Goal: Task Accomplishment & Management: Use online tool/utility

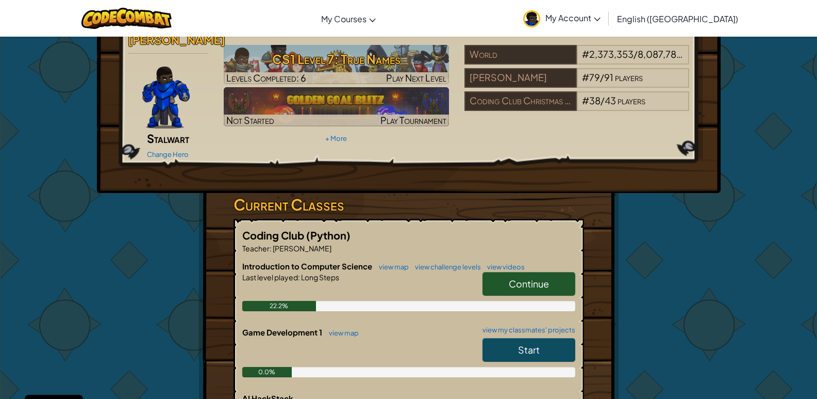
scroll to position [52, 0]
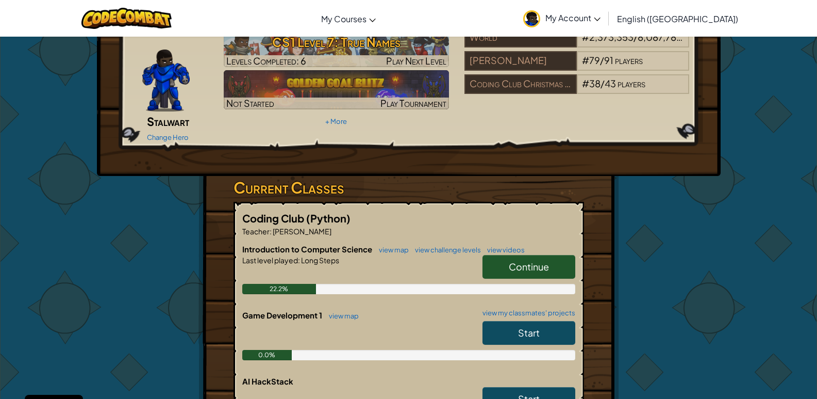
click at [553, 255] on link "Continue" at bounding box center [529, 267] width 93 height 24
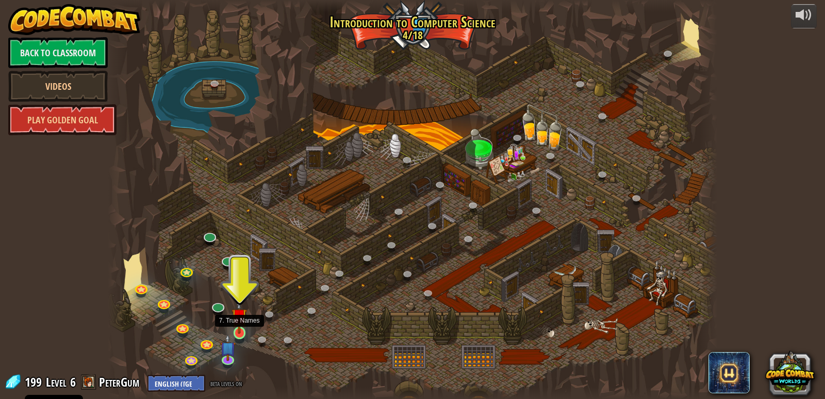
click at [234, 322] on img at bounding box center [239, 316] width 15 height 36
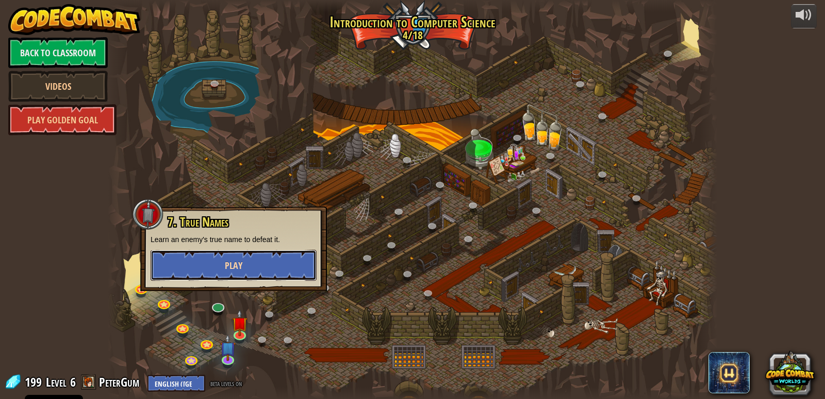
click at [161, 260] on button "Play" at bounding box center [234, 265] width 166 height 31
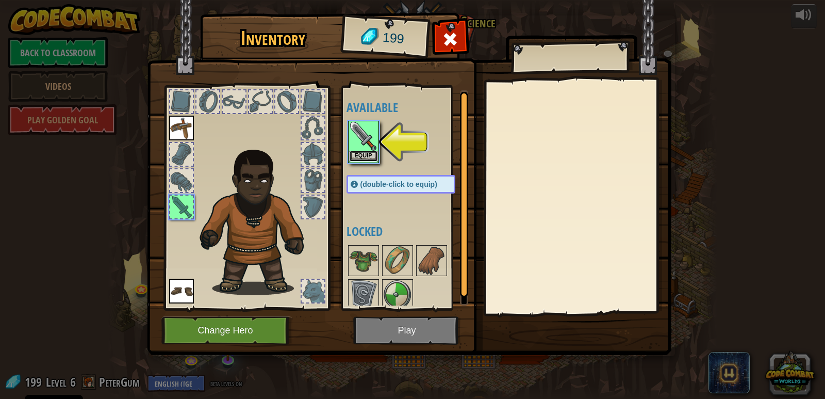
click at [370, 155] on button "Equip" at bounding box center [363, 156] width 29 height 11
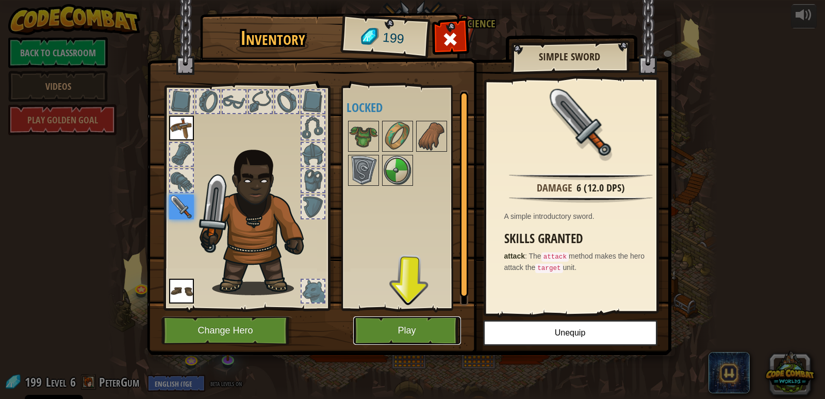
click at [419, 330] on button "Play" at bounding box center [407, 330] width 108 height 28
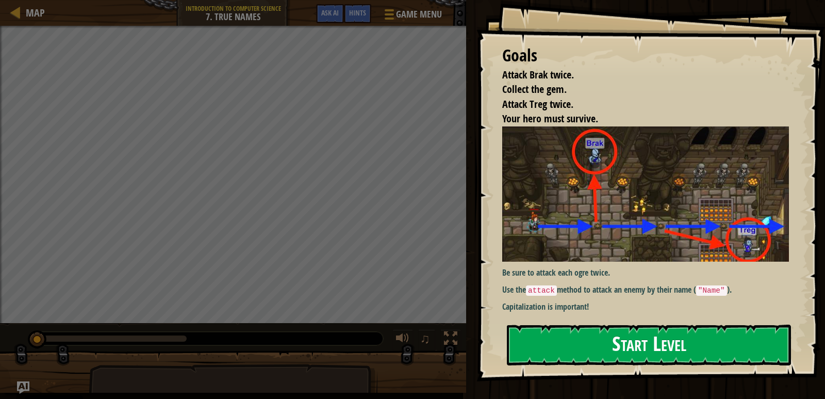
click at [606, 217] on img at bounding box center [649, 193] width 294 height 135
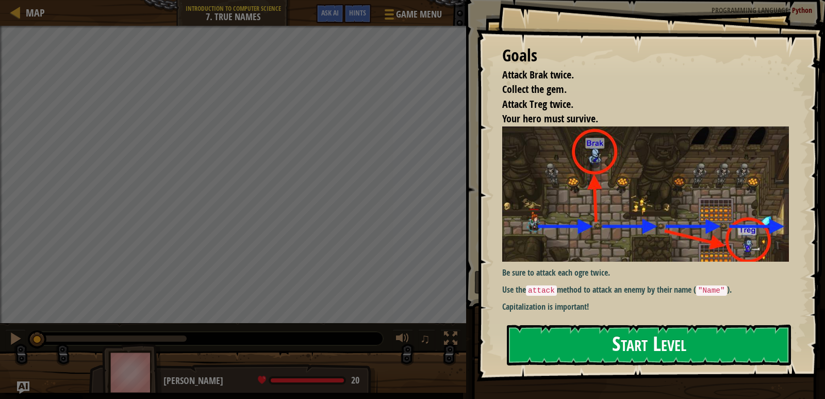
click at [662, 337] on button "Start Level" at bounding box center [649, 344] width 284 height 41
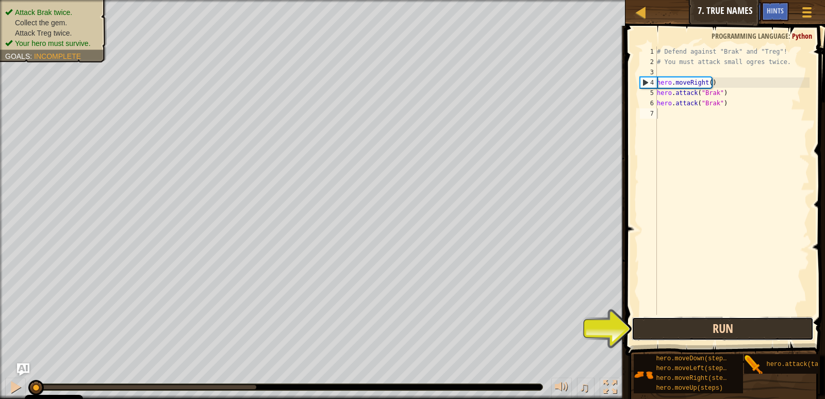
click at [765, 323] on button "Run" at bounding box center [723, 329] width 182 height 24
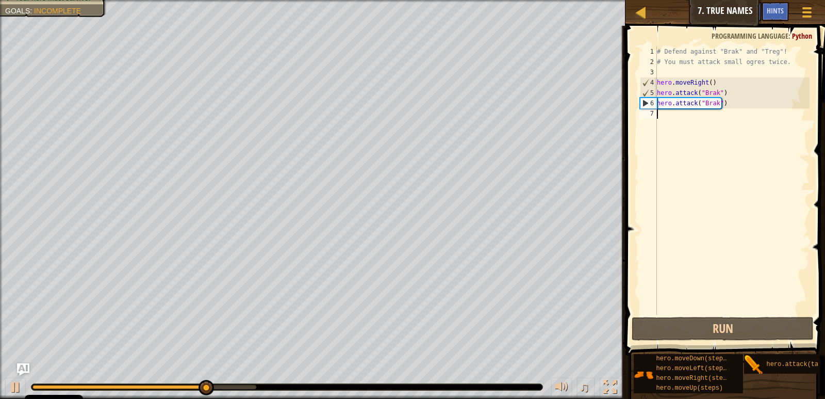
scroll to position [5, 0]
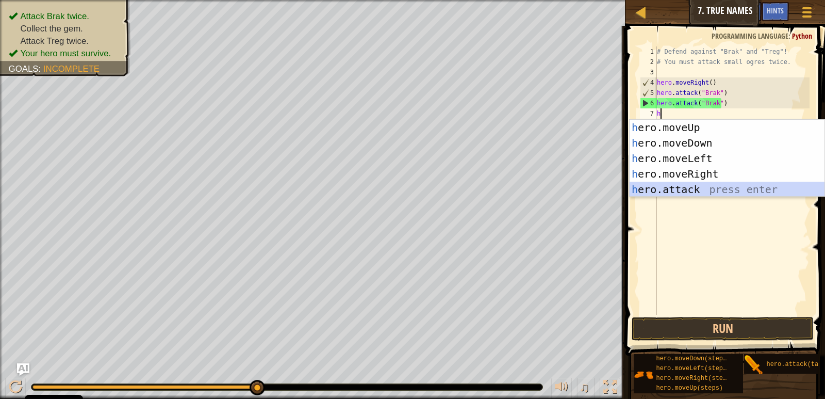
click at [667, 193] on div "h ero.moveUp press enter h ero.moveDown press enter h ero.moveLeft press enter …" at bounding box center [727, 174] width 195 height 108
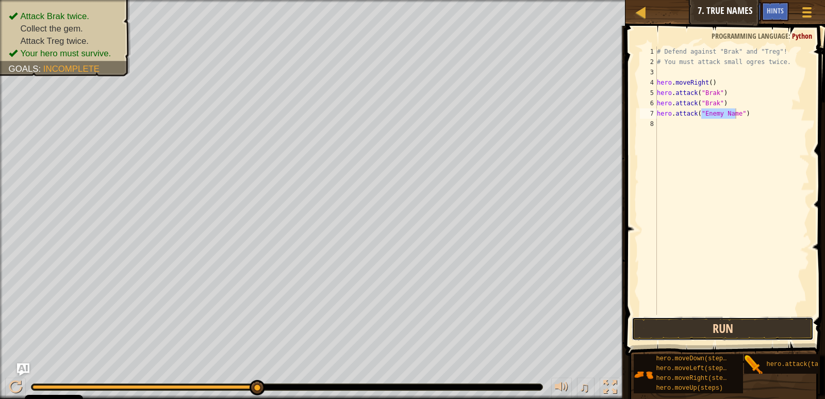
click at [736, 317] on button "Run" at bounding box center [723, 329] width 182 height 24
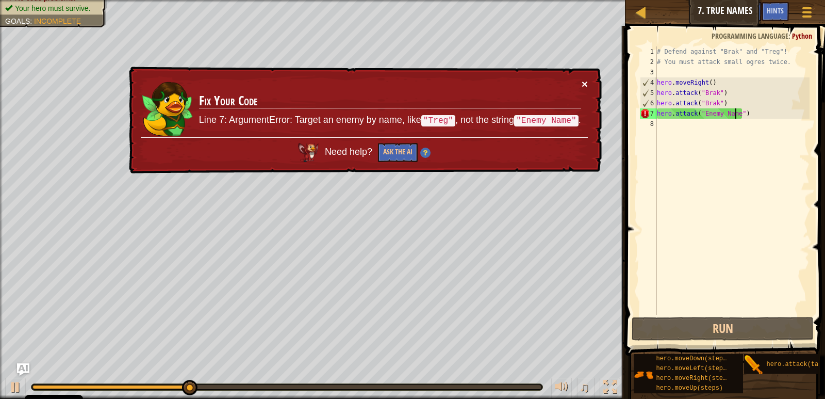
click at [587, 86] on button "×" at bounding box center [585, 83] width 6 height 11
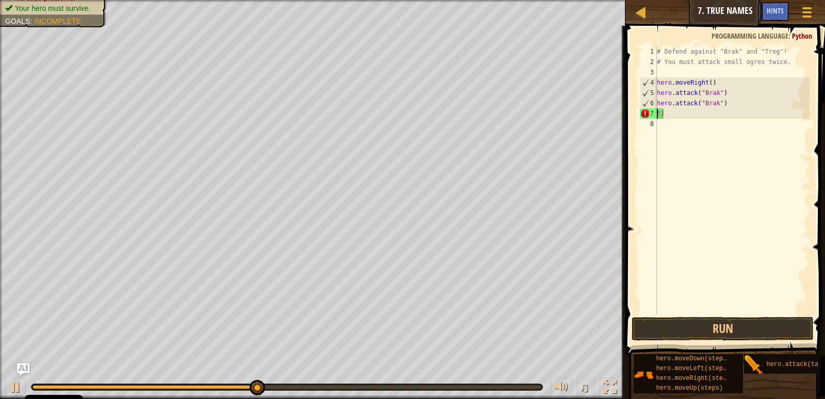
type textarea """
click at [697, 115] on div "# Defend against "Brak" and "Treg"! # You must attack small ogres twice. hero .…" at bounding box center [732, 190] width 155 height 289
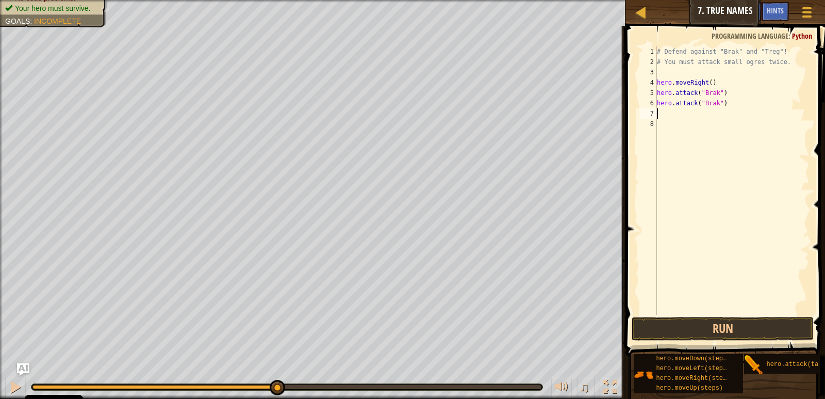
type textarea "h"
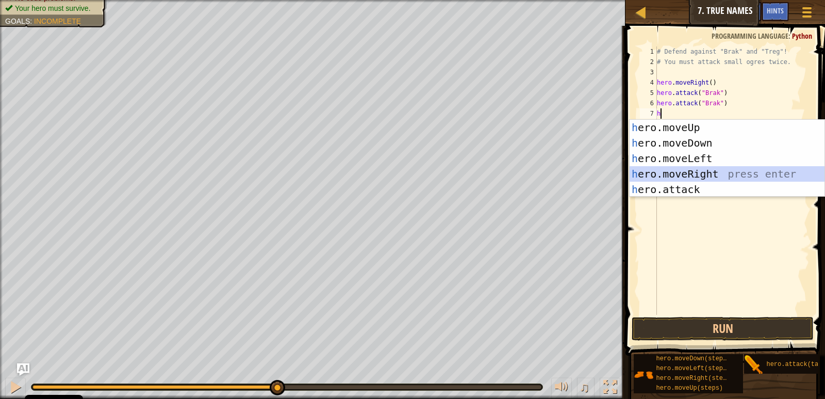
click at [726, 170] on div "h ero.moveUp press enter h ero.moveDown press enter h ero.moveLeft press enter …" at bounding box center [727, 174] width 195 height 108
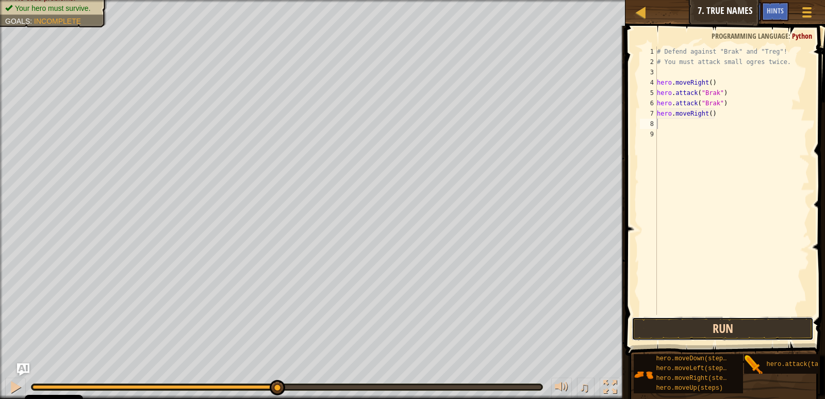
click at [769, 319] on button "Run" at bounding box center [723, 329] width 182 height 24
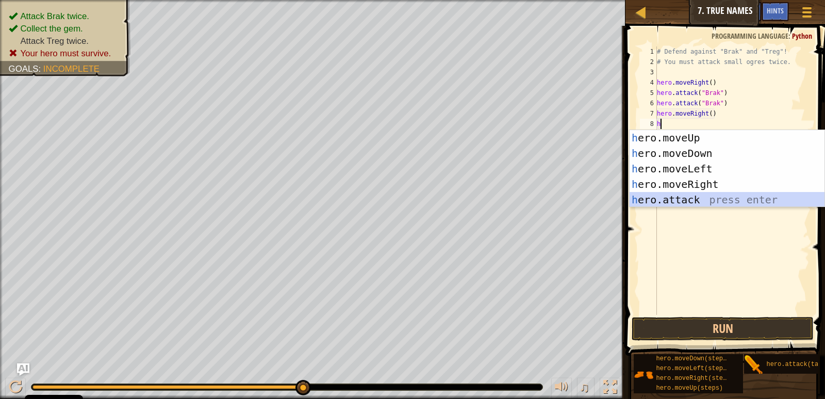
click at [749, 201] on div "h ero.moveUp press enter h ero.moveDown press enter h ero.moveLeft press enter …" at bounding box center [727, 184] width 195 height 108
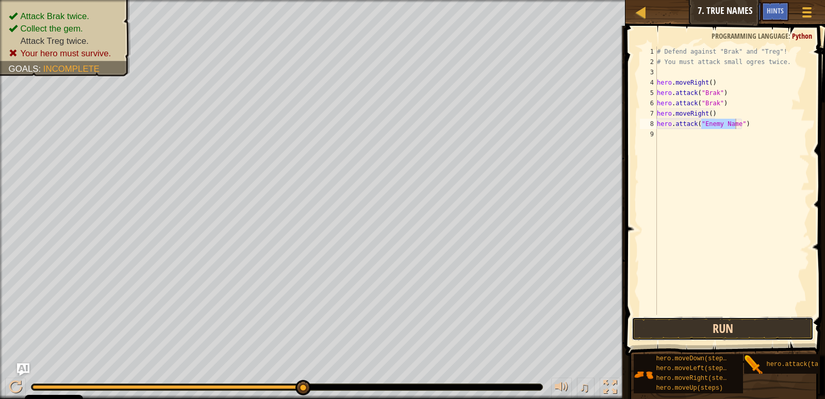
click at [659, 328] on button "Run" at bounding box center [723, 329] width 182 height 24
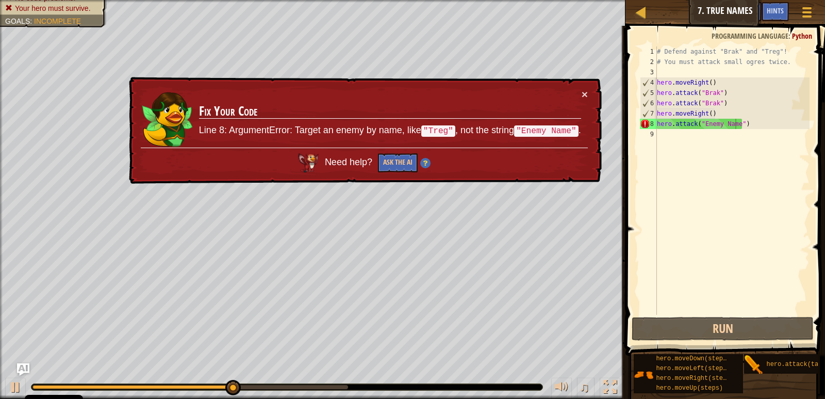
drag, startPoint x: 586, startPoint y: 104, endPoint x: 589, endPoint y: 95, distance: 9.3
click at [587, 102] on div "× Fix Your Code Line 8: ArgumentError: Target an enemy by name, like "Treg" , n…" at bounding box center [364, 130] width 475 height 107
click at [587, 94] on div "× Fix Your Code Line 8: ArgumentError: Target an enemy by name, like "Treg" , n…" at bounding box center [364, 130] width 475 height 107
click at [585, 93] on button "×" at bounding box center [585, 94] width 6 height 11
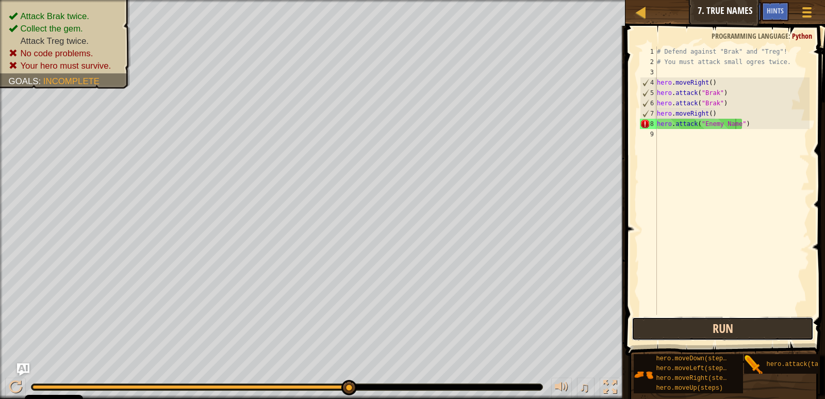
click at [641, 339] on button "Run" at bounding box center [723, 329] width 182 height 24
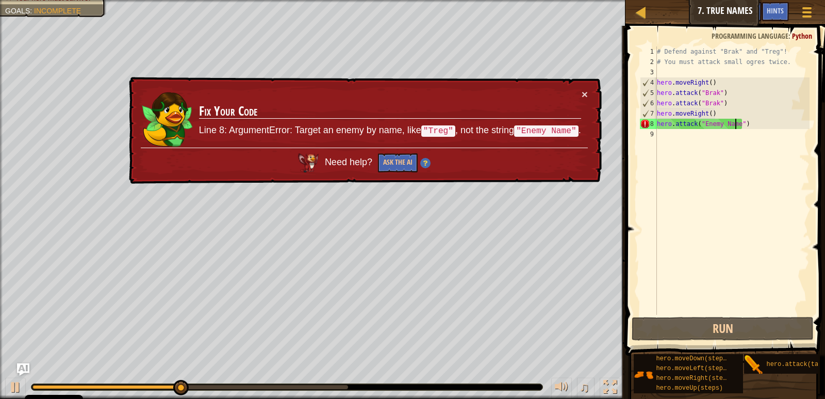
click at [581, 92] on td "Fix Your Code Line 8: ArgumentError: Target an enemy by name, like "Treg" , not…" at bounding box center [390, 118] width 383 height 59
click at [579, 92] on td "Fix Your Code Line 8: ArgumentError: Target an enemy by name, like "Treg" , not…" at bounding box center [390, 118] width 383 height 59
click at [583, 92] on button "×" at bounding box center [585, 94] width 6 height 11
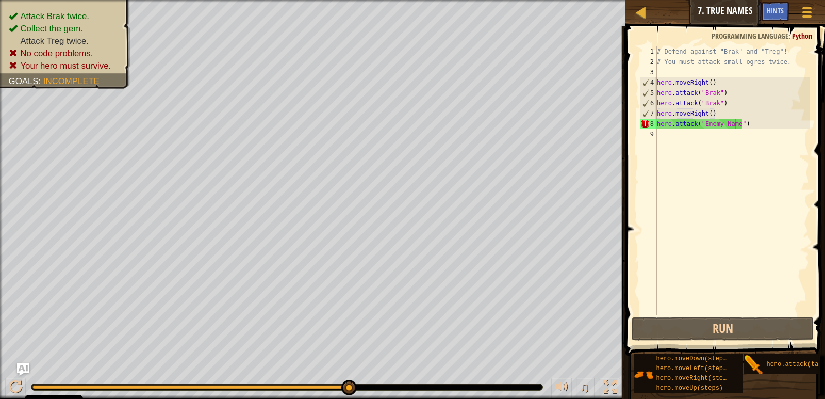
drag, startPoint x: 360, startPoint y: 375, endPoint x: 353, endPoint y: 380, distance: 8.6
click at [353, 380] on div "♫" at bounding box center [313, 384] width 626 height 31
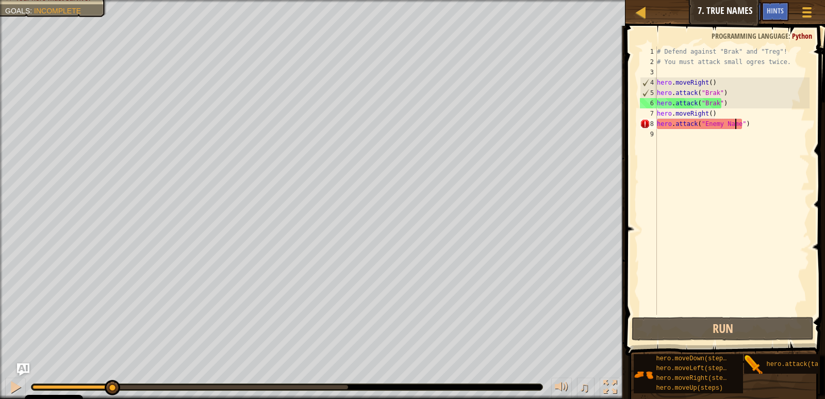
drag, startPoint x: 353, startPoint y: 380, endPoint x: 110, endPoint y: 375, distance: 242.4
click at [110, 375] on div "♫" at bounding box center [313, 384] width 626 height 31
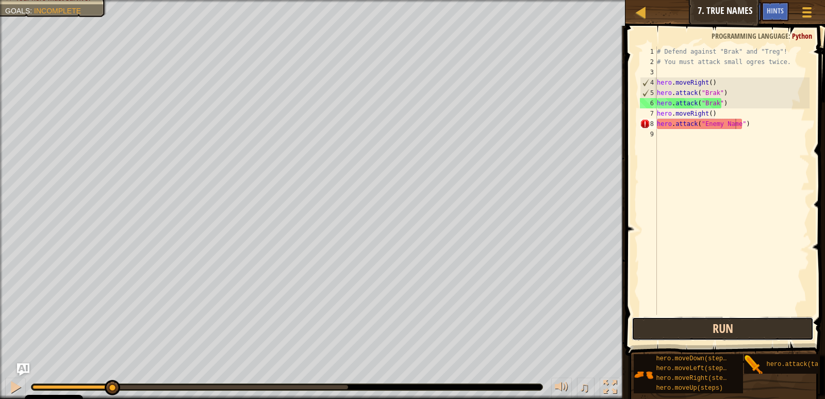
click at [670, 330] on button "Run" at bounding box center [723, 329] width 182 height 24
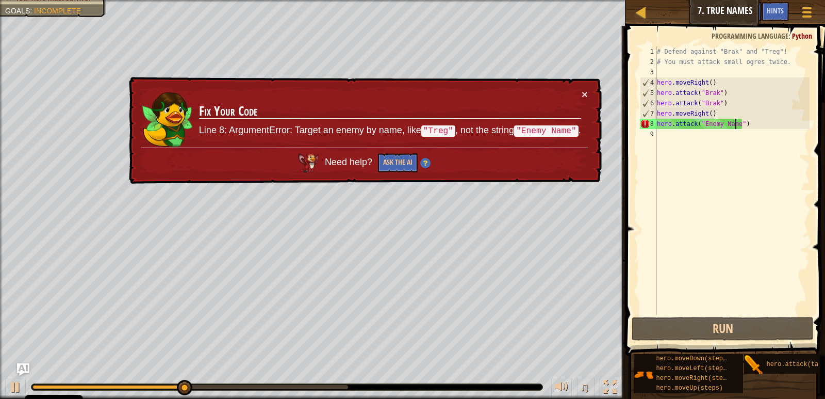
click at [587, 86] on div "× Fix Your Code Line 8: ArgumentError: Target an enemy by name, like "Treg" , n…" at bounding box center [364, 130] width 475 height 107
click at [587, 95] on button "×" at bounding box center [585, 94] width 6 height 11
click at [397, 158] on button "Ask the AI" at bounding box center [398, 162] width 40 height 19
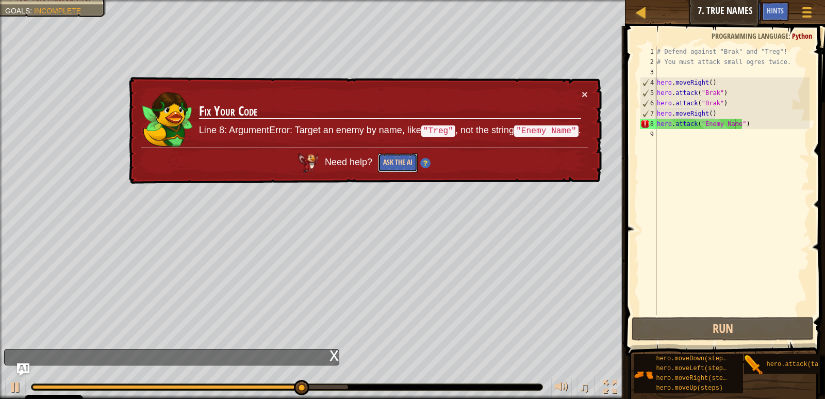
click at [404, 156] on button "Ask the AI" at bounding box center [398, 162] width 40 height 19
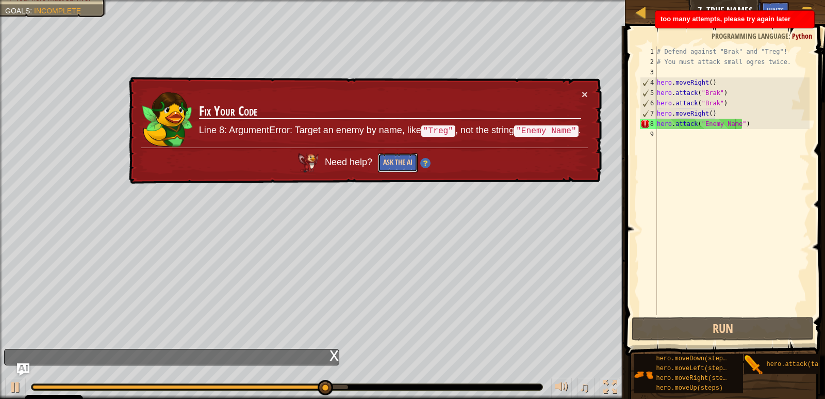
click at [404, 156] on button "Ask the AI" at bounding box center [398, 162] width 40 height 19
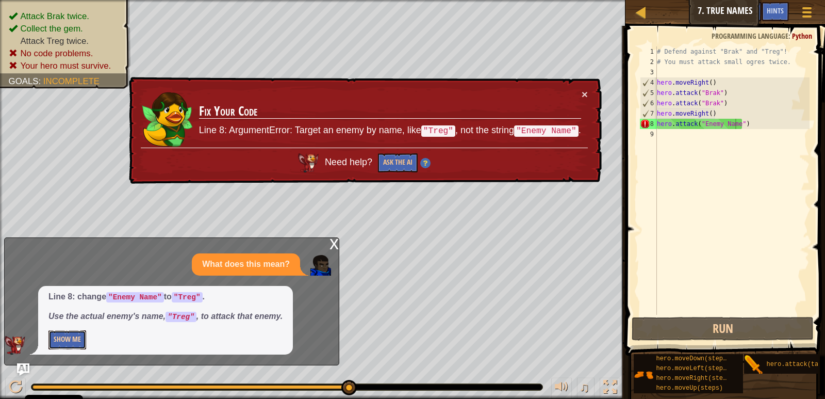
click at [79, 341] on button "Show Me" at bounding box center [67, 339] width 38 height 19
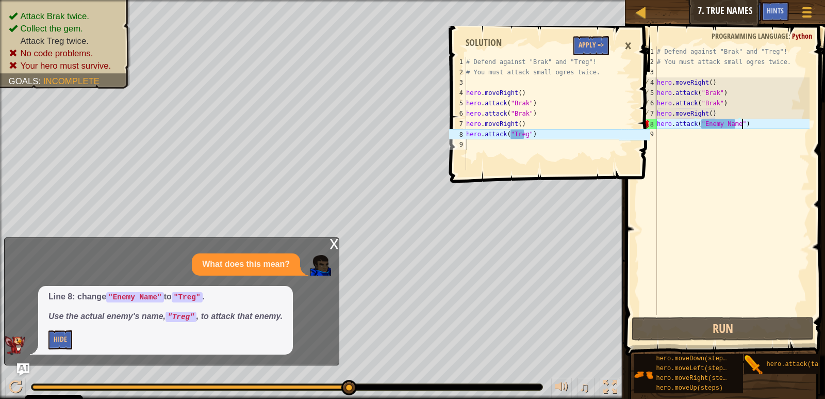
click at [757, 125] on div "# Defend against "Brak" and "Treg"! # You must attack small ogres twice. hero .…" at bounding box center [732, 190] width 155 height 289
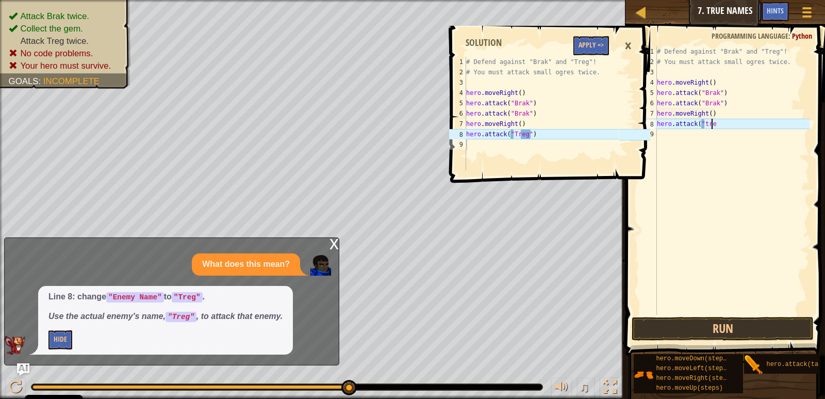
scroll to position [5, 4]
click at [670, 322] on button "Run" at bounding box center [723, 329] width 182 height 24
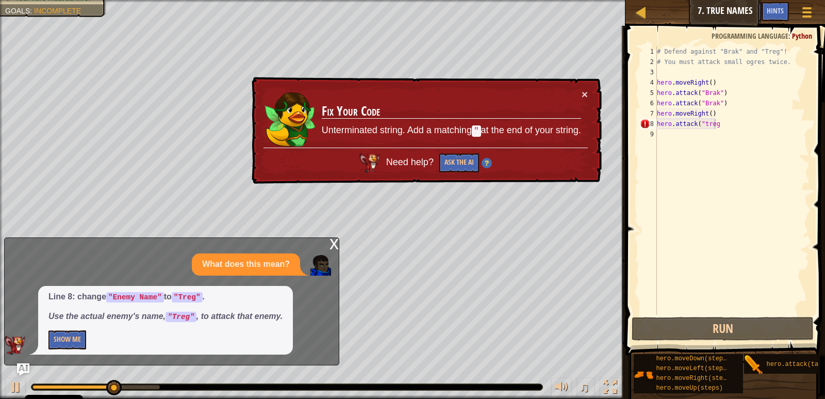
click at [590, 87] on div "× Fix Your Code Unterminated string. Add a matching " at the end of your string…" at bounding box center [426, 130] width 352 height 107
click at [581, 84] on div "× Fix Your Code Unterminated string. Add a matching " at the end of your string…" at bounding box center [426, 130] width 352 height 107
click at [582, 97] on button "×" at bounding box center [585, 94] width 6 height 11
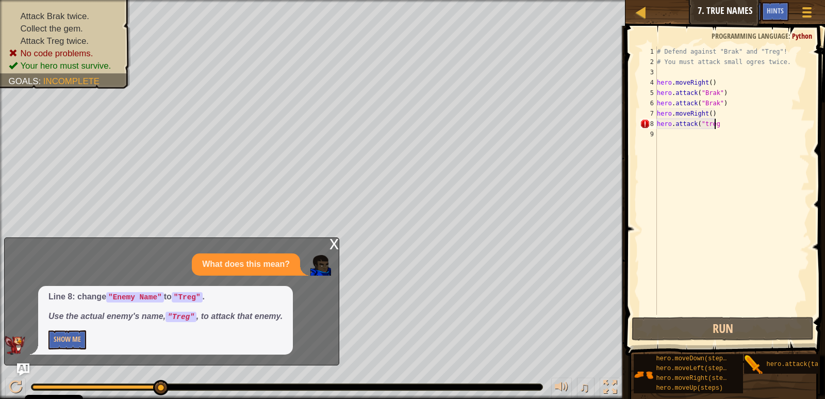
click at [332, 244] on div "Map Introduction to Computer Science 7. True Names Game Menu Done Hints Ask AI …" at bounding box center [412, 199] width 825 height 399
click at [333, 244] on div "x" at bounding box center [334, 243] width 9 height 10
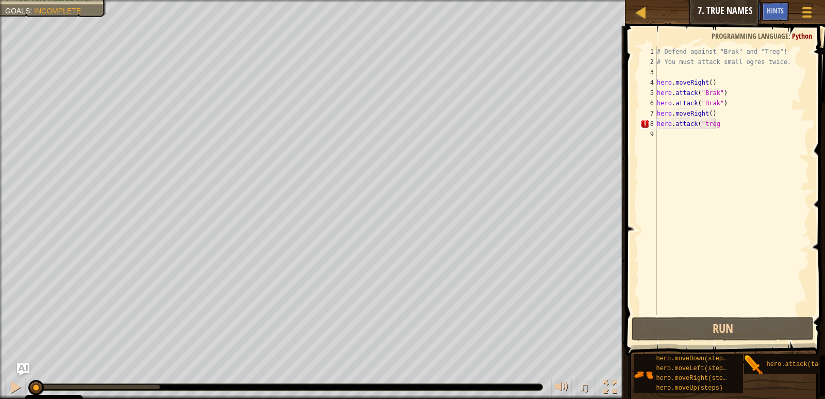
drag, startPoint x: 161, startPoint y: 389, endPoint x: 0, endPoint y: 277, distance: 196.3
click at [0, 277] on div "Attack Brak twice. Collect the gem. Attack Treg twice. No code problems. Your h…" at bounding box center [412, 199] width 825 height 399
click at [637, 316] on span at bounding box center [726, 176] width 208 height 360
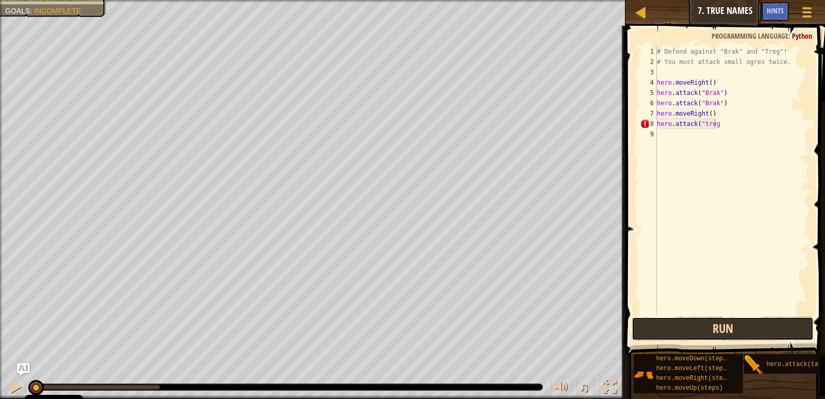
click at [643, 323] on button "Run" at bounding box center [723, 329] width 182 height 24
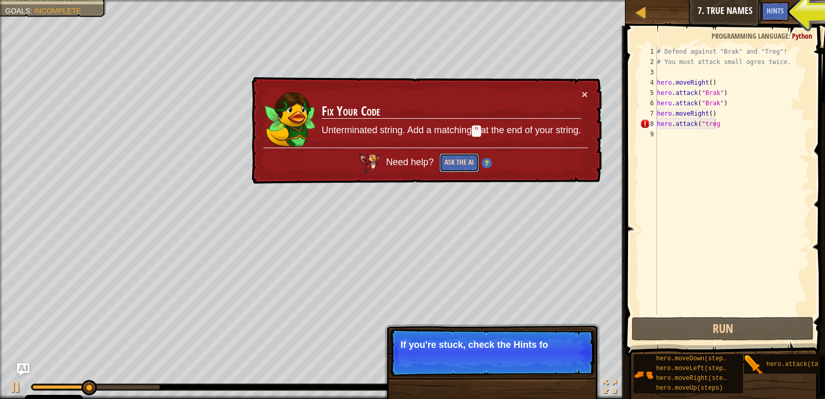
click at [455, 170] on button "Ask the AI" at bounding box center [459, 162] width 40 height 19
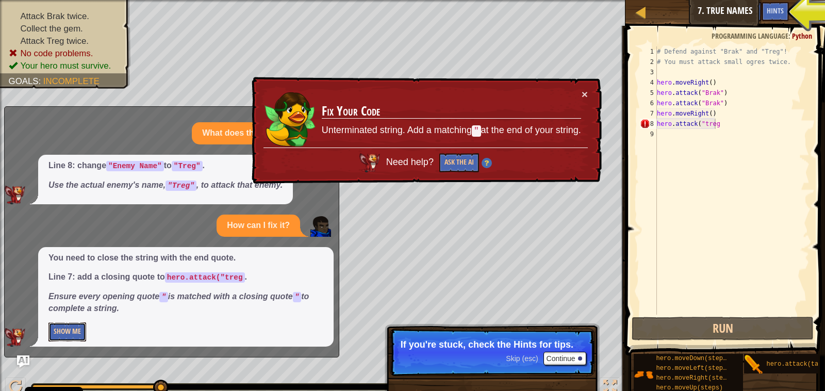
click at [61, 334] on button "Show Me" at bounding box center [67, 331] width 38 height 19
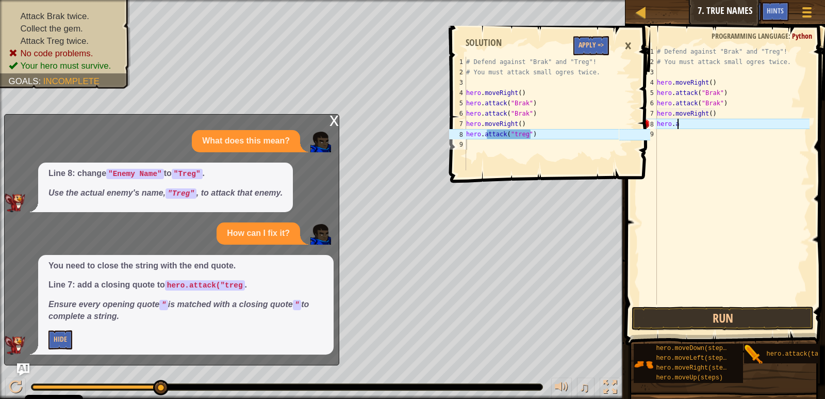
scroll to position [5, 0]
type textarea "h"
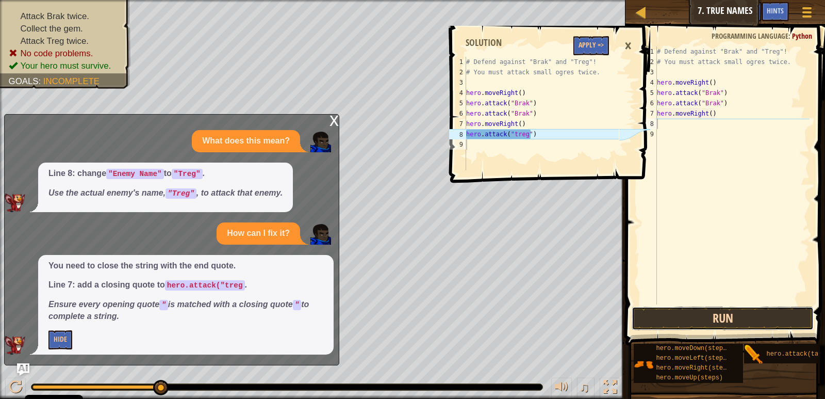
click at [650, 318] on button "Run" at bounding box center [723, 318] width 182 height 24
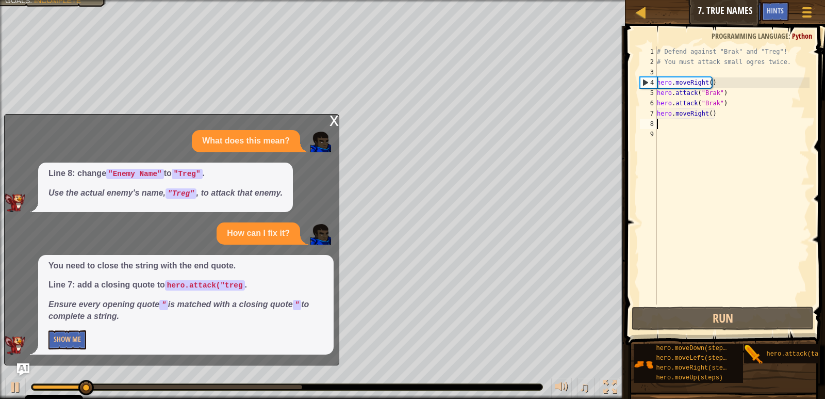
click at [332, 125] on div "x" at bounding box center [334, 119] width 9 height 10
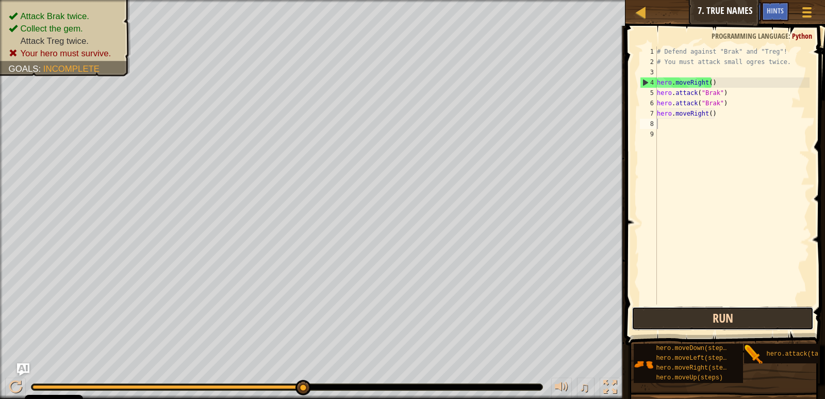
click at [729, 309] on button "Run" at bounding box center [723, 318] width 182 height 24
click at [670, 328] on button "Run" at bounding box center [723, 318] width 182 height 24
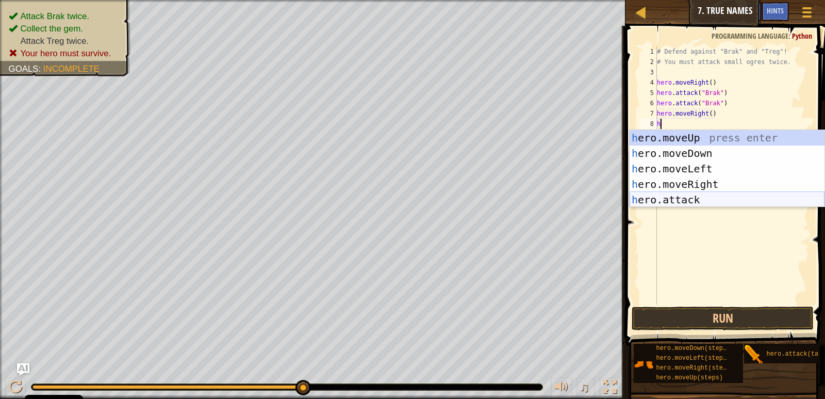
click at [635, 201] on div "h ero.moveUp press enter h ero.moveDown press enter h ero.moveLeft press enter …" at bounding box center [727, 184] width 195 height 108
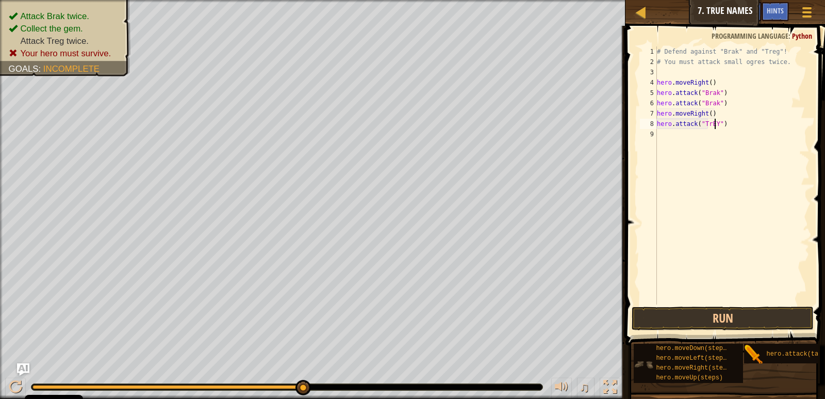
scroll to position [5, 5]
type textarea "hero.attack("TrEY")"
click at [649, 307] on button "Run" at bounding box center [723, 318] width 182 height 24
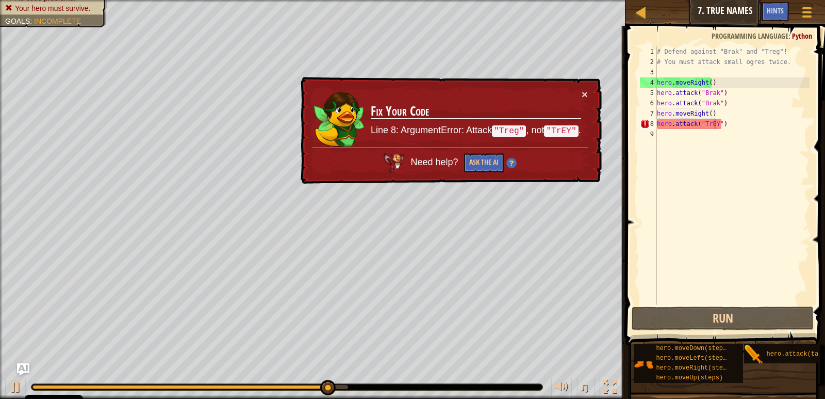
drag, startPoint x: 592, startPoint y: 83, endPoint x: 567, endPoint y: 102, distance: 30.9
click at [590, 84] on div "× Fix Your Code Line 8: ArgumentError: Attack "Treg" , not "TrEY" . Need help? …" at bounding box center [450, 130] width 303 height 107
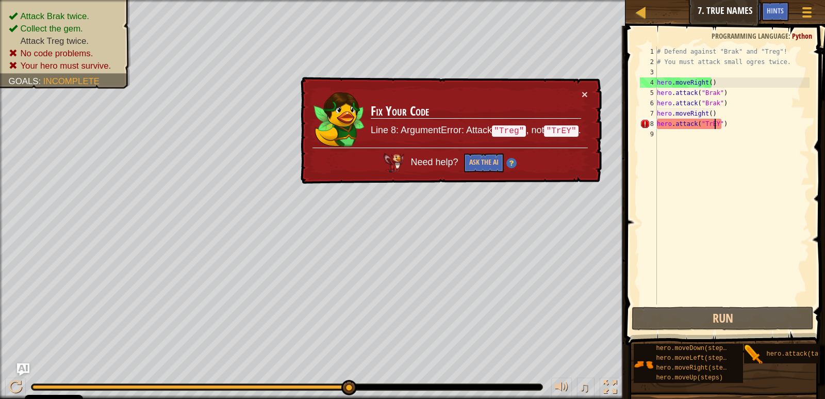
click at [576, 102] on td "Fix Your Code Line 8: ArgumentError: Attack "Treg" , not "TrEY" ." at bounding box center [475, 118] width 211 height 59
click at [578, 98] on td "Fix Your Code Line 8: ArgumentError: Attack "Treg" , not "TrEY" ." at bounding box center [475, 118] width 211 height 59
click at [586, 94] on button "×" at bounding box center [585, 94] width 6 height 11
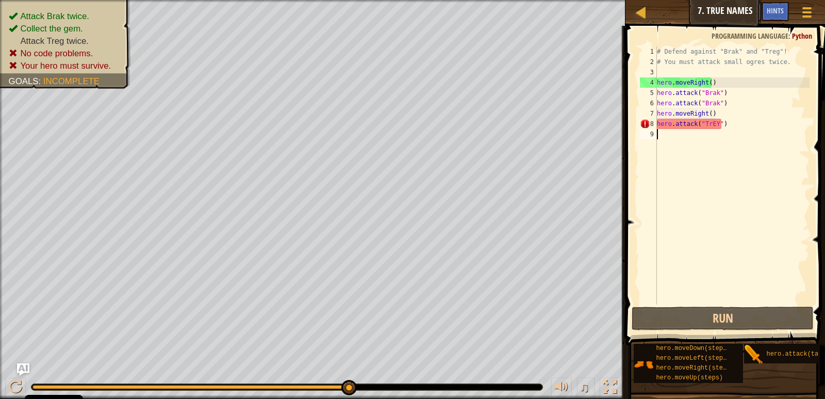
click at [720, 129] on div "# Defend against "Brak" and "Treg"! # You must attack small ogres twice. hero .…" at bounding box center [732, 185] width 155 height 278
click at [714, 126] on div "# Defend against "Brak" and "Treg"! # You must attack small ogres twice. hero .…" at bounding box center [732, 185] width 155 height 278
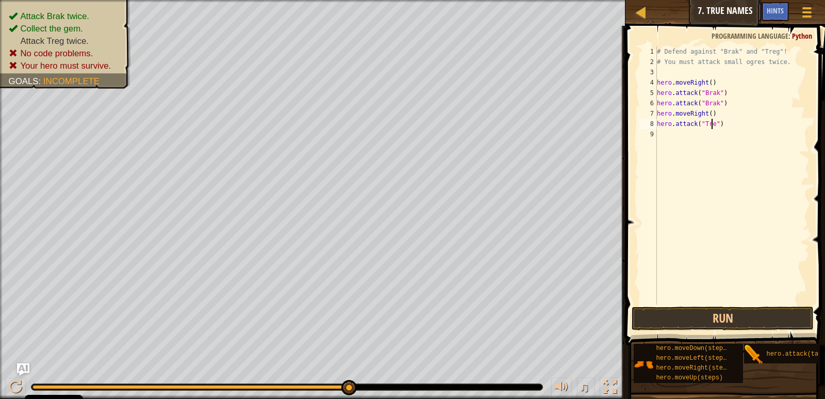
scroll to position [5, 5]
type textarea "hero.attack("Treg")"
click at [649, 321] on button "Run" at bounding box center [723, 318] width 182 height 24
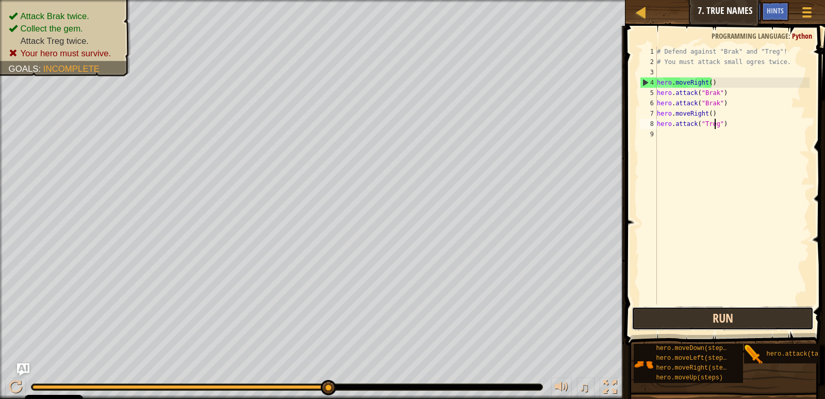
click at [697, 310] on button "Run" at bounding box center [723, 318] width 182 height 24
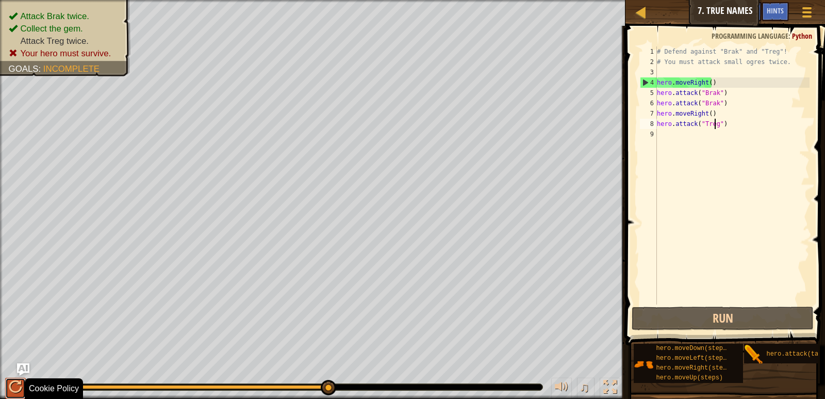
click at [17, 392] on div at bounding box center [15, 386] width 13 height 13
click at [0, 380] on div "♫" at bounding box center [313, 384] width 626 height 31
click at [20, 365] on img "Ask AI" at bounding box center [23, 369] width 13 height 13
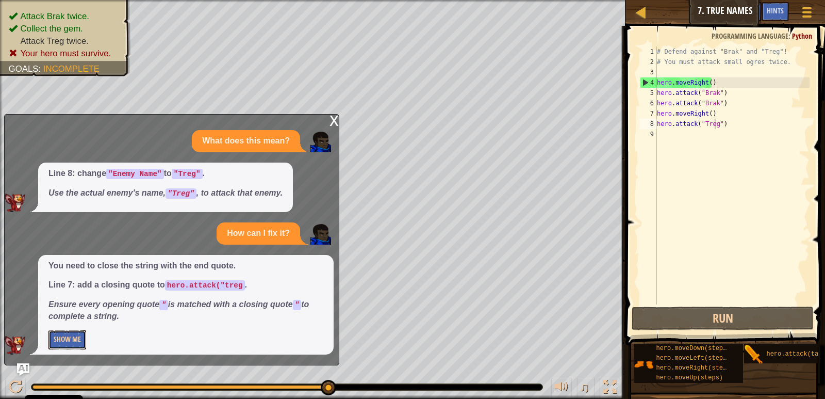
click at [73, 339] on button "Show Me" at bounding box center [67, 339] width 38 height 19
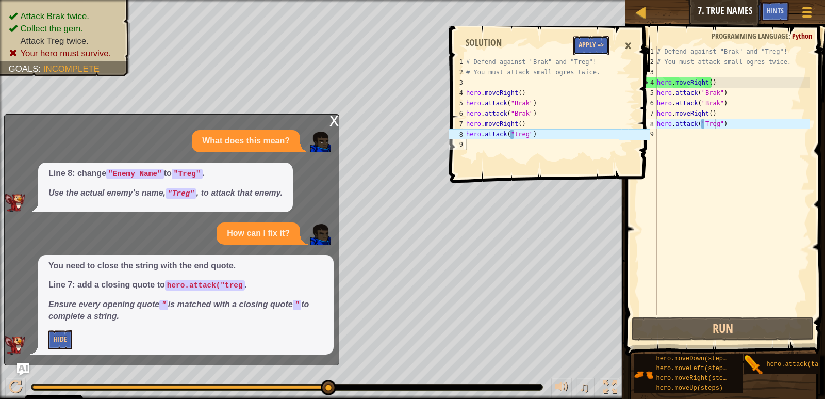
click at [580, 44] on button "Apply =>" at bounding box center [591, 45] width 36 height 19
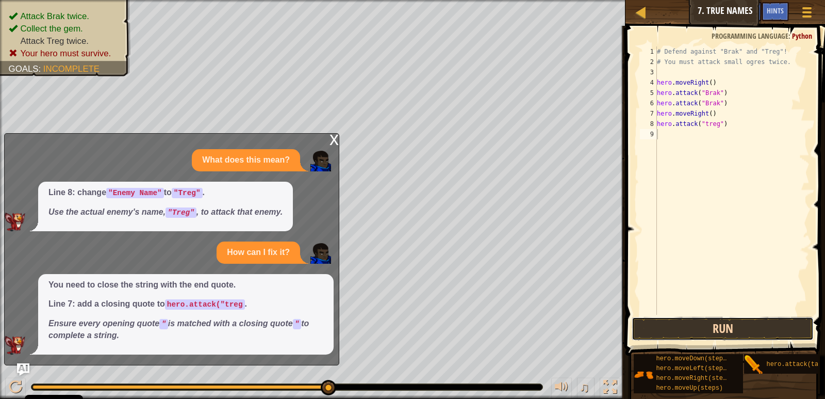
click at [732, 319] on button "Run" at bounding box center [723, 329] width 182 height 24
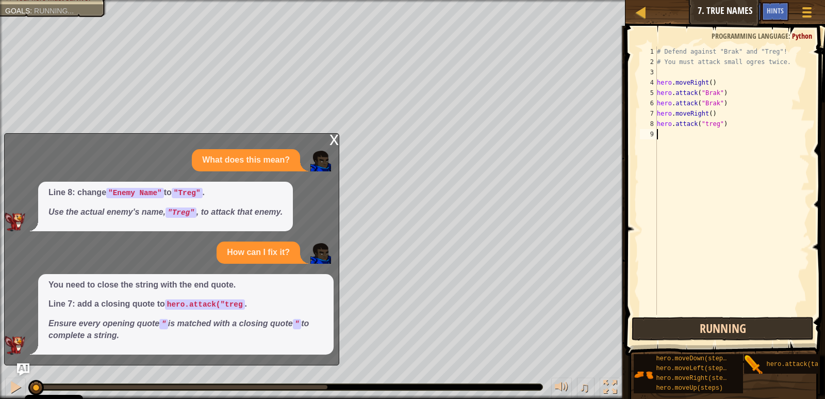
scroll to position [5, 0]
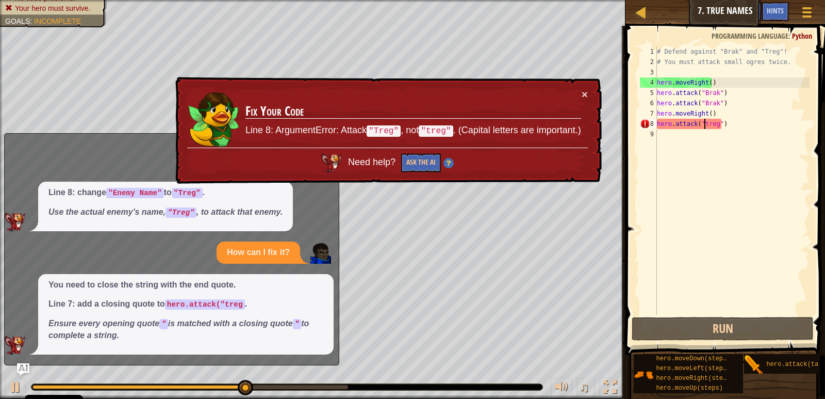
click at [704, 123] on div "# Defend against "Brak" and "Treg"! # You must attack small ogres twice. hero .…" at bounding box center [732, 190] width 155 height 289
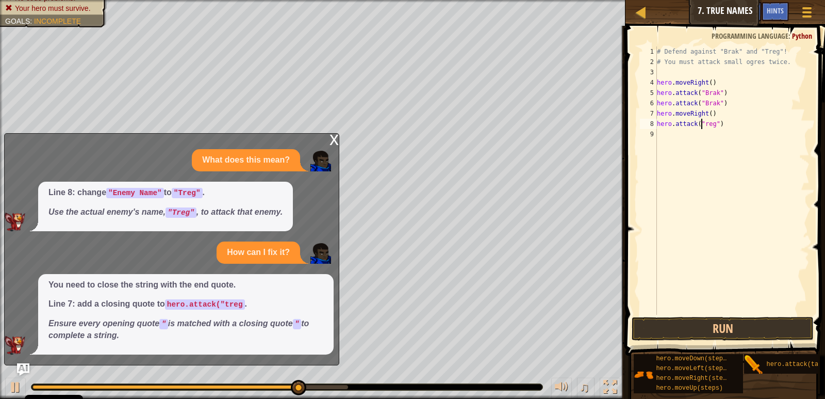
type textarea "hero.attack("Treg")"
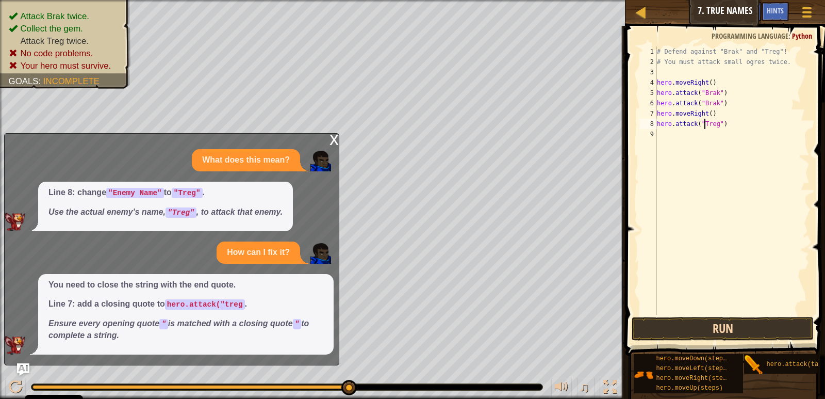
drag, startPoint x: 661, startPoint y: 308, endPoint x: 662, endPoint y: 323, distance: 15.0
click at [661, 317] on div "hero.attack("Treg") 1 2 3 4 5 6 7 8 9 # Defend against "Brak" and "Treg"! # You…" at bounding box center [723, 211] width 203 height 360
click at [662, 323] on button "Run" at bounding box center [723, 329] width 182 height 24
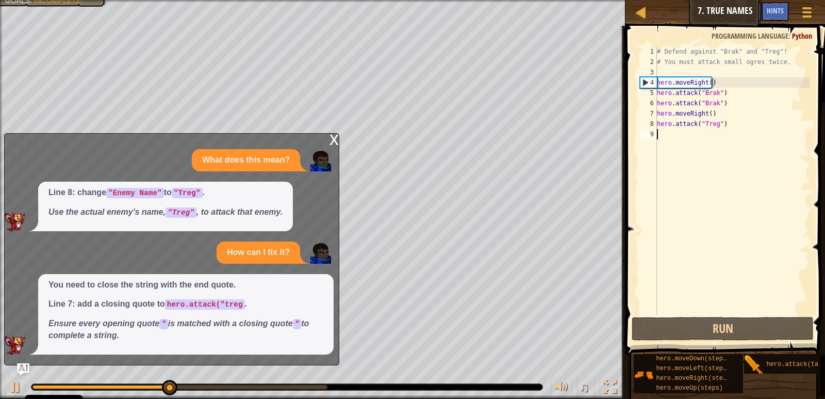
click at [321, 137] on div "x What does this mean? Line 8: change "Enemy Name" to "Treg" . Use the actual e…" at bounding box center [171, 249] width 335 height 232
drag, startPoint x: 334, startPoint y: 154, endPoint x: 326, endPoint y: 150, distance: 8.8
click at [327, 150] on div "x What does this mean? Line 8: change "Enemy Name" to "Treg" . Use the actual e…" at bounding box center [171, 249] width 335 height 232
click at [326, 150] on div "What does this mean?" at bounding box center [169, 160] width 329 height 22
click at [332, 136] on div "x" at bounding box center [334, 139] width 9 height 10
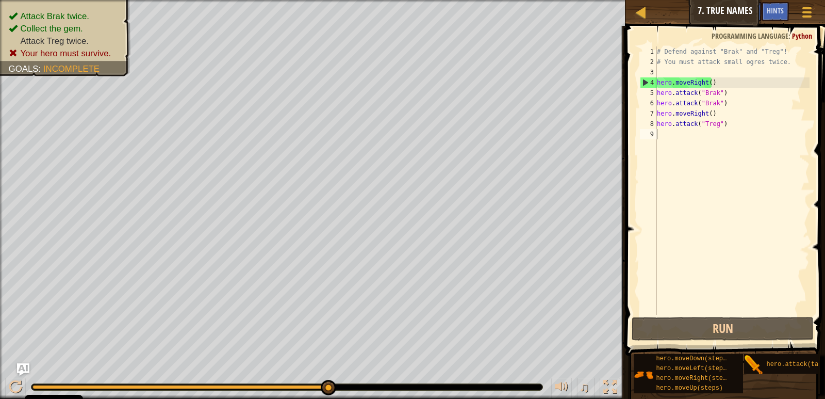
click at [717, 123] on div "# Defend against "Brak" and "Treg"! # You must attack small ogres twice. hero .…" at bounding box center [732, 190] width 155 height 289
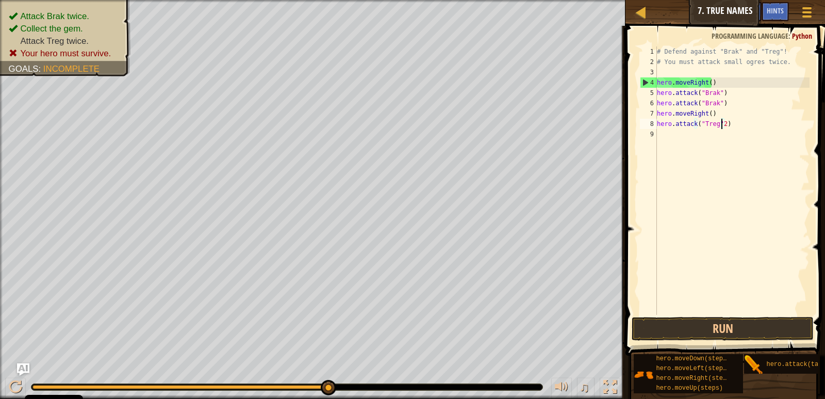
scroll to position [5, 5]
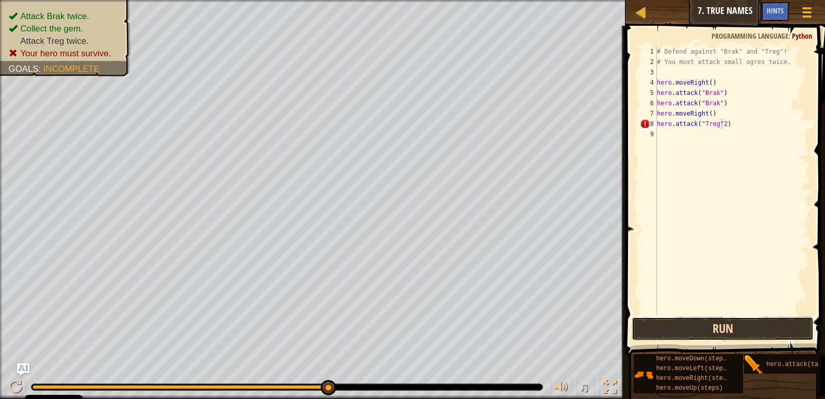
click at [772, 326] on button "Run" at bounding box center [723, 329] width 182 height 24
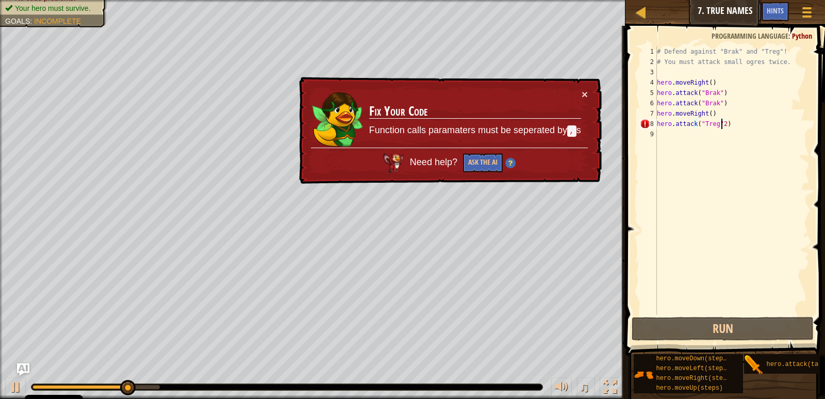
type textarea "hero.attack("Treg")"
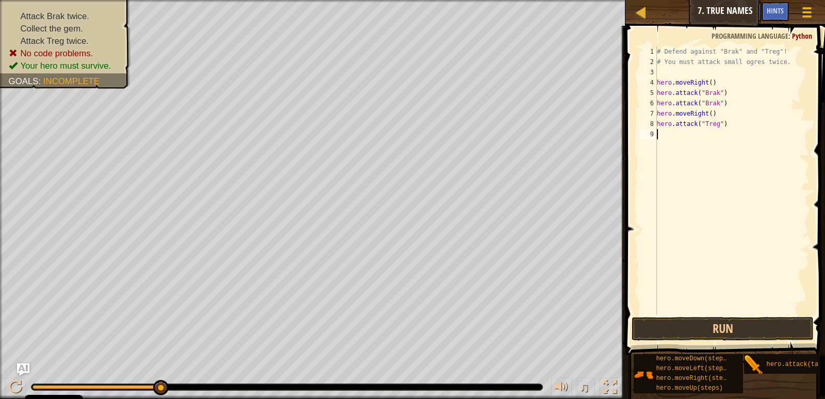
click at [649, 130] on div "9" at bounding box center [648, 134] width 17 height 10
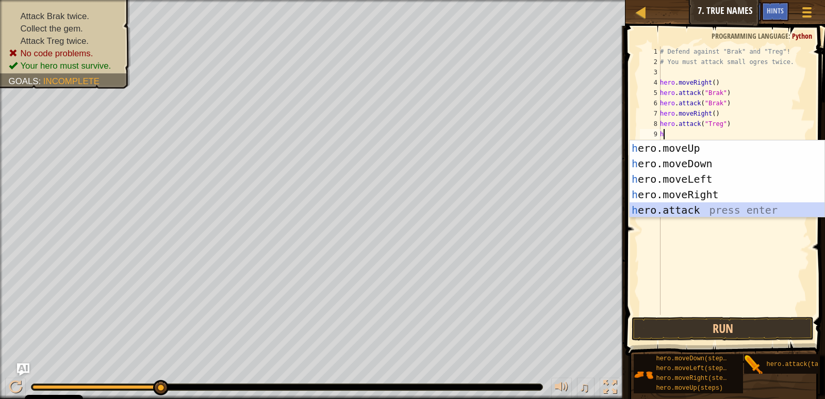
click at [676, 210] on div "h ero.moveUp press enter h ero.moveDown press enter h ero.moveLeft press enter …" at bounding box center [727, 194] width 195 height 108
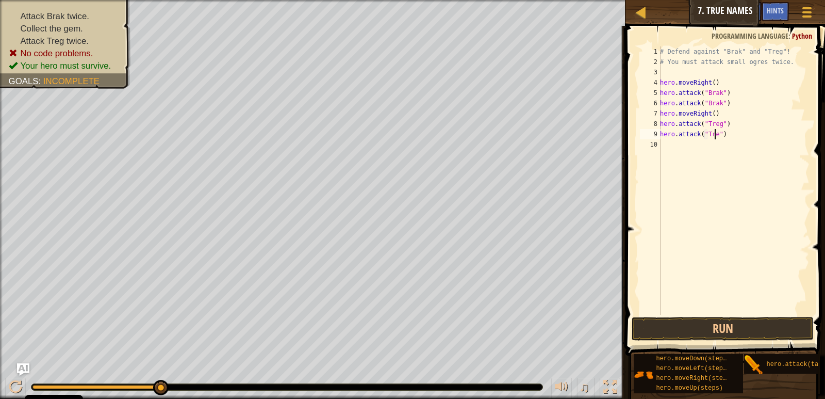
scroll to position [5, 5]
type textarea "hero.attack("Treg")"
click at [711, 324] on button "Run" at bounding box center [723, 329] width 182 height 24
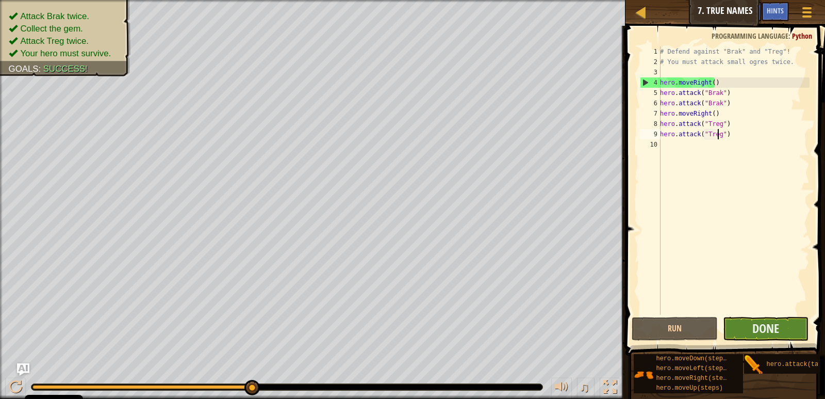
drag, startPoint x: 750, startPoint y: 322, endPoint x: 749, endPoint y: 331, distance: 8.3
click at [753, 331] on span "Done" at bounding box center [765, 328] width 27 height 17
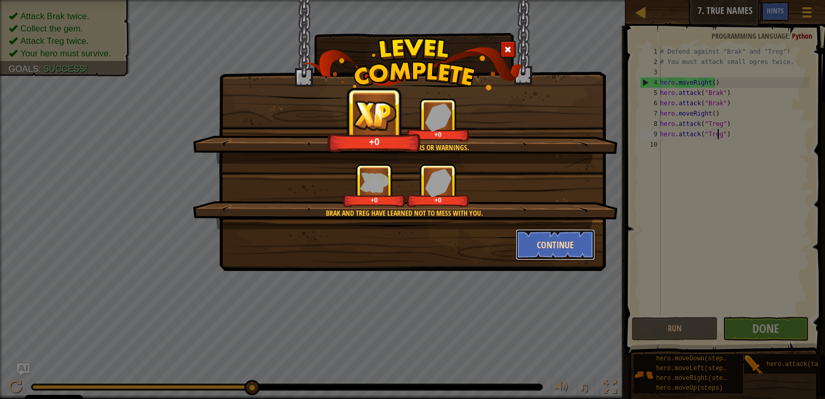
click at [581, 251] on button "Continue" at bounding box center [556, 244] width 80 height 31
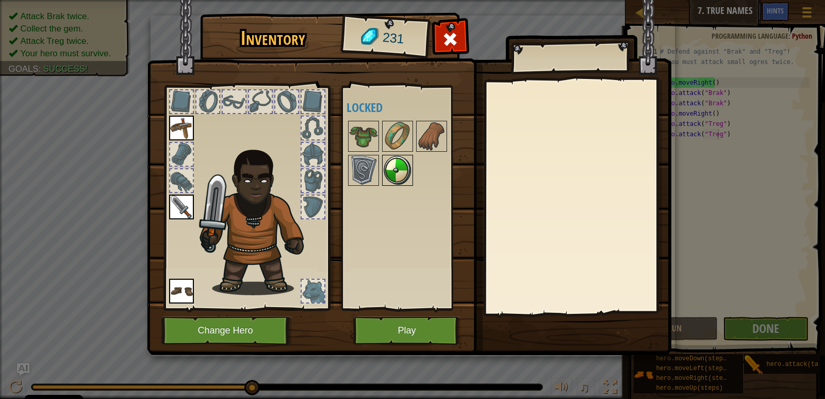
drag, startPoint x: 400, startPoint y: 154, endPoint x: 405, endPoint y: 182, distance: 28.3
click at [388, 176] on div "Available Equip Equip Equip (double-click to equip) Locked" at bounding box center [411, 197] width 129 height 215
drag, startPoint x: 402, startPoint y: 180, endPoint x: 247, endPoint y: 162, distance: 155.8
click at [269, 162] on div "Inventory 231 Available Equip Equip Equip (double-click to equip) Locked Equip …" at bounding box center [413, 185] width 524 height 340
drag, startPoint x: 241, startPoint y: 163, endPoint x: 206, endPoint y: 184, distance: 40.2
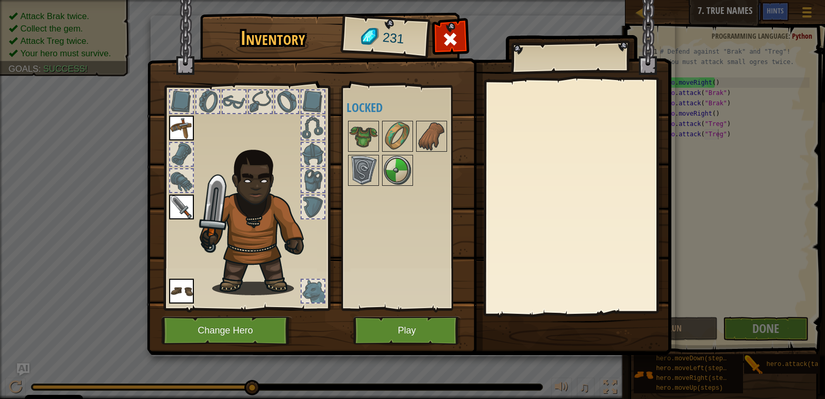
drag, startPoint x: 206, startPoint y: 184, endPoint x: 177, endPoint y: 194, distance: 31.2
click at [177, 194] on div at bounding box center [246, 195] width 170 height 232
drag, startPoint x: 200, startPoint y: 202, endPoint x: 131, endPoint y: 37, distance: 178.9
click at [141, 60] on div "Inventory 231 Available Equip Equip Equip (double-click to equip) Locked Equip …" at bounding box center [412, 199] width 825 height 399
click at [176, 127] on img at bounding box center [181, 128] width 25 height 25
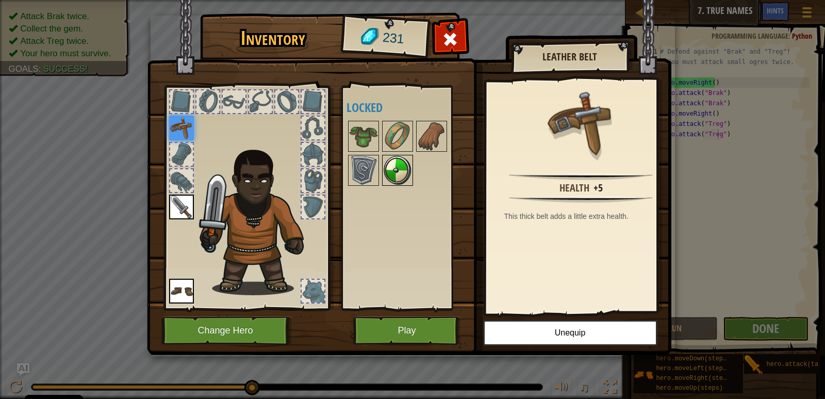
click at [394, 162] on img at bounding box center [397, 170] width 29 height 29
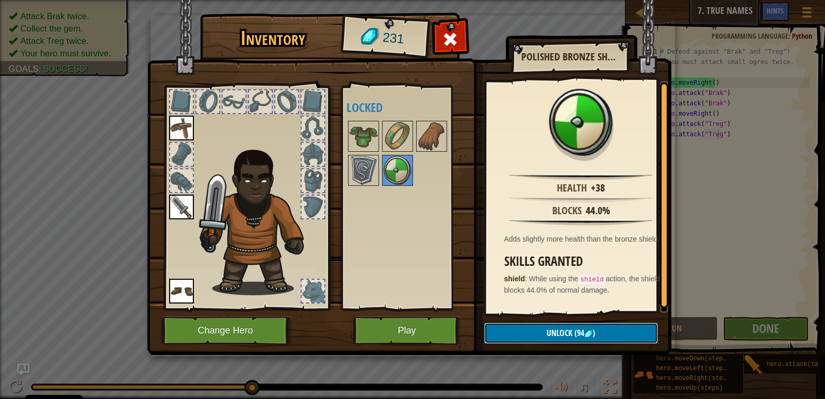
click at [565, 333] on span "Unlock" at bounding box center [560, 332] width 26 height 11
click at [565, 334] on button "Confirm" at bounding box center [571, 332] width 174 height 21
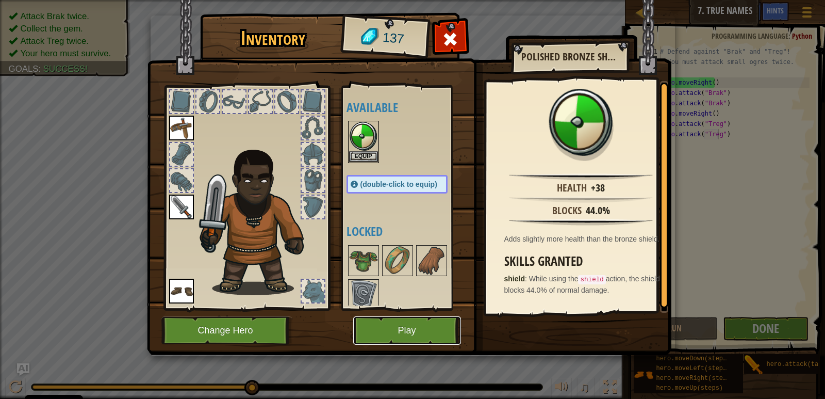
click at [378, 325] on button "Play" at bounding box center [407, 330] width 108 height 28
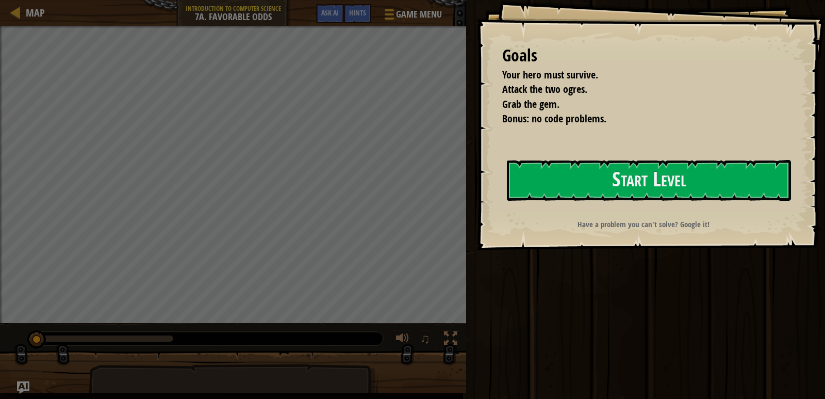
drag, startPoint x: 637, startPoint y: 152, endPoint x: 702, endPoint y: 173, distance: 68.0
click at [639, 152] on div "Goals Your hero must survive. Attack the two ogres. Grab the gem. Bonus: no cod…" at bounding box center [650, 125] width 349 height 250
click at [702, 173] on button "Start Level" at bounding box center [649, 180] width 284 height 41
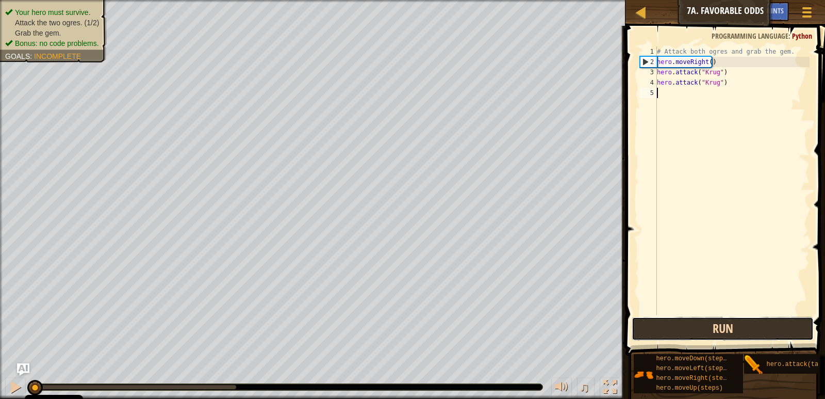
click at [762, 333] on button "Run" at bounding box center [723, 329] width 182 height 24
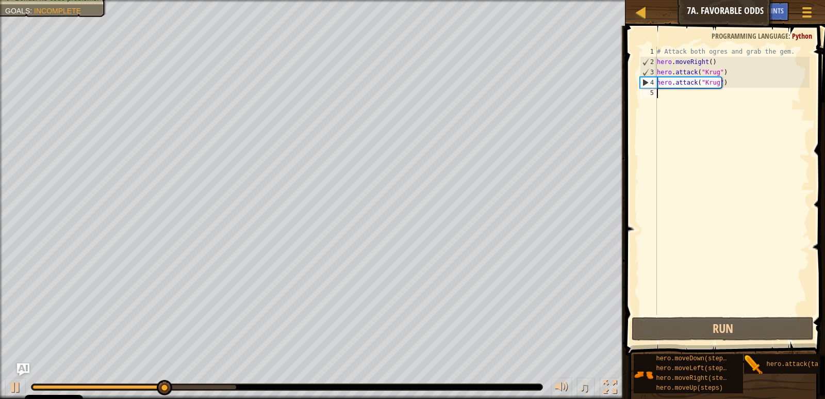
type textarea "h"
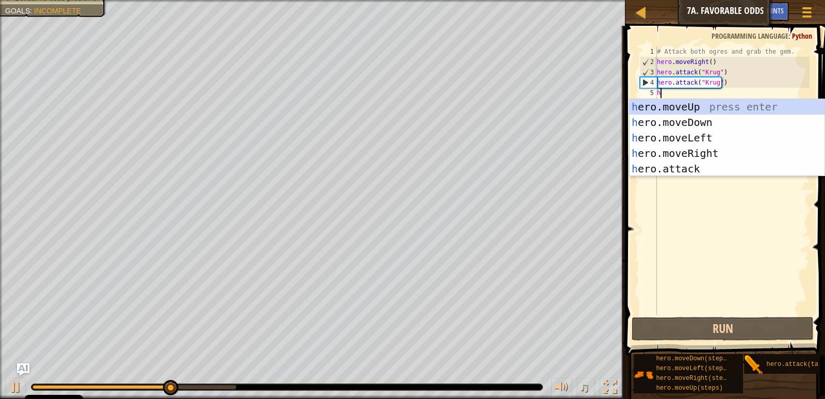
scroll to position [5, 0]
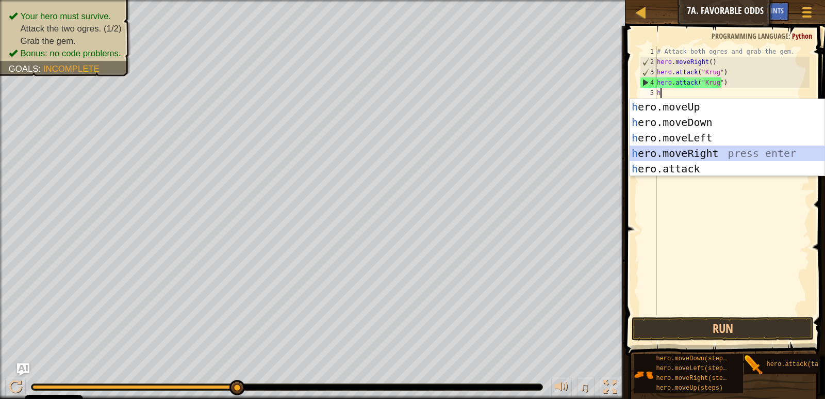
click at [633, 150] on div "h ero.moveUp press enter h ero.moveDown press enter h ero.moveLeft press enter …" at bounding box center [727, 153] width 195 height 108
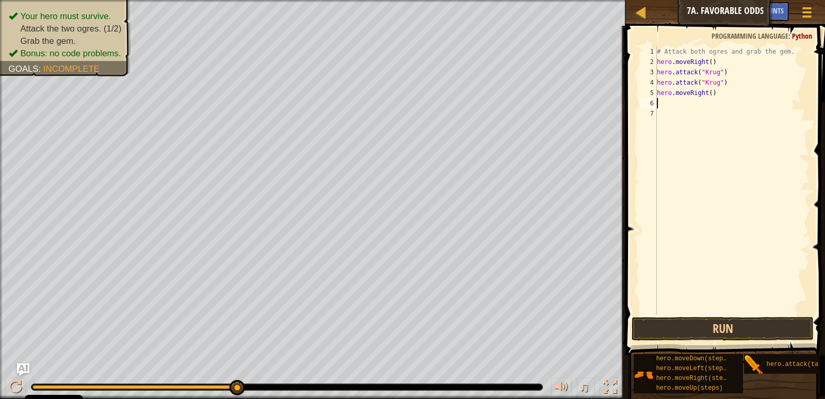
type textarea "h"
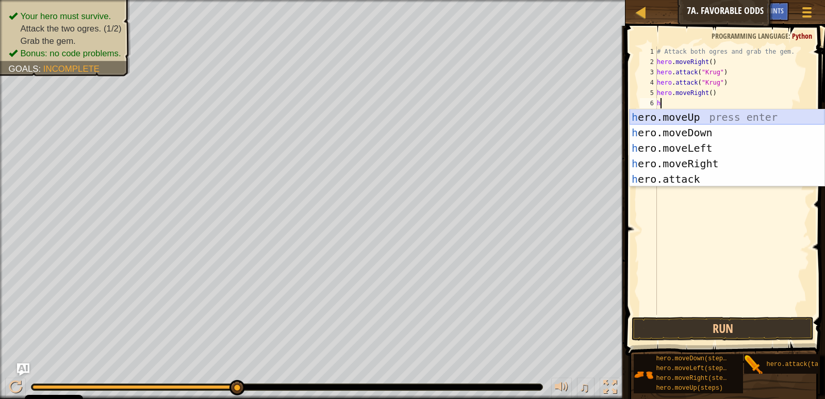
click at [646, 118] on div "h ero.moveUp press enter h ero.moveDown press enter h ero.moveLeft press enter …" at bounding box center [727, 163] width 195 height 108
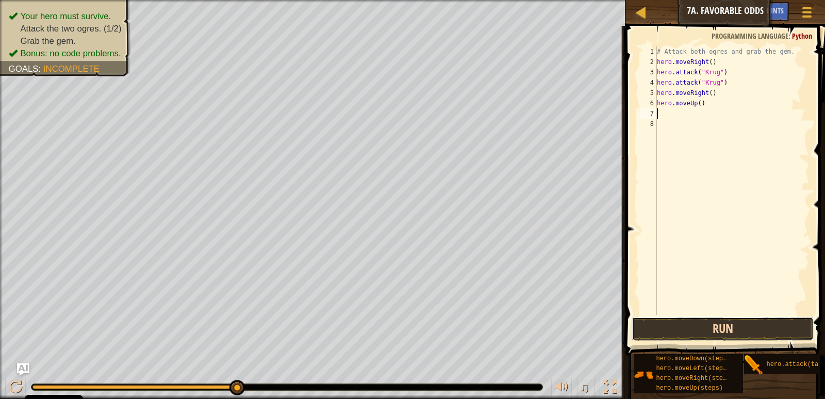
click at [711, 326] on button "Run" at bounding box center [723, 329] width 182 height 24
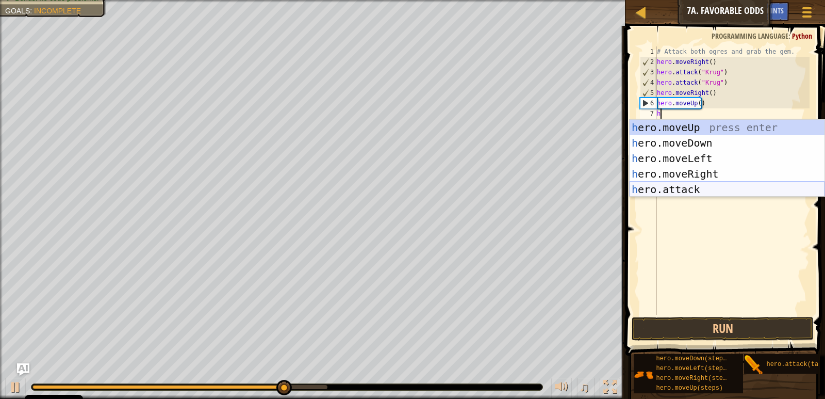
drag, startPoint x: 640, startPoint y: 184, endPoint x: 648, endPoint y: 212, distance: 29.4
click at [648, 0] on body "Cookie Policy CodeCombat uses a few essential and non-essential cookies. Privac…" at bounding box center [412, 0] width 825 height 0
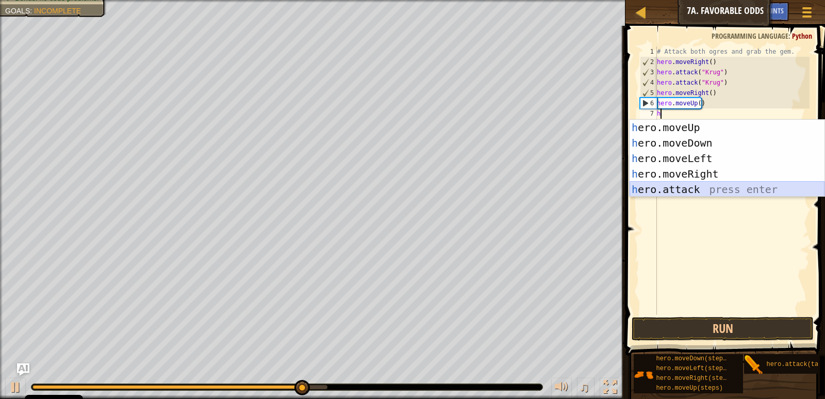
click at [641, 189] on div "h ero.moveUp press enter h ero.moveDown press enter h ero.moveLeft press enter …" at bounding box center [727, 174] width 195 height 108
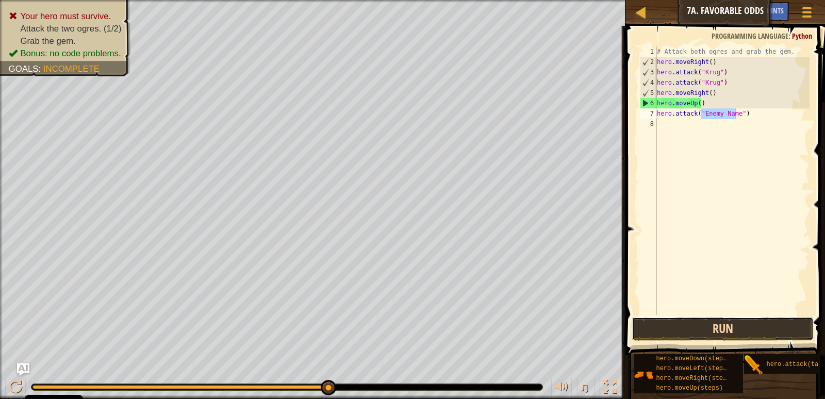
click at [687, 318] on button "Run" at bounding box center [723, 329] width 182 height 24
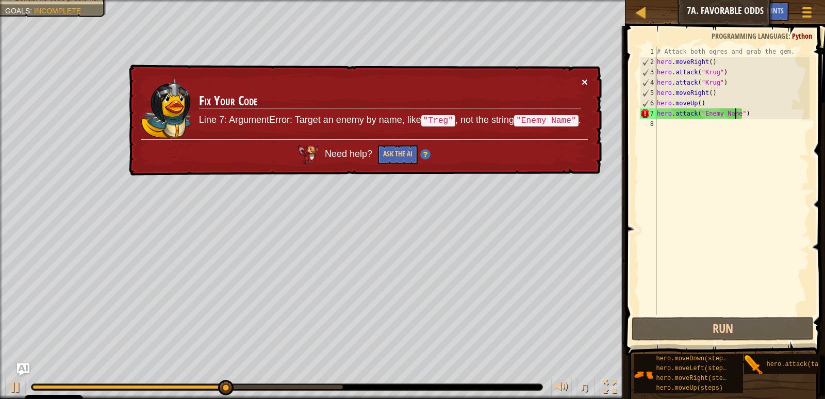
click at [582, 80] on button "×" at bounding box center [585, 81] width 6 height 11
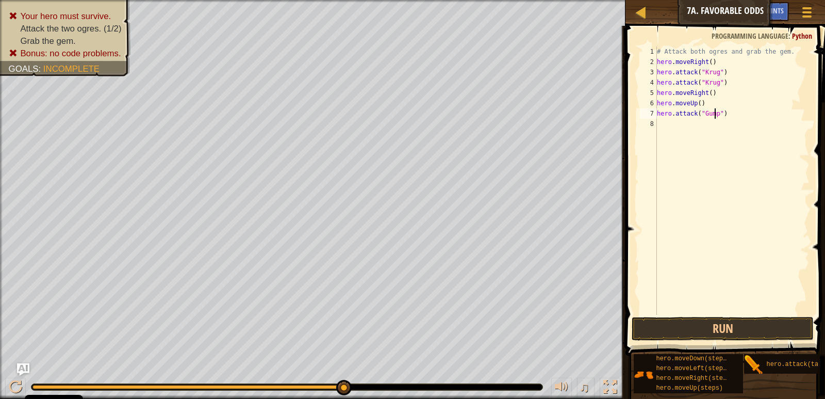
scroll to position [5, 5]
click at [719, 332] on button "Run" at bounding box center [723, 329] width 182 height 24
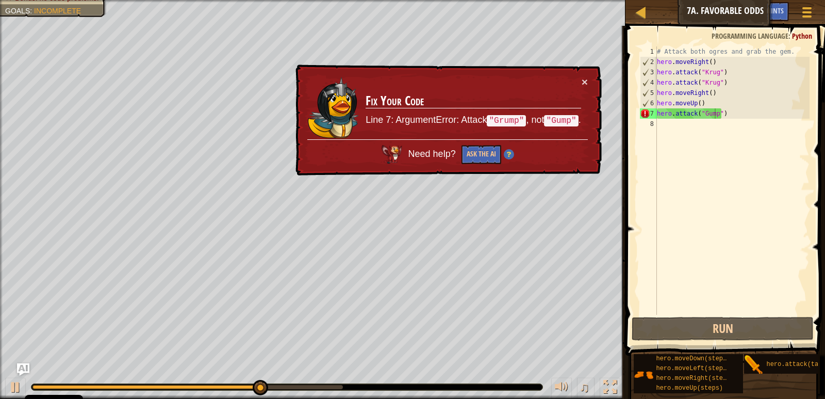
drag, startPoint x: 579, startPoint y: 73, endPoint x: 580, endPoint y: 87, distance: 14.0
click at [580, 87] on div "× Fix Your Code Line 7: ArgumentError: Attack "Grump" , not "Gump" . Need help?…" at bounding box center [447, 119] width 308 height 111
click at [583, 74] on div "× Fix Your Code Line 7: ArgumentError: Attack "Grump" , not "Gump" . Need help?…" at bounding box center [447, 119] width 308 height 111
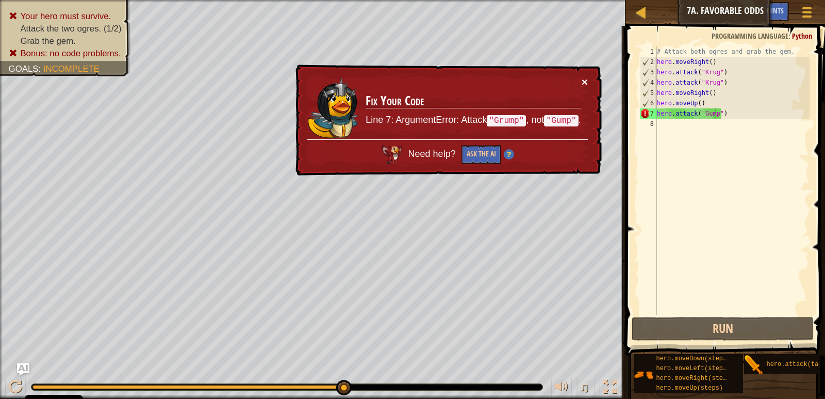
click at [582, 79] on button "×" at bounding box center [585, 81] width 6 height 11
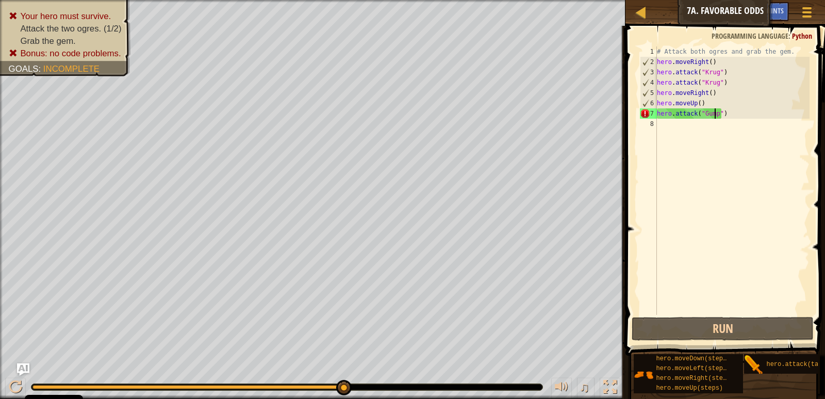
click at [704, 113] on div "# Attack both ogres and grab the gem. hero . moveRight ( ) hero . attack ( "[PE…" at bounding box center [732, 190] width 155 height 289
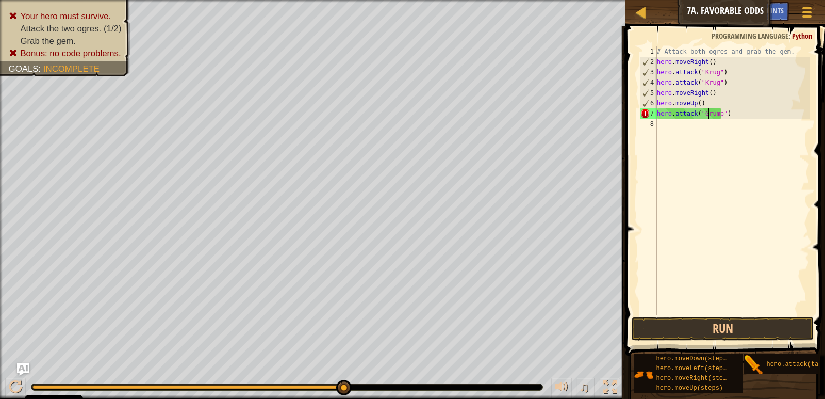
scroll to position [5, 4]
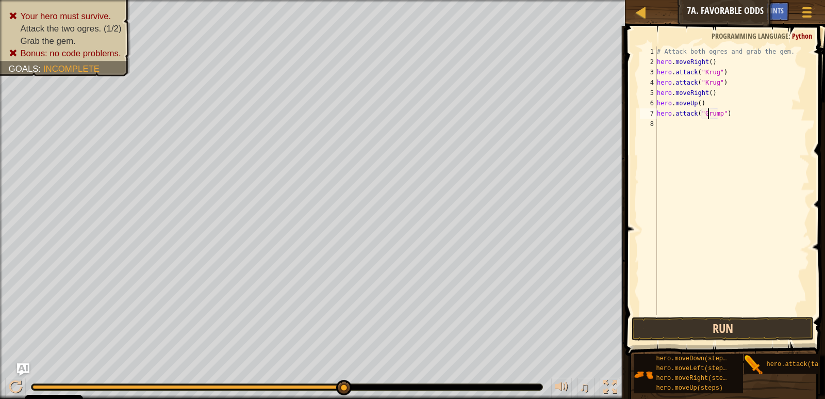
type textarea "hero.attack("Grump")"
click at [719, 334] on button "Run" at bounding box center [723, 329] width 182 height 24
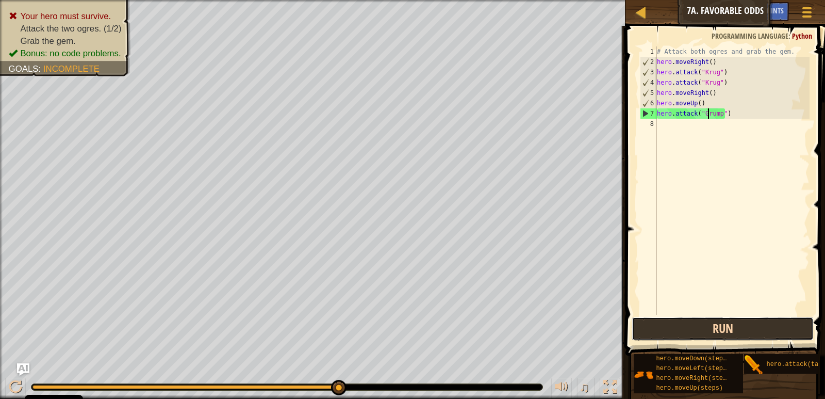
click at [773, 326] on button "Run" at bounding box center [723, 329] width 182 height 24
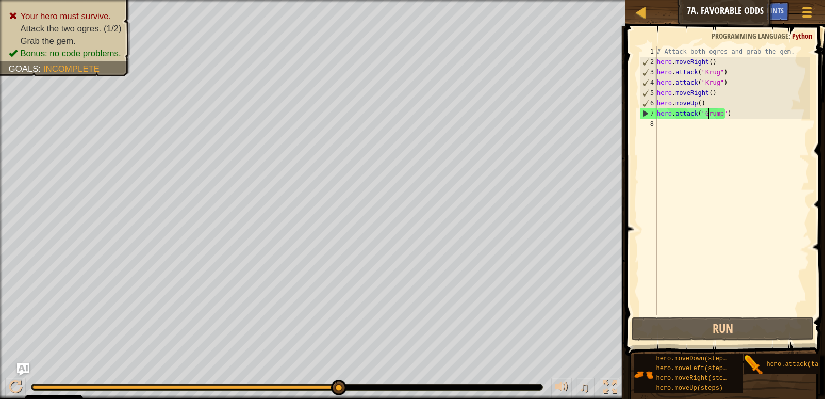
click at [654, 122] on div "8" at bounding box center [648, 124] width 17 height 10
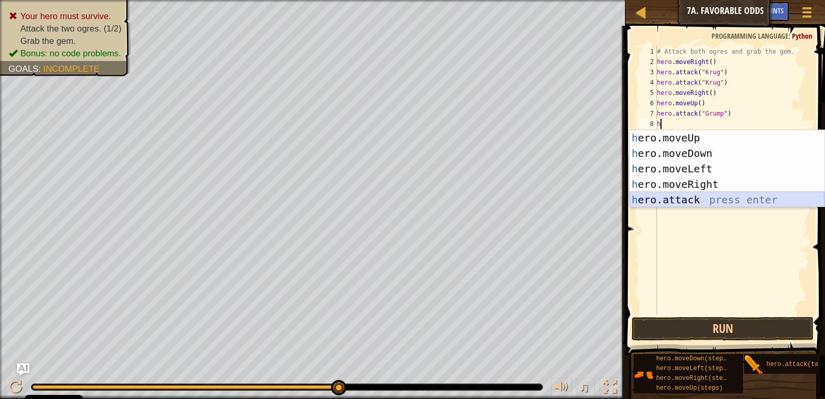
click at [656, 190] on div "h ero.moveUp press enter h ero.moveDown press enter h ero.moveLeft press enter …" at bounding box center [727, 184] width 195 height 108
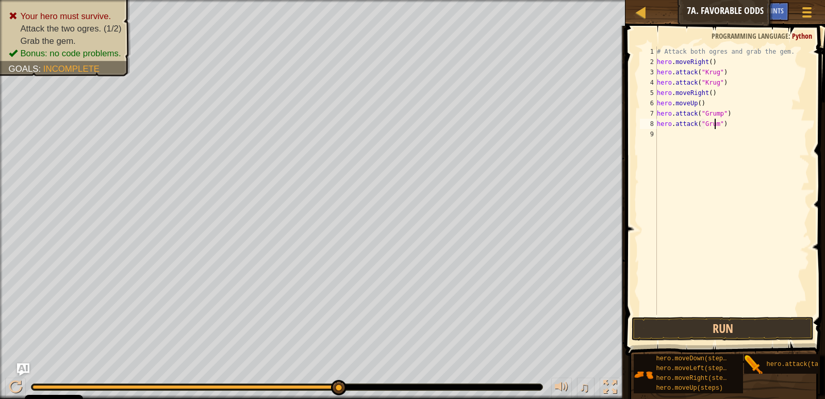
scroll to position [5, 5]
type textarea "hero.attack("Grump")"
click at [651, 136] on div "9" at bounding box center [648, 134] width 17 height 10
type textarea "m"
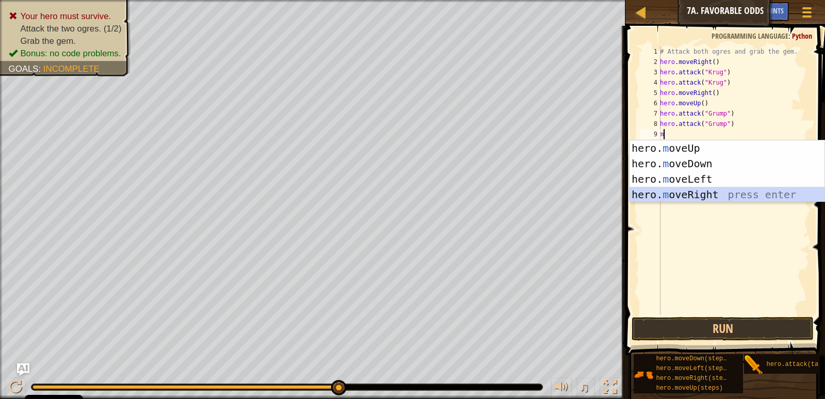
click at [679, 196] on div "hero. m oveUp press enter hero. m oveDown press enter hero. m oveLeft press ent…" at bounding box center [727, 186] width 195 height 93
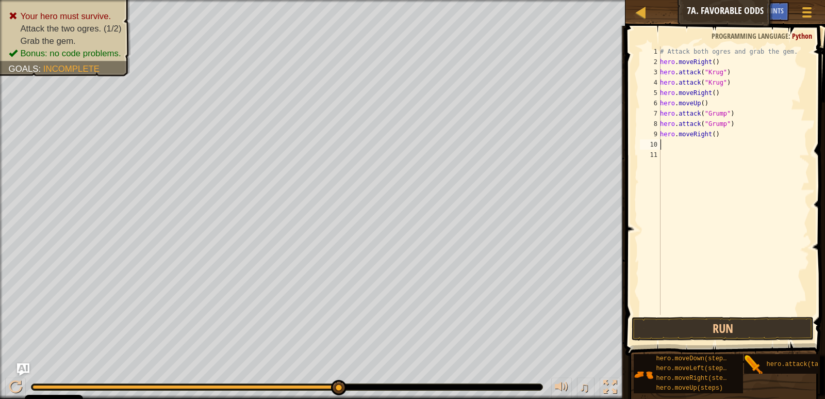
type textarea "h"
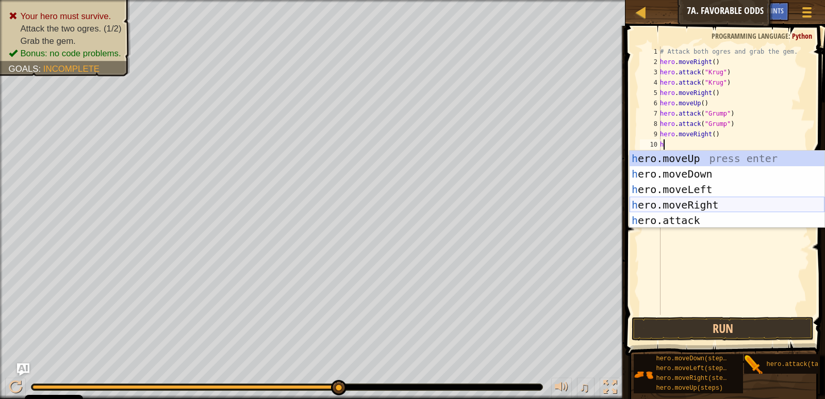
click at [677, 203] on div "h ero.moveUp press enter h ero.moveDown press enter h ero.moveLeft press enter …" at bounding box center [727, 205] width 195 height 108
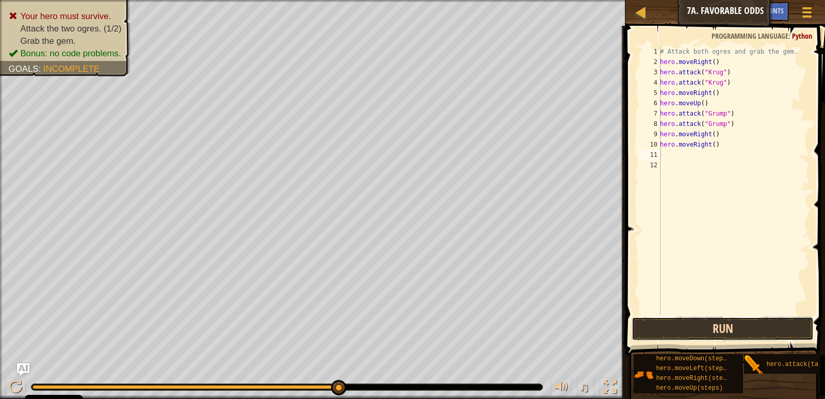
click at [752, 329] on button "Run" at bounding box center [723, 329] width 182 height 24
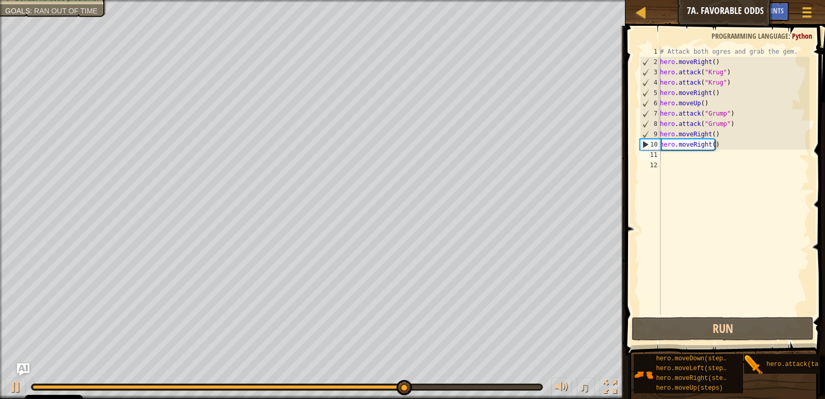
click at [717, 149] on div "# Attack both ogres and grab the gem. hero . moveRight ( ) hero . attack ( "[PE…" at bounding box center [734, 190] width 152 height 289
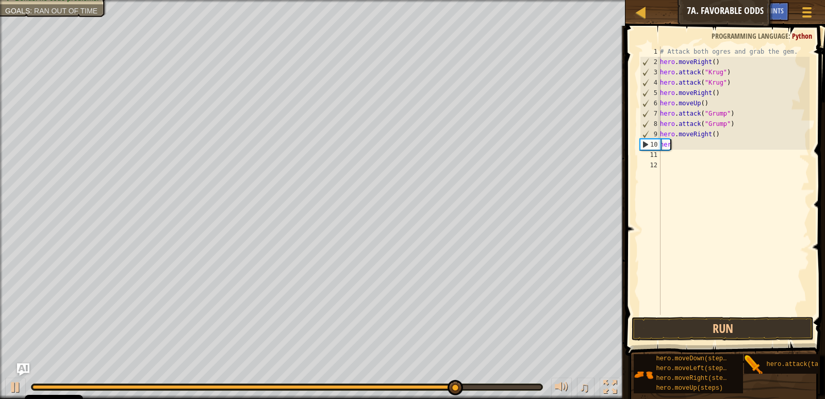
type textarea "h"
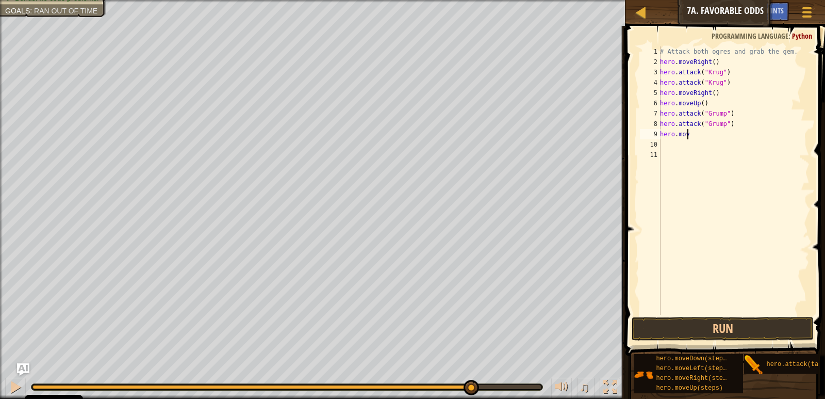
type textarea "h"
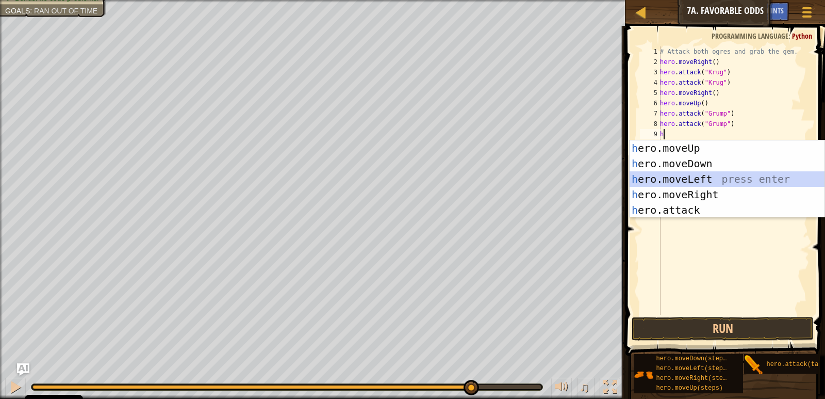
click at [712, 176] on div "h ero.moveUp press enter h ero.moveDown press enter h ero.moveLeft press enter …" at bounding box center [727, 194] width 195 height 108
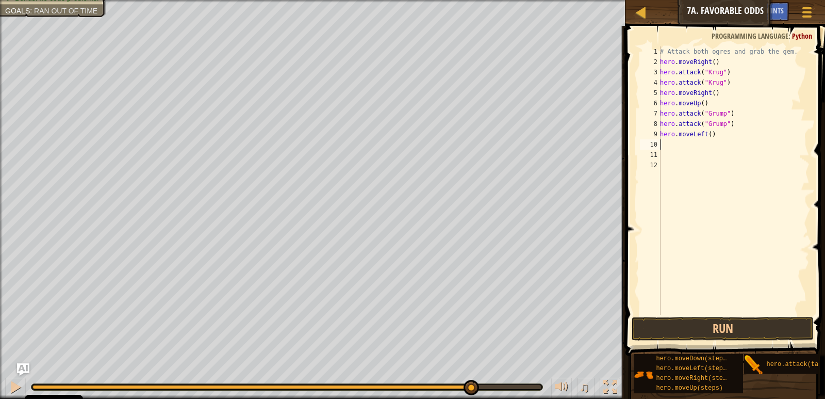
type textarea "h"
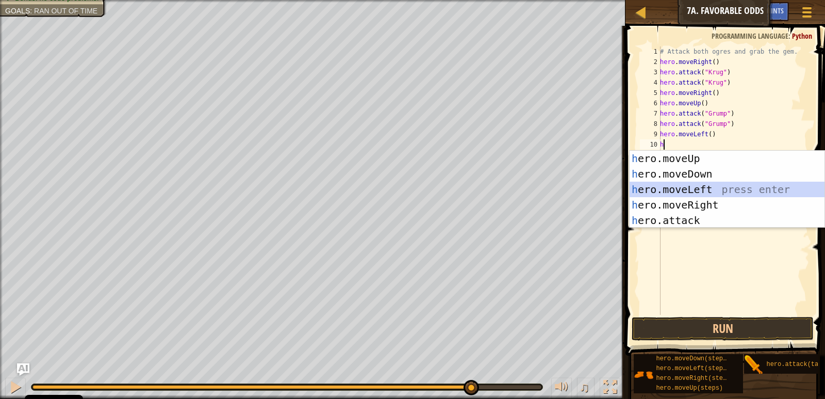
click at [699, 189] on div "h ero.moveUp press enter h ero.moveDown press enter h ero.moveLeft press enter …" at bounding box center [727, 205] width 195 height 108
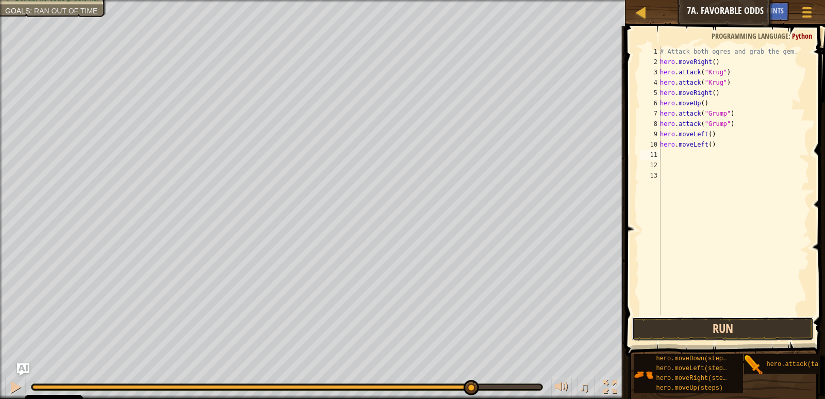
click at [779, 339] on button "Run" at bounding box center [723, 329] width 182 height 24
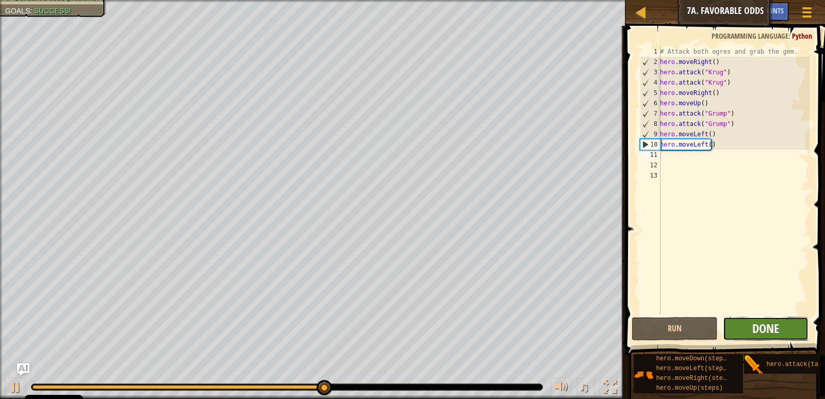
click at [776, 326] on span "Done" at bounding box center [765, 328] width 27 height 17
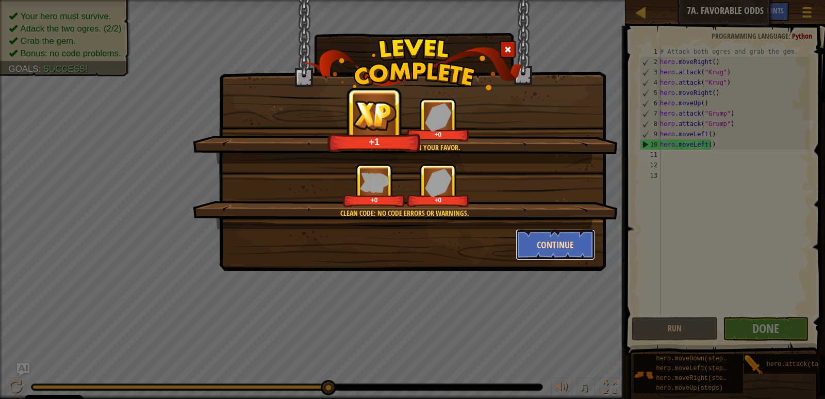
click at [569, 242] on button "Continue" at bounding box center [556, 244] width 80 height 31
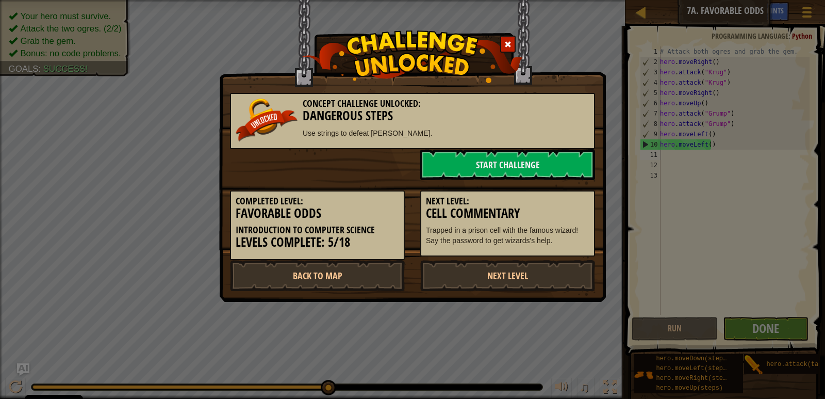
click at [574, 243] on p "Trapped in a prison cell with the famous wizard! Say the password to get wizard…" at bounding box center [507, 235] width 163 height 21
click at [477, 157] on link "Start Challenge" at bounding box center [507, 164] width 175 height 31
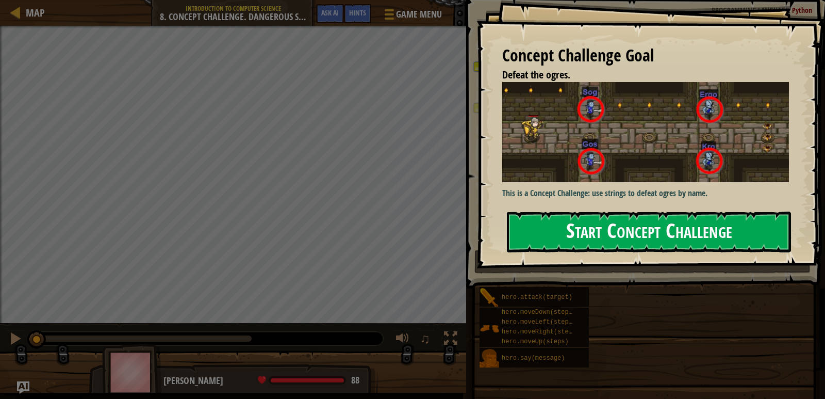
click at [636, 211] on button "Start Concept Challenge" at bounding box center [649, 231] width 284 height 41
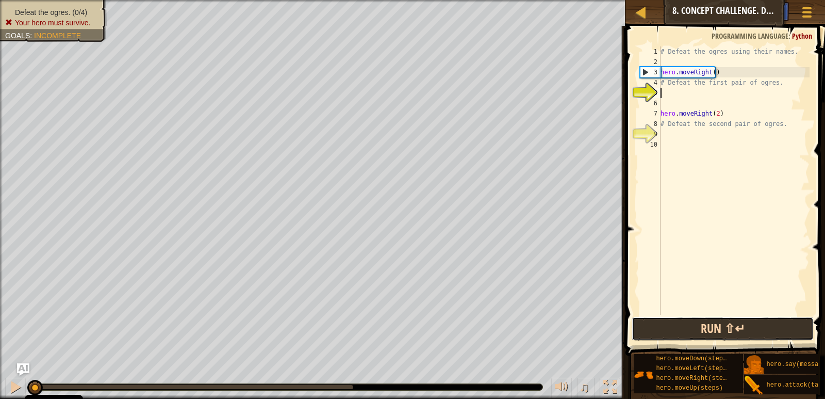
click at [737, 320] on button "Run ⇧↵" at bounding box center [723, 329] width 182 height 24
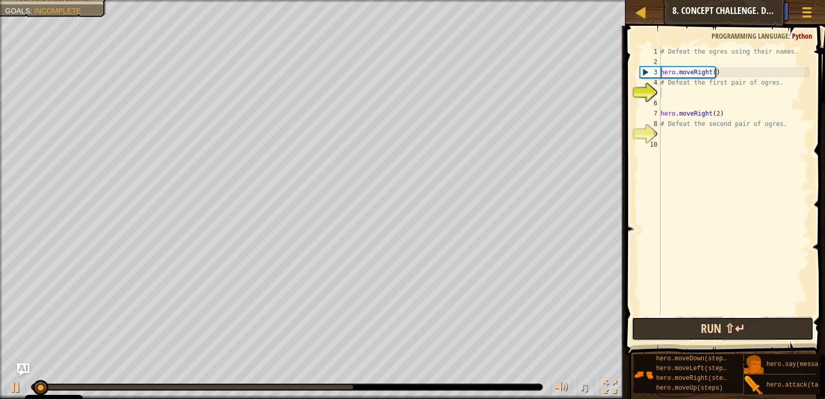
click at [737, 328] on button "Run ⇧↵" at bounding box center [723, 329] width 182 height 24
click at [737, 328] on button "Running" at bounding box center [723, 329] width 182 height 24
click at [737, 328] on button "Run ⇧↵" at bounding box center [723, 329] width 182 height 24
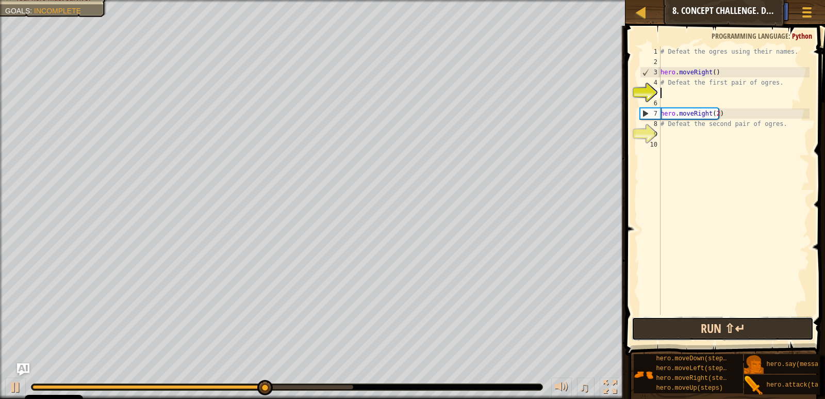
click at [751, 330] on button "Run ⇧↵" at bounding box center [723, 329] width 182 height 24
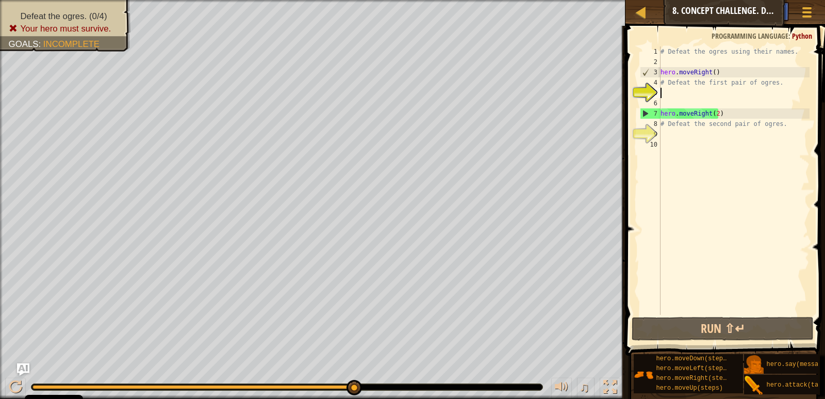
type textarea "h"
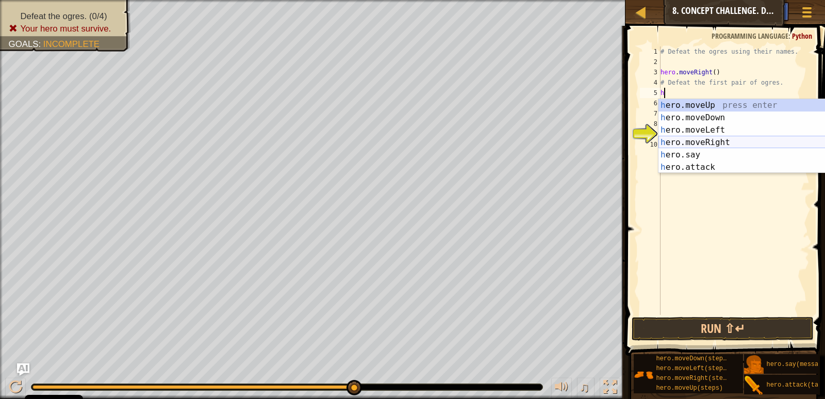
click at [701, 146] on div "h ero.moveUp press enter h ero.moveDown press enter h ero.moveLeft press enter …" at bounding box center [756, 148] width 195 height 99
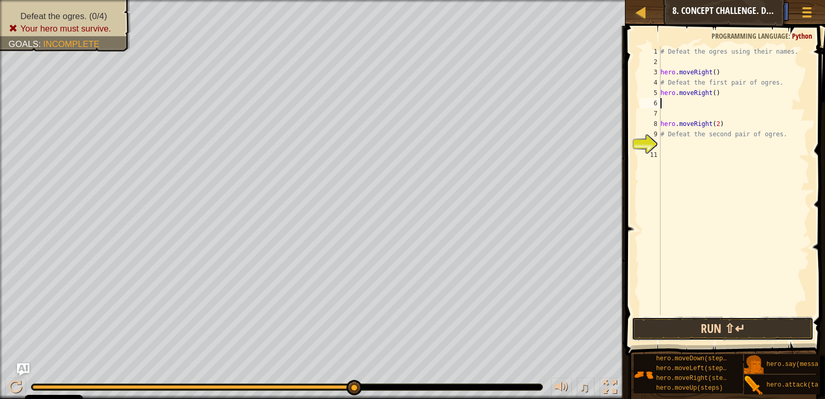
click at [749, 326] on button "Run ⇧↵" at bounding box center [723, 329] width 182 height 24
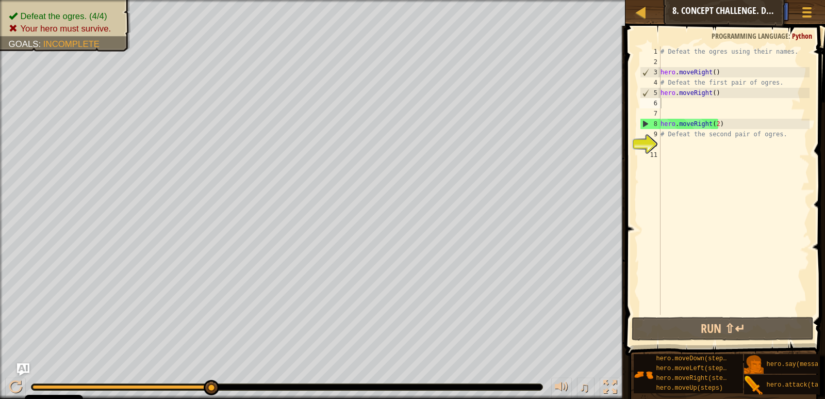
click at [743, 316] on span at bounding box center [726, 176] width 208 height 360
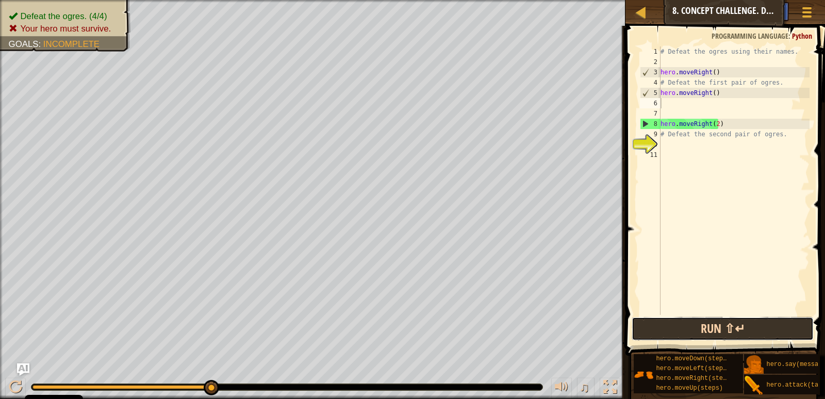
drag, startPoint x: 739, startPoint y: 334, endPoint x: 736, endPoint y: 324, distance: 10.1
click at [736, 324] on button "Run ⇧↵" at bounding box center [723, 329] width 182 height 24
click at [658, 334] on button "Run ⇧↵" at bounding box center [723, 329] width 182 height 24
click at [675, 321] on button "Run ⇧↵" at bounding box center [723, 329] width 182 height 24
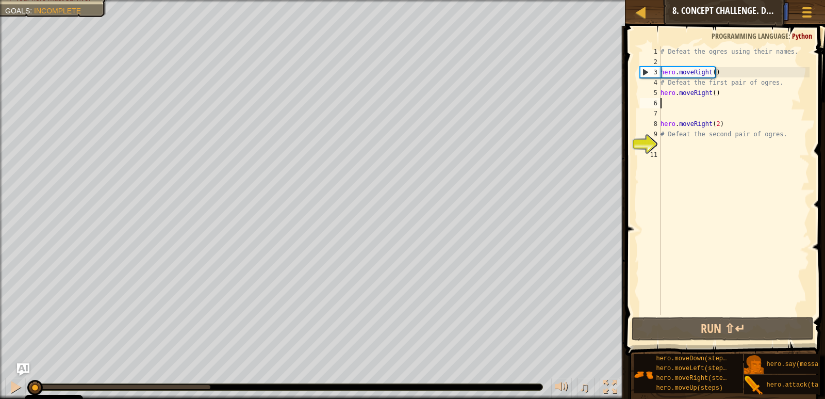
drag, startPoint x: 212, startPoint y: 390, endPoint x: 0, endPoint y: 57, distance: 394.4
click at [0, 58] on div "Defeat the ogres. (4/4) Your hero must survive. Goals : Incomplete ♫ [PERSON_NA…" at bounding box center [412, 199] width 825 height 399
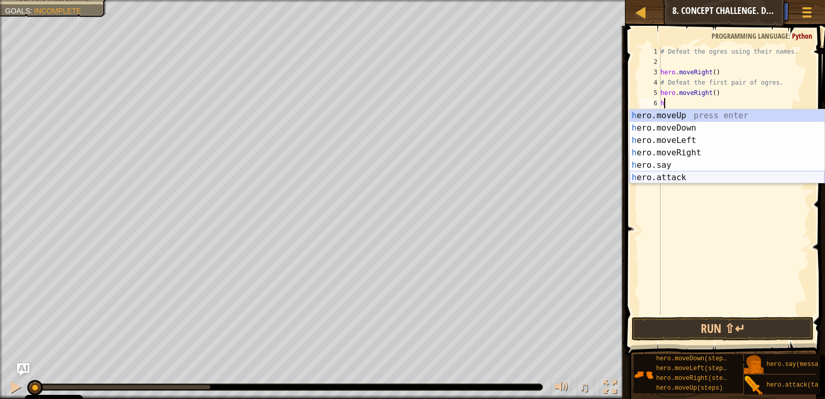
type textarea "h"
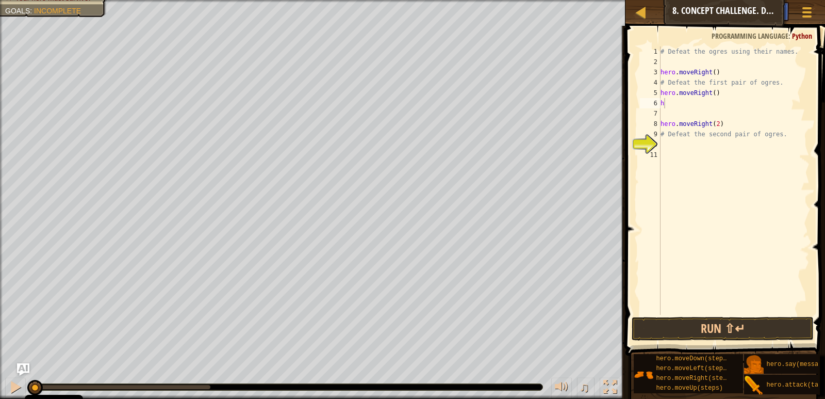
click at [629, 0] on body "Cookie Policy CodeCombat uses a few essential and non-essential cookies. Privac…" at bounding box center [412, 0] width 825 height 0
click at [682, 111] on div "# Defeat the ogres using their names. hero . moveRight ( ) # Defeat the first p…" at bounding box center [734, 190] width 151 height 289
click at [670, 106] on div "# Defeat the ogres using their names. hero . moveRight ( ) # Defeat the first p…" at bounding box center [734, 190] width 151 height 289
type textarea "h"
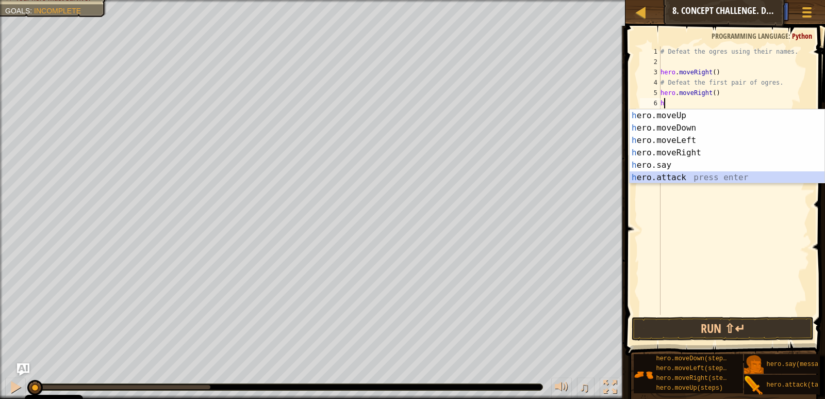
click at [696, 174] on div "h ero.moveUp press enter h ero.moveDown press enter h ero.moveLeft press enter …" at bounding box center [727, 158] width 195 height 99
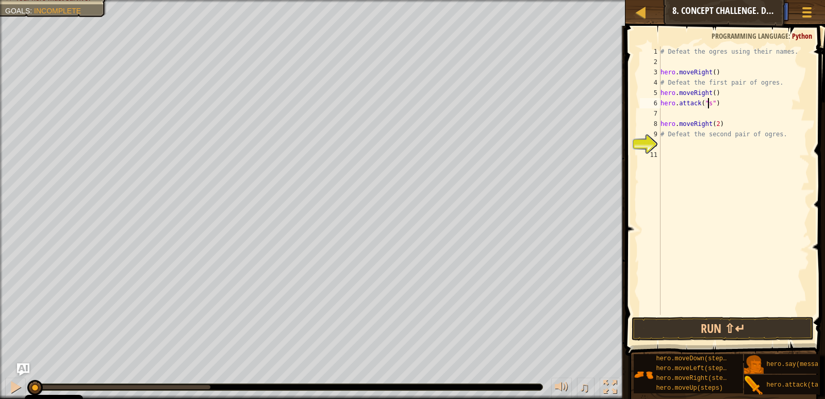
scroll to position [5, 4]
click at [733, 330] on button "Run ⇧↵" at bounding box center [723, 329] width 182 height 24
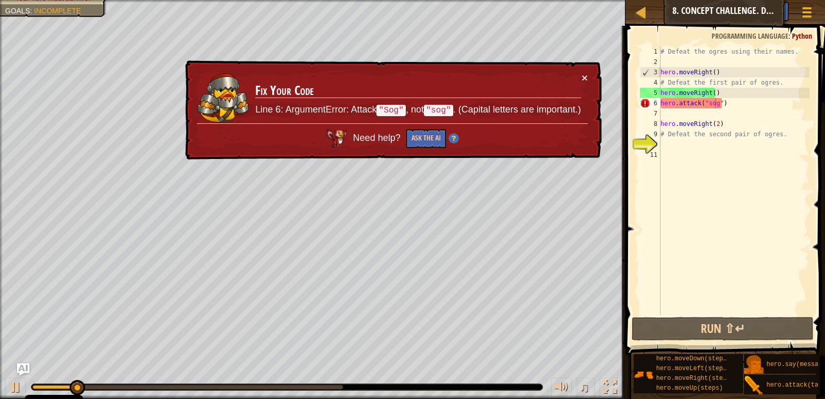
click at [580, 73] on td "Fix Your Code Line 6: ArgumentError: Attack "Sog" , not "sog" . (Capital letter…" at bounding box center [418, 97] width 326 height 51
click at [582, 77] on button "×" at bounding box center [585, 77] width 6 height 11
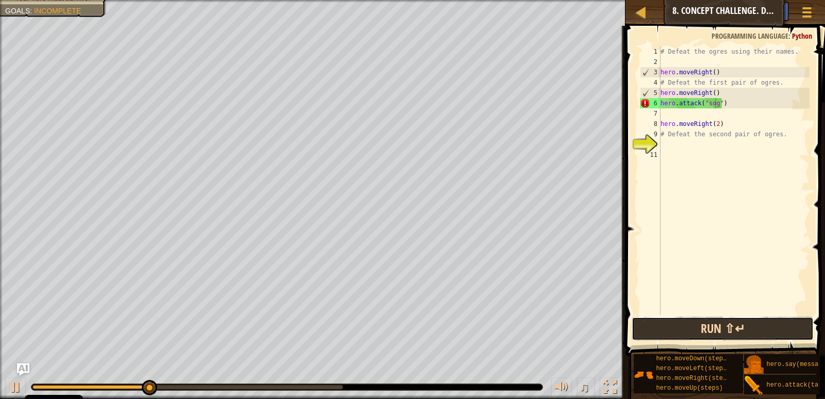
click at [658, 321] on button "Run ⇧↵" at bounding box center [723, 329] width 182 height 24
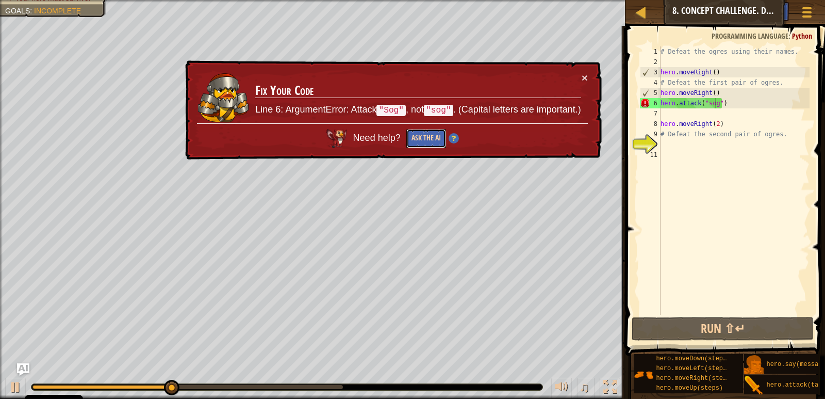
click at [438, 140] on button "Ask the AI" at bounding box center [426, 138] width 40 height 19
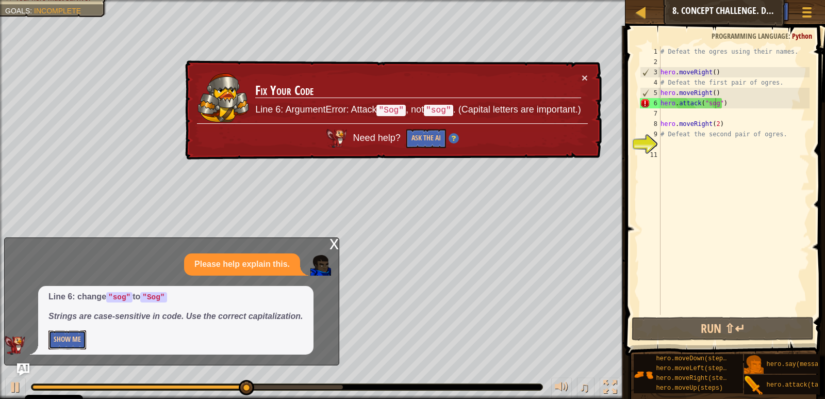
click at [67, 346] on button "Show Me" at bounding box center [67, 339] width 38 height 19
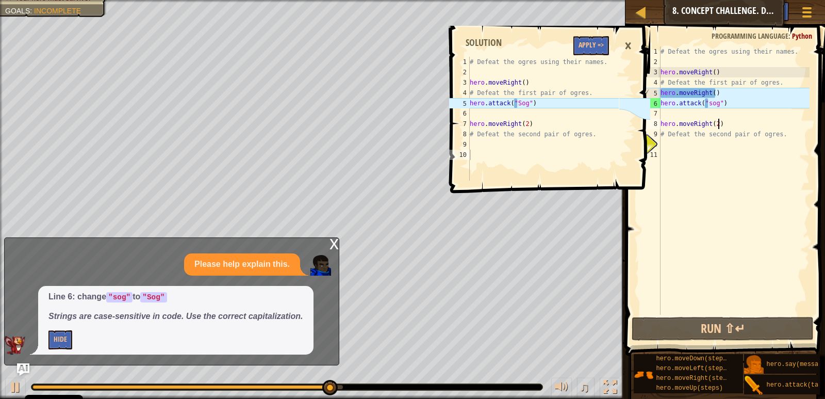
click at [743, 119] on div "# Defeat the ogres using their names. hero . moveRight ( ) # Defeat the first p…" at bounding box center [734, 190] width 151 height 289
type textarea "hero.moveRight(2)"
click at [722, 109] on div "# Defeat the ogres using their names. hero . moveRight ( ) # Defeat the first p…" at bounding box center [734, 190] width 151 height 289
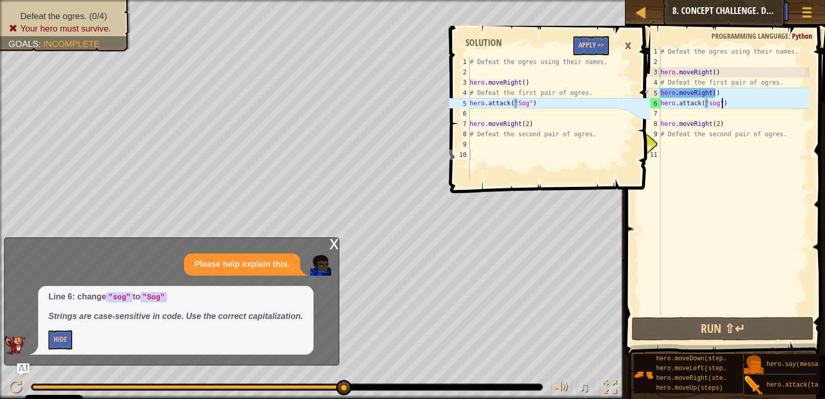
click at [722, 106] on div "# Defeat the ogres using their names. hero . moveRight ( ) # Defeat the first p…" at bounding box center [734, 190] width 151 height 289
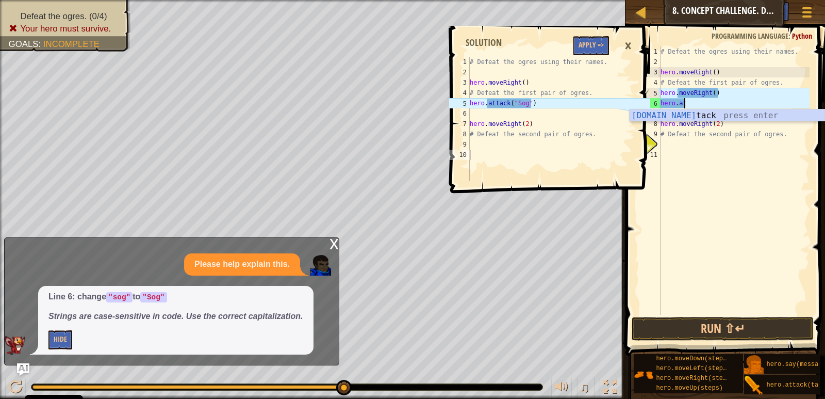
type textarea "h"
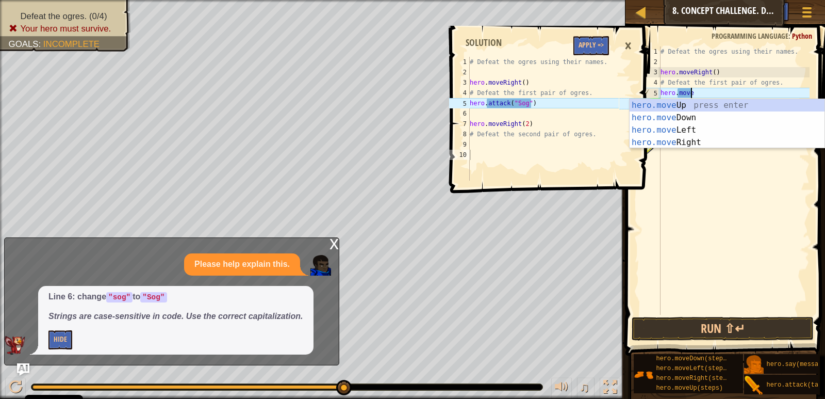
type textarea "h"
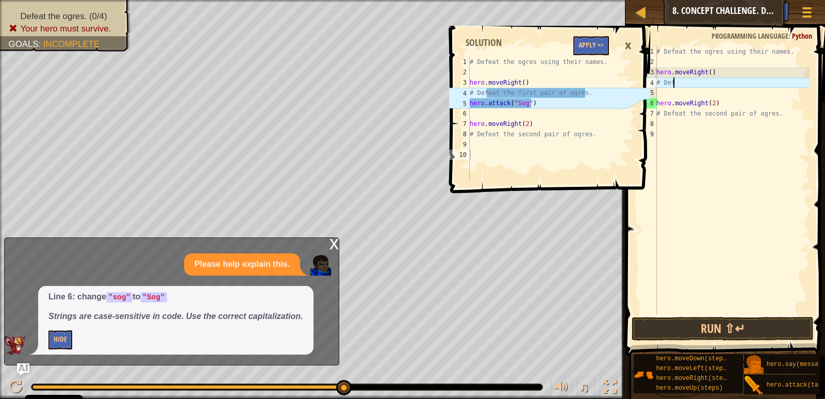
type textarea "#"
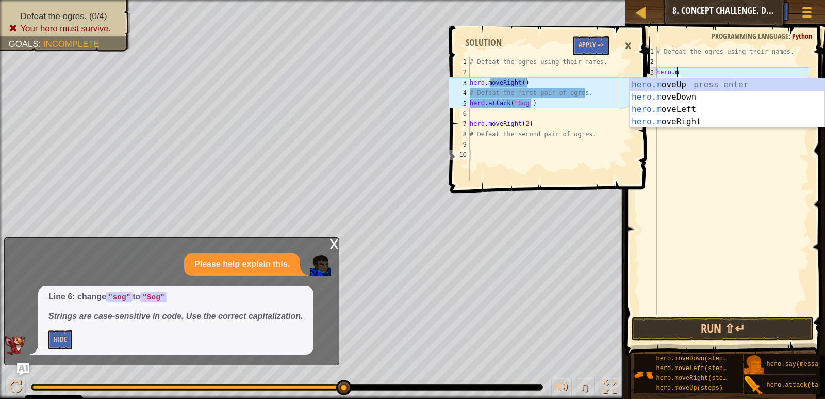
type textarea "h"
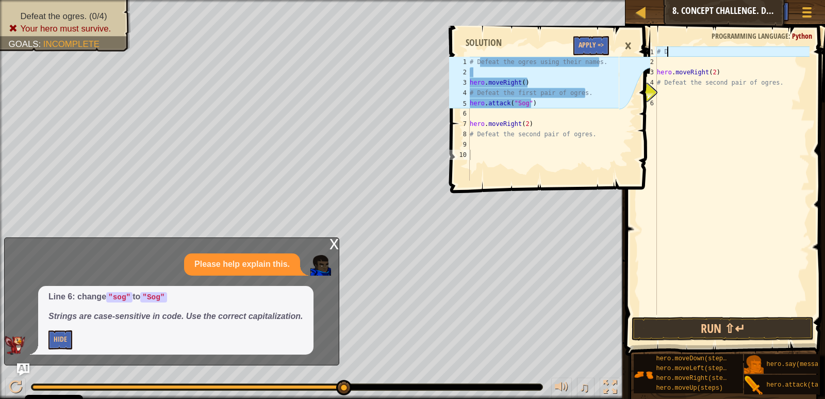
type textarea "#"
click at [780, 91] on div "hero . moveRight ( 2 ) # Defeat the second pair of ogres." at bounding box center [732, 190] width 155 height 289
click at [777, 84] on div "hero . moveRight ( 2 ) # Defeat the second pair of ogres." at bounding box center [732, 190] width 155 height 289
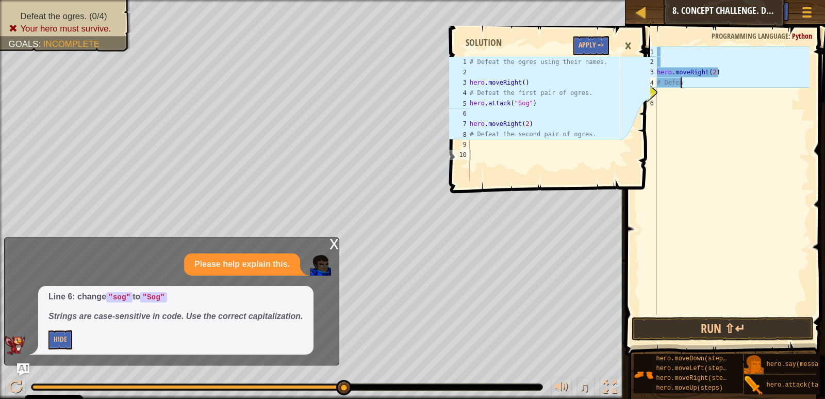
type textarea "#"
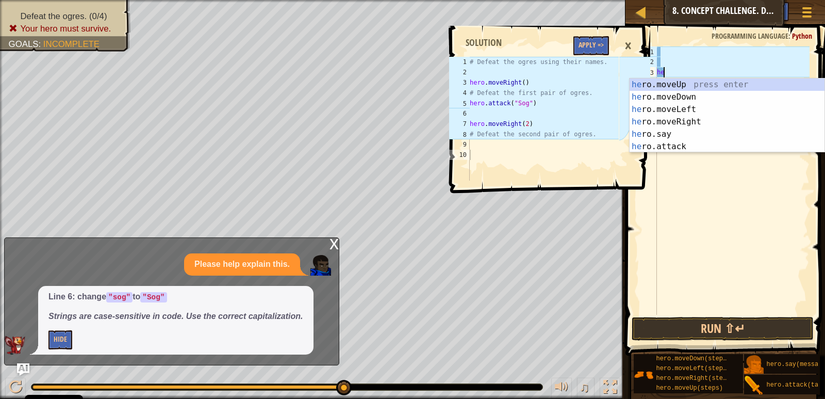
type textarea "h"
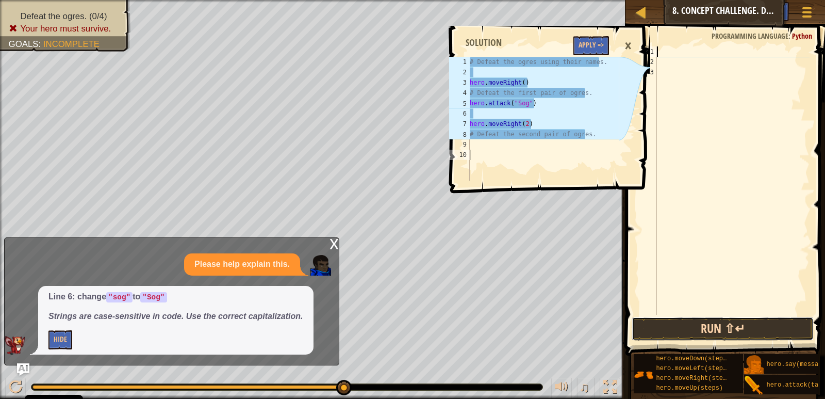
click at [781, 334] on button "Run ⇧↵" at bounding box center [723, 329] width 182 height 24
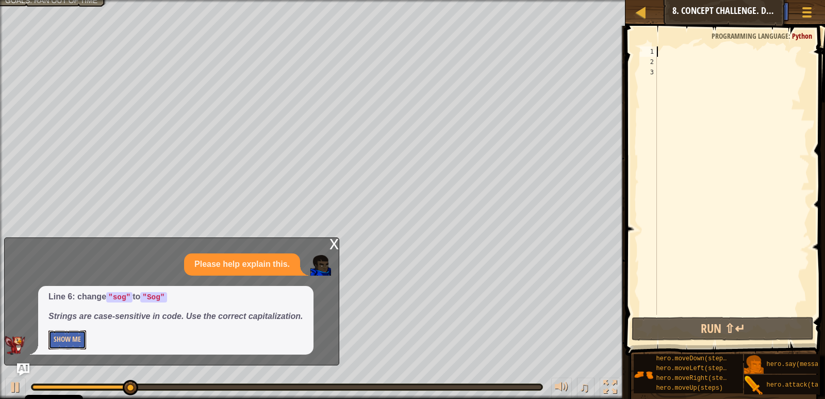
click at [75, 340] on button "Show Me" at bounding box center [67, 339] width 38 height 19
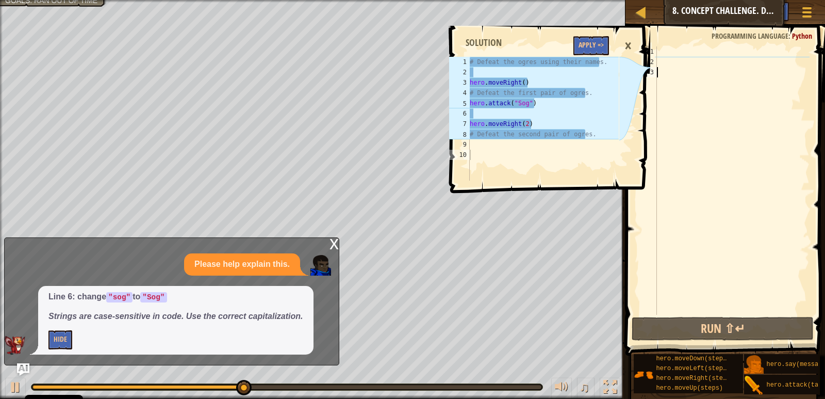
click at [669, 68] on div at bounding box center [732, 190] width 155 height 289
type textarea "h"
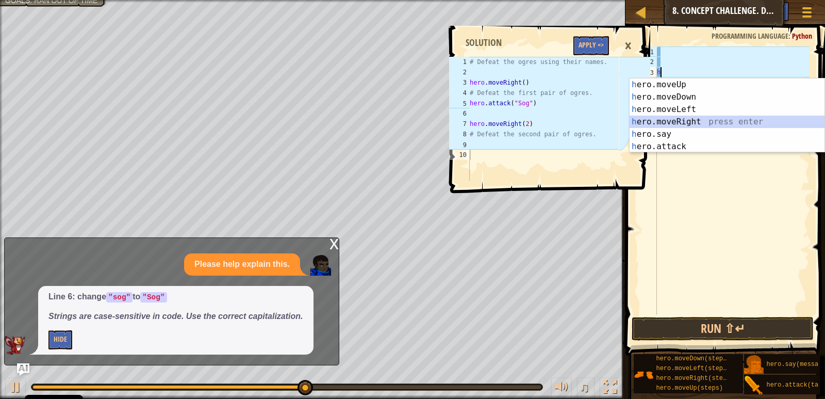
click at [706, 122] on div "h ero.moveUp press enter h ero.moveDown press enter h ero.moveLeft press enter …" at bounding box center [727, 127] width 195 height 99
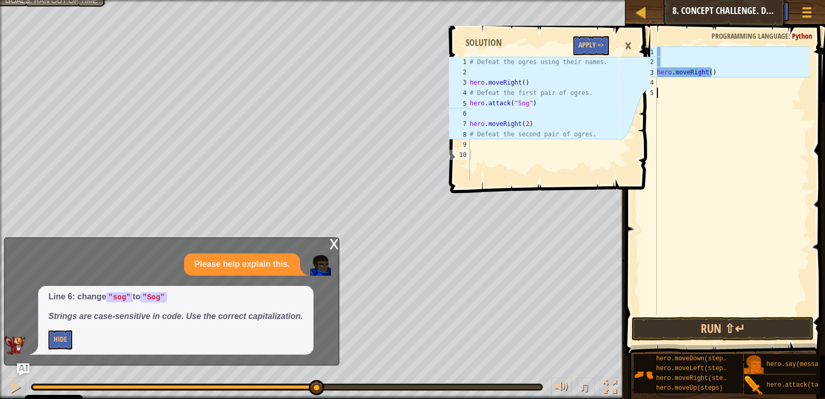
drag, startPoint x: 711, startPoint y: 299, endPoint x: 714, endPoint y: 308, distance: 9.8
drag, startPoint x: 714, startPoint y: 308, endPoint x: 760, endPoint y: 325, distance: 48.3
click at [760, 325] on button "Run ⇧↵" at bounding box center [723, 329] width 182 height 24
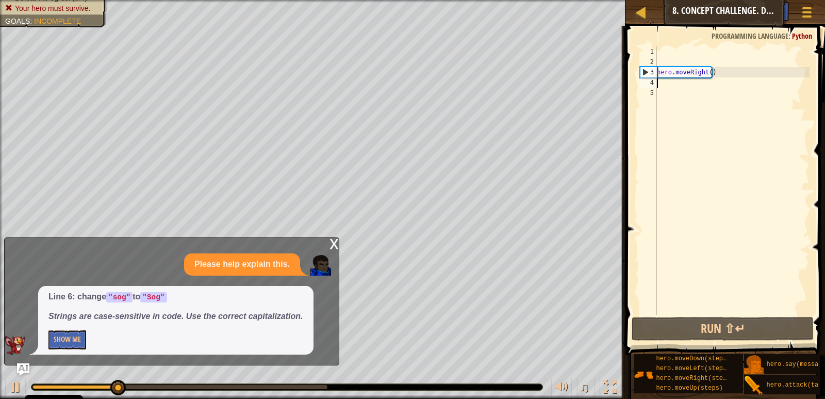
click at [663, 87] on div "hero . moveRight ( )" at bounding box center [732, 190] width 155 height 289
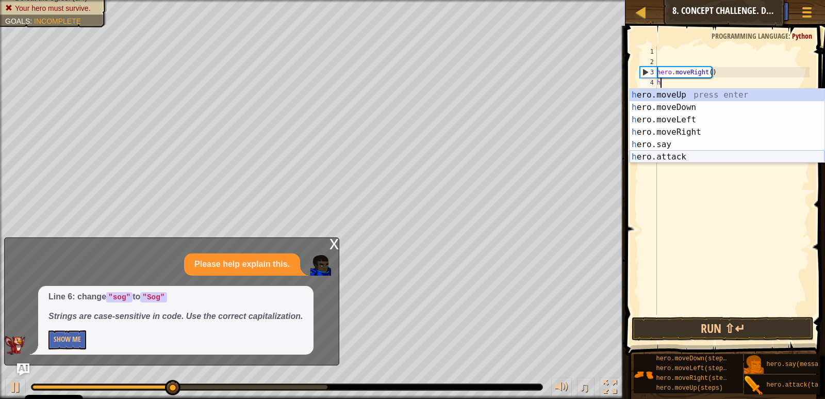
click at [705, 158] on div "h ero.moveUp press enter h ero.moveDown press enter h ero.moveLeft press enter …" at bounding box center [727, 138] width 195 height 99
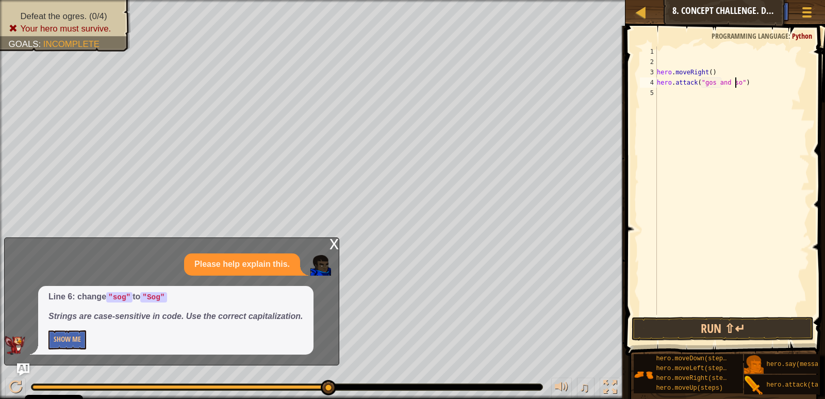
scroll to position [5, 7]
drag, startPoint x: 741, startPoint y: 330, endPoint x: 738, endPoint y: 325, distance: 5.8
click at [741, 328] on button "Run ⇧↵" at bounding box center [723, 329] width 182 height 24
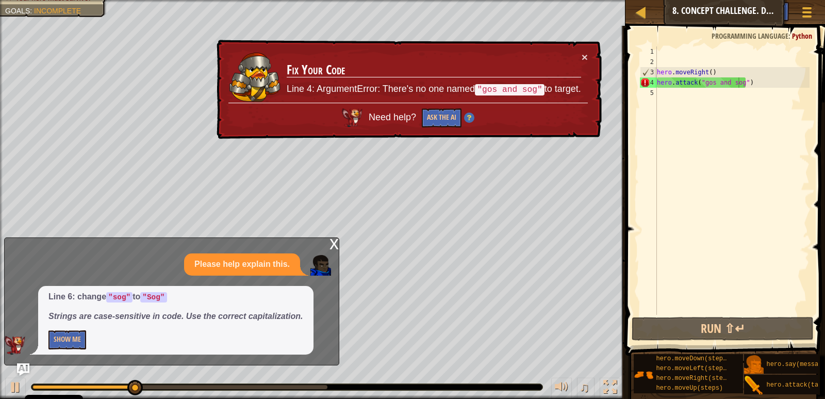
click at [599, 63] on div "× Fix Your Code Line 4: ArgumentError: There's no one named "gos and sog" to ta…" at bounding box center [408, 90] width 387 height 100
click at [582, 59] on button "×" at bounding box center [585, 57] width 6 height 11
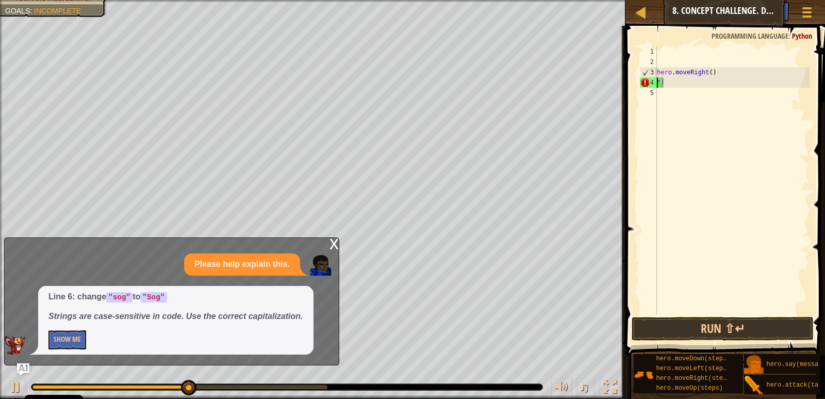
scroll to position [5, 0]
type textarea "")"
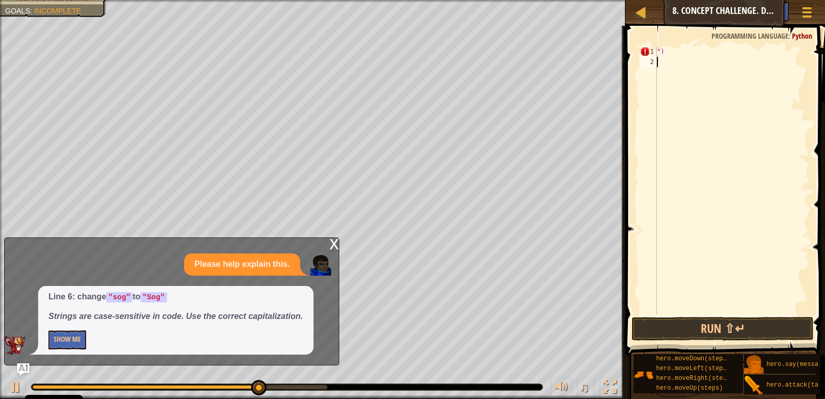
click at [656, 60] on div "2" at bounding box center [648, 62] width 17 height 10
type textarea "h"
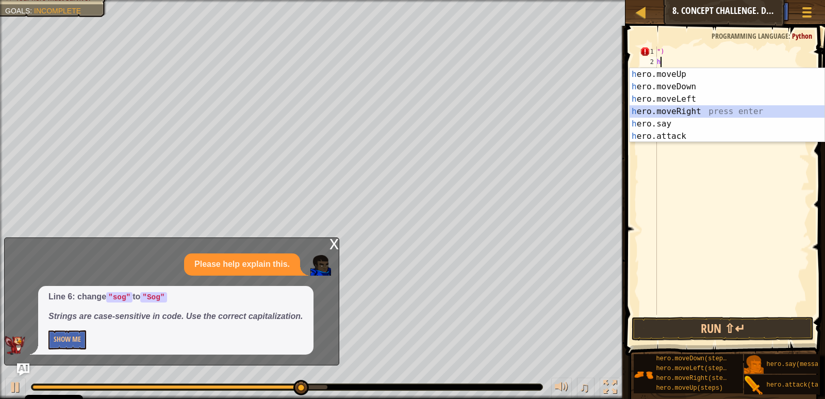
click at [677, 108] on div "h ero.moveUp press enter h ero.moveDown press enter h ero.moveLeft press enter …" at bounding box center [727, 117] width 195 height 99
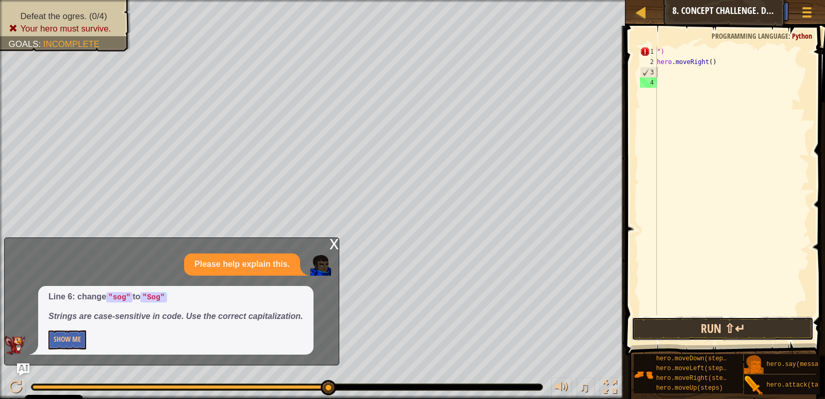
click at [740, 331] on button "Run ⇧↵" at bounding box center [723, 329] width 182 height 24
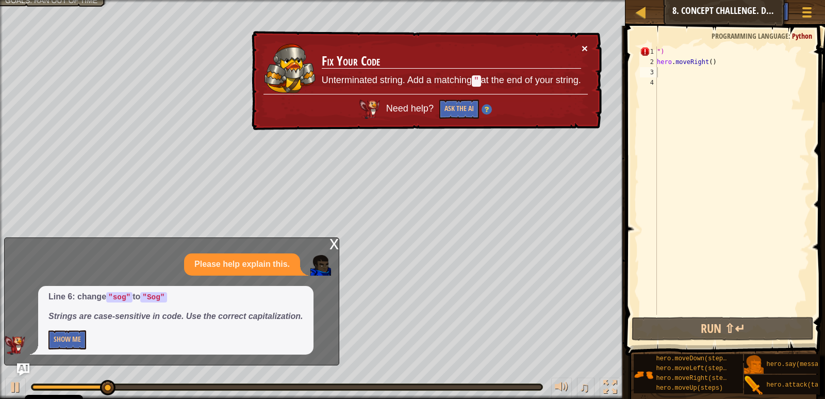
click at [583, 46] on button "×" at bounding box center [585, 48] width 6 height 11
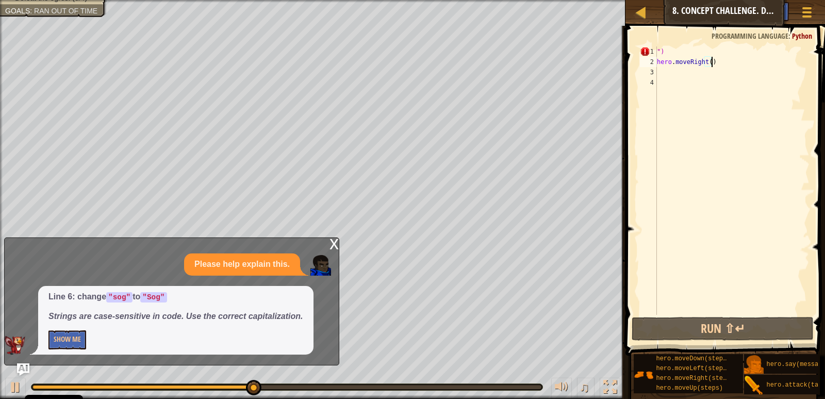
click at [711, 65] on div "") hero . moveRight ( )" at bounding box center [732, 190] width 155 height 289
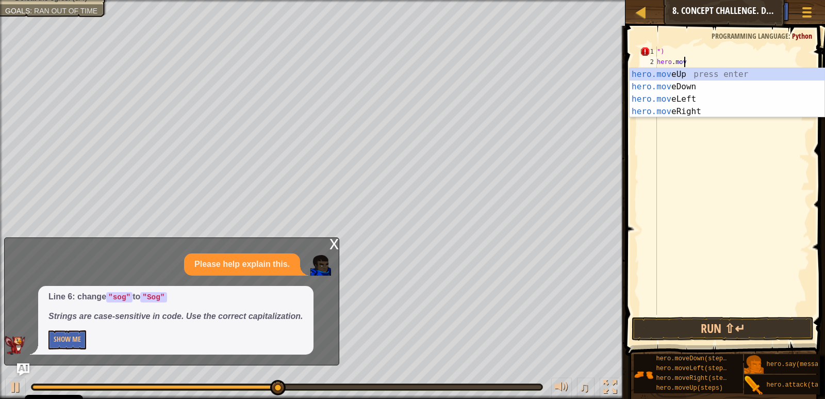
type textarea "h"
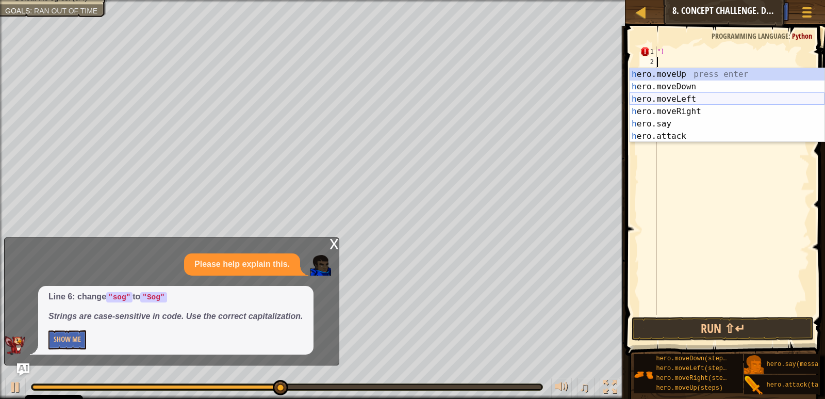
type textarea """
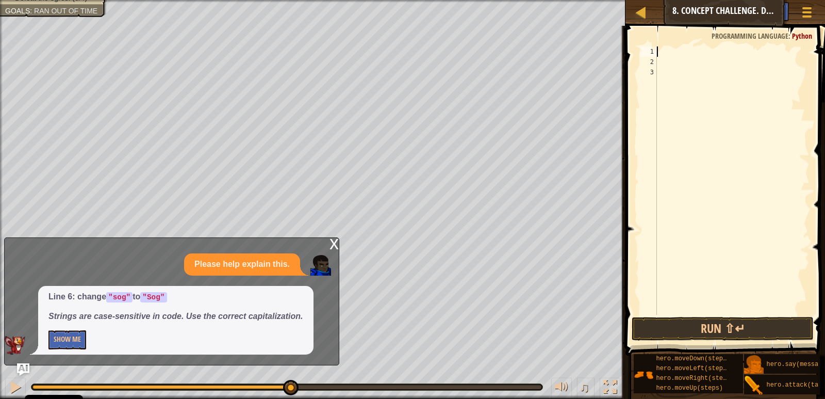
type textarea "h"
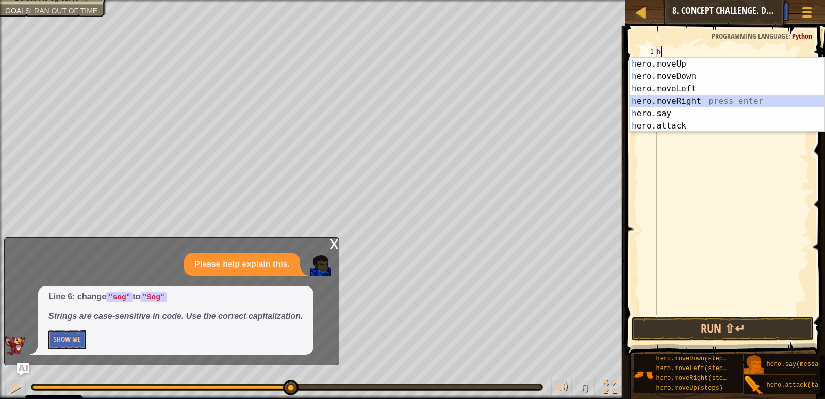
click at [668, 99] on div "h ero.moveUp press enter h ero.moveDown press enter h ero.moveLeft press enter …" at bounding box center [727, 107] width 195 height 99
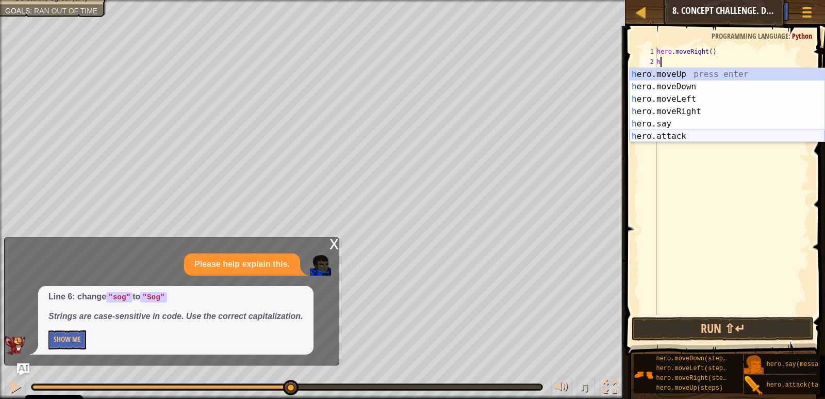
click at [669, 139] on div "h ero.moveUp press enter h ero.moveDown press enter h ero.moveLeft press enter …" at bounding box center [727, 117] width 195 height 99
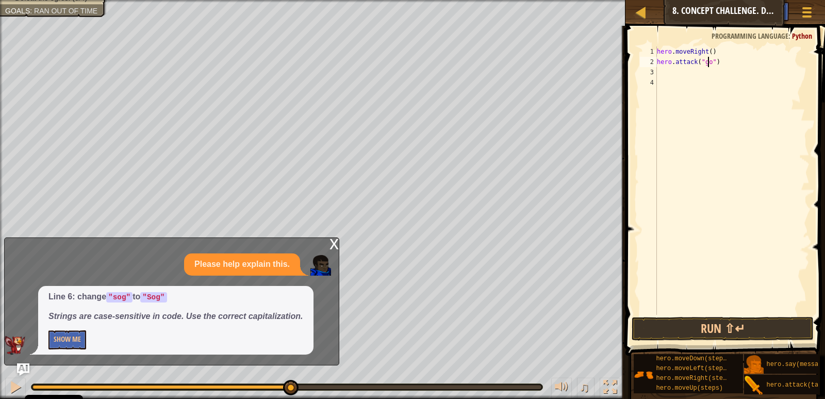
scroll to position [5, 4]
type textarea "hero.attack("gos")"
drag, startPoint x: 768, startPoint y: 309, endPoint x: 775, endPoint y: 327, distance: 19.1
click at [768, 318] on div "hero.attack("gos") 1 2 3 4 hero . moveRight ( ) hero . attack ( "gos" ) ההההההה…" at bounding box center [723, 211] width 203 height 360
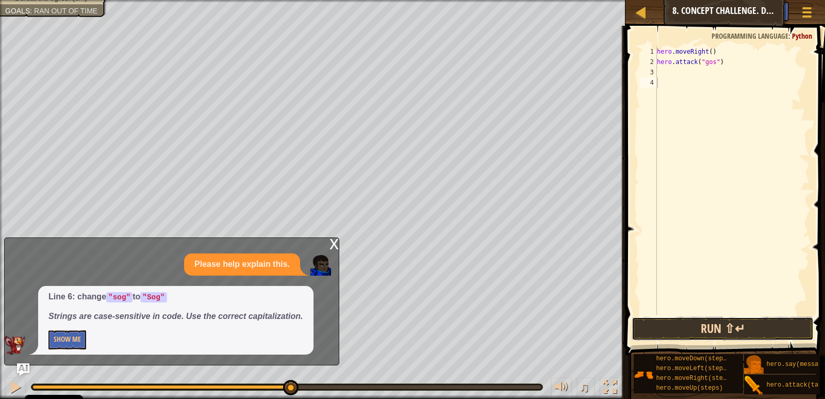
click at [775, 327] on button "Run ⇧↵" at bounding box center [723, 329] width 182 height 24
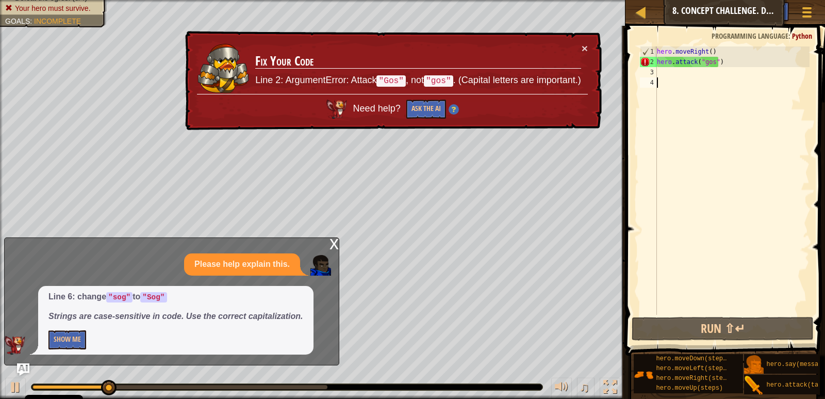
click at [708, 64] on div "hero . moveRight ( ) hero . attack ( "gos" )" at bounding box center [732, 190] width 155 height 289
click at [704, 59] on div "hero . moveRight ( ) hero . attack ( "gos" )" at bounding box center [732, 190] width 155 height 289
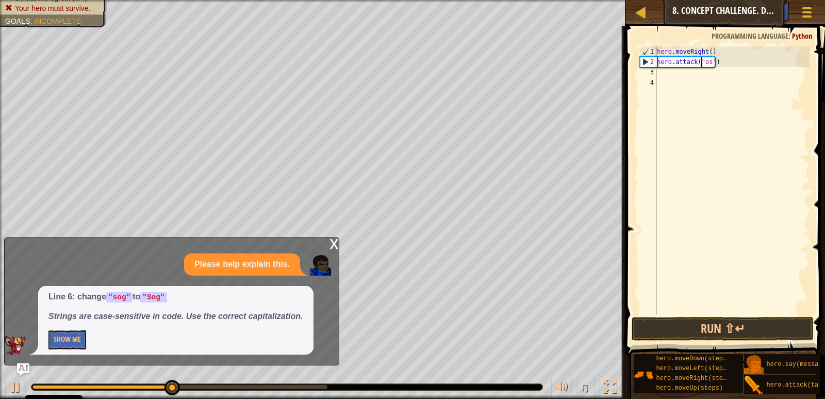
scroll to position [5, 4]
type textarea "hero.attack("Gos")"
click at [776, 323] on button "Run ⇧↵" at bounding box center [723, 329] width 182 height 24
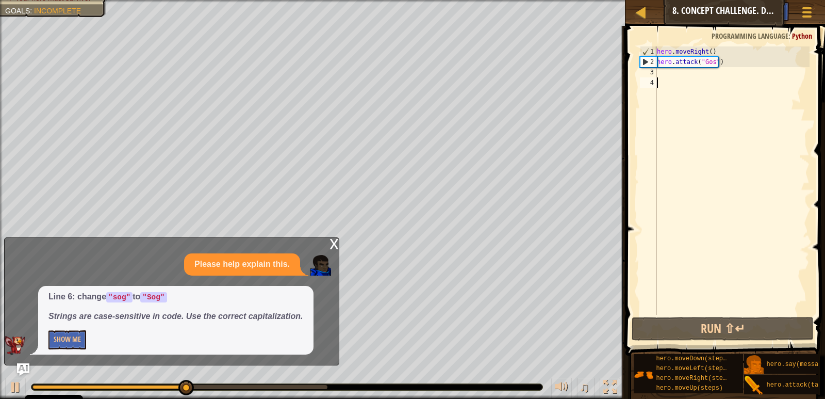
click at [665, 83] on div "hero . moveRight ( ) hero . attack ( "Gos" )" at bounding box center [732, 190] width 155 height 289
click at [653, 79] on div "1 2 3 4 hero . moveRight ( ) hero . attack ( "Gos" ) הההההההההההההההההההההההההה…" at bounding box center [724, 180] width 172 height 268
click at [657, 78] on div "hero . moveRight ( ) hero . attack ( "Gos" )" at bounding box center [732, 190] width 155 height 289
click at [657, 74] on div "hero . moveRight ( ) hero . attack ( "Gos" )" at bounding box center [732, 190] width 155 height 289
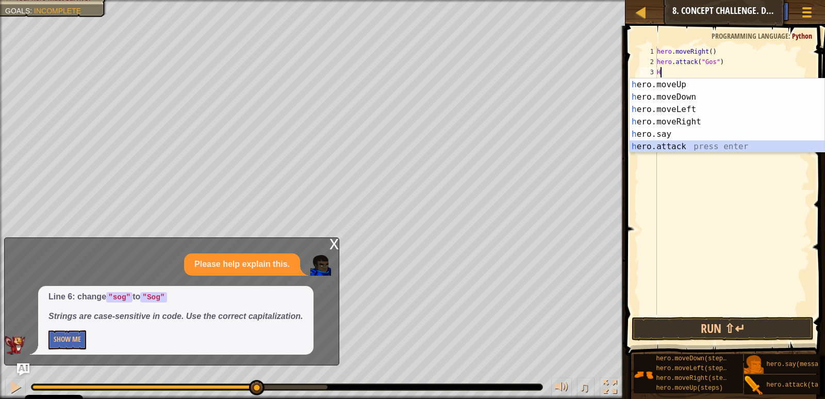
click at [657, 145] on div "h ero.moveUp press enter h ero.moveDown press enter h ero.moveLeft press enter …" at bounding box center [727, 127] width 195 height 99
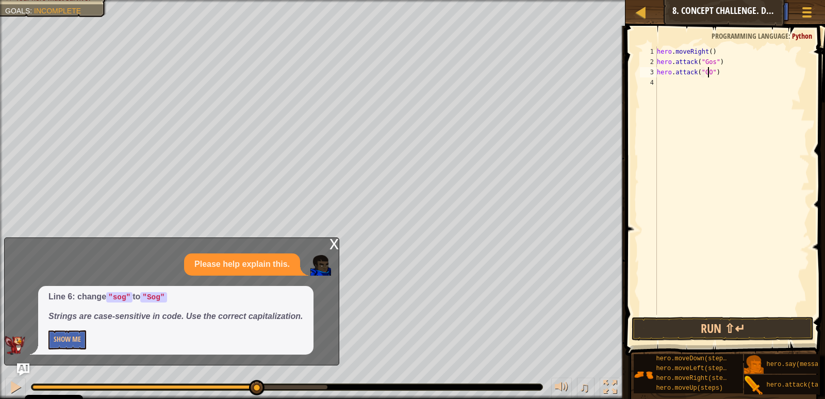
scroll to position [5, 4]
click at [695, 333] on button "Run ⇧↵" at bounding box center [723, 329] width 182 height 24
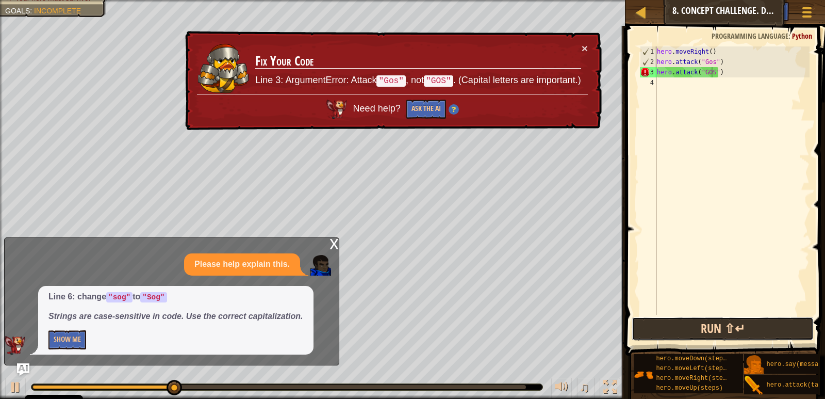
click at [682, 327] on button "Run ⇧↵" at bounding box center [723, 329] width 182 height 24
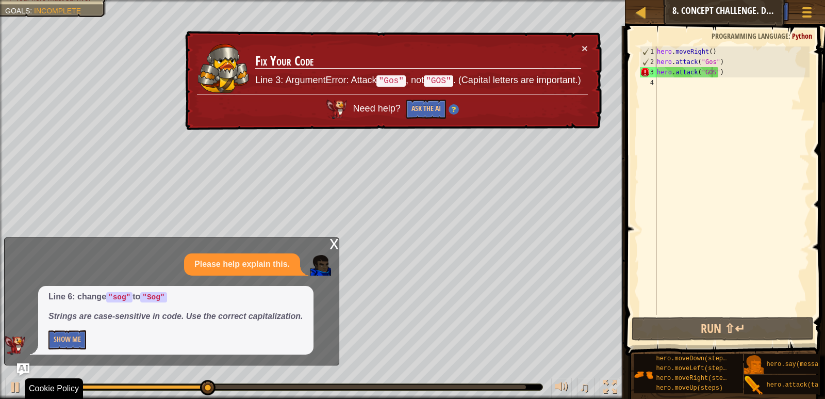
drag, startPoint x: 165, startPoint y: 380, endPoint x: 79, endPoint y: 364, distance: 86.5
click at [59, 374] on div "♫" at bounding box center [313, 384] width 626 height 31
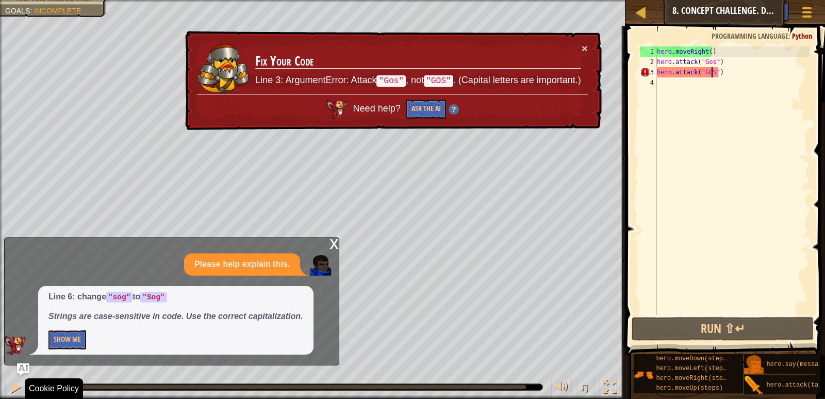
drag, startPoint x: 227, startPoint y: 387, endPoint x: 0, endPoint y: 419, distance: 229.1
click at [0, 0] on html "Cookie Policy CodeCombat uses a few essential and non-essential cookies. Privac…" at bounding box center [412, 0] width 825 height 0
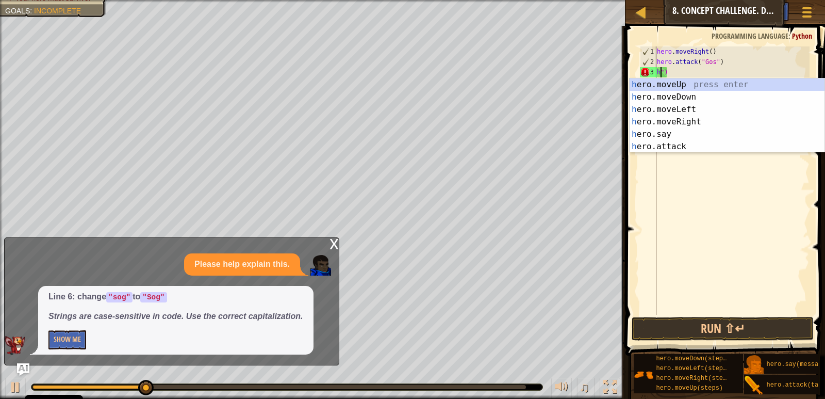
scroll to position [5, 0]
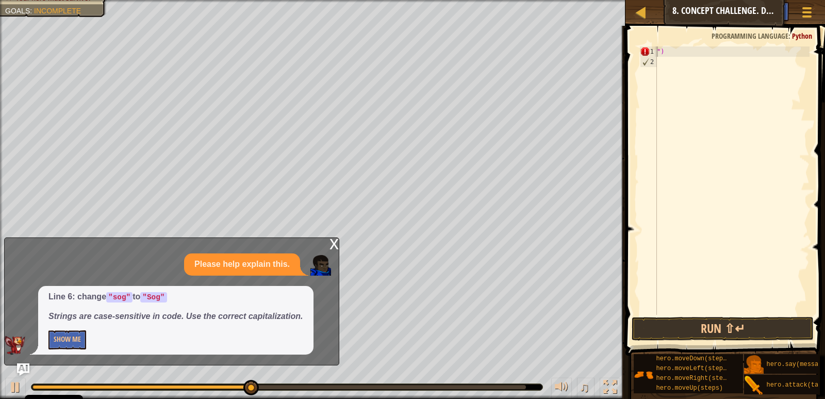
click at [689, 45] on span at bounding box center [726, 176] width 208 height 360
click at [689, 52] on div "")" at bounding box center [732, 190] width 155 height 289
type textarea """
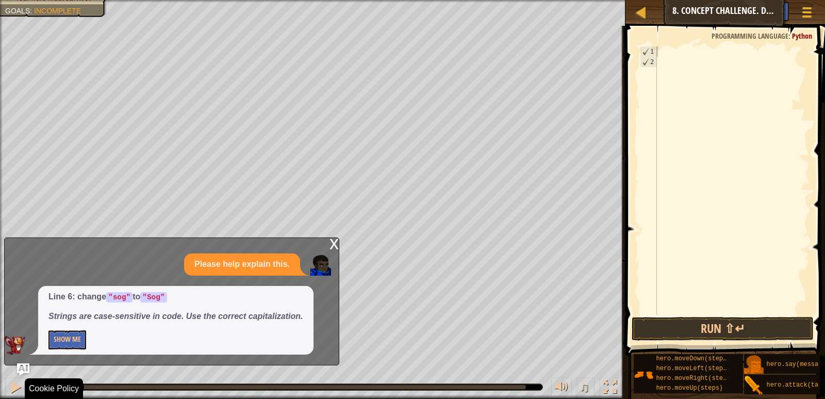
drag, startPoint x: 253, startPoint y: 405, endPoint x: 55, endPoint y: 419, distance: 199.0
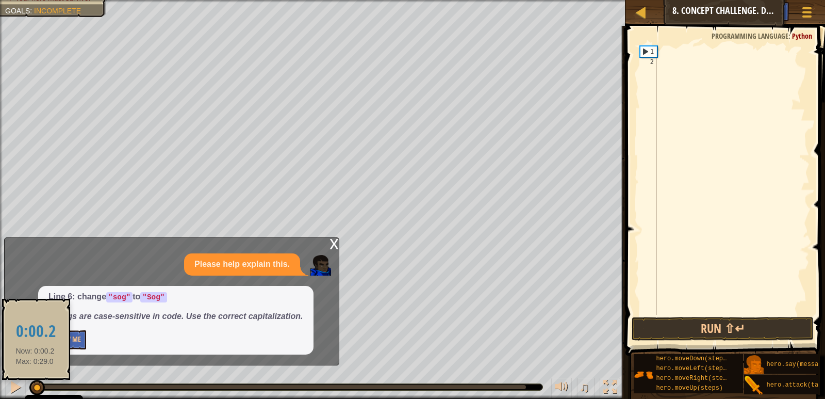
drag, startPoint x: 52, startPoint y: 381, endPoint x: 26, endPoint y: 388, distance: 26.8
click at [26, 388] on div "♫" at bounding box center [313, 384] width 626 height 31
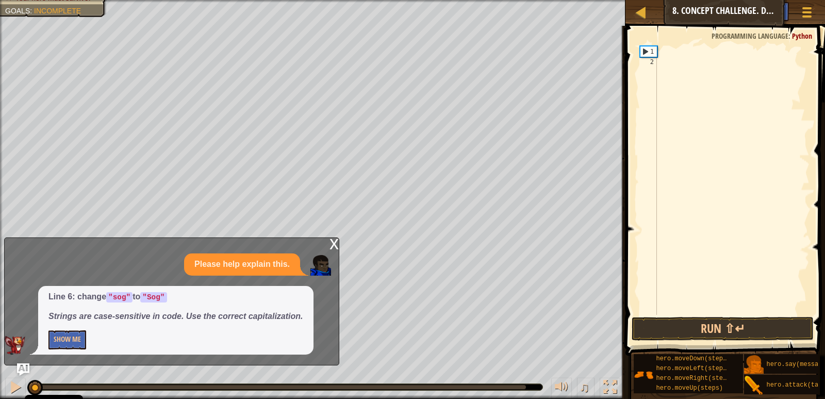
click at [329, 248] on div "x Please help explain this. Line 6: change "sog" to "Sog" Strings are case-sens…" at bounding box center [171, 301] width 335 height 128
click at [329, 241] on div "x Please help explain this. Line 6: change "sog" to "Sog" Strings are case-sens…" at bounding box center [171, 301] width 335 height 128
click at [331, 240] on div "x" at bounding box center [334, 243] width 9 height 10
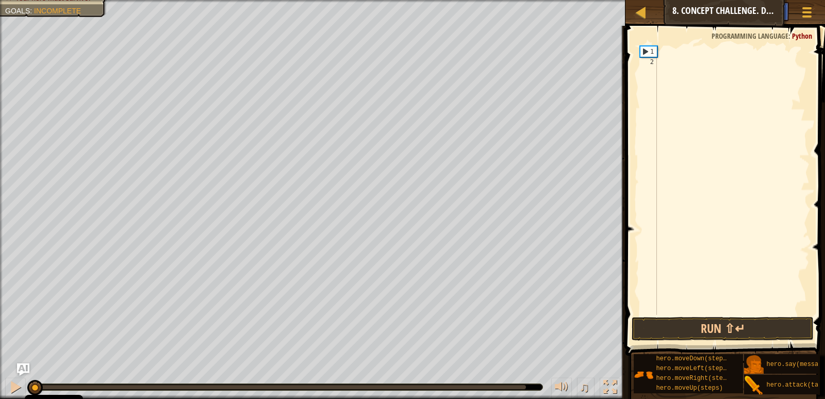
click at [637, 57] on div "1 2 ההההההההההההההההההההההההההההההההההההההההההההההההההההההההההההההההההההההההההה…" at bounding box center [723, 211] width 203 height 360
click at [646, 48] on div "1" at bounding box center [648, 51] width 17 height 10
type textarea "H"
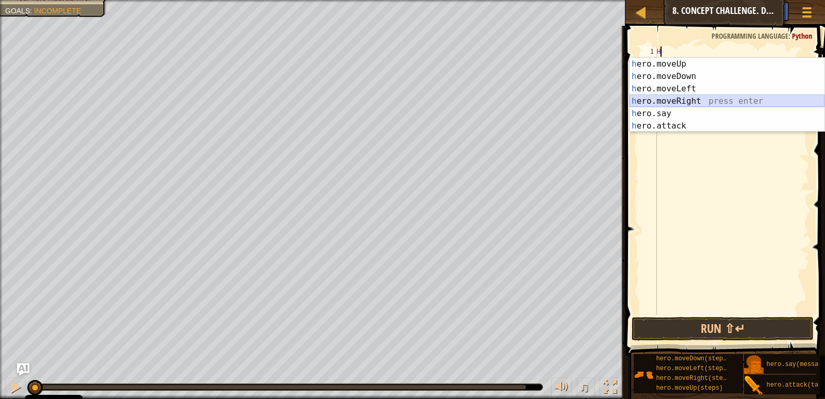
click at [653, 103] on div "h ero.moveUp press enter h ero.moveDown press enter h ero.moveLeft press enter …" at bounding box center [727, 107] width 195 height 99
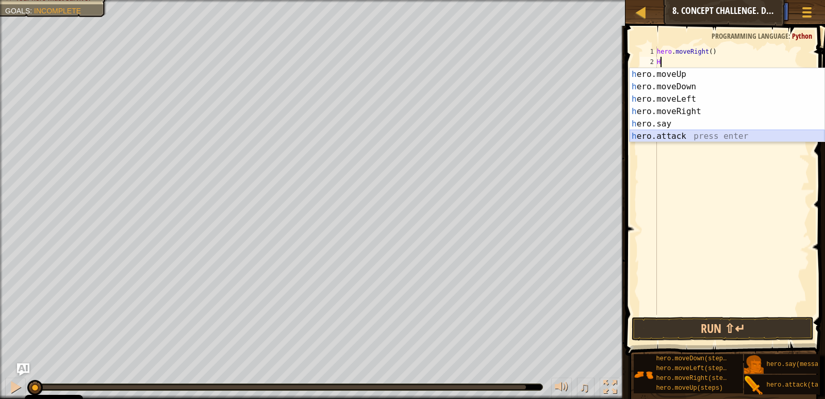
drag, startPoint x: 645, startPoint y: 137, endPoint x: 639, endPoint y: 134, distance: 6.5
click at [639, 134] on div "h ero.moveUp press enter h ero.moveDown press enter h ero.moveLeft press enter …" at bounding box center [727, 117] width 195 height 99
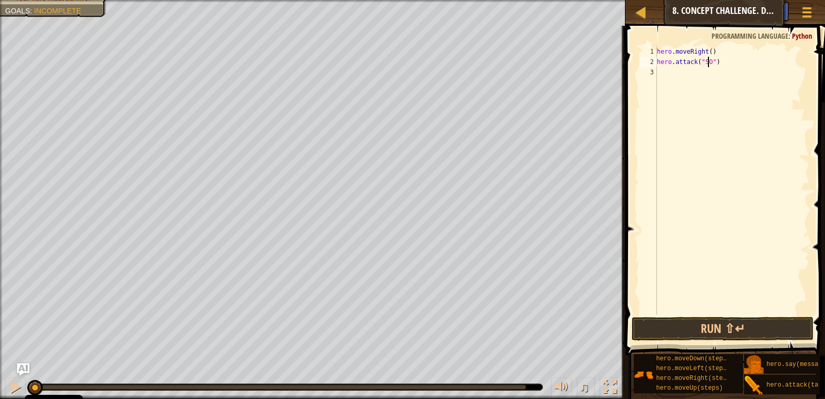
scroll to position [5, 4]
type textarea "hero.attack("Sog")"
click at [648, 70] on div "3" at bounding box center [648, 72] width 17 height 10
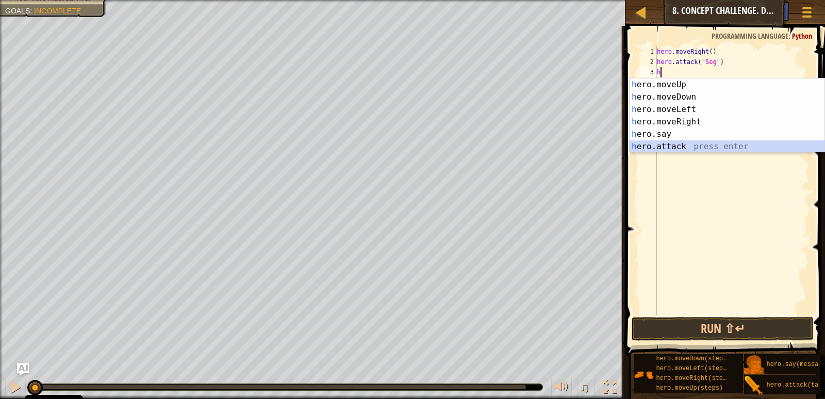
click at [660, 147] on div "h ero.moveUp press enter h ero.moveDown press enter h ero.moveLeft press enter …" at bounding box center [727, 127] width 195 height 99
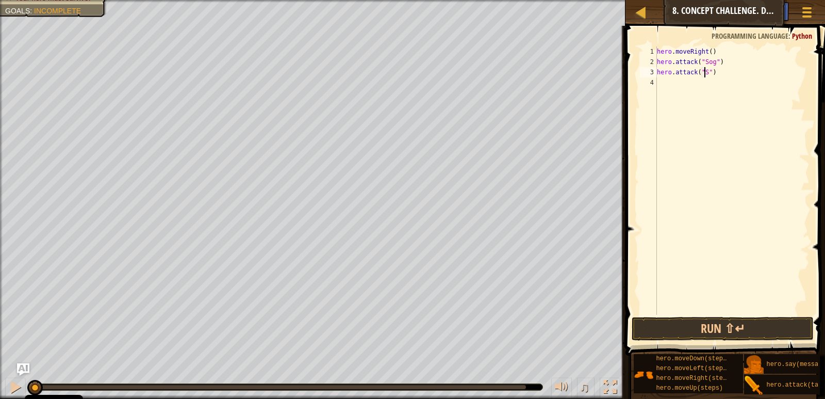
scroll to position [5, 4]
type textarea "hero.attack("Sog")"
click at [651, 79] on div "4" at bounding box center [648, 82] width 17 height 10
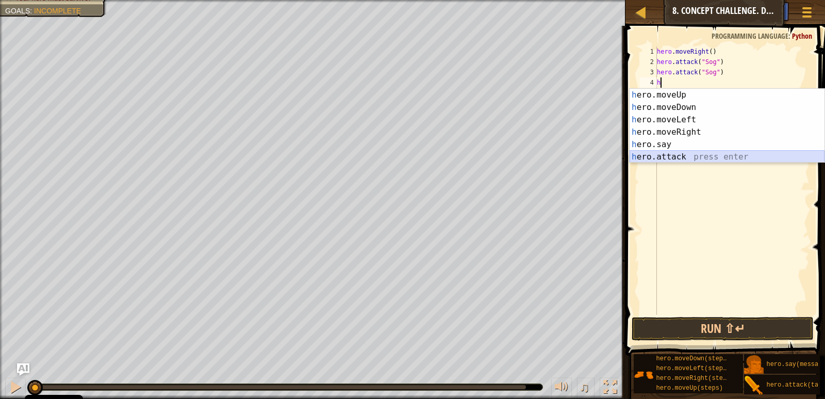
click at [659, 155] on div "h ero.moveUp press enter h ero.moveDown press enter h ero.moveLeft press enter …" at bounding box center [727, 138] width 195 height 99
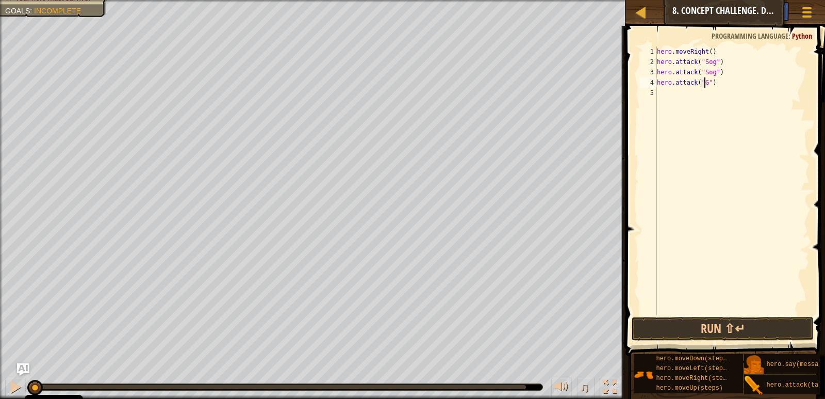
scroll to position [5, 4]
type textarea "hero.attack("Gos")"
click at [647, 93] on div "5" at bounding box center [648, 93] width 17 height 10
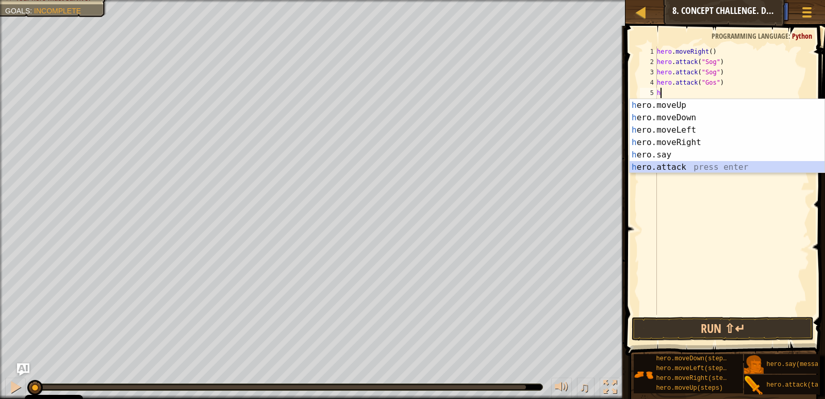
click at [655, 167] on div "h ero.moveUp press enter h ero.moveDown press enter h ero.moveLeft press enter …" at bounding box center [727, 148] width 195 height 99
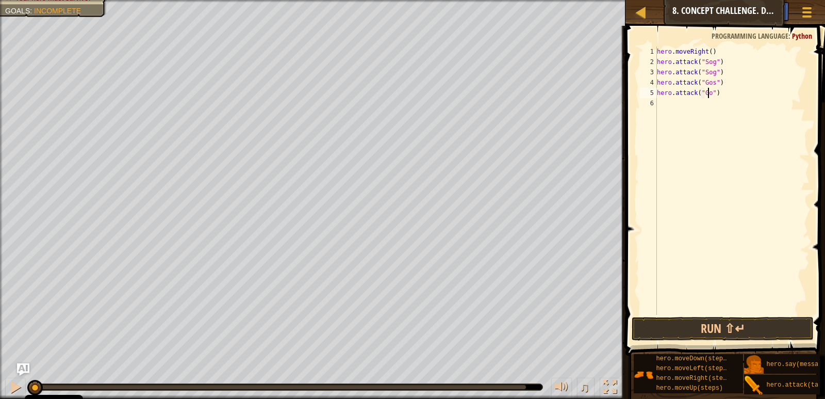
scroll to position [5, 4]
type textarea "hero.attack("Gos")"
click at [648, 102] on div "6" at bounding box center [648, 103] width 17 height 10
type textarea "h"
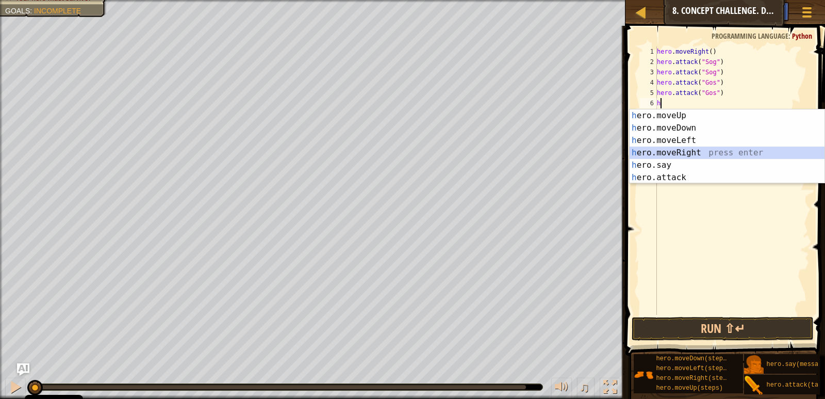
click at [675, 150] on div "h ero.moveUp press enter h ero.moveDown press enter h ero.moveLeft press enter …" at bounding box center [727, 158] width 195 height 99
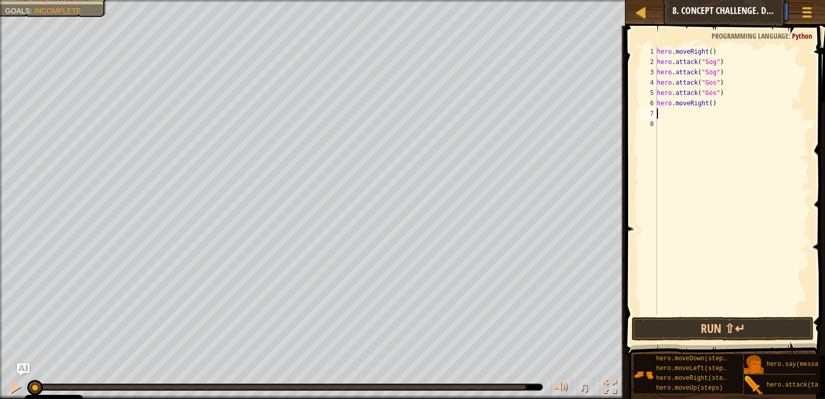
type textarea "h"
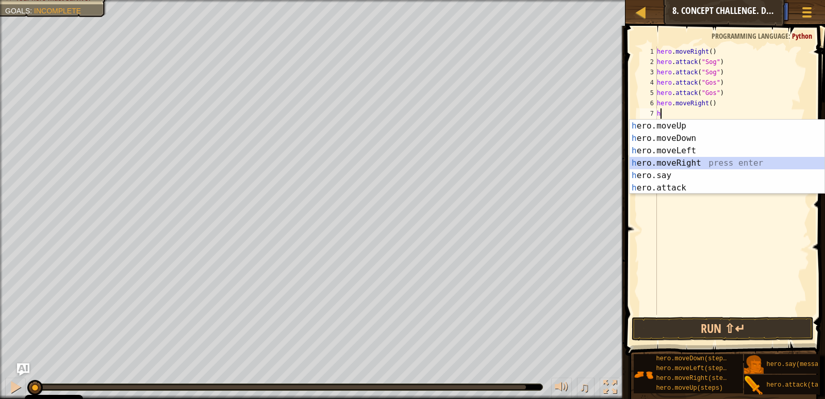
click at [639, 162] on div "h ero.moveUp press enter h ero.moveDown press enter h ero.moveLeft press enter …" at bounding box center [727, 169] width 195 height 99
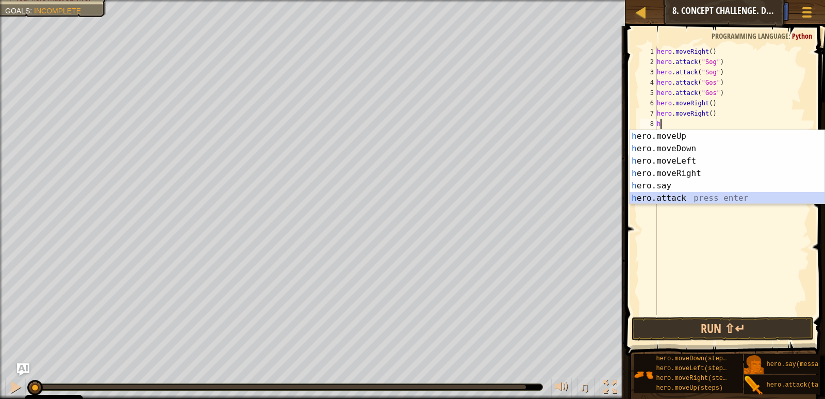
click at [687, 195] on div "h ero.moveUp press enter h ero.moveDown press enter h ero.moveLeft press enter …" at bounding box center [727, 179] width 195 height 99
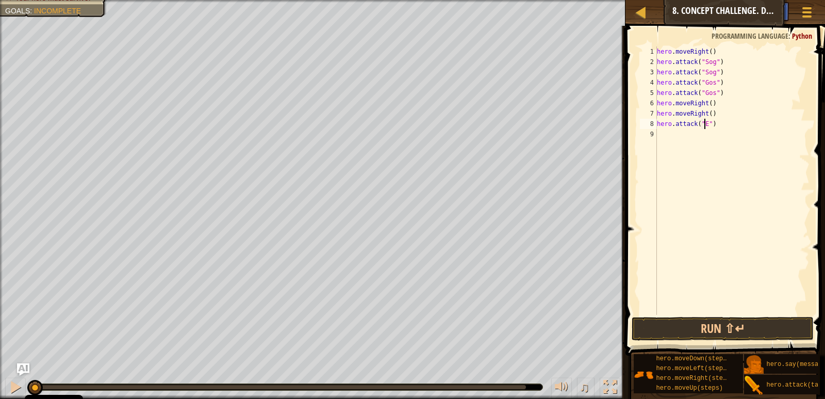
scroll to position [5, 4]
type textarea "hero.attack("Ergo")"
click at [652, 135] on div "9" at bounding box center [648, 134] width 17 height 10
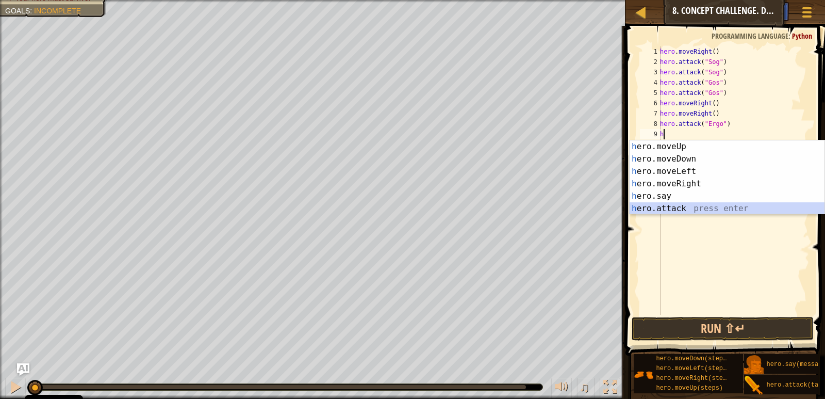
click at [664, 212] on div "h ero.moveUp press enter h ero.moveDown press enter h ero.moveLeft press enter …" at bounding box center [727, 189] width 195 height 99
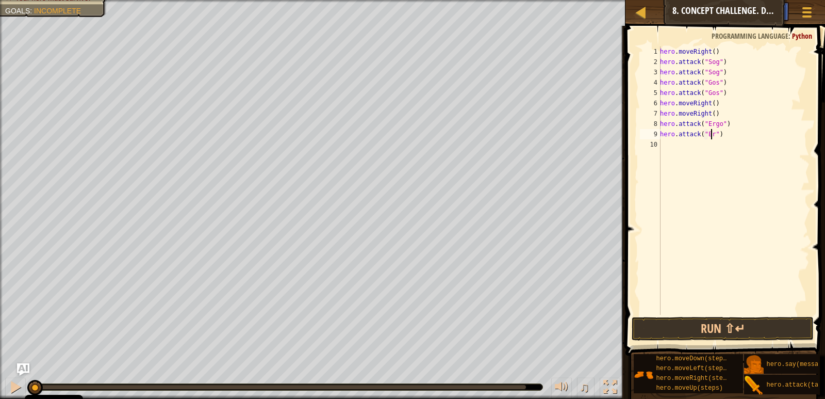
scroll to position [5, 4]
type textarea "hero.attack("Ergo")"
click at [650, 144] on div "10" at bounding box center [650, 144] width 21 height 10
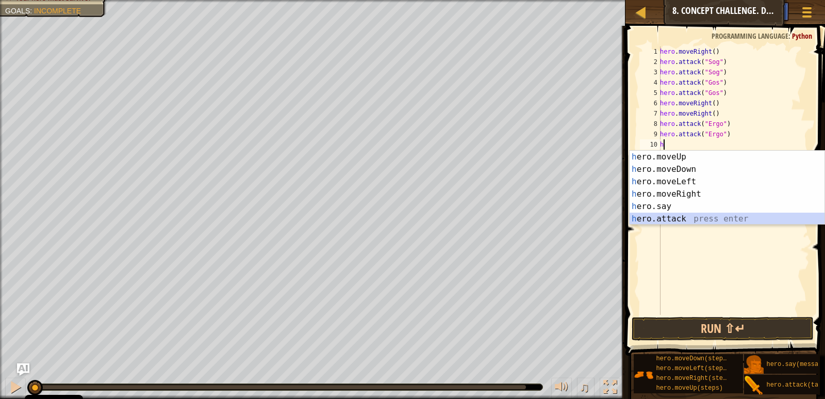
click at [665, 221] on div "h ero.moveUp press enter h ero.moveDown press enter h ero.moveLeft press enter …" at bounding box center [727, 200] width 195 height 99
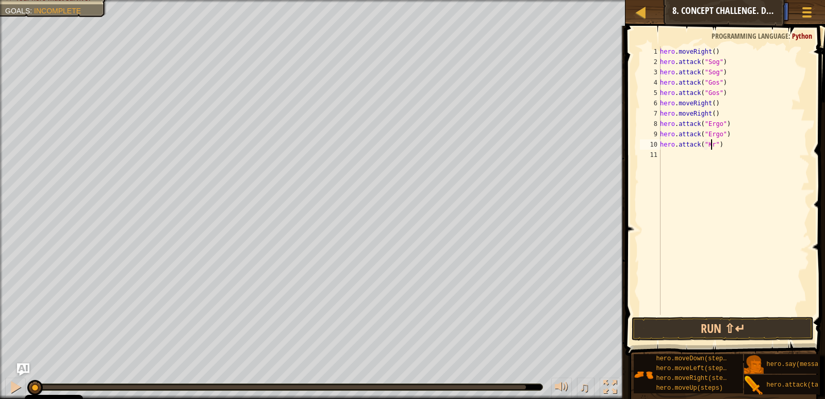
scroll to position [5, 4]
type textarea "hero.attack("Kro")"
click at [652, 157] on div "11" at bounding box center [650, 155] width 21 height 10
type textarea "h"
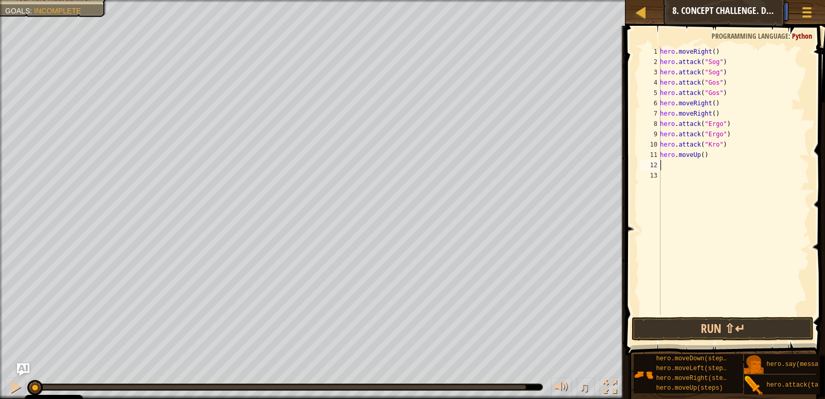
drag, startPoint x: 700, startPoint y: 161, endPoint x: 695, endPoint y: 160, distance: 5.2
click at [699, 161] on div "hero . moveRight ( ) hero . attack ( "Sog" ) hero . attack ( "Sog" ) hero . att…" at bounding box center [734, 190] width 152 height 289
click at [705, 154] on div "hero . moveRight ( ) hero . attack ( "Sog" ) hero . attack ( "Sog" ) hero . att…" at bounding box center [734, 190] width 152 height 289
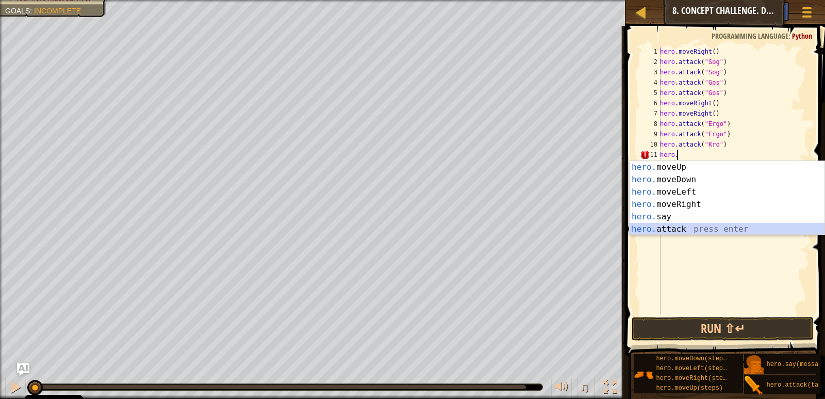
click at [692, 231] on div "hero. moveUp press enter hero. moveDown press enter hero. moveLeft press enter …" at bounding box center [727, 210] width 195 height 99
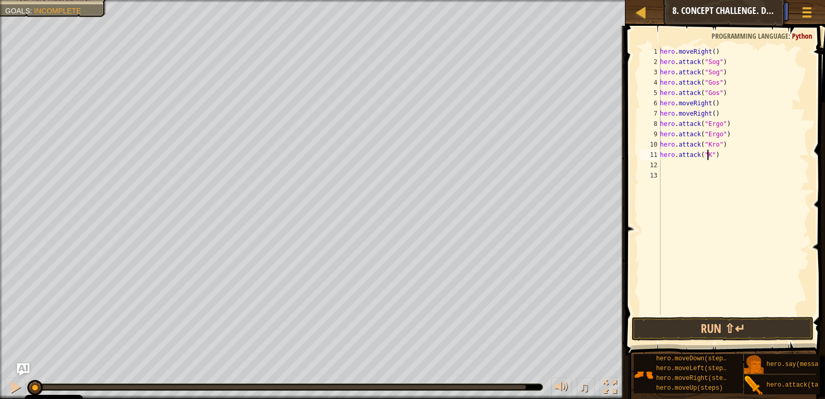
scroll to position [5, 4]
type textarea "hero.attack("Kro")"
drag, startPoint x: 749, startPoint y: 332, endPoint x: 748, endPoint y: 324, distance: 7.8
click at [748, 324] on button "Run ⇧↵" at bounding box center [723, 329] width 182 height 24
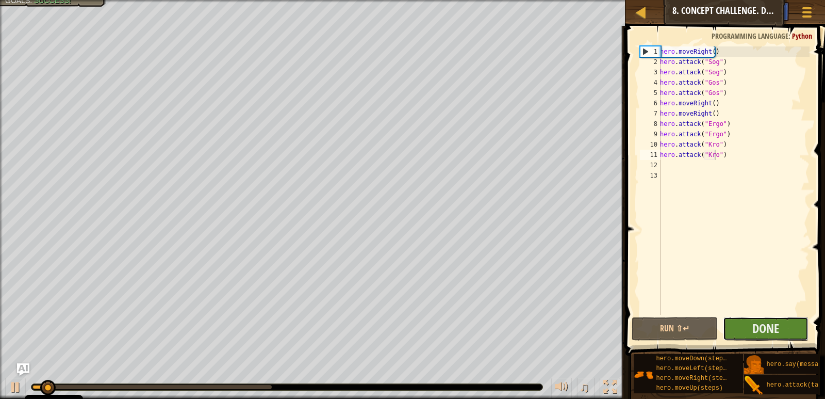
drag, startPoint x: 748, startPoint y: 331, endPoint x: 750, endPoint y: 320, distance: 11.0
click at [750, 320] on button "Done" at bounding box center [766, 329] width 86 height 24
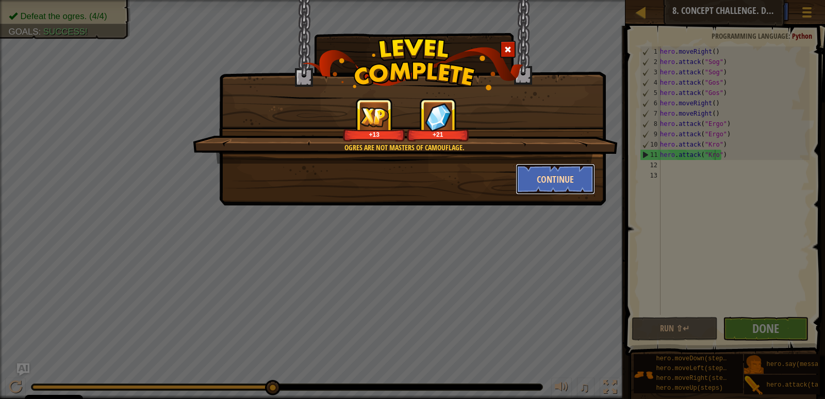
click at [549, 168] on button "Continue" at bounding box center [556, 178] width 80 height 31
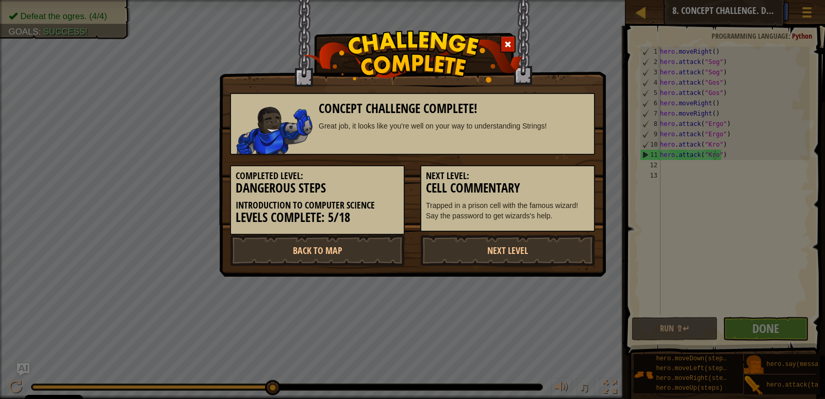
click at [795, 329] on div "Concept Challenge Complete! Great job, it looks like you're well on your way to…" at bounding box center [412, 199] width 825 height 399
click at [479, 256] on link "Next Level" at bounding box center [507, 250] width 175 height 31
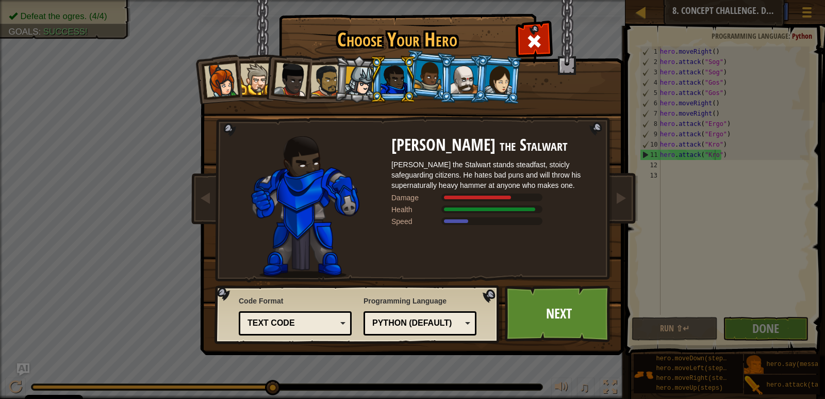
click at [364, 89] on div at bounding box center [359, 81] width 29 height 29
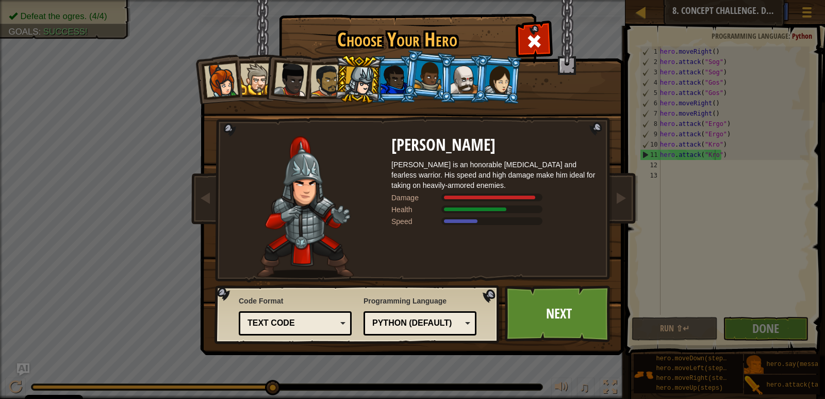
click at [317, 99] on li at bounding box center [322, 79] width 47 height 48
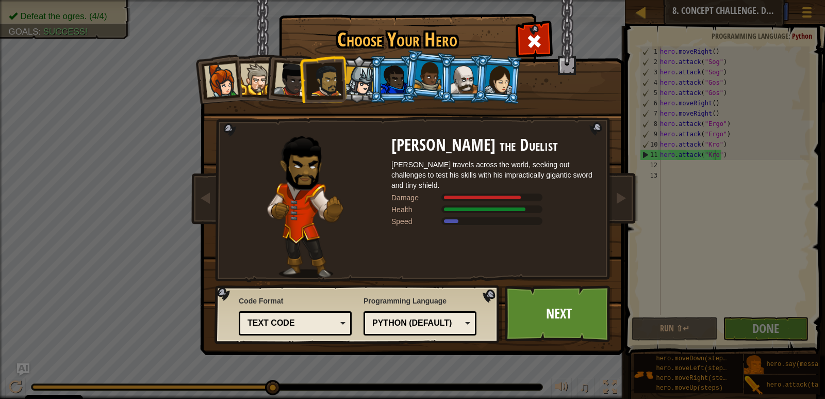
click at [286, 93] on div at bounding box center [291, 79] width 34 height 34
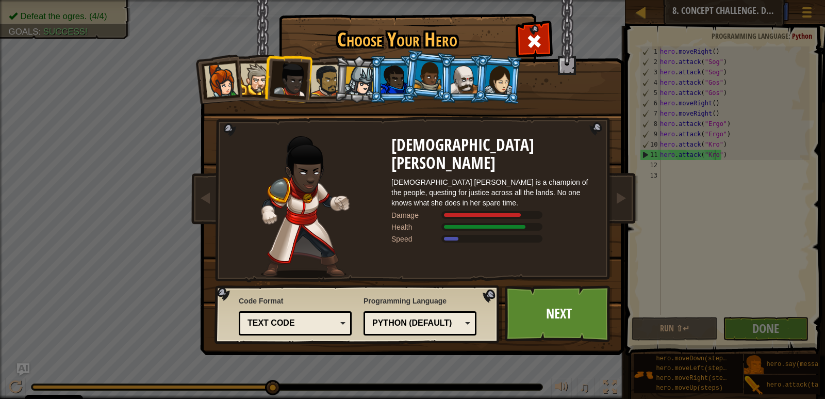
drag, startPoint x: 256, startPoint y: 53, endPoint x: 236, endPoint y: 61, distance: 22.2
click at [253, 54] on div "Captain [PERSON_NAME] Anya is a no-nonsense leader who isn't afraid to go in an…" at bounding box center [412, 163] width 387 height 225
drag, startPoint x: 254, startPoint y: 59, endPoint x: 258, endPoint y: 68, distance: 10.4
click at [258, 68] on li at bounding box center [252, 77] width 46 height 47
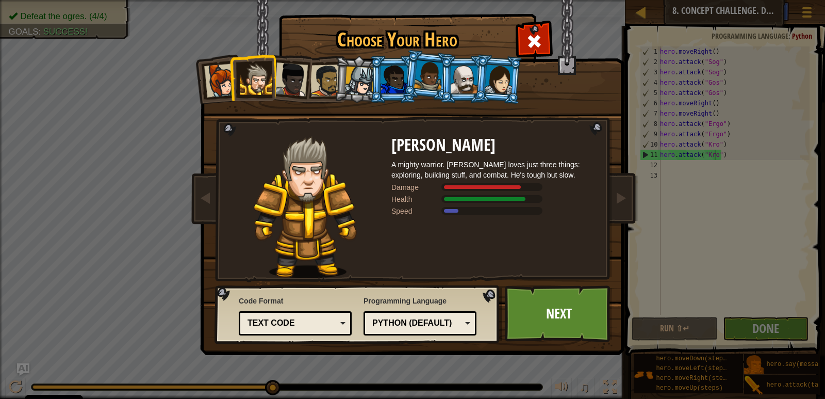
click at [395, 89] on div at bounding box center [394, 79] width 27 height 28
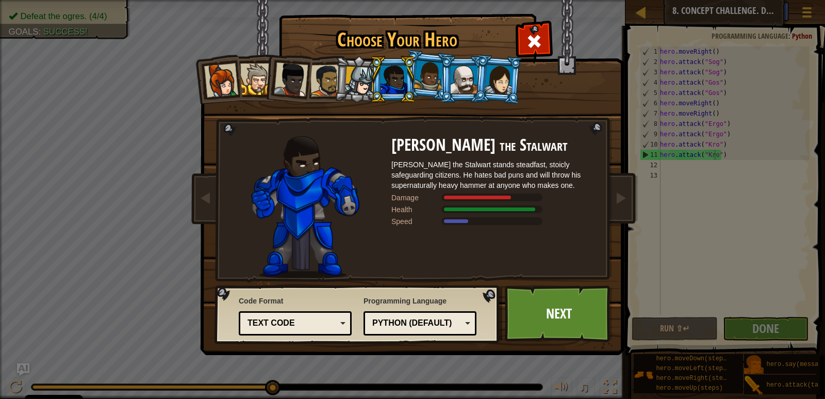
click at [461, 68] on div at bounding box center [464, 79] width 27 height 28
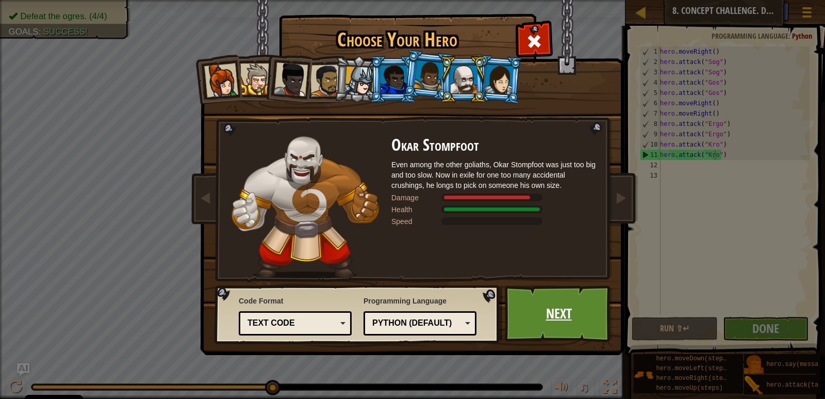
click at [573, 316] on link "Next" at bounding box center [559, 313] width 108 height 57
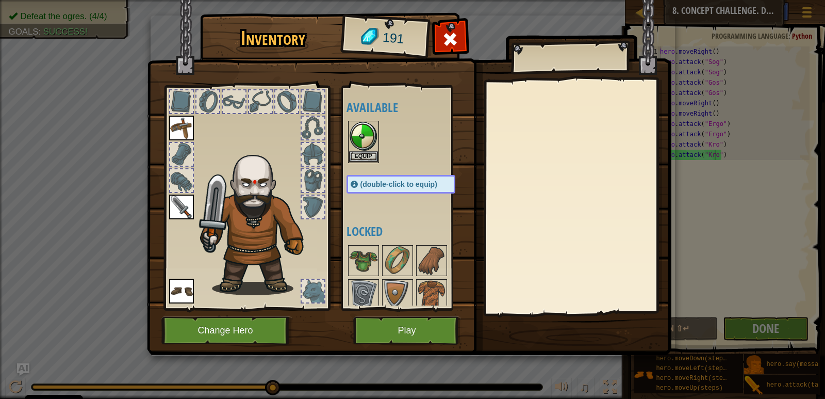
click at [313, 111] on div at bounding box center [313, 101] width 23 height 23
click at [315, 128] on div at bounding box center [313, 128] width 23 height 23
click at [314, 150] on div at bounding box center [313, 154] width 23 height 23
drag, startPoint x: 314, startPoint y: 166, endPoint x: 314, endPoint y: 180, distance: 14.4
click at [314, 177] on div at bounding box center [246, 195] width 170 height 232
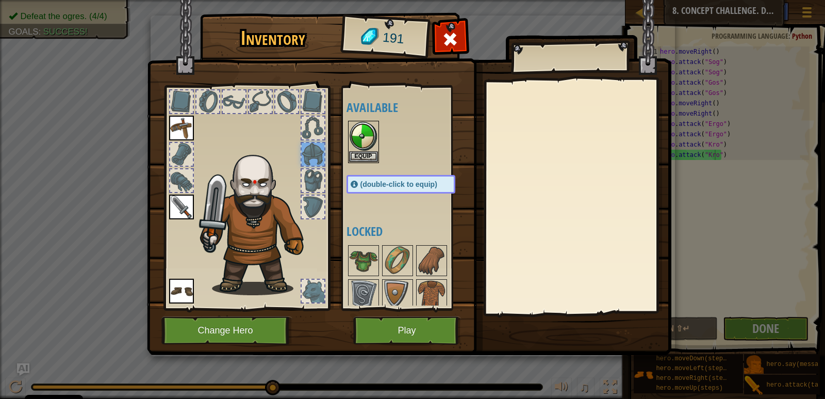
click at [311, 226] on div at bounding box center [246, 195] width 170 height 232
click at [269, 323] on button "Change Hero" at bounding box center [226, 330] width 131 height 28
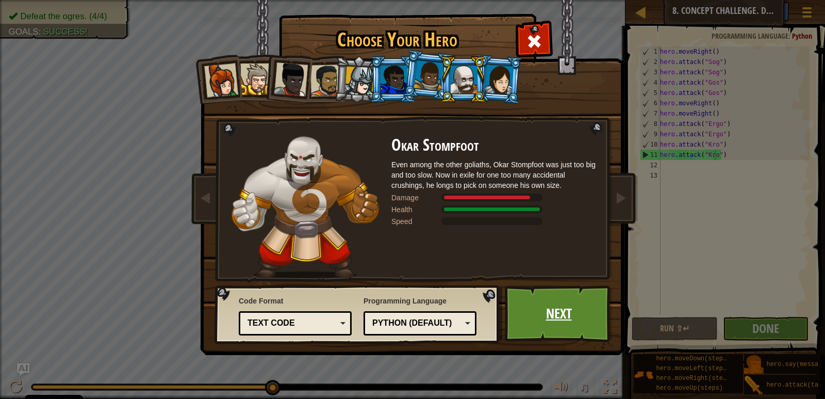
click at [549, 290] on link "Next" at bounding box center [559, 313] width 108 height 57
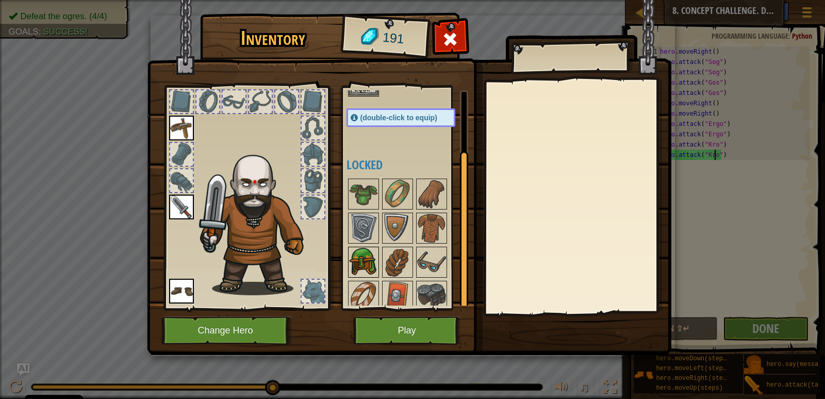
scroll to position [74, 0]
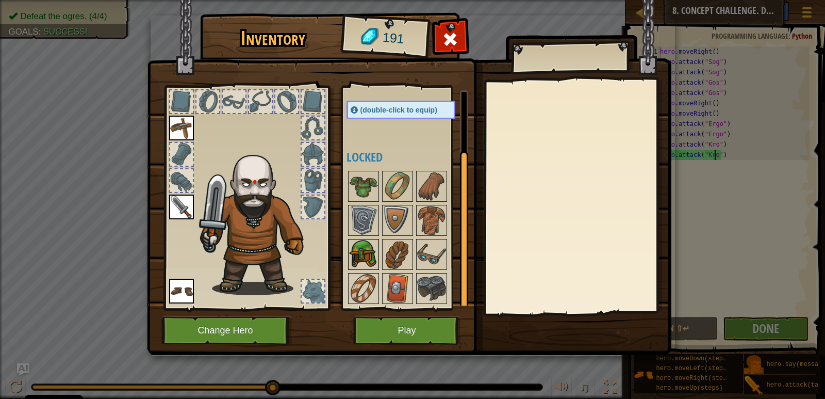
drag, startPoint x: 349, startPoint y: 245, endPoint x: 363, endPoint y: 242, distance: 14.2
click at [350, 244] on img at bounding box center [363, 254] width 29 height 29
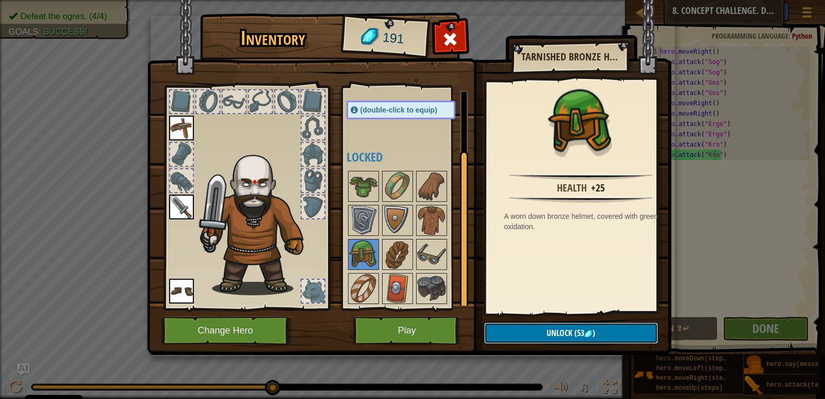
click at [549, 349] on div "Inventory 191 Available Equip Equip Equip Equip (double-click to equip) Locked …" at bounding box center [413, 185] width 524 height 340
click at [537, 341] on button "Unlock (53 )" at bounding box center [571, 332] width 174 height 21
click at [514, 331] on button "Confirm" at bounding box center [571, 332] width 174 height 21
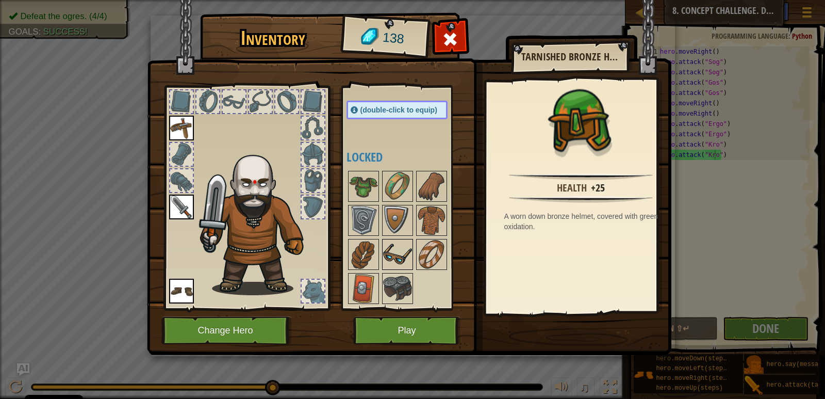
click at [406, 244] on img at bounding box center [397, 254] width 29 height 29
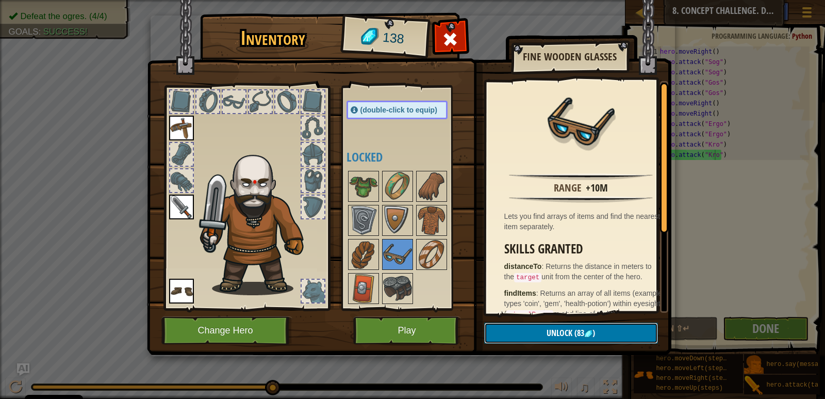
click at [538, 340] on button "Unlock (83 )" at bounding box center [571, 332] width 174 height 21
click at [538, 339] on button "Confirm" at bounding box center [571, 332] width 174 height 21
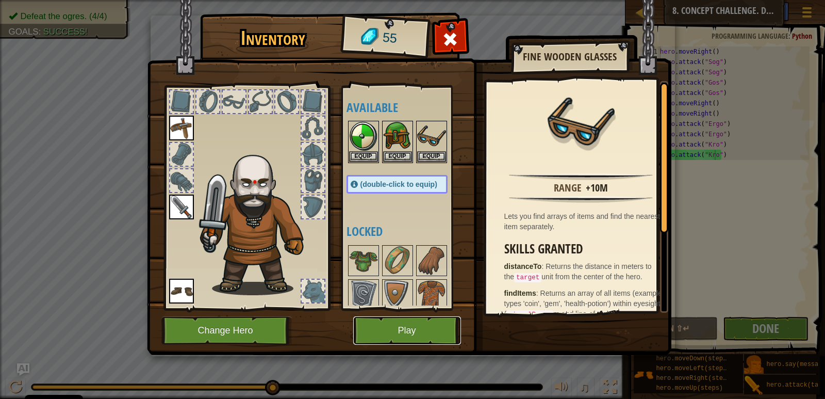
click at [429, 337] on button "Play" at bounding box center [407, 330] width 108 height 28
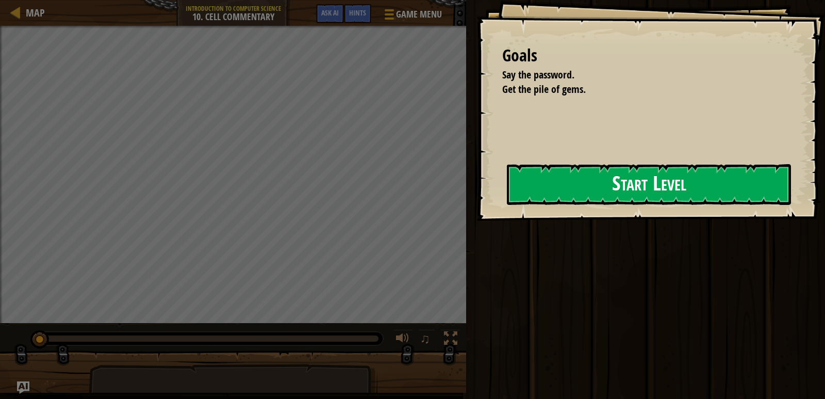
click at [507, 191] on button "Start Level" at bounding box center [649, 184] width 284 height 41
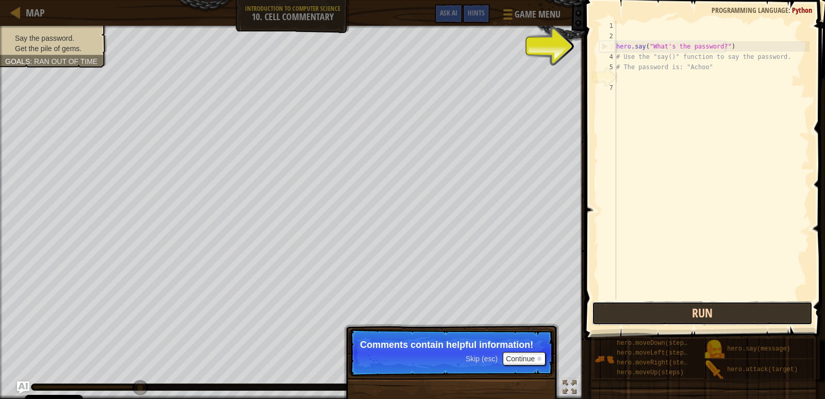
click at [752, 317] on button "Run" at bounding box center [702, 313] width 221 height 24
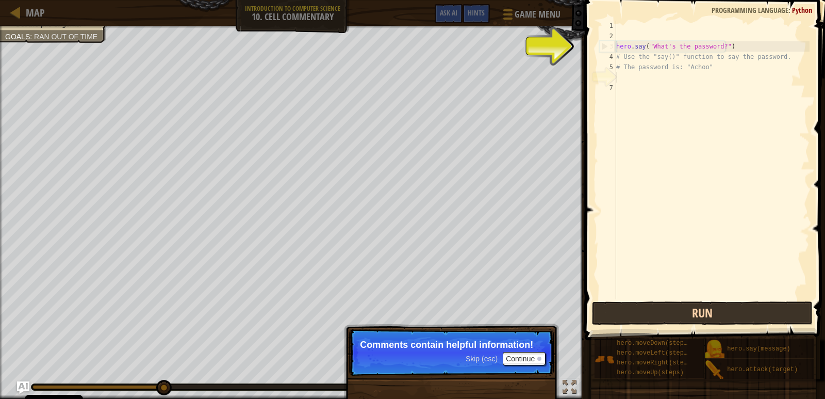
click at [754, 325] on span at bounding box center [706, 155] width 249 height 370
click at [735, 319] on button "Run" at bounding box center [702, 313] width 221 height 24
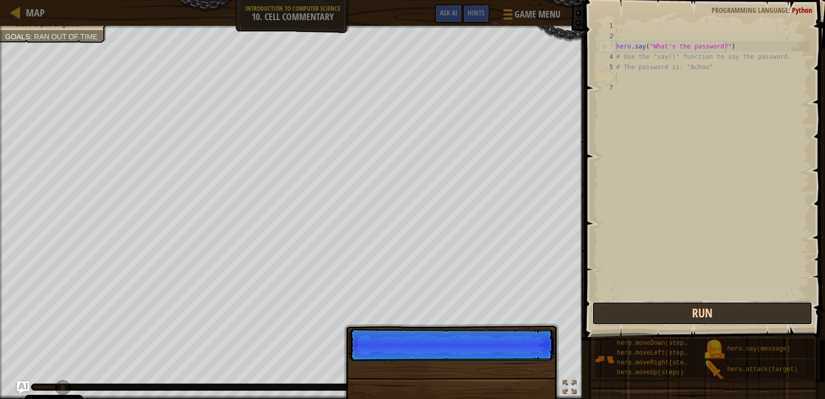
scroll to position [5, 0]
click at [737, 321] on button "Run" at bounding box center [702, 313] width 221 height 24
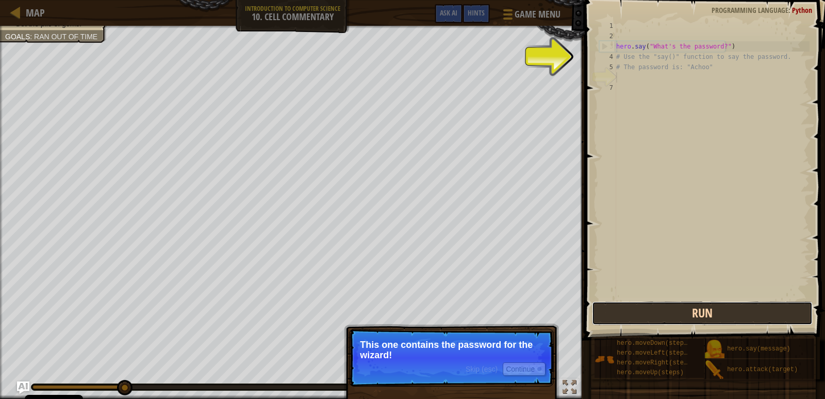
click at [639, 315] on button "Run" at bounding box center [702, 313] width 221 height 24
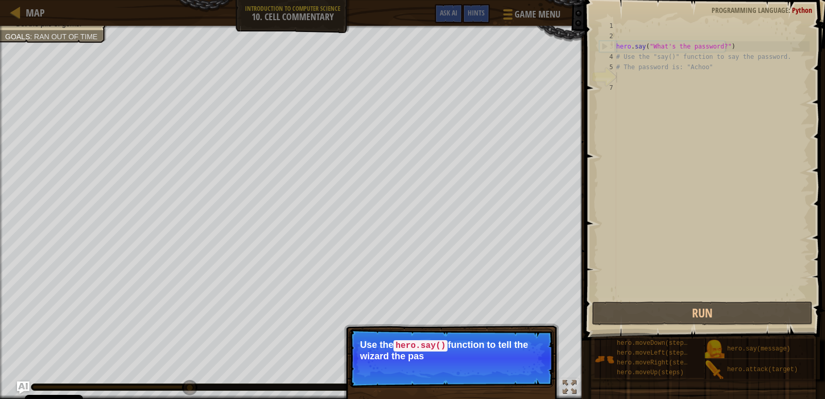
drag, startPoint x: 496, startPoint y: 343, endPoint x: 503, endPoint y: 345, distance: 7.0
click at [498, 343] on p "Use the hero.say() function to tell the wizard the pas" at bounding box center [451, 350] width 183 height 22
click at [498, 336] on p "Skip (esc) Continue Use the hero.say() function to tell the wizard the password…" at bounding box center [451, 357] width 205 height 59
drag, startPoint x: 488, startPoint y: 332, endPoint x: 472, endPoint y: 324, distance: 18.2
click at [481, 329] on p "Skip (esc) Continue Use the hero.say() function to tell the wizard the password…" at bounding box center [451, 357] width 205 height 59
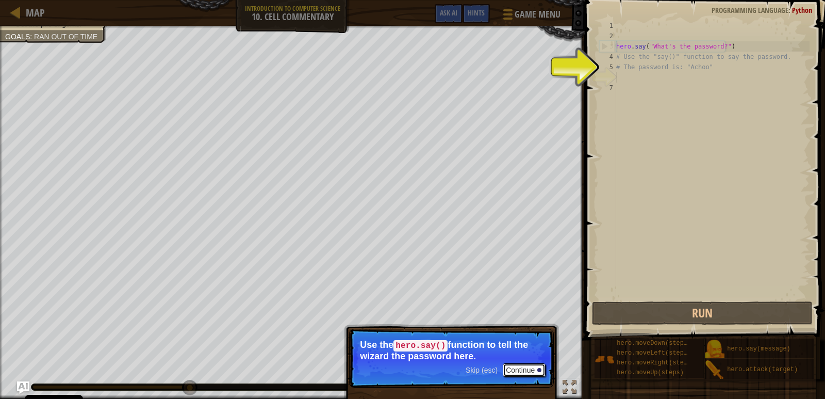
click at [527, 368] on button "Continue" at bounding box center [524, 369] width 43 height 13
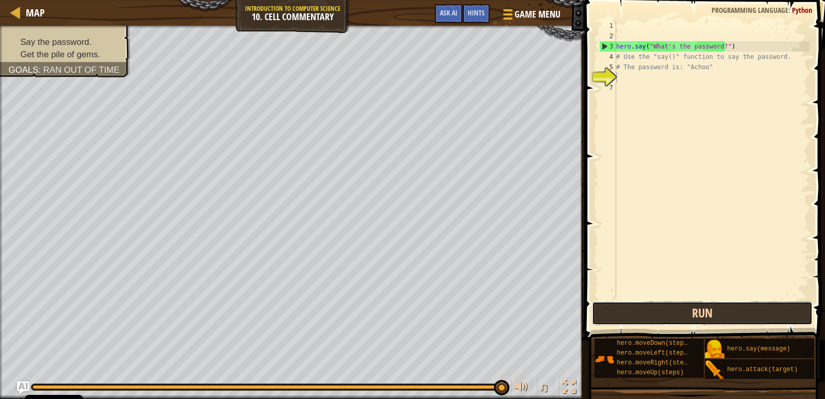
click at [729, 324] on button "Run" at bounding box center [702, 313] width 221 height 24
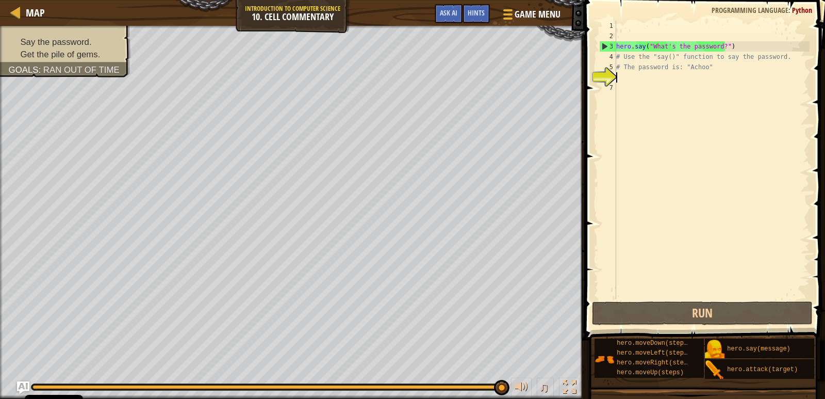
type textarea "h"
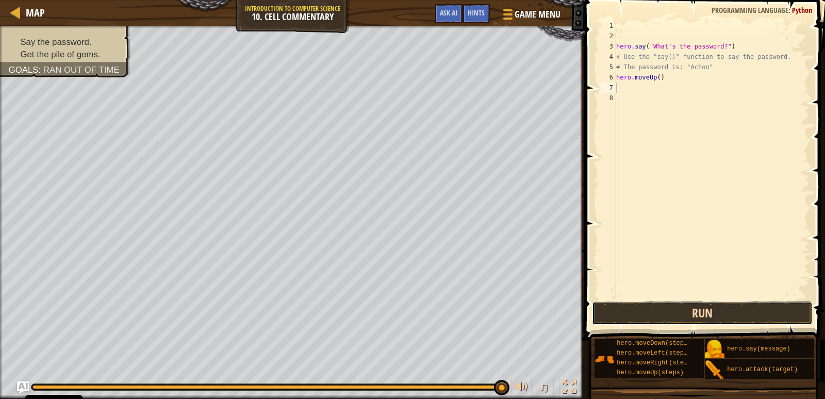
click at [757, 319] on button "Run" at bounding box center [702, 313] width 221 height 24
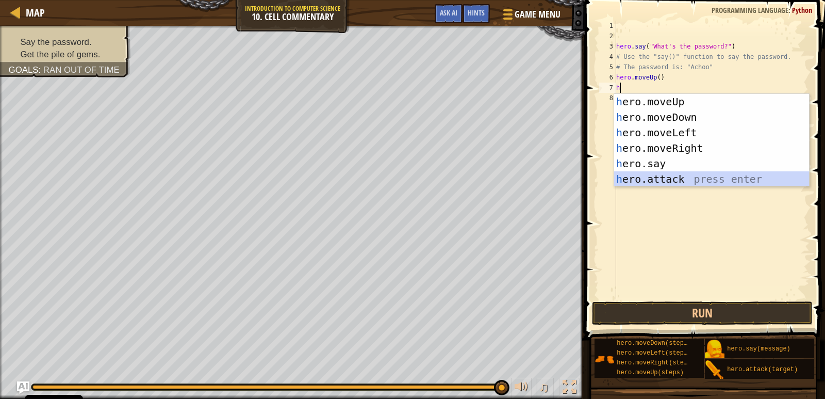
click at [645, 177] on div "h ero.moveUp press enter h ero.moveDown press enter h ero.moveLeft press enter …" at bounding box center [711, 156] width 195 height 124
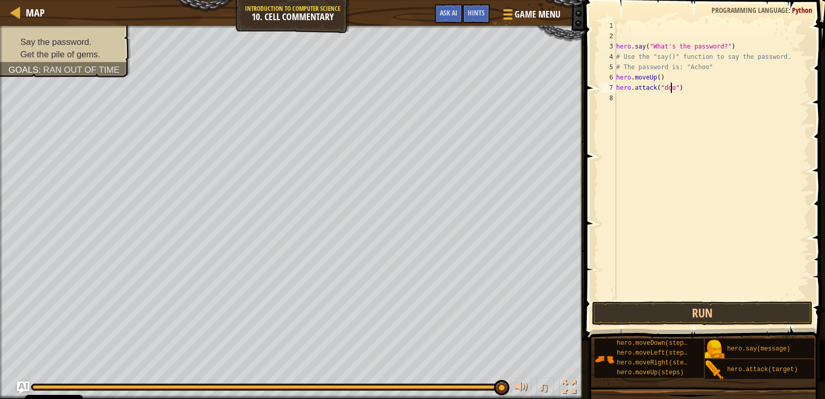
scroll to position [5, 5]
type textarea "hero.attack("door")"
click at [786, 309] on button "Run" at bounding box center [702, 313] width 221 height 24
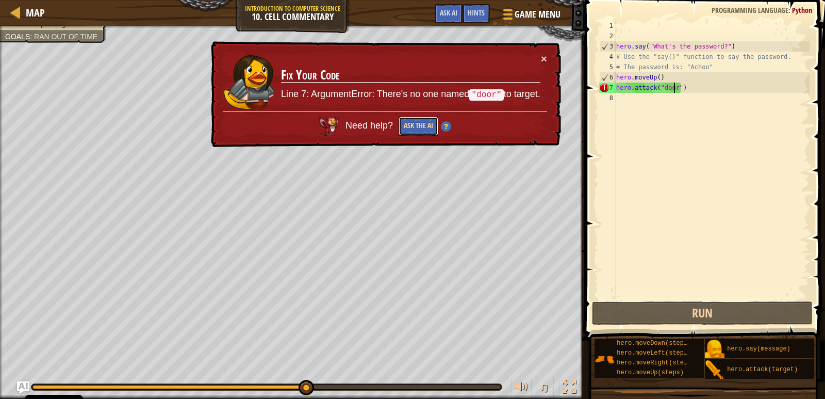
click at [418, 126] on button "Ask the AI" at bounding box center [419, 126] width 40 height 19
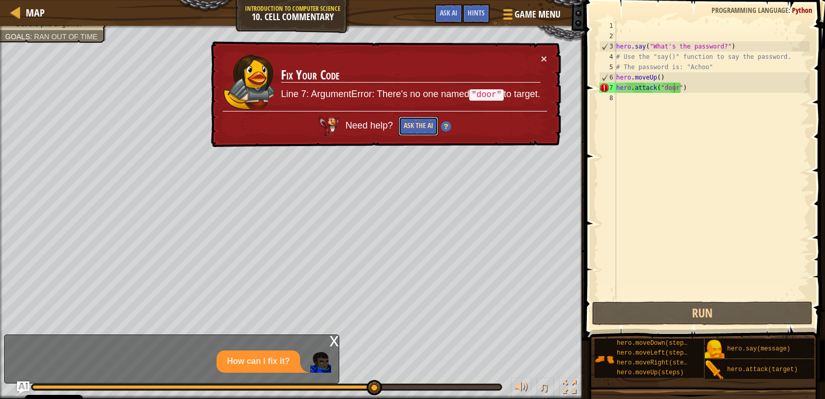
click at [418, 126] on button "Ask the AI" at bounding box center [419, 126] width 40 height 19
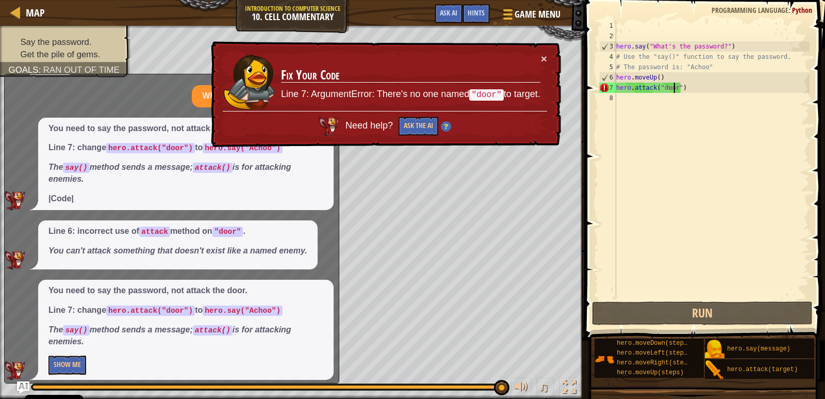
scroll to position [77, 0]
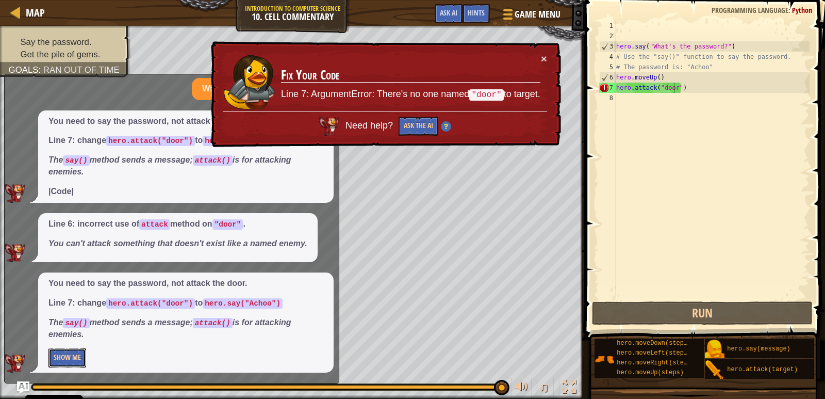
click at [69, 359] on button "Show Me" at bounding box center [67, 357] width 38 height 19
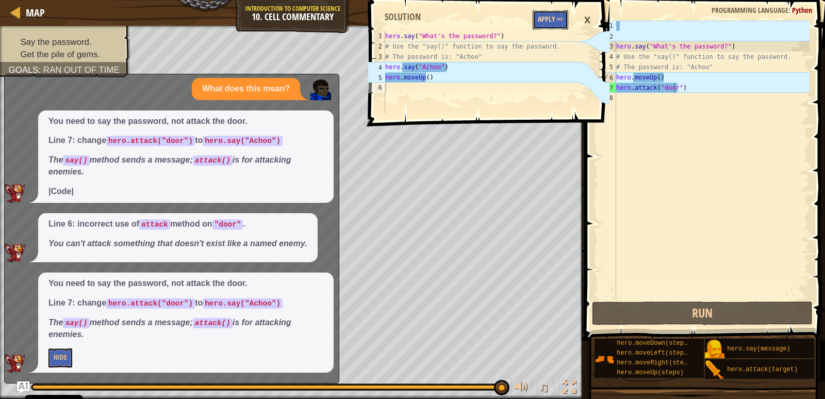
click at [552, 13] on button "Apply =>" at bounding box center [551, 19] width 36 height 19
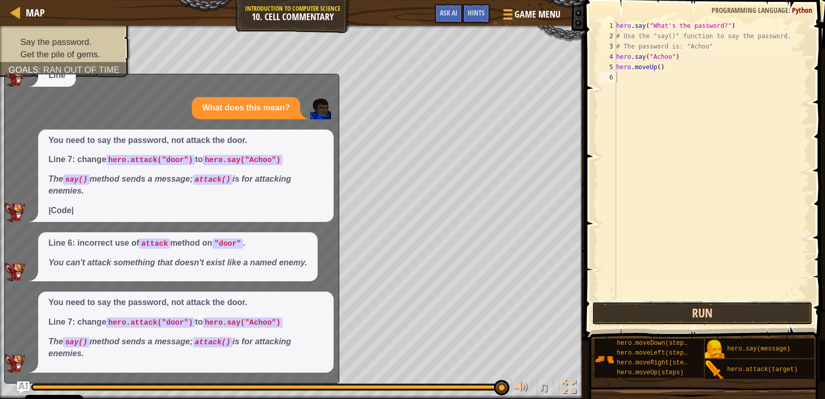
click at [711, 307] on button "Run" at bounding box center [702, 313] width 221 height 24
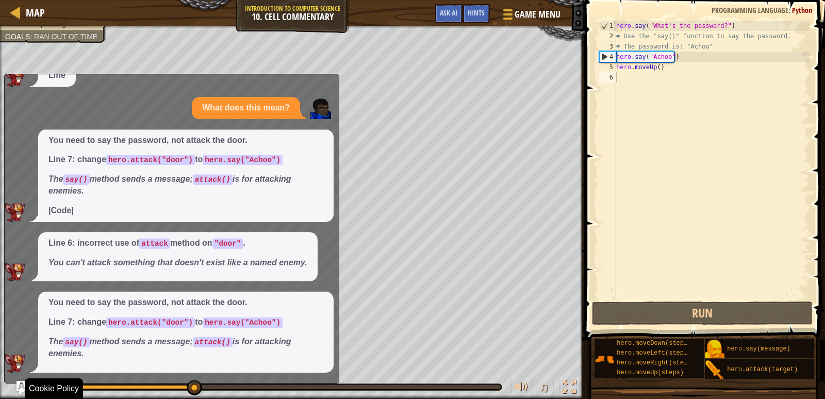
click at [19, 384] on img "Ask AI" at bounding box center [23, 387] width 13 height 13
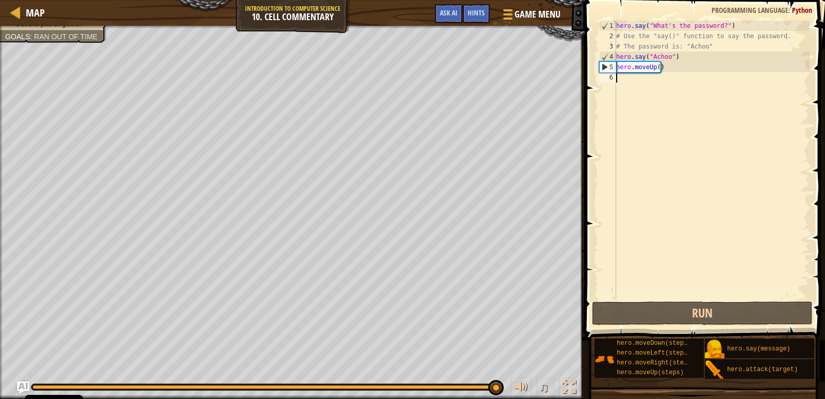
click at [608, 75] on div "6" at bounding box center [607, 77] width 17 height 10
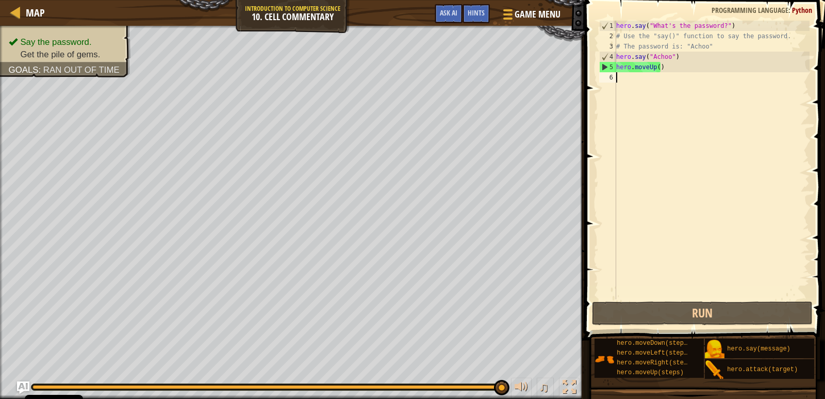
type textarea "h"
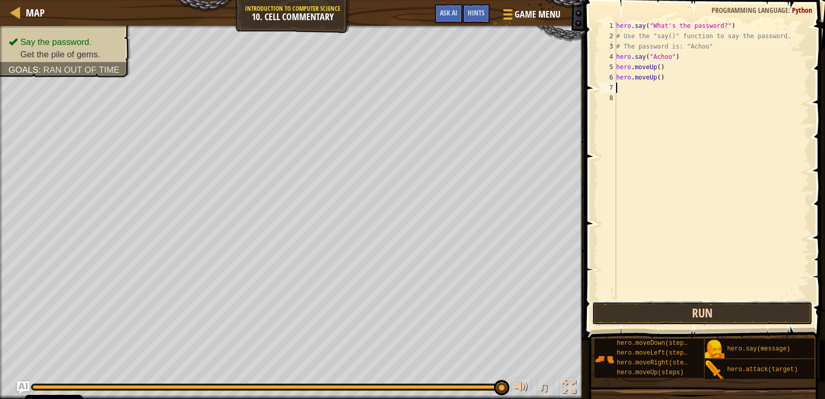
click at [743, 312] on button "Run" at bounding box center [702, 313] width 221 height 24
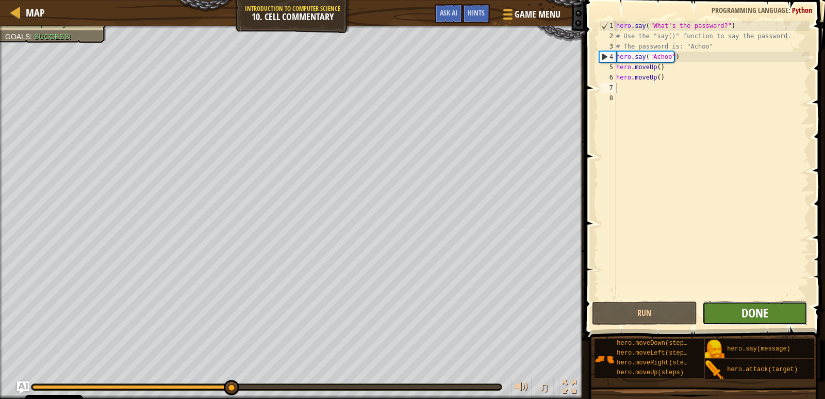
click at [751, 307] on span "Done" at bounding box center [755, 312] width 27 height 17
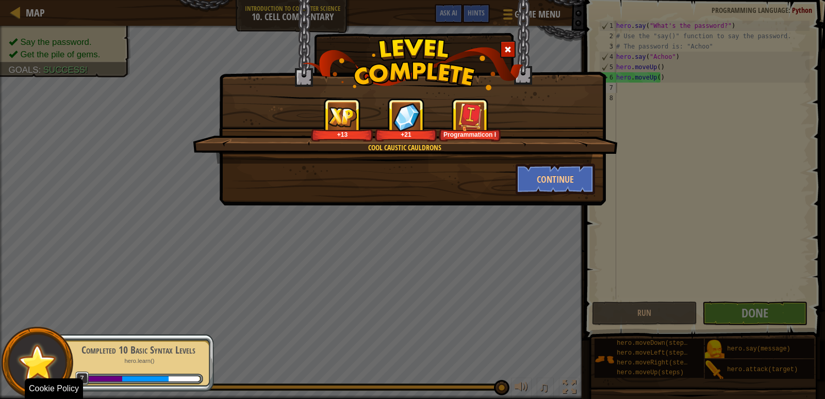
click at [498, 359] on div "Cool Caustic Cauldrons +13 +21 Programmaticon I Continue" at bounding box center [412, 199] width 825 height 399
click at [506, 368] on div "Cool Caustic Cauldrons +13 +21 Programmaticon I Continue" at bounding box center [412, 199] width 825 height 399
click at [572, 178] on button "Continue" at bounding box center [556, 178] width 80 height 31
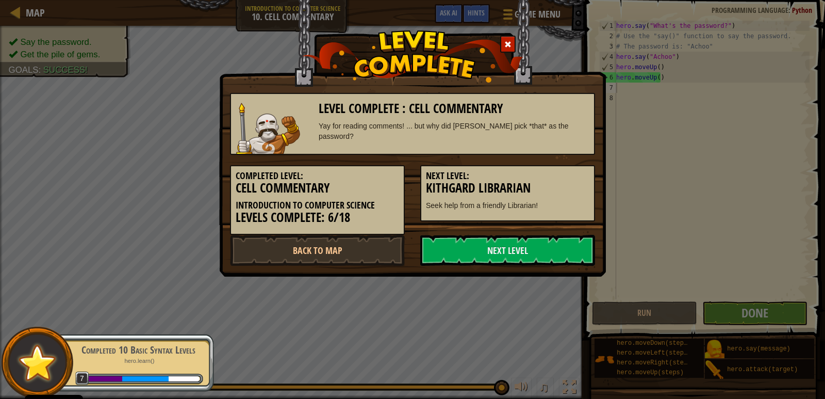
click at [548, 170] on div "Next Level: Kithgard Librarian Seek help from a friendly Librarian!" at bounding box center [507, 193] width 175 height 56
drag, startPoint x: 563, startPoint y: 251, endPoint x: 568, endPoint y: 249, distance: 5.4
click at [564, 251] on link "Next Level" at bounding box center [507, 250] width 175 height 31
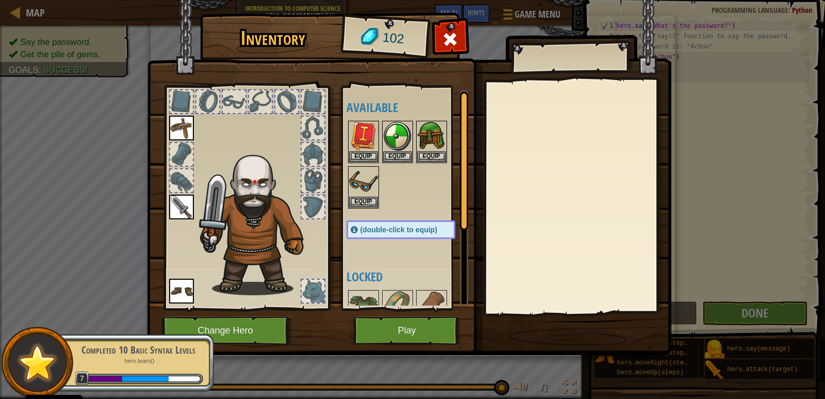
drag, startPoint x: 419, startPoint y: 321, endPoint x: 405, endPoint y: 286, distance: 38.4
drag, startPoint x: 405, startPoint y: 286, endPoint x: 354, endPoint y: 268, distance: 54.0
click at [354, 270] on h4 "Locked" at bounding box center [411, 276] width 129 height 13
click at [189, 299] on img at bounding box center [181, 290] width 25 height 25
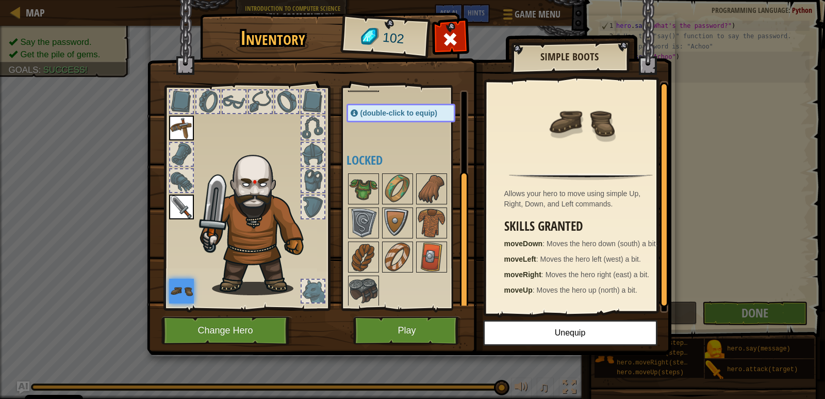
scroll to position [120, 0]
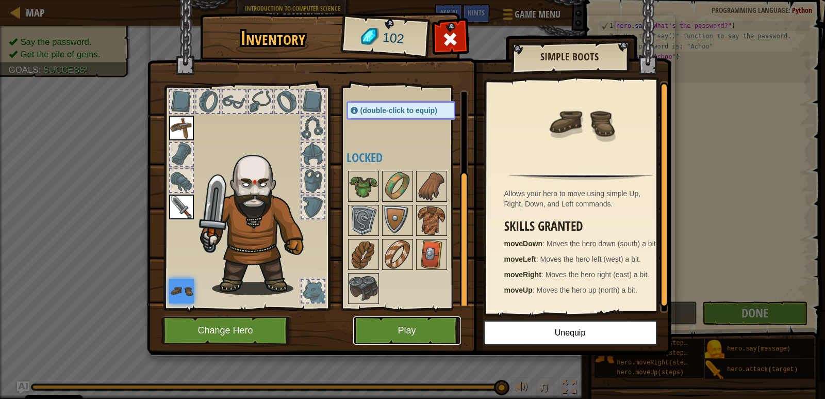
click at [457, 334] on button "Play" at bounding box center [407, 330] width 108 height 28
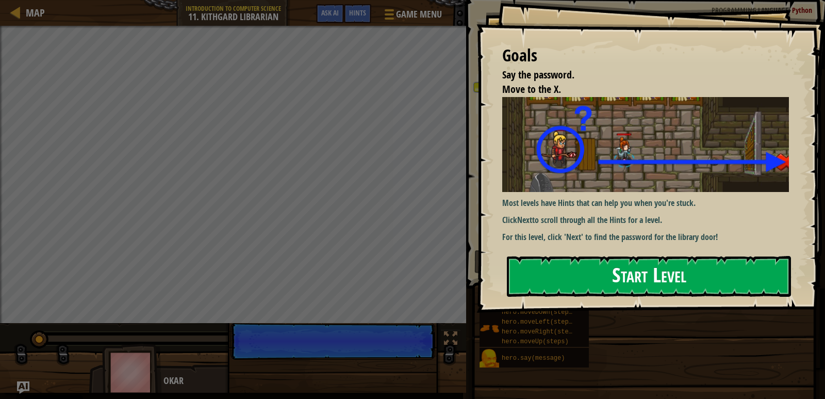
click at [726, 256] on button "Start Level" at bounding box center [649, 276] width 284 height 41
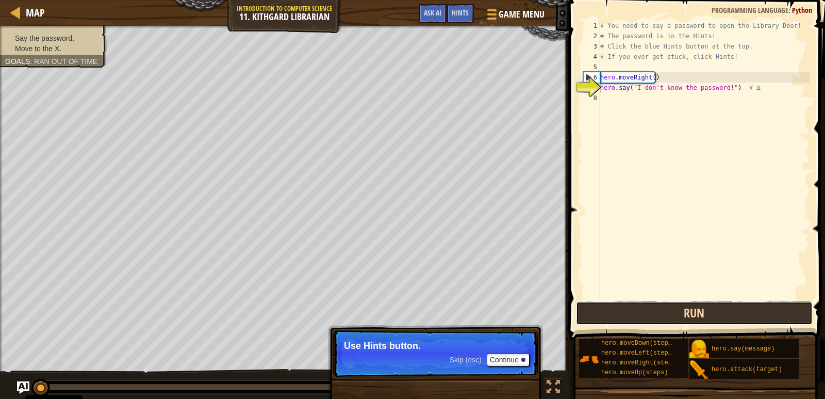
click at [642, 311] on button "Run" at bounding box center [694, 313] width 237 height 24
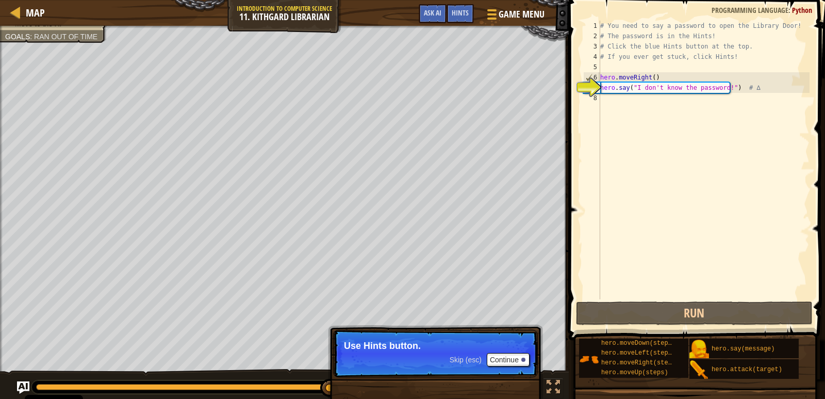
drag, startPoint x: 595, startPoint y: 80, endPoint x: 602, endPoint y: 85, distance: 7.9
click at [597, 83] on div "7" at bounding box center [592, 88] width 17 height 10
type textarea "hero.moveRight()"
click at [612, 97] on div "# You need to say a password to open the Library Door! # The password is in the…" at bounding box center [703, 170] width 211 height 299
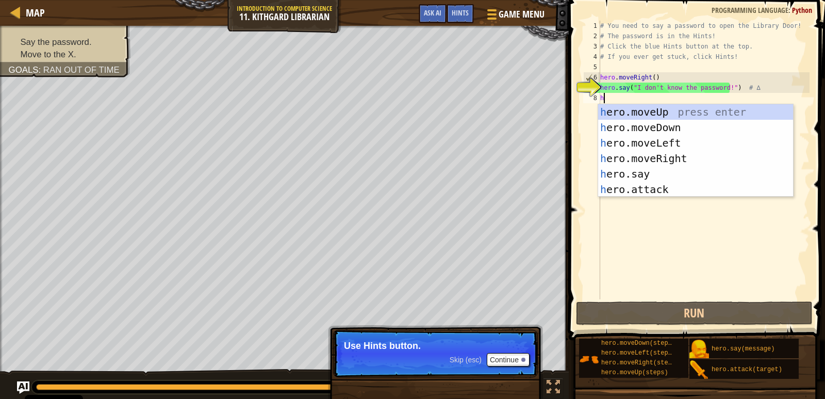
scroll to position [5, 0]
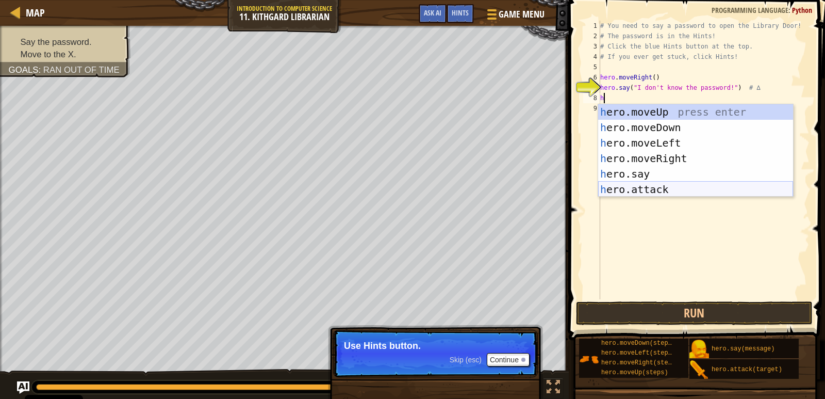
click at [620, 195] on div "h ero.moveUp press enter h ero.moveDown press enter h ero.moveLeft press enter …" at bounding box center [695, 166] width 195 height 124
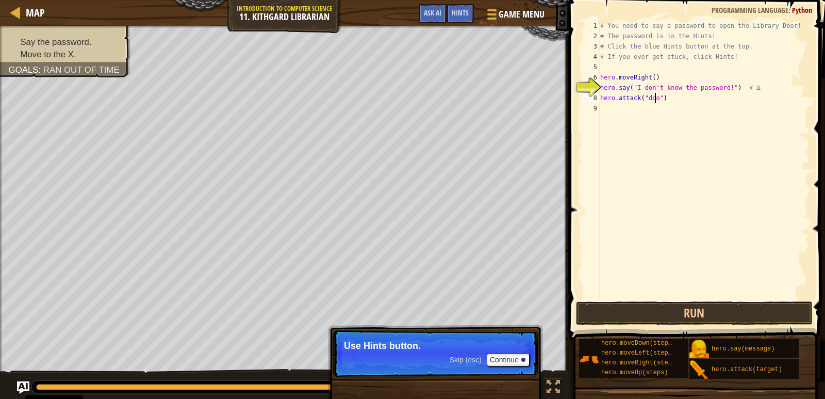
scroll to position [5, 5]
type textarea "hero.attack("door")"
click at [668, 311] on button "Run" at bounding box center [694, 313] width 237 height 24
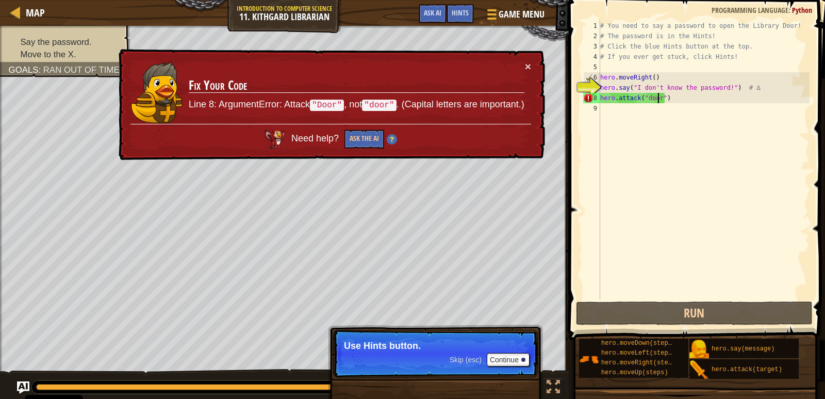
click at [537, 69] on div "× Fix Your Code Line 8: ArgumentError: Attack "Door" , not "door" . (Capital le…" at bounding box center [331, 104] width 429 height 111
click at [523, 69] on td "Fix Your Code Line 8: ArgumentError: Attack "Door" , not "door" . (Capital lett…" at bounding box center [356, 92] width 337 height 63
click at [530, 69] on button "×" at bounding box center [528, 66] width 6 height 11
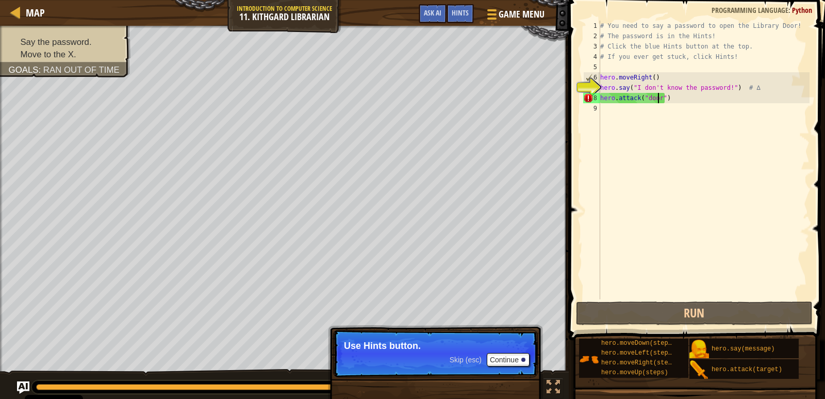
click at [646, 104] on div "# You need to say a password to open the Library Door! # The password is in the…" at bounding box center [703, 170] width 211 height 299
click at [644, 88] on div "# You need to say a password to open the Library Door! # The password is in the…" at bounding box center [703, 170] width 211 height 299
click at [648, 101] on div "# You need to say a password to open the Library Door! # The password is in the…" at bounding box center [703, 170] width 211 height 299
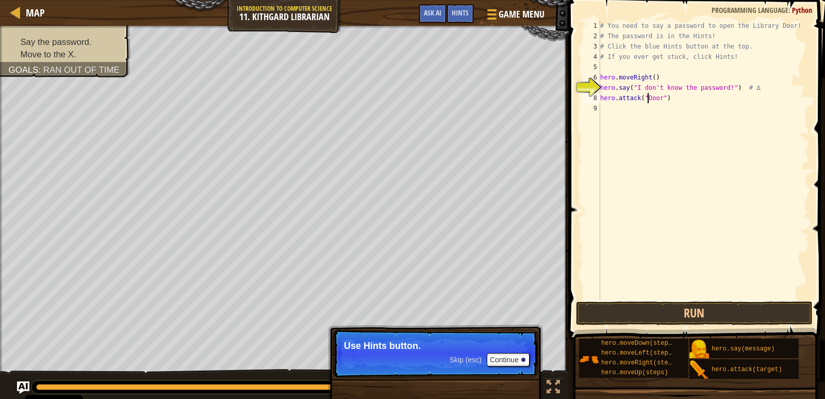
scroll to position [5, 4]
type textarea "hero.attack("Door")"
click at [650, 320] on button "Run" at bounding box center [694, 313] width 237 height 24
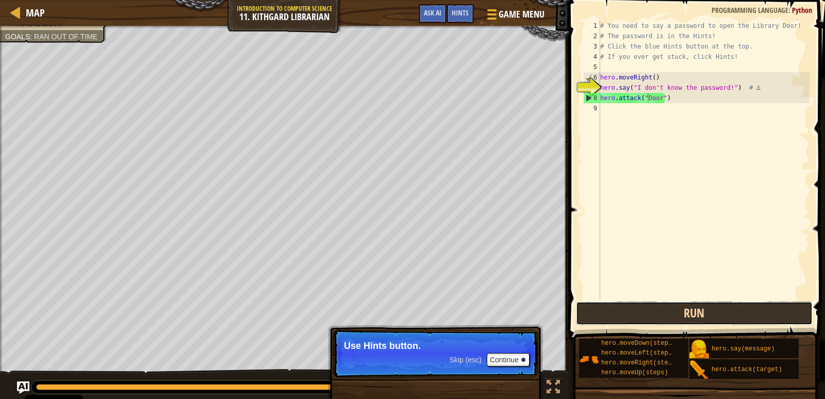
click at [768, 309] on button "Run" at bounding box center [694, 313] width 237 height 24
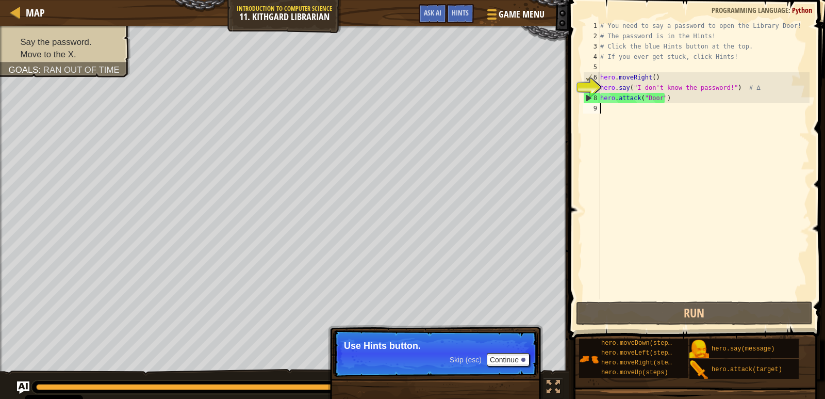
click at [707, 238] on div "# You need to say a password to open the Library Door! # The password is in the…" at bounding box center [703, 170] width 211 height 299
click at [710, 300] on span at bounding box center [698, 155] width 265 height 370
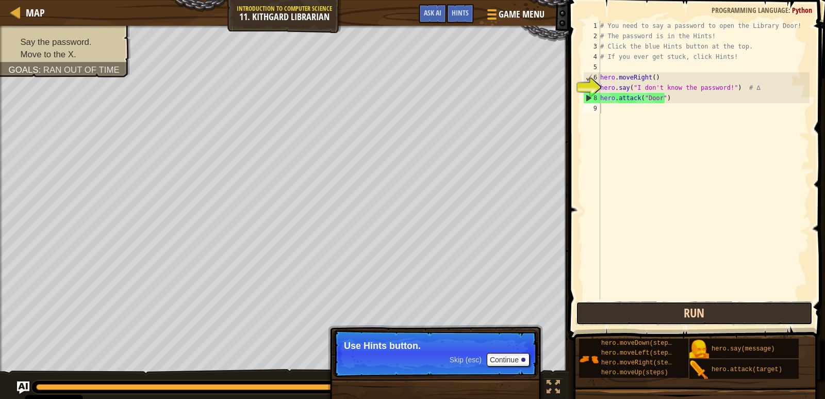
click at [710, 312] on button "Run" at bounding box center [694, 313] width 237 height 24
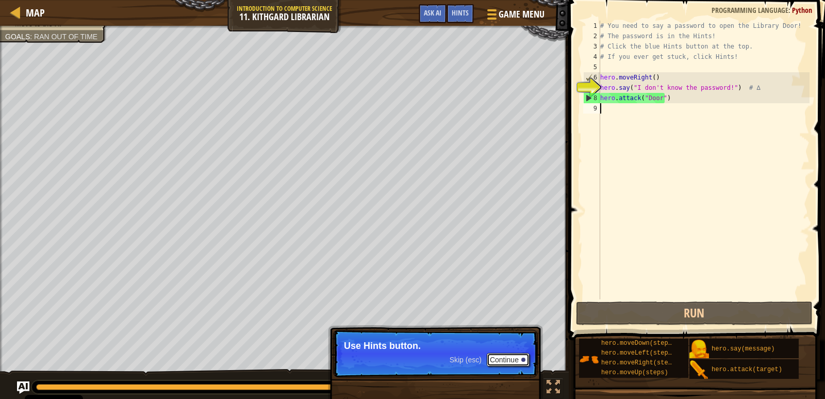
click at [487, 355] on button "Continue" at bounding box center [508, 359] width 43 height 13
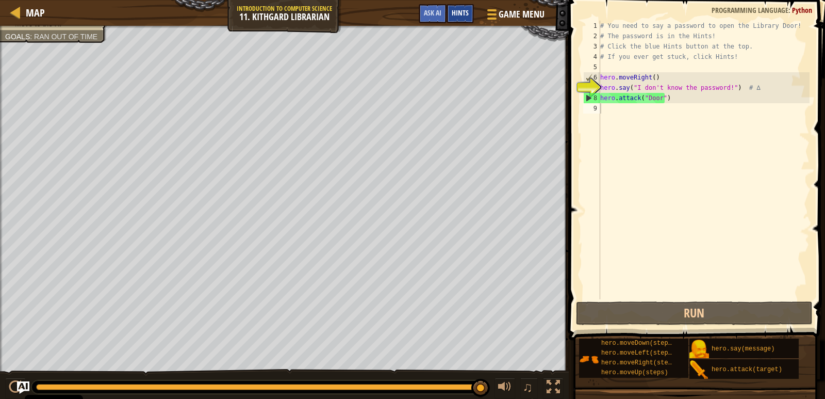
click at [454, 11] on span "Hints" at bounding box center [460, 13] width 17 height 10
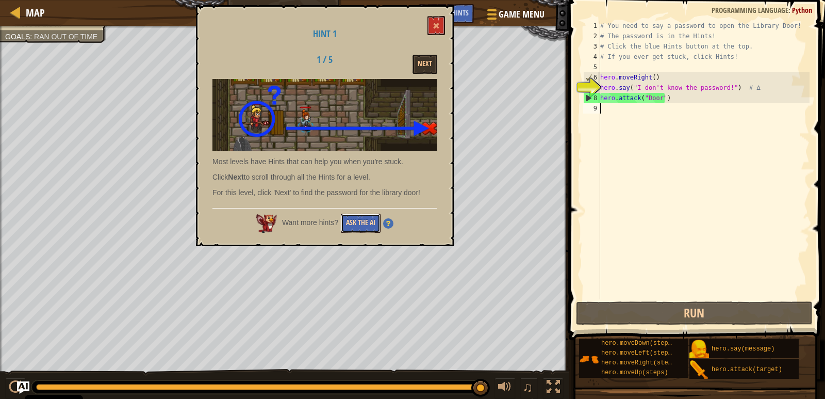
click at [354, 227] on button "Ask the AI" at bounding box center [361, 222] width 40 height 19
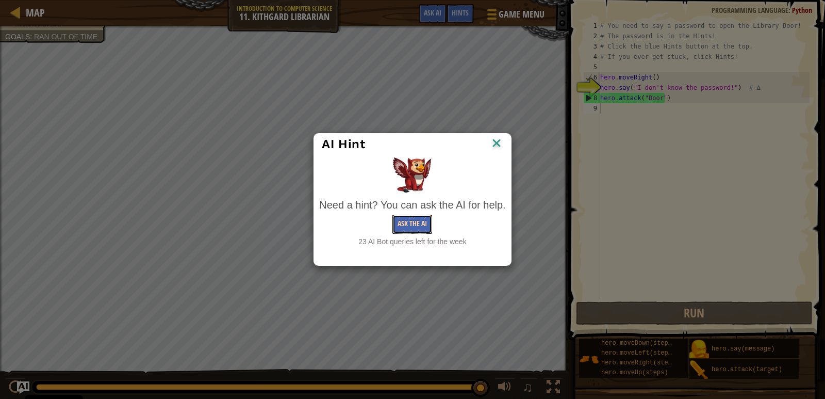
click at [413, 225] on button "Ask the AI" at bounding box center [412, 224] width 40 height 19
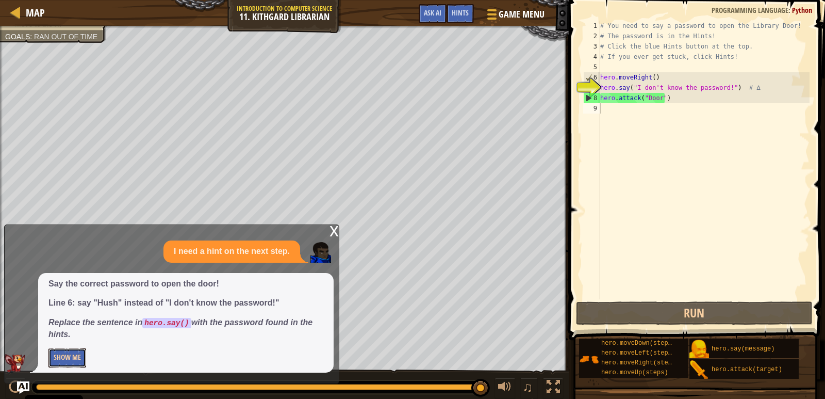
click at [70, 362] on button "Show Me" at bounding box center [67, 357] width 38 height 19
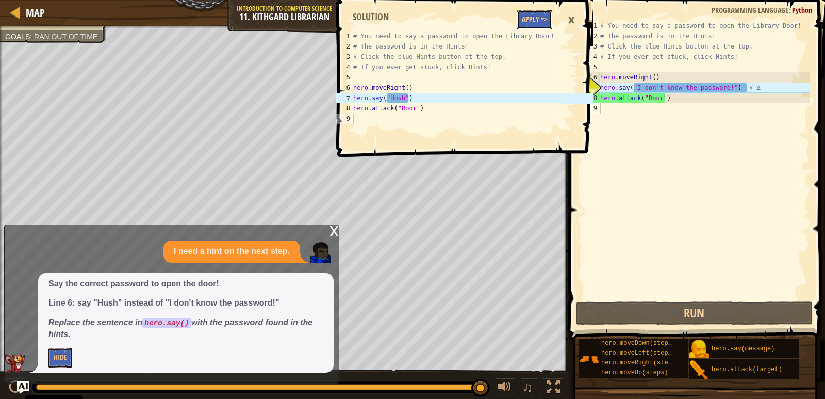
click at [526, 13] on button "Apply =>" at bounding box center [535, 19] width 36 height 19
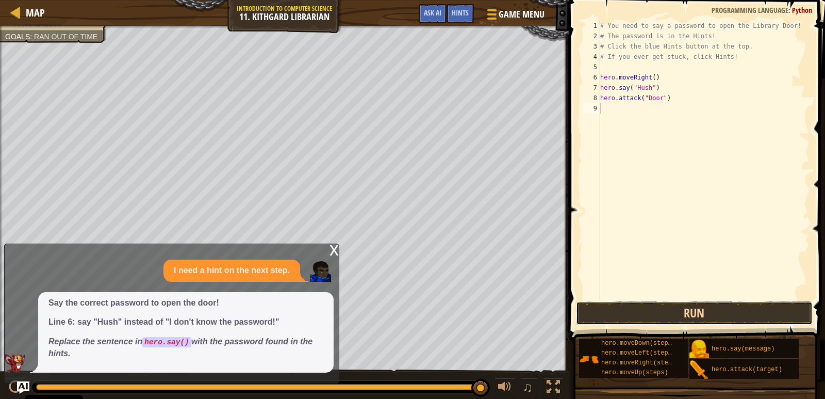
click at [706, 314] on button "Run" at bounding box center [694, 313] width 237 height 24
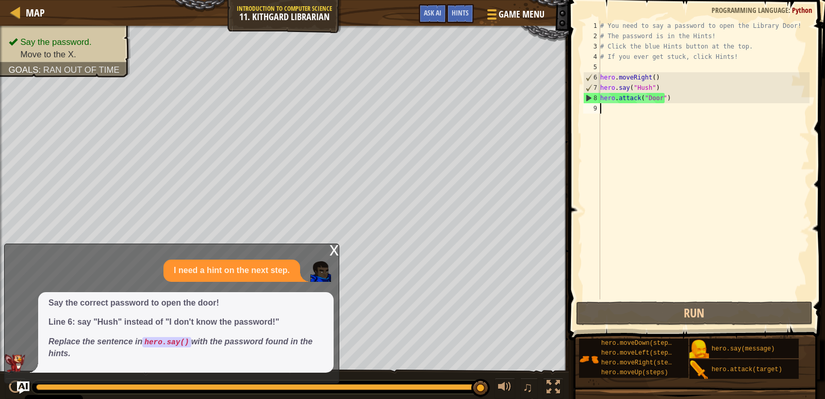
type textarea "H"
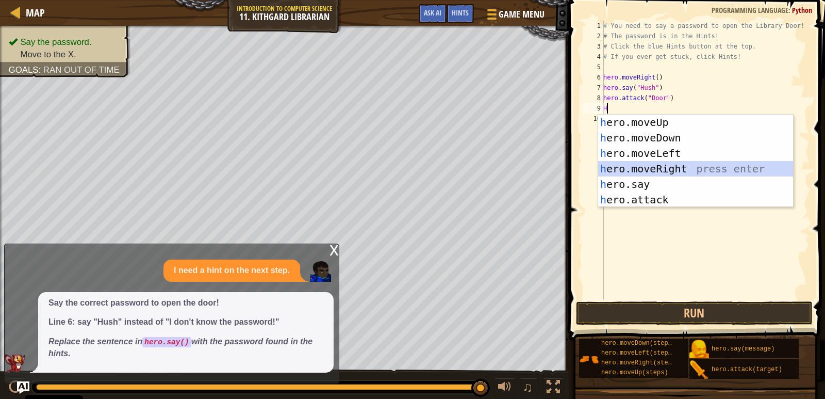
click at [618, 171] on div "h ero.moveUp press enter h ero.moveDown press enter h ero.moveLeft press enter …" at bounding box center [695, 176] width 195 height 124
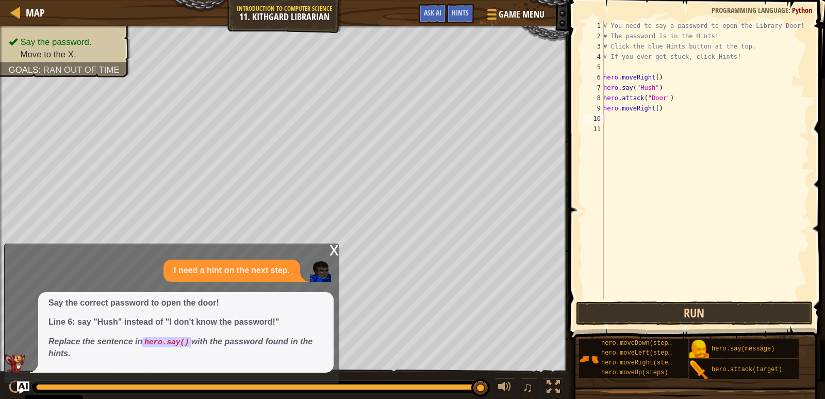
click at [607, 301] on div "1 2 3 4 5 6 7 8 9 10 11 # You need to say a password to open the Library Door! …" at bounding box center [695, 190] width 259 height 370
click at [607, 303] on button "Run" at bounding box center [694, 313] width 237 height 24
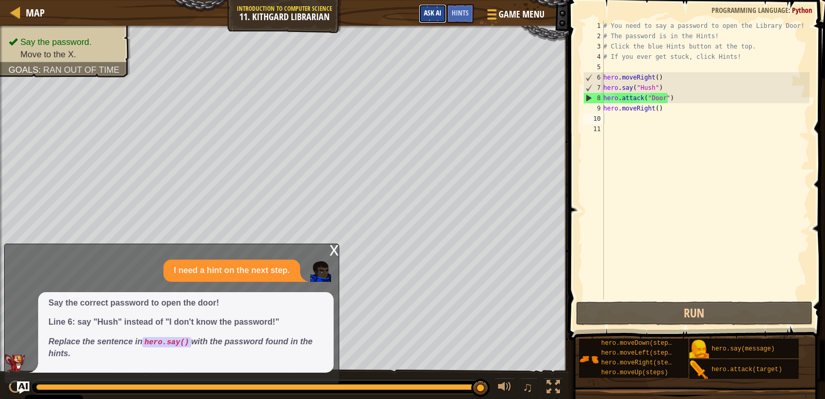
click at [436, 11] on span "Ask AI" at bounding box center [433, 13] width 18 height 10
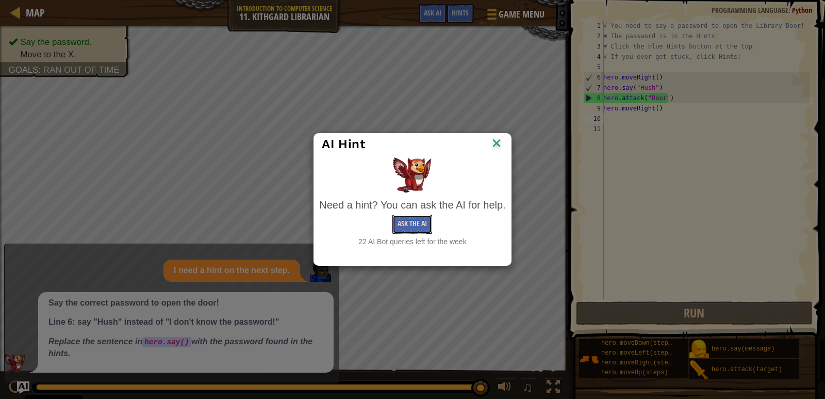
click at [429, 217] on button "Ask the AI" at bounding box center [412, 224] width 40 height 19
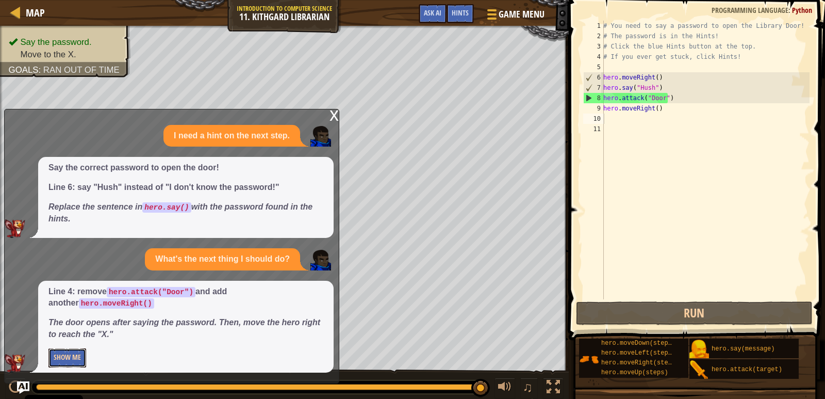
click at [73, 353] on button "Show Me" at bounding box center [67, 357] width 38 height 19
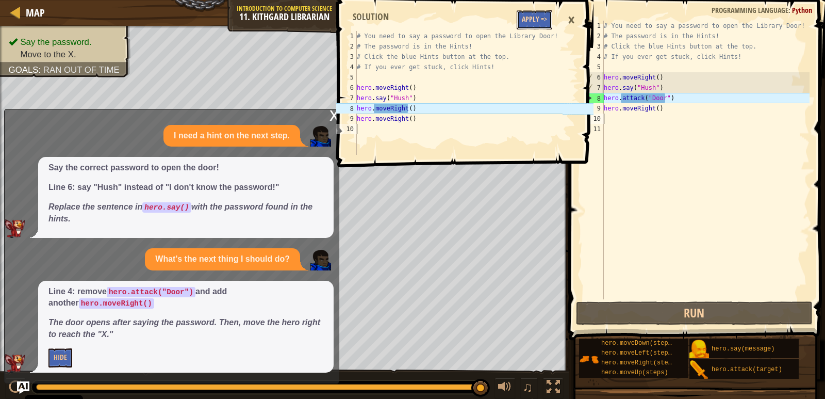
click at [533, 20] on button "Apply =>" at bounding box center [535, 19] width 36 height 19
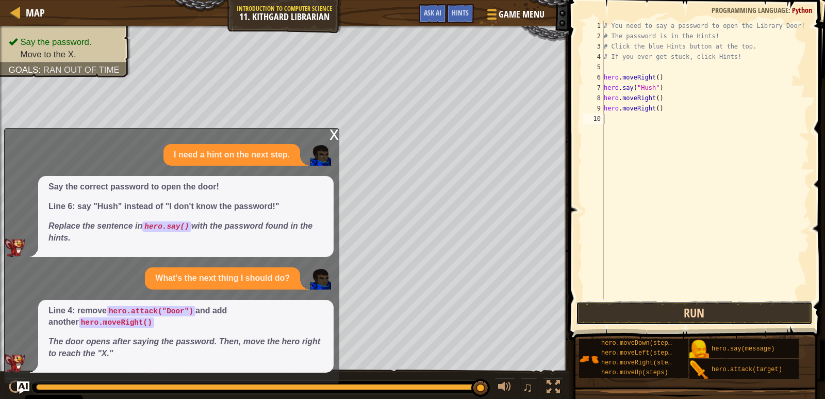
click at [619, 316] on button "Run" at bounding box center [694, 313] width 237 height 24
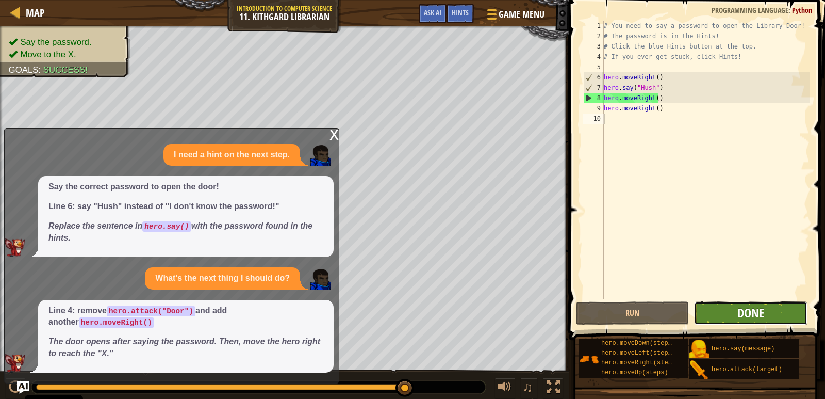
click at [757, 310] on span "Done" at bounding box center [750, 312] width 27 height 17
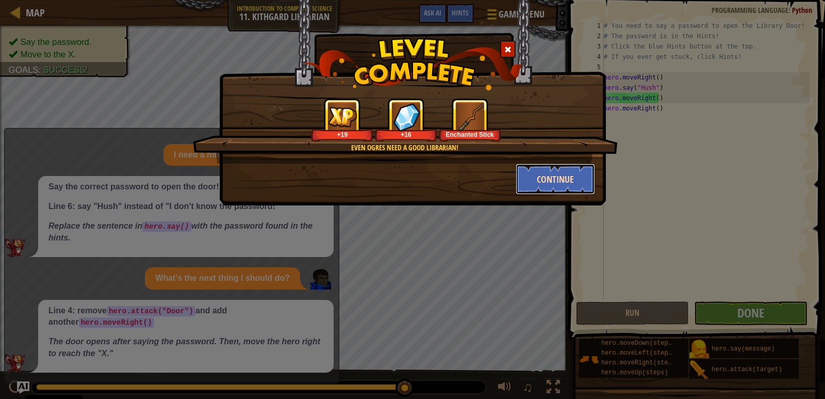
click at [569, 186] on button "Continue" at bounding box center [556, 178] width 80 height 31
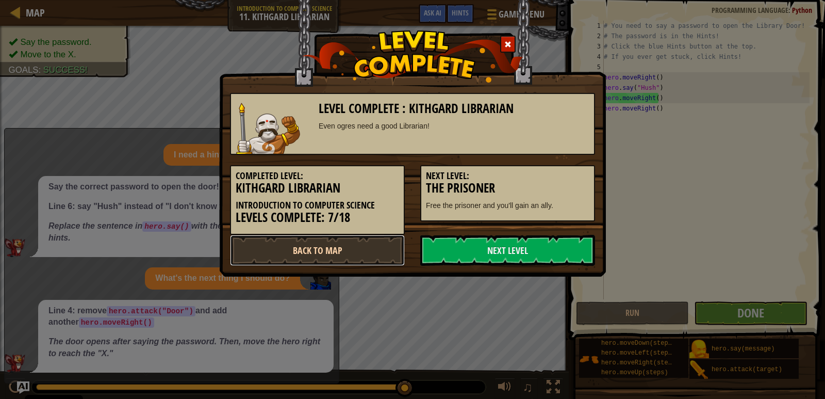
click at [293, 252] on link "Back to Map" at bounding box center [317, 250] width 175 height 31
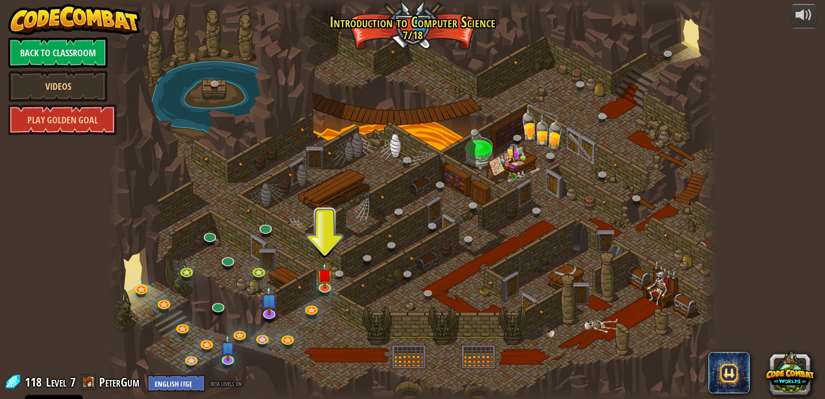
drag, startPoint x: 402, startPoint y: 240, endPoint x: 427, endPoint y: 234, distance: 25.5
click at [404, 240] on div at bounding box center [413, 199] width 610 height 399
click at [443, 229] on link at bounding box center [434, 227] width 21 height 21
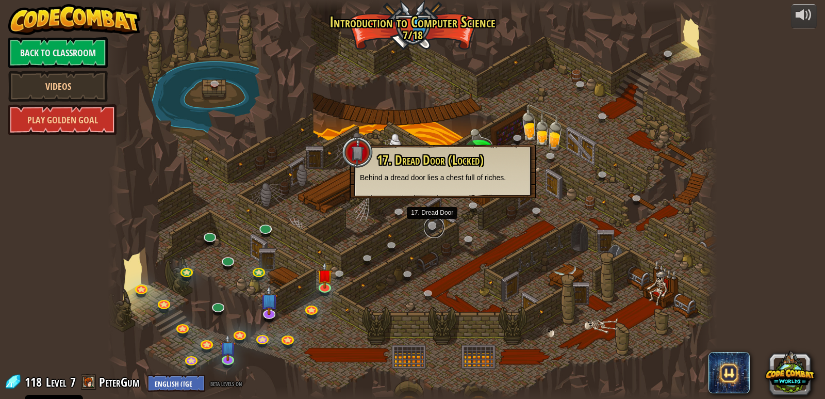
click at [443, 229] on link at bounding box center [434, 227] width 21 height 21
drag, startPoint x: 466, startPoint y: 223, endPoint x: 489, endPoint y: 217, distance: 23.4
click at [472, 222] on div at bounding box center [413, 199] width 610 height 399
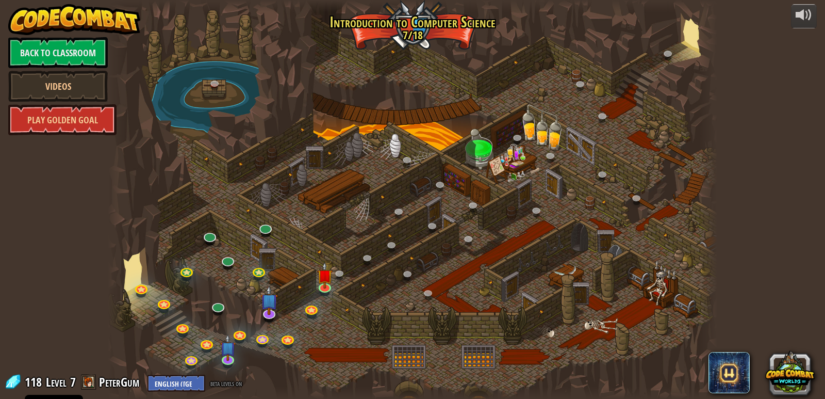
click at [535, 149] on div at bounding box center [413, 199] width 610 height 399
click at [547, 147] on div at bounding box center [413, 199] width 610 height 399
click at [546, 154] on link at bounding box center [552, 157] width 21 height 21
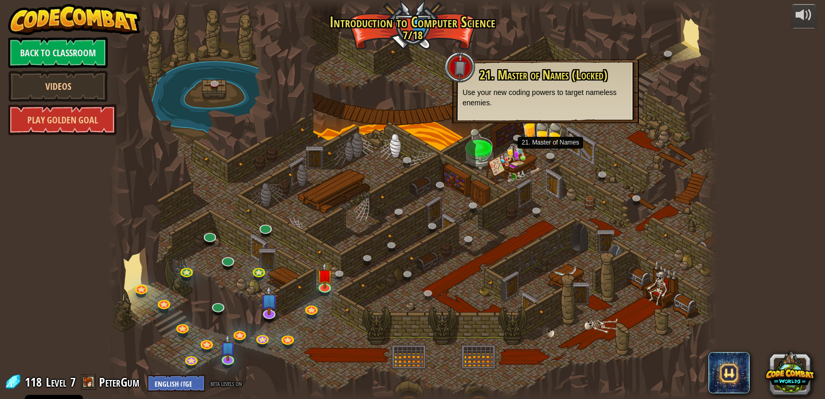
click at [528, 149] on div at bounding box center [413, 199] width 610 height 399
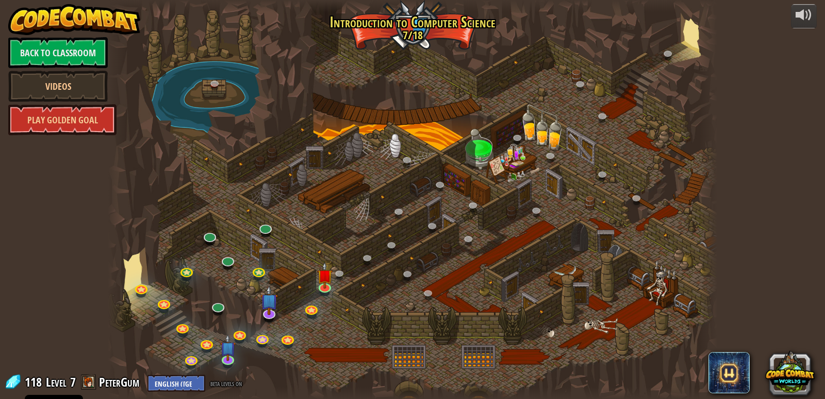
click at [528, 149] on div at bounding box center [413, 199] width 610 height 399
drag, startPoint x: 667, startPoint y: 325, endPoint x: 659, endPoint y: 326, distance: 8.3
drag, startPoint x: 659, startPoint y: 326, endPoint x: 640, endPoint y: 319, distance: 19.3
click at [640, 319] on div at bounding box center [413, 199] width 610 height 399
click at [319, 286] on link at bounding box center [325, 285] width 21 height 21
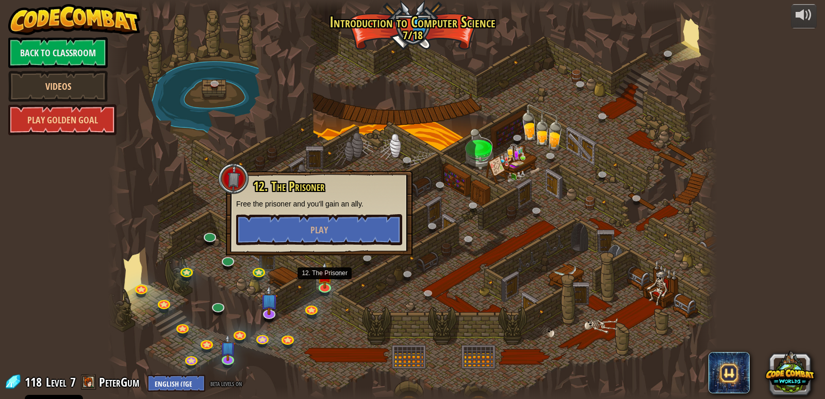
drag, startPoint x: 752, startPoint y: 84, endPoint x: 739, endPoint y: 90, distance: 14.1
click at [750, 85] on div "powered by Back to Classroom Videos Play Golden Goal 25. Kithgard Gates (Locked…" at bounding box center [412, 199] width 825 height 399
click at [652, 118] on div at bounding box center [413, 199] width 610 height 399
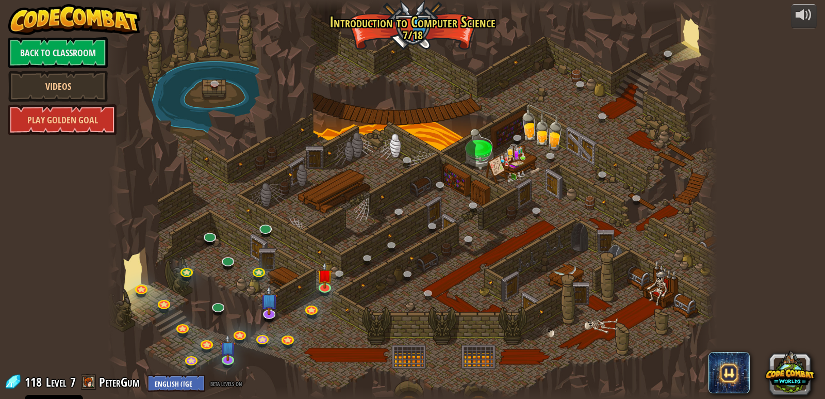
click at [216, 250] on div at bounding box center [413, 199] width 610 height 399
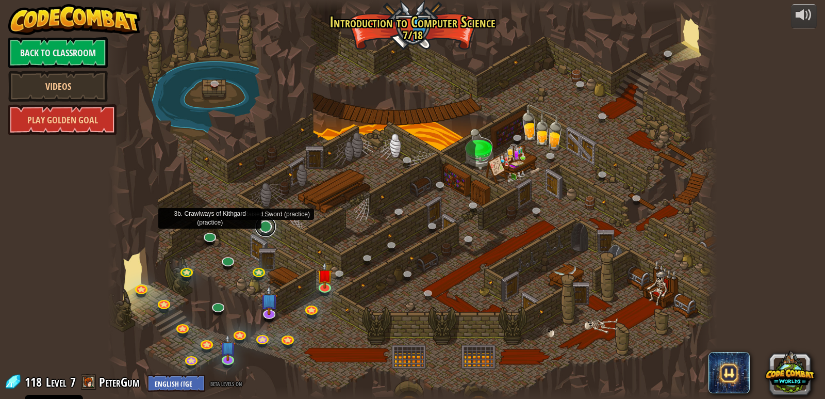
click at [266, 223] on link at bounding box center [265, 226] width 21 height 21
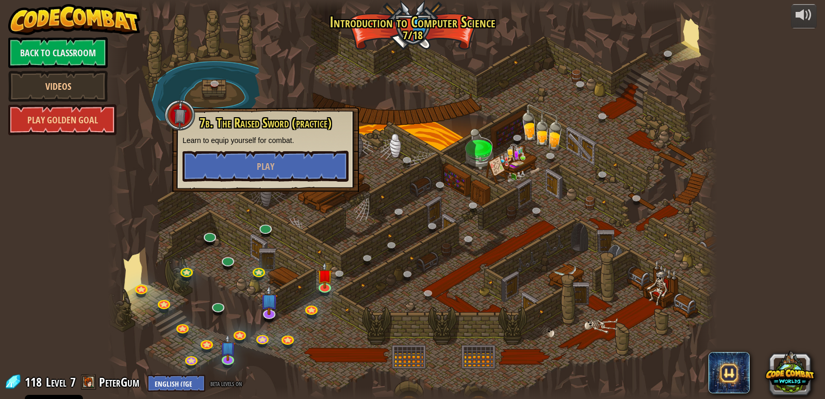
click at [328, 194] on div at bounding box center [413, 199] width 610 height 399
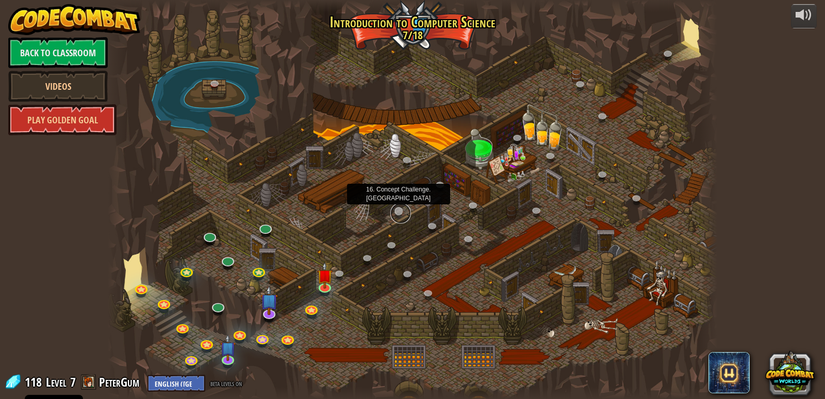
click at [394, 208] on link at bounding box center [400, 213] width 21 height 21
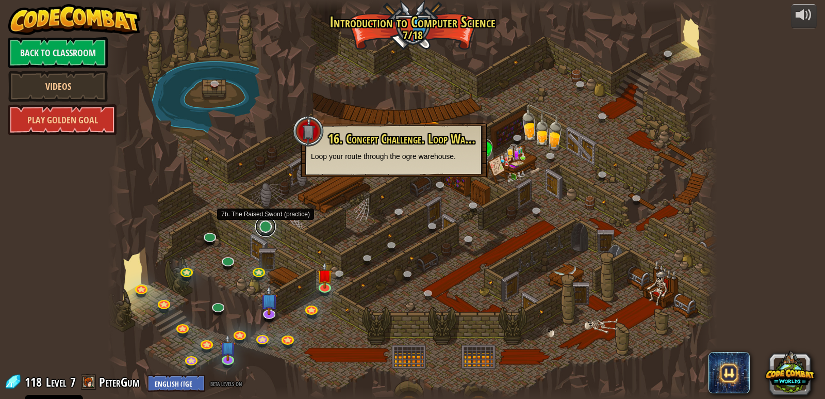
click at [265, 223] on link at bounding box center [265, 226] width 21 height 21
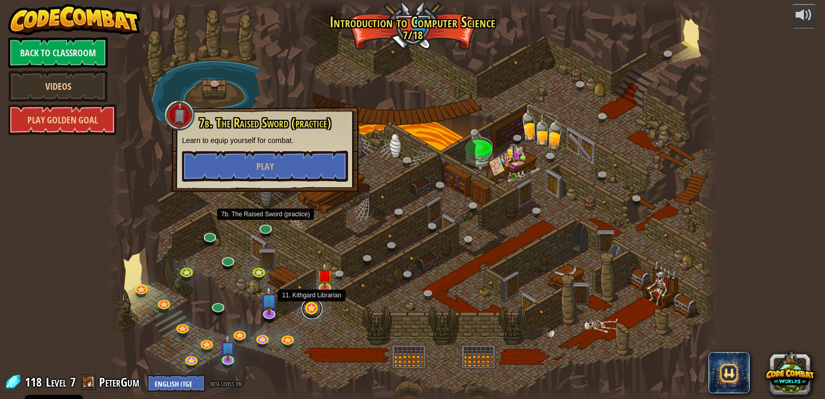
click at [308, 306] on link at bounding box center [312, 308] width 21 height 21
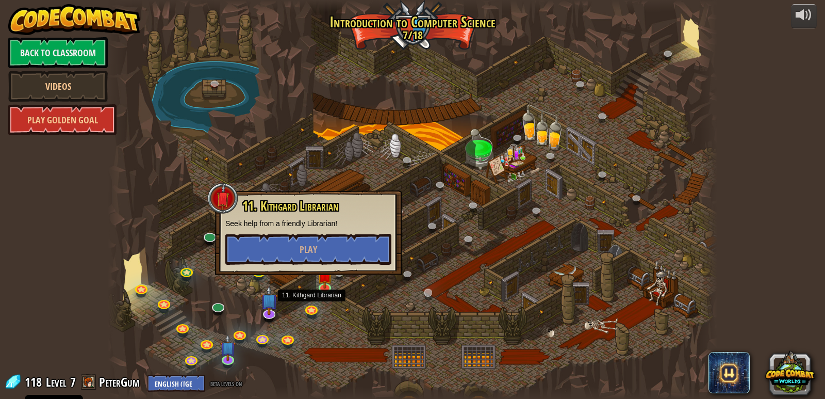
click at [429, 301] on div "25. Kithgard Gates (Locked) Escape the Kithgard dungeons, and don't let the gua…" at bounding box center [413, 199] width 610 height 399
click at [429, 301] on link at bounding box center [430, 294] width 21 height 21
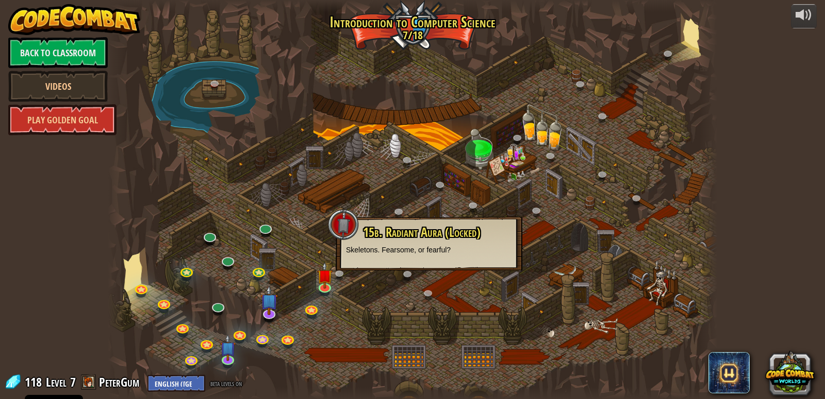
drag, startPoint x: 598, startPoint y: 267, endPoint x: 639, endPoint y: 279, distance: 43.1
click at [639, 279] on div at bounding box center [413, 199] width 610 height 399
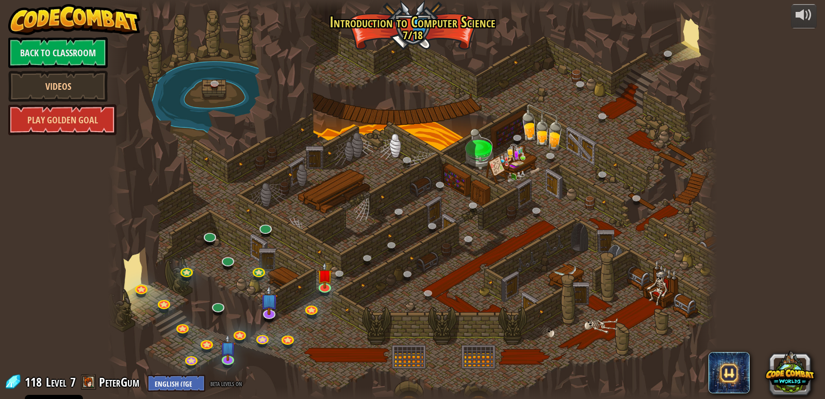
drag, startPoint x: 537, startPoint y: 123, endPoint x: 637, endPoint y: 376, distance: 272.2
click at [629, 368] on div at bounding box center [413, 199] width 610 height 399
drag, startPoint x: 315, startPoint y: 289, endPoint x: 326, endPoint y: 292, distance: 11.3
click at [319, 290] on link at bounding box center [325, 285] width 21 height 21
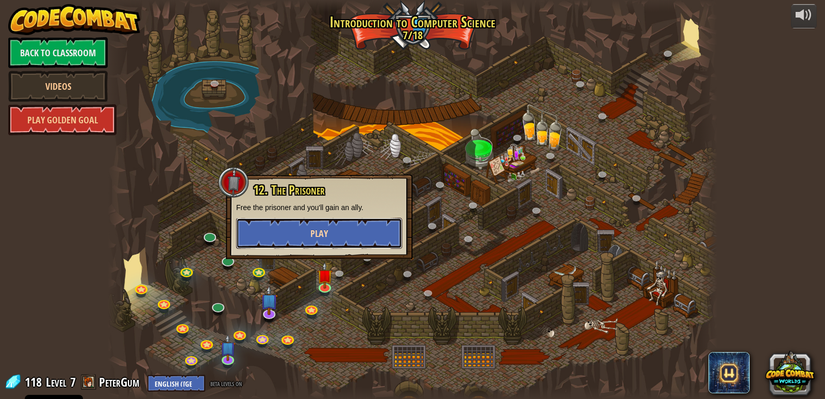
click at [333, 238] on button "Play" at bounding box center [319, 233] width 166 height 31
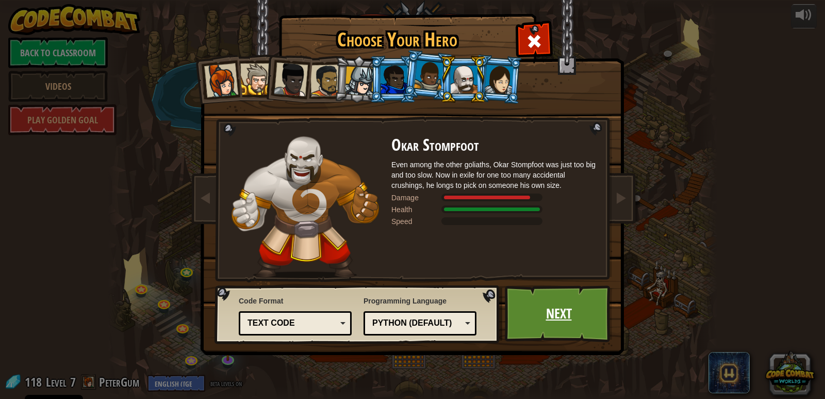
click at [552, 325] on link "Next" at bounding box center [559, 313] width 108 height 57
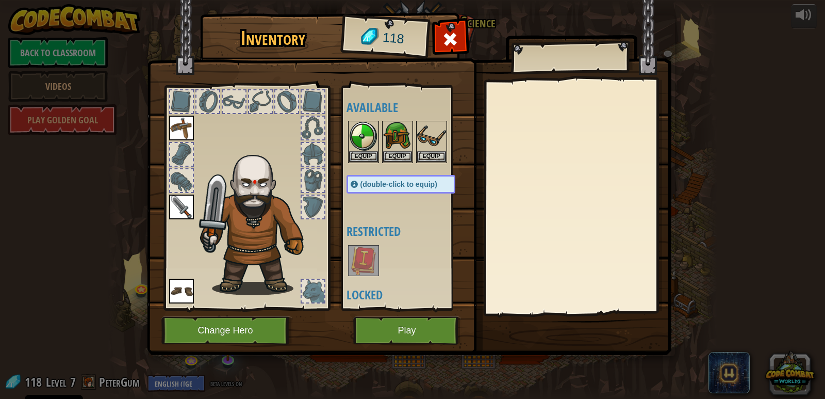
click at [464, 337] on img at bounding box center [409, 167] width 524 height 374
click at [174, 180] on div at bounding box center [181, 180] width 23 height 23
click at [172, 154] on div at bounding box center [181, 154] width 23 height 23
click at [184, 163] on div at bounding box center [181, 154] width 23 height 23
click at [165, 182] on div at bounding box center [246, 195] width 170 height 232
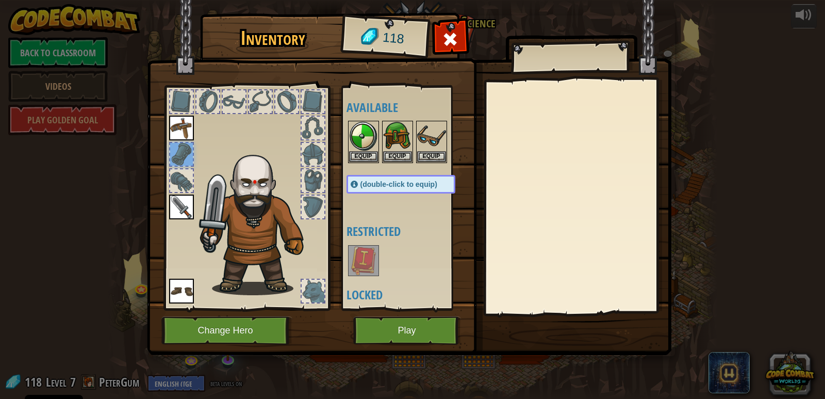
click at [180, 176] on div at bounding box center [181, 180] width 23 height 23
drag, startPoint x: 399, startPoint y: 315, endPoint x: 401, endPoint y: 333, distance: 18.1
click at [401, 333] on div "Inventory 118 Available Equip Equip Equip Equip Equip Equip (double-click to eq…" at bounding box center [413, 185] width 524 height 340
click at [401, 333] on button "Play" at bounding box center [407, 330] width 108 height 28
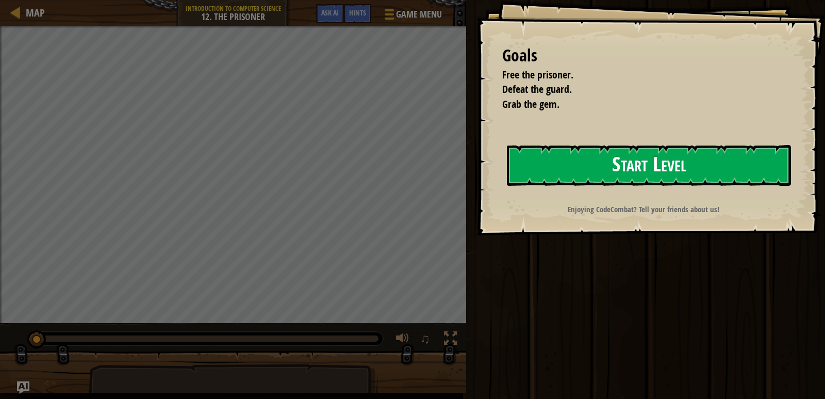
click at [667, 159] on button "Start Level" at bounding box center [649, 165] width 284 height 41
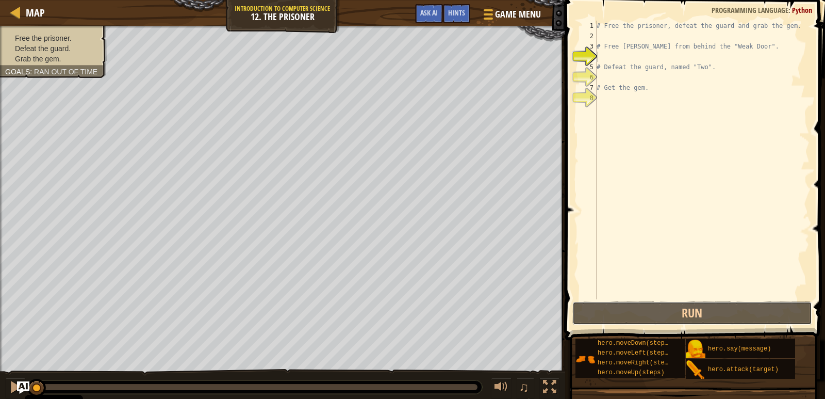
drag, startPoint x: 643, startPoint y: 314, endPoint x: 643, endPoint y: 328, distance: 14.4
click at [643, 317] on button "Run" at bounding box center [692, 313] width 240 height 24
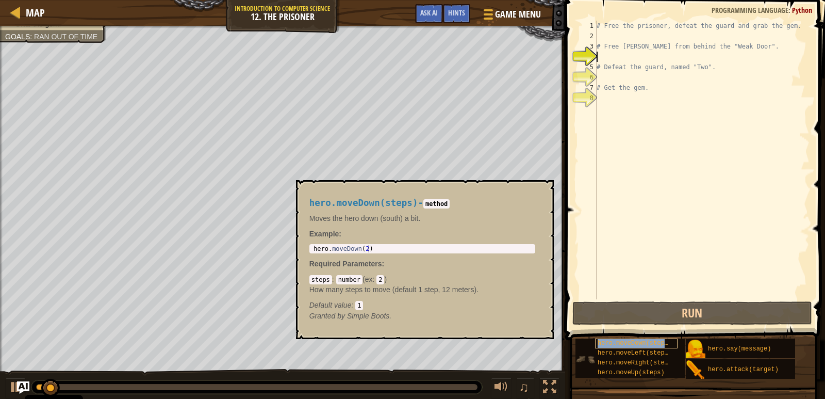
click at [645, 342] on span "hero.moveDown(steps)" at bounding box center [635, 342] width 74 height 7
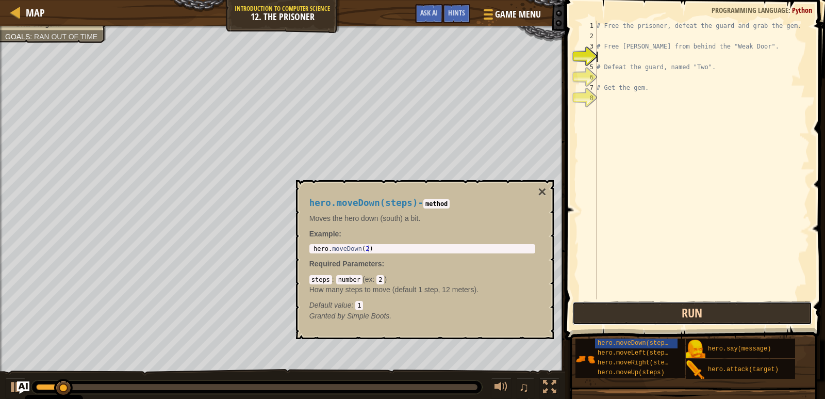
click at [643, 315] on button "Run" at bounding box center [692, 313] width 240 height 24
click at [642, 313] on button "Run" at bounding box center [692, 313] width 240 height 24
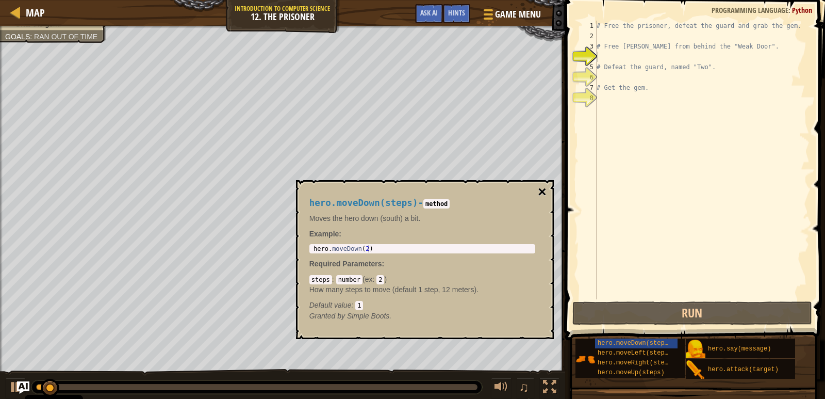
click at [544, 185] on button "×" at bounding box center [542, 192] width 8 height 14
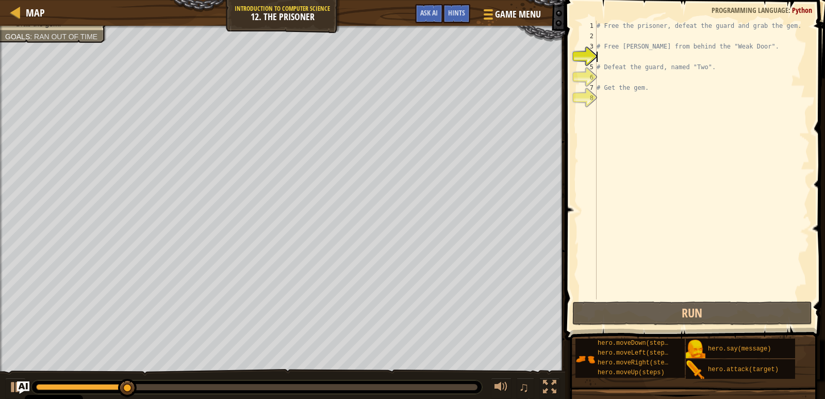
click at [582, 59] on div "4" at bounding box center [588, 57] width 17 height 10
type textarea "H"
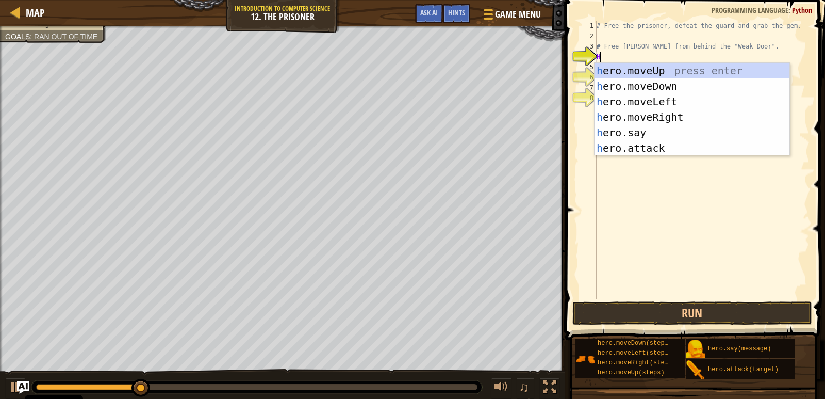
scroll to position [5, 0]
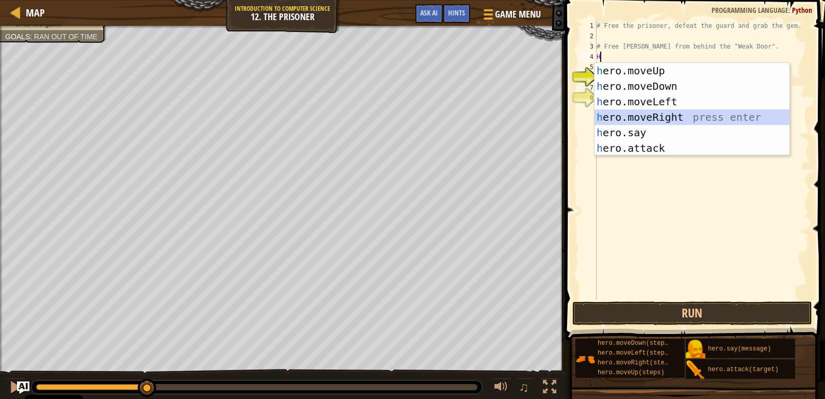
click at [643, 112] on div "h ero.moveUp press enter h ero.moveDown press enter h ero.moveLeft press enter …" at bounding box center [692, 125] width 195 height 124
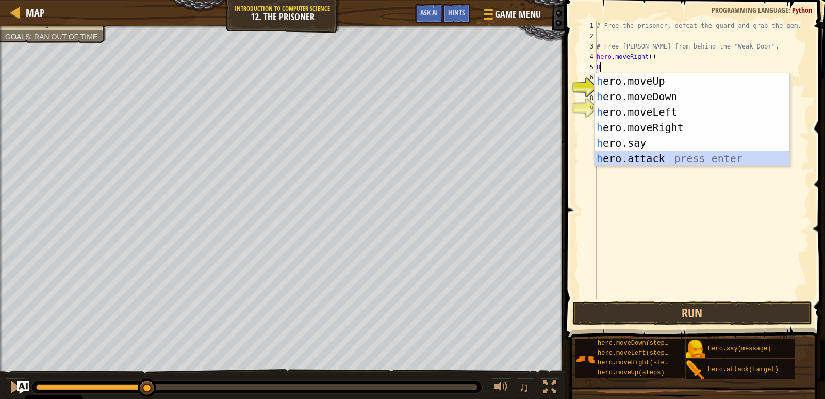
click at [650, 163] on div "h ero.moveUp press enter h ero.moveDown press enter h ero.moveLeft press enter …" at bounding box center [692, 135] width 195 height 124
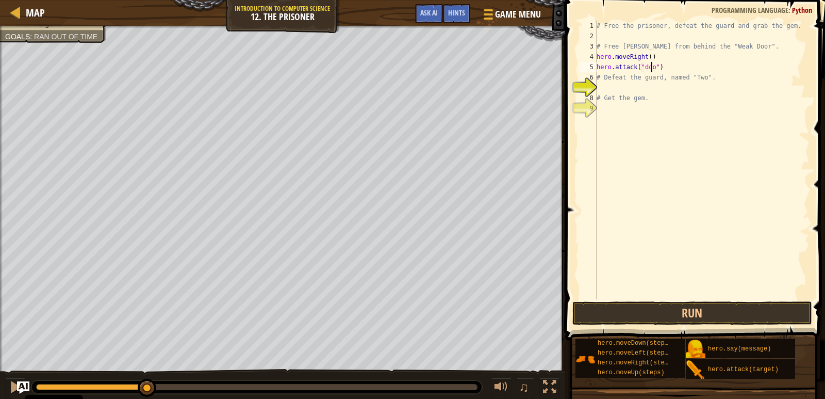
scroll to position [5, 5]
drag, startPoint x: 738, startPoint y: 308, endPoint x: 745, endPoint y: 290, distance: 19.4
click at [739, 304] on button "Run" at bounding box center [692, 313] width 240 height 24
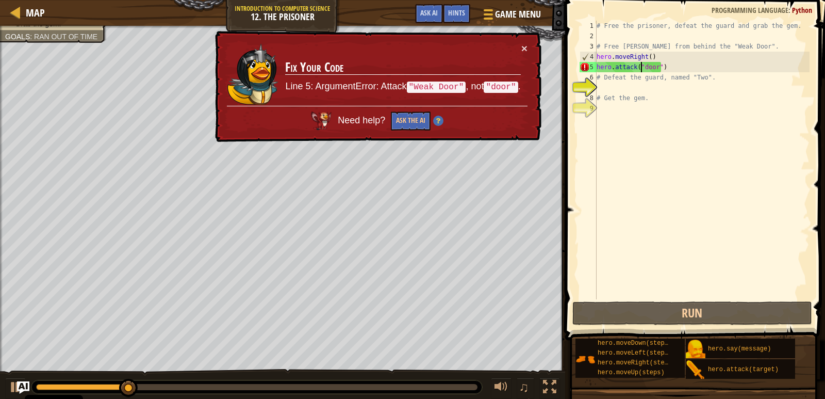
click at [640, 67] on div "# Free the prisoner, defeat the guard and grab the gem. # Free [PERSON_NAME] fr…" at bounding box center [702, 170] width 215 height 299
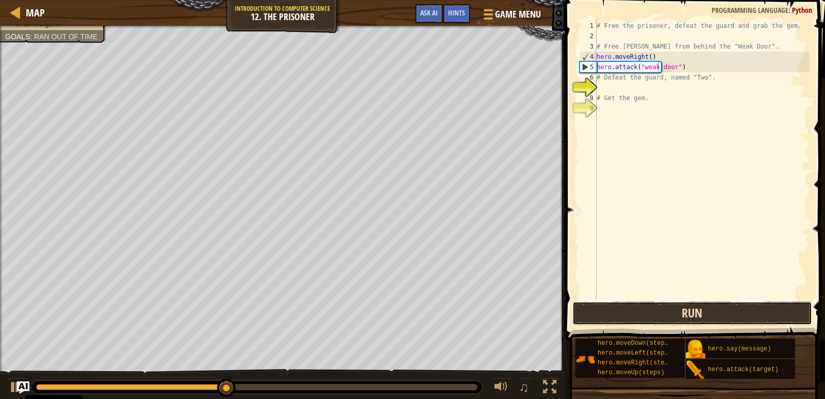
click at [700, 319] on button "Run" at bounding box center [692, 313] width 240 height 24
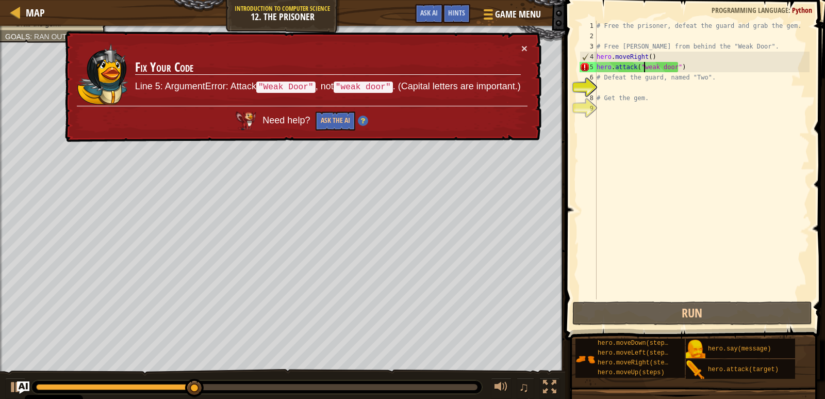
click at [643, 71] on div "# Free the prisoner, defeat the guard and grab the gem. # Free [PERSON_NAME] fr…" at bounding box center [702, 170] width 215 height 299
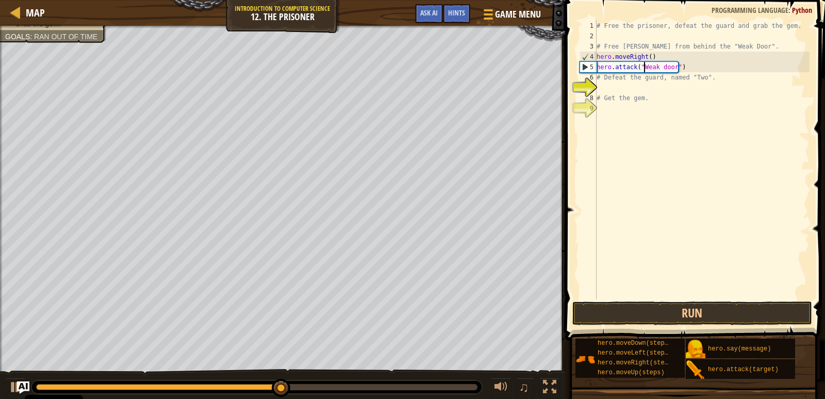
scroll to position [5, 4]
click at [655, 306] on button "Run" at bounding box center [692, 313] width 240 height 24
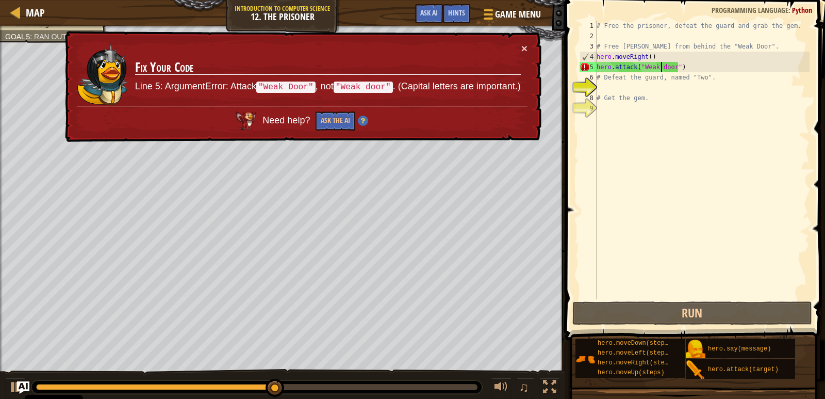
click at [660, 69] on div "# Free the prisoner, defeat the guard and grab the gem. # Free [PERSON_NAME] fr…" at bounding box center [702, 170] width 215 height 299
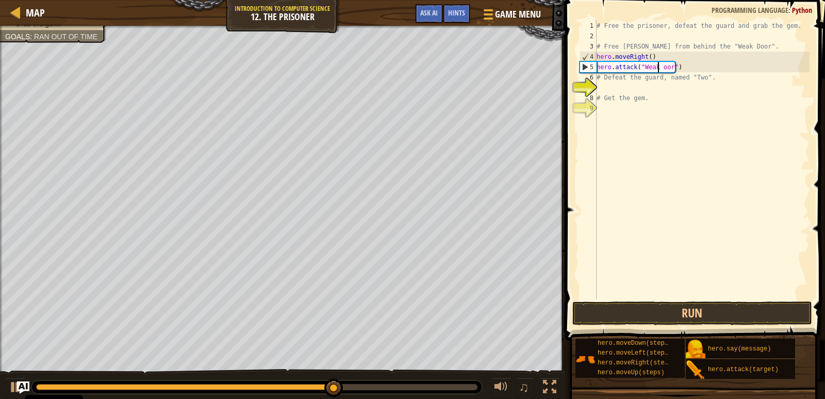
type textarea "hero.attack("Weak Door")"
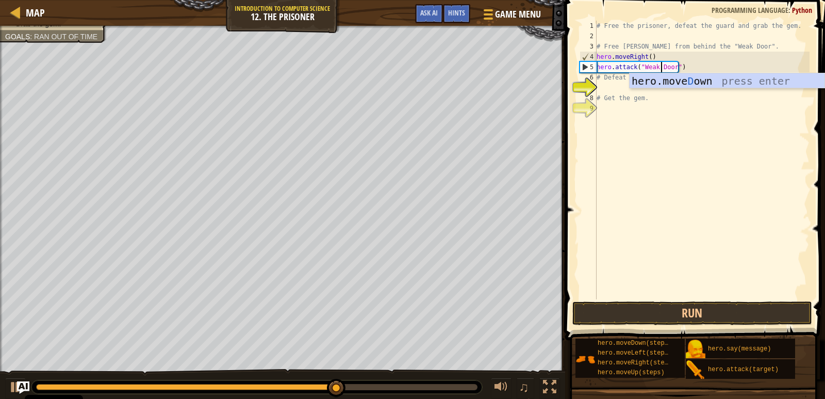
scroll to position [5, 5]
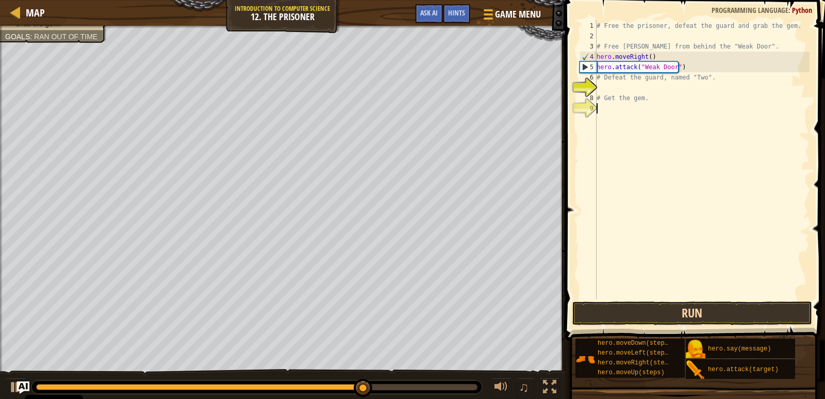
drag, startPoint x: 709, startPoint y: 278, endPoint x: 730, endPoint y: 316, distance: 43.0
click at [730, 316] on div "hero.attack("Weak Door") 1 2 3 4 5 6 7 8 9 # Free the prisoner, defeat the guar…" at bounding box center [693, 190] width 263 height 370
click at [730, 316] on button "Run" at bounding box center [692, 313] width 240 height 24
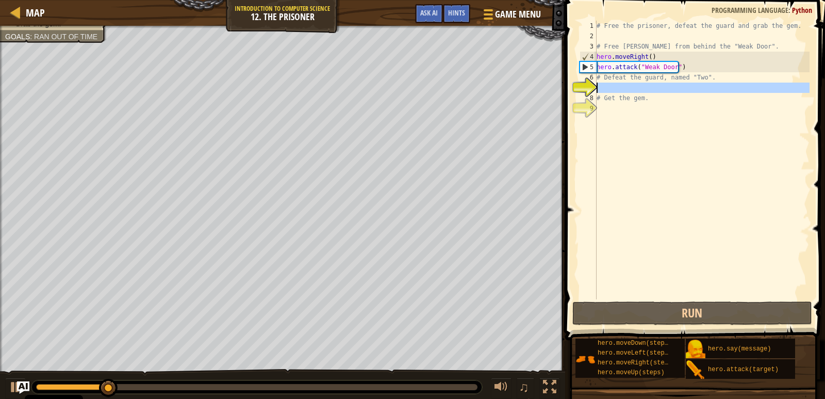
click at [591, 85] on div "7" at bounding box center [588, 88] width 17 height 10
type textarea "# Get the gem."
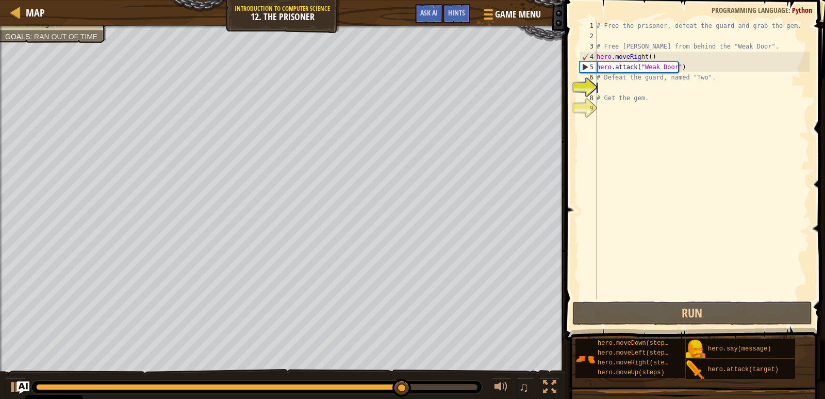
type textarea "h"
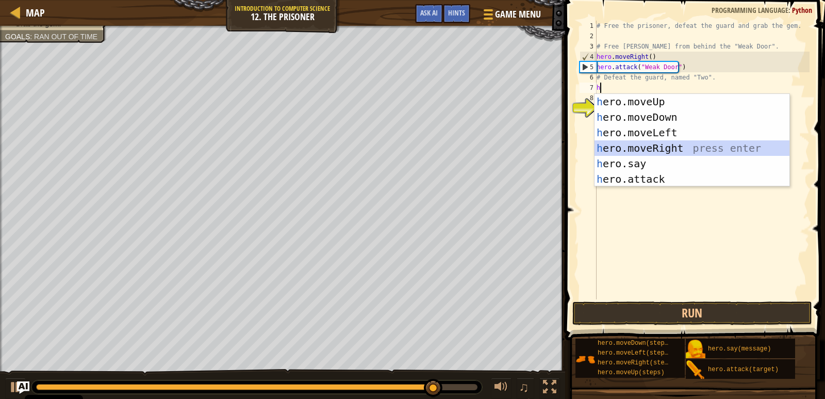
click at [680, 143] on div "h ero.moveUp press enter h ero.moveDown press enter h ero.moveLeft press enter …" at bounding box center [692, 156] width 195 height 124
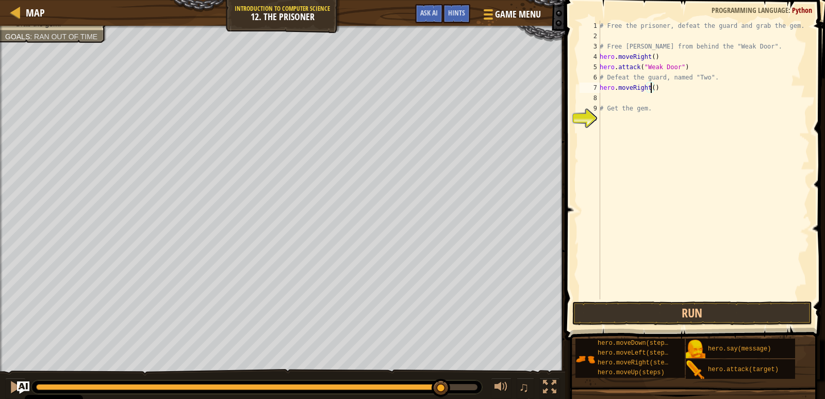
click at [650, 89] on div "# Free the prisoner, defeat the guard and grab the gem. # Free [PERSON_NAME] fr…" at bounding box center [704, 170] width 212 height 299
click at [696, 306] on button "Run" at bounding box center [692, 313] width 240 height 24
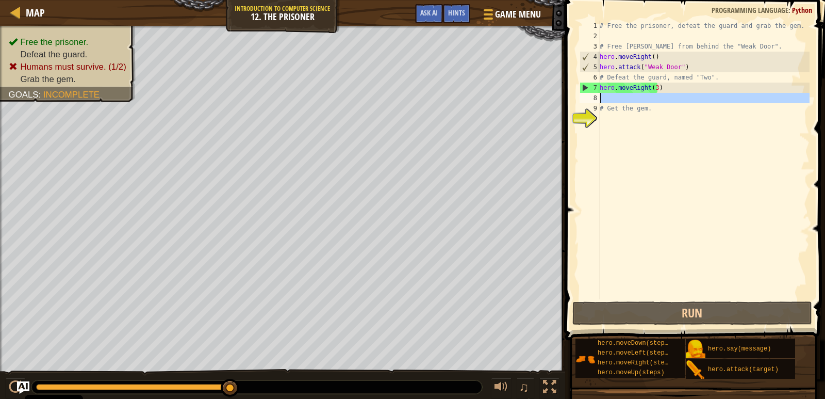
click at [593, 93] on div "8" at bounding box center [590, 98] width 21 height 10
type textarea "# Get the gem."
type textarea "h"
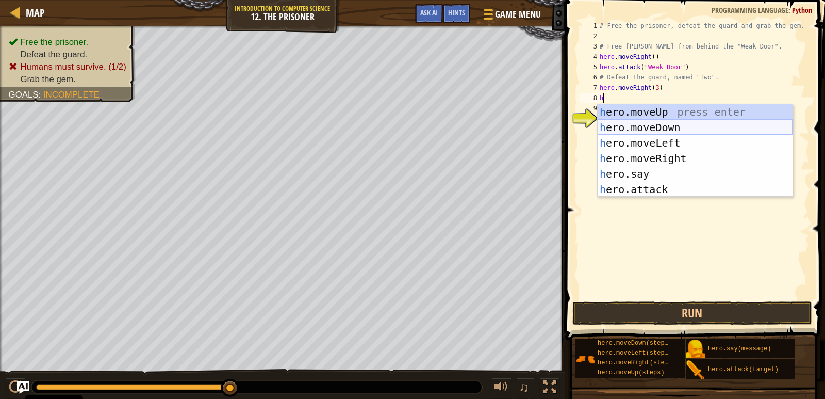
click at [602, 128] on div "h ero.moveUp press enter h ero.moveDown press enter h ero.moveLeft press enter …" at bounding box center [695, 166] width 195 height 124
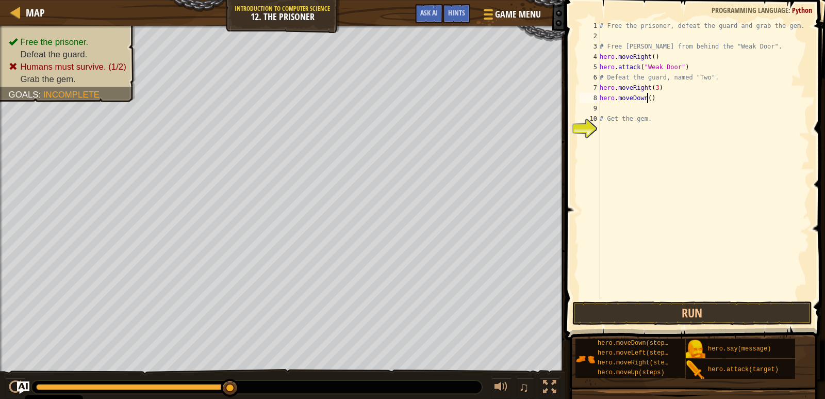
click at [647, 100] on div "# Free the prisoner, defeat the guard and grab the gem. # Free [PERSON_NAME] fr…" at bounding box center [704, 170] width 212 height 299
type textarea "hero.moveDown(3)"
click at [701, 316] on button "Run" at bounding box center [692, 313] width 240 height 24
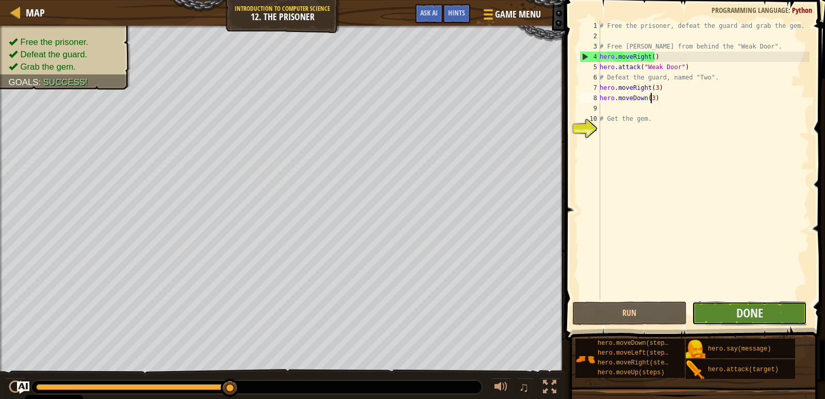
click at [727, 313] on button "Done" at bounding box center [749, 313] width 115 height 24
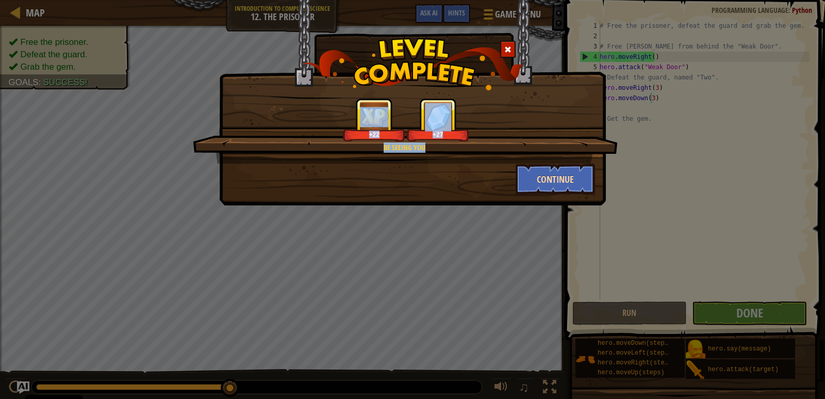
drag, startPoint x: 622, startPoint y: 159, endPoint x: 585, endPoint y: 165, distance: 37.5
click at [595, 168] on div "Be Seeing You +22 +27 Continue" at bounding box center [412, 199] width 825 height 399
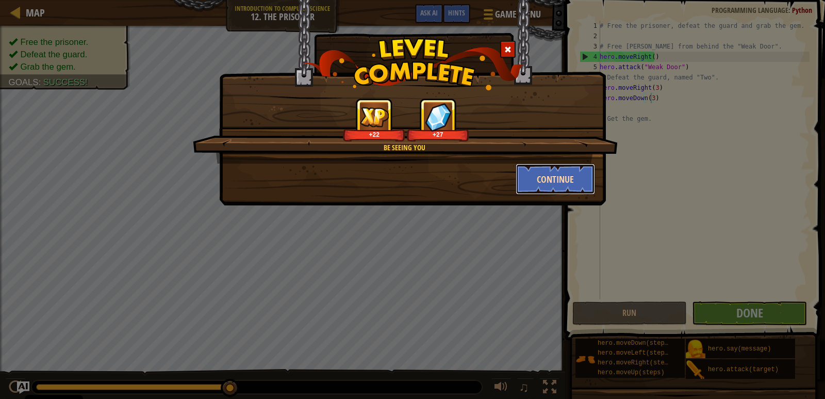
click at [585, 166] on button "Continue" at bounding box center [556, 178] width 80 height 31
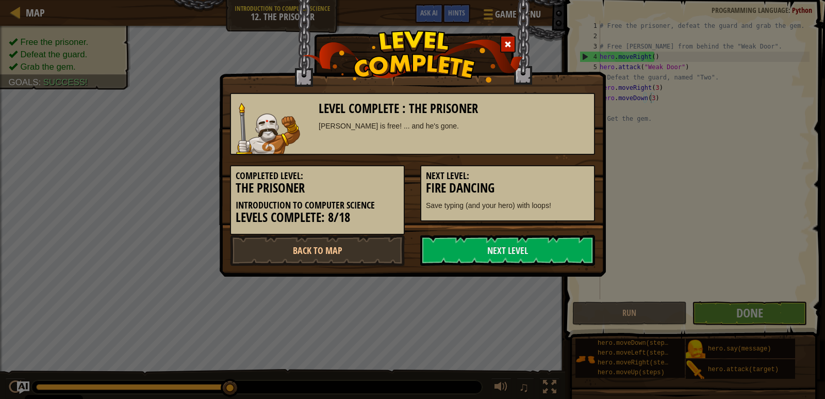
click at [579, 174] on h5 "Next Level:" at bounding box center [507, 176] width 163 height 10
click at [485, 248] on link "Next Level" at bounding box center [507, 250] width 175 height 31
click at [490, 250] on link "Next Level" at bounding box center [507, 250] width 175 height 31
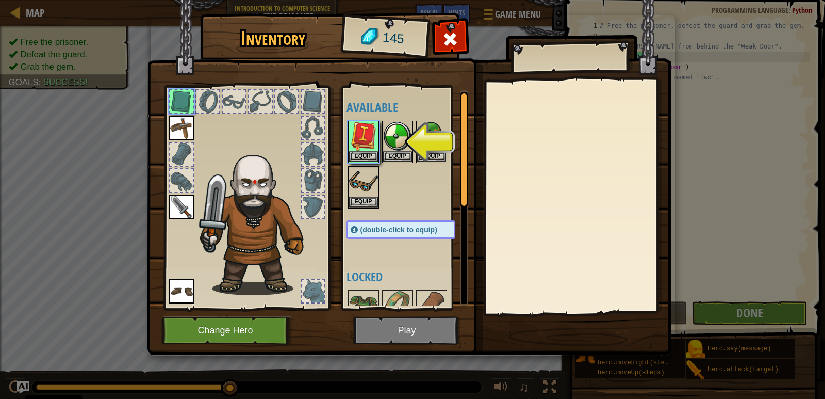
click at [369, 341] on img at bounding box center [409, 167] width 524 height 374
click at [371, 335] on img at bounding box center [409, 167] width 524 height 374
click at [369, 144] on img at bounding box center [363, 136] width 29 height 29
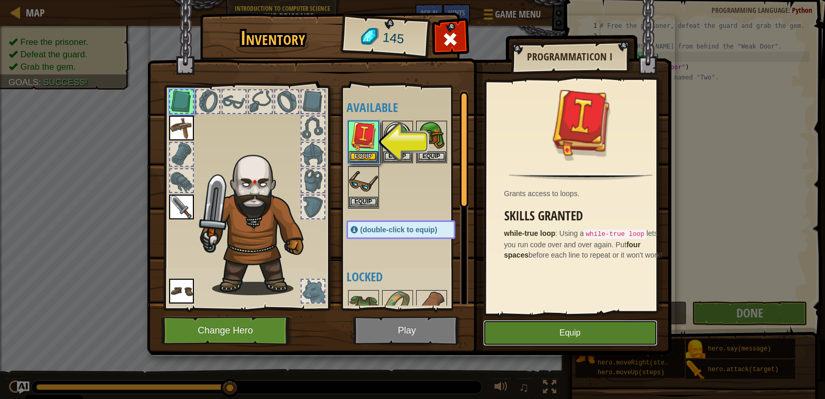
click at [584, 332] on button "Equip" at bounding box center [570, 333] width 174 height 26
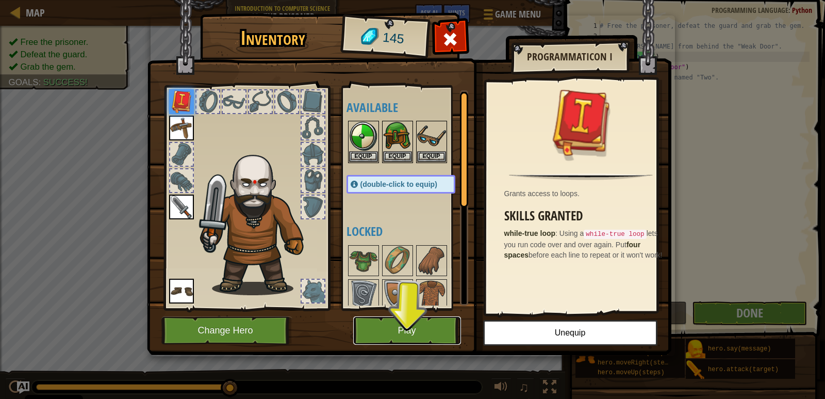
click at [399, 340] on button "Play" at bounding box center [407, 330] width 108 height 28
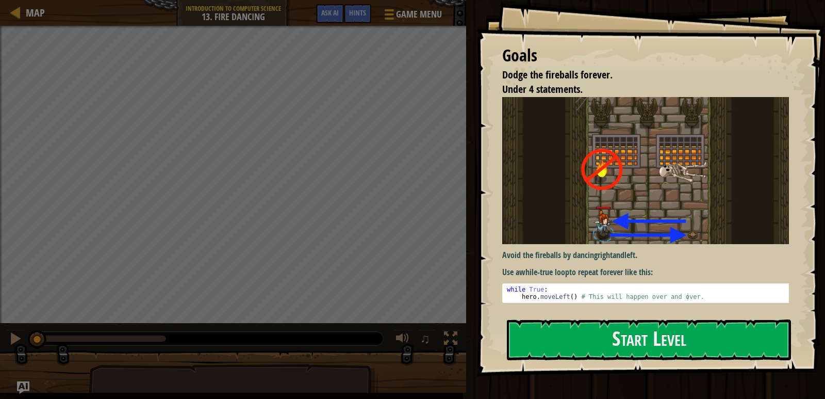
drag, startPoint x: 709, startPoint y: 270, endPoint x: 715, endPoint y: 279, distance: 11.2
click at [712, 276] on div "Avoid the fireballs by dancing right and left . Use a while-true loop to repeat…" at bounding box center [649, 200] width 294 height 206
click at [718, 328] on button "Start Level" at bounding box center [649, 339] width 284 height 41
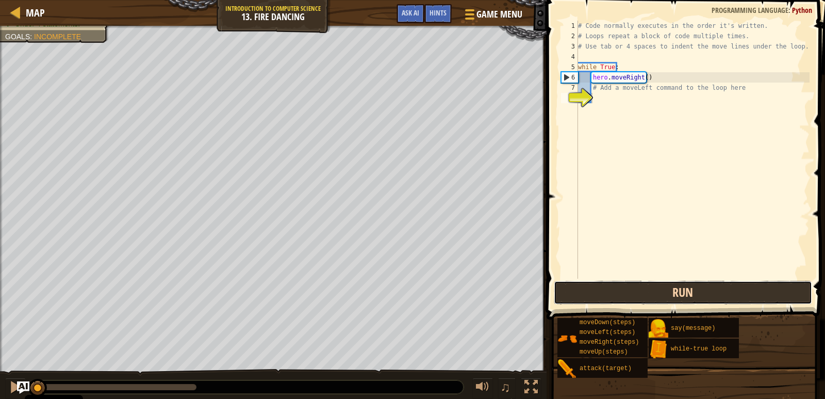
click at [652, 287] on button "Run" at bounding box center [683, 293] width 258 height 24
click at [648, 285] on button "Run" at bounding box center [683, 293] width 258 height 24
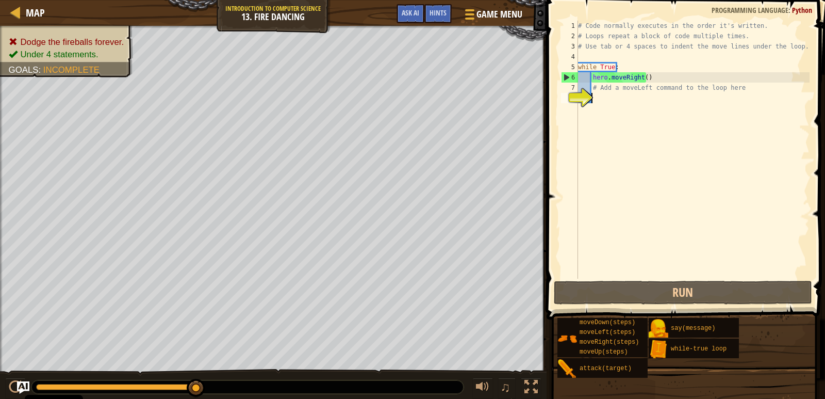
type textarea "h"
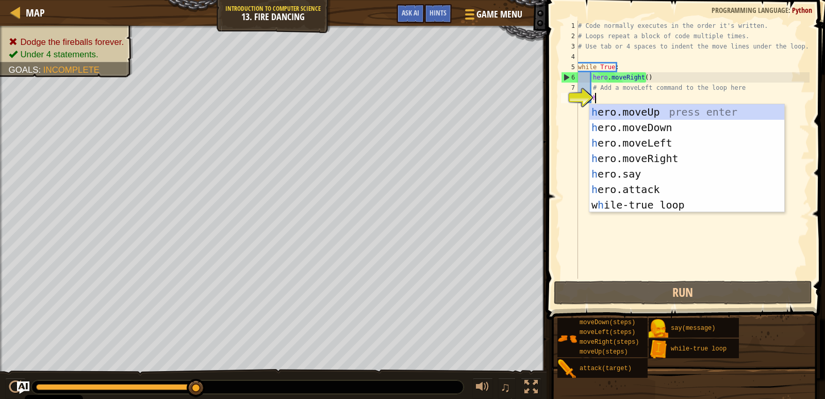
scroll to position [5, 1]
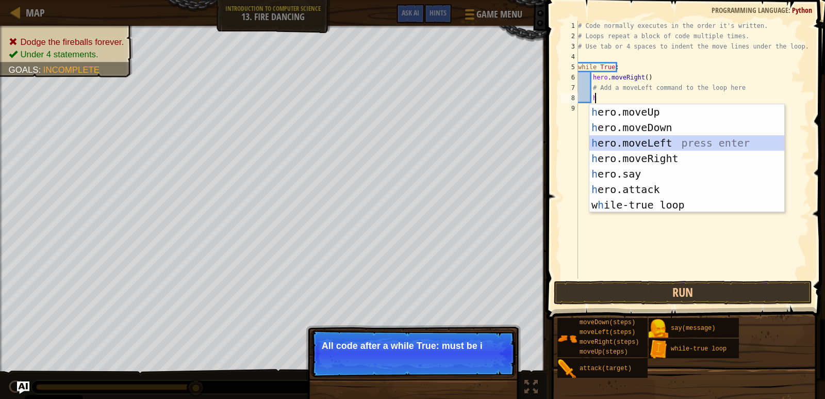
click at [634, 138] on div "h ero.moveUp press enter h ero.moveDown press enter h ero.moveLeft press enter …" at bounding box center [686, 173] width 195 height 139
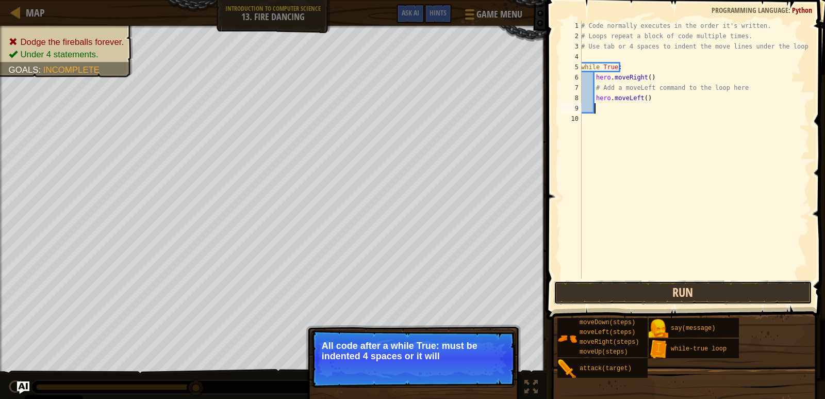
click at [616, 284] on button "Run" at bounding box center [683, 293] width 258 height 24
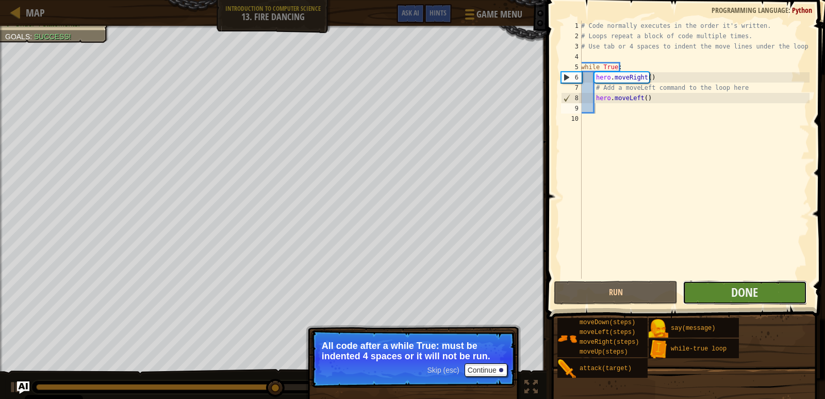
drag, startPoint x: 775, startPoint y: 289, endPoint x: 770, endPoint y: 292, distance: 5.6
click at [770, 292] on button "Done" at bounding box center [745, 293] width 124 height 24
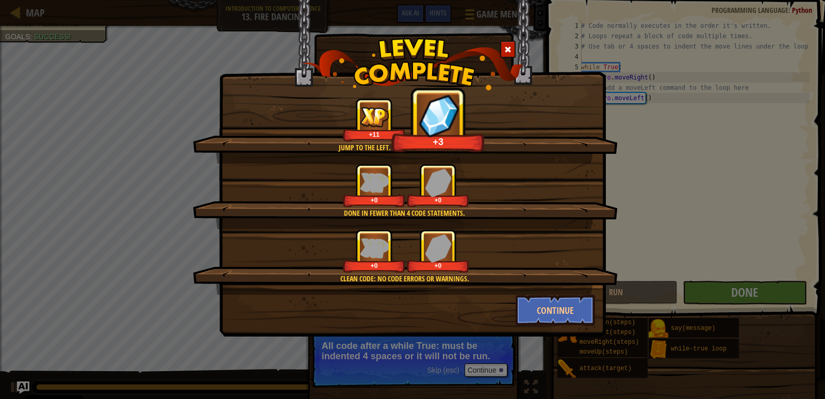
drag, startPoint x: 547, startPoint y: 282, endPoint x: 564, endPoint y: 290, distance: 18.9
click at [551, 283] on div "Clean code: no code errors or warnings." at bounding box center [404, 278] width 325 height 10
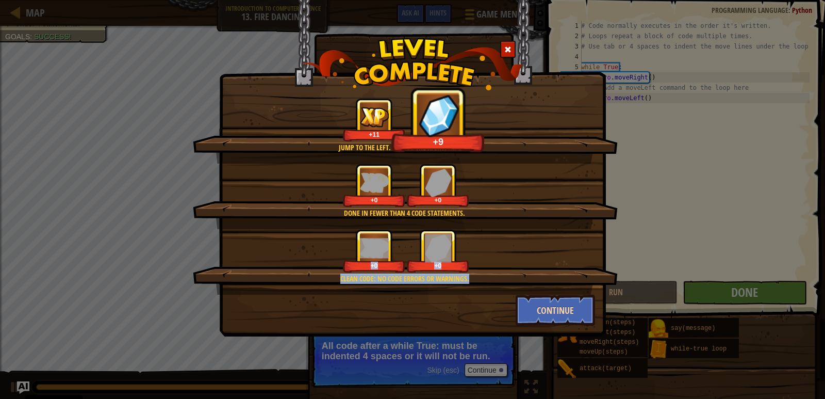
drag, startPoint x: 564, startPoint y: 290, endPoint x: 565, endPoint y: 301, distance: 10.9
click at [565, 301] on div "Jump to the left. Step to the right. Repeat. +11 +9 Done in fewer than 4 code s…" at bounding box center [412, 211] width 365 height 227
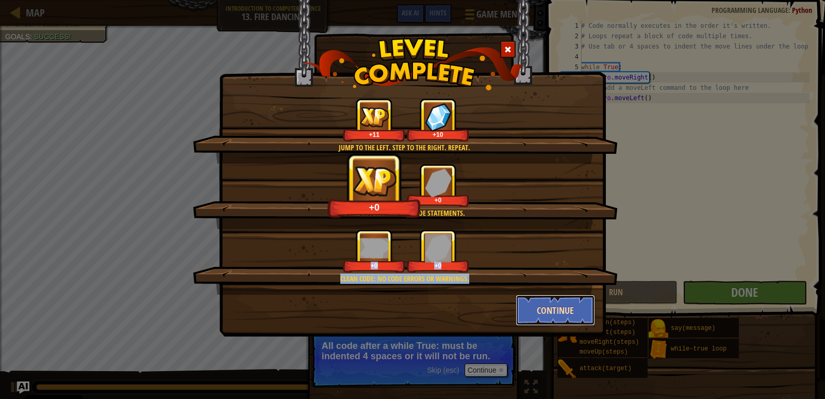
click at [563, 299] on button "Continue" at bounding box center [556, 309] width 80 height 31
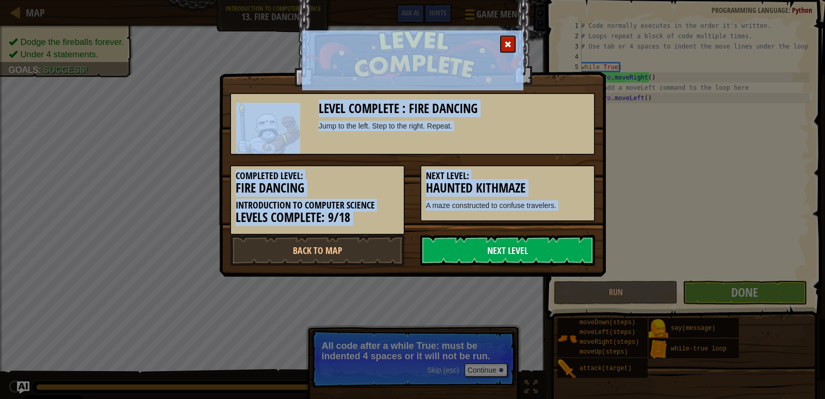
click at [509, 256] on link "Next Level" at bounding box center [507, 250] width 175 height 31
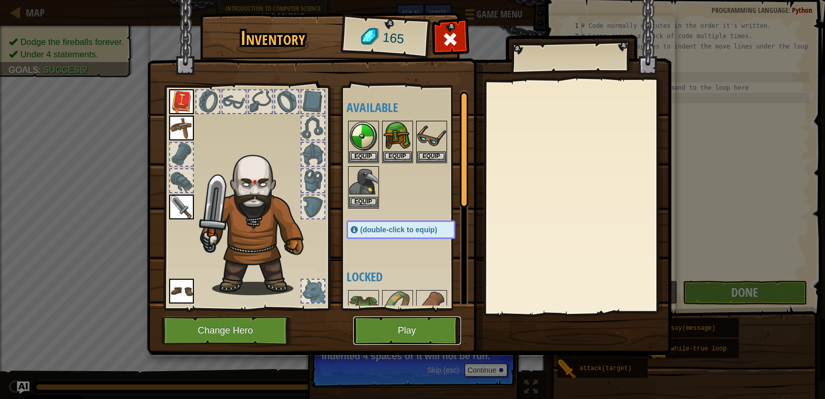
click at [412, 328] on button "Play" at bounding box center [407, 330] width 108 height 28
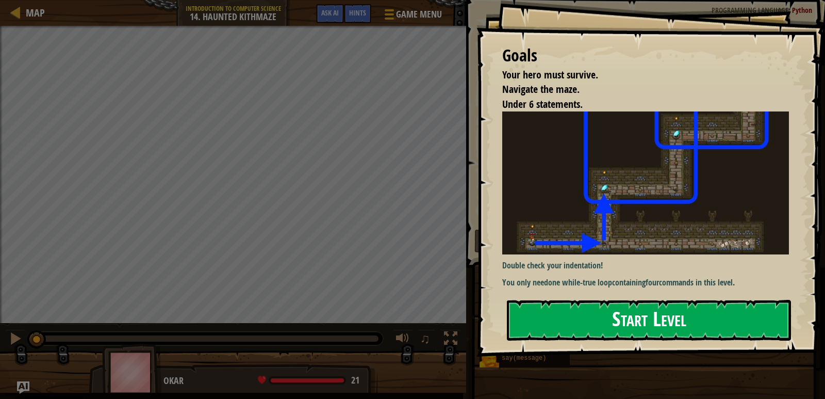
click at [661, 324] on button "Start Level" at bounding box center [649, 320] width 284 height 41
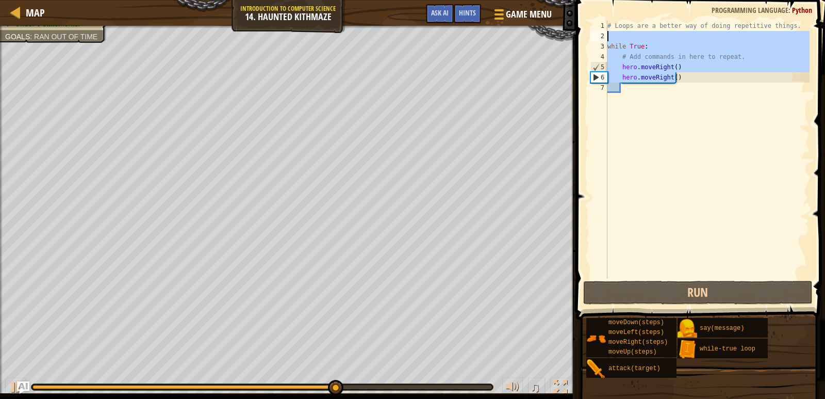
drag, startPoint x: 686, startPoint y: 80, endPoint x: 619, endPoint y: 40, distance: 78.2
click at [619, 40] on div "# Loops are a better way of doing repetitive things. while True : # Add command…" at bounding box center [707, 160] width 204 height 278
type textarea "while True:"
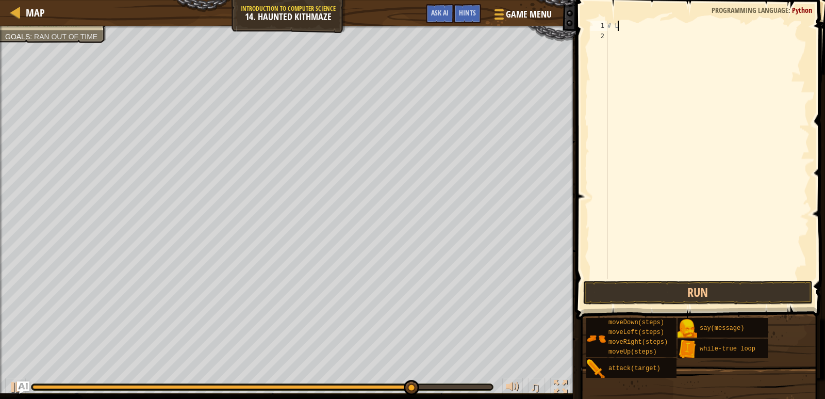
type textarea "#"
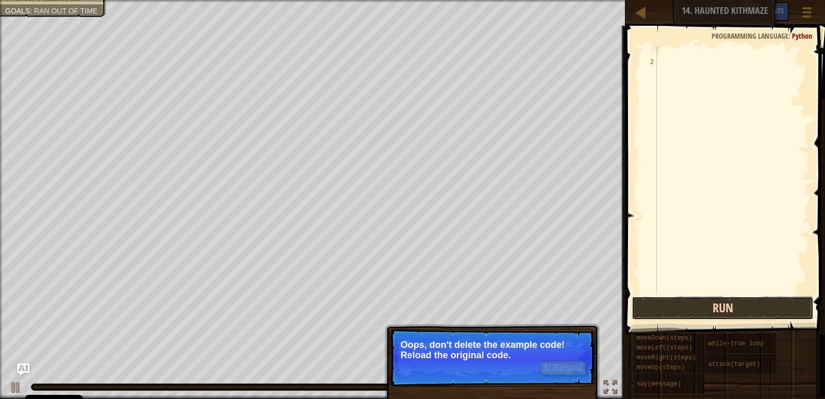
click at [725, 308] on button "Run" at bounding box center [723, 308] width 182 height 24
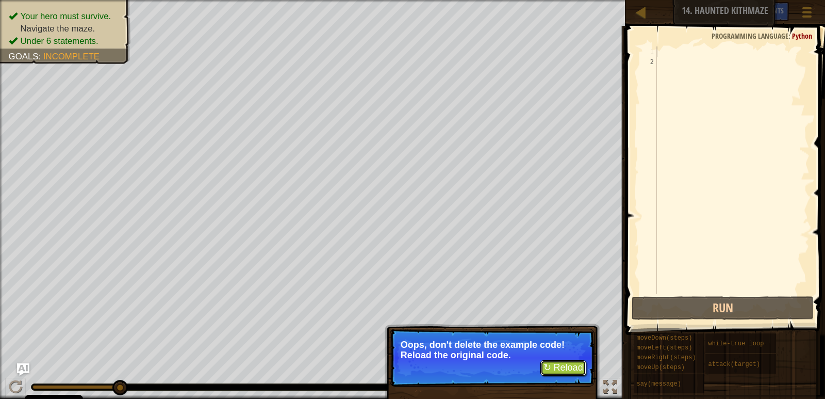
click at [565, 365] on button "↻ Reload" at bounding box center [563, 367] width 46 height 15
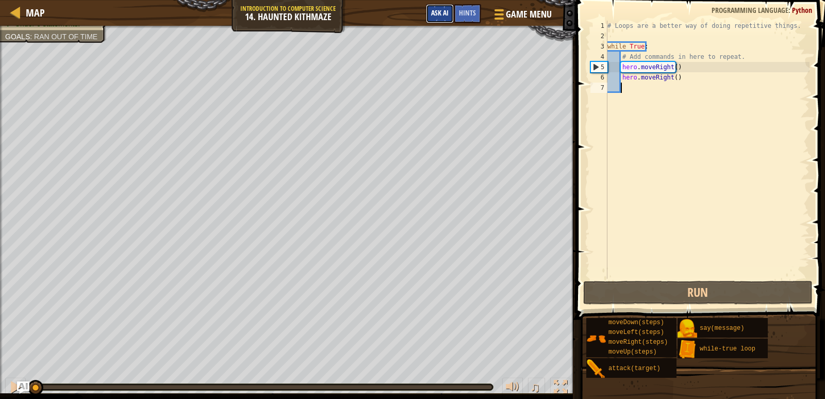
click at [449, 17] on button "Ask AI" at bounding box center [440, 13] width 28 height 19
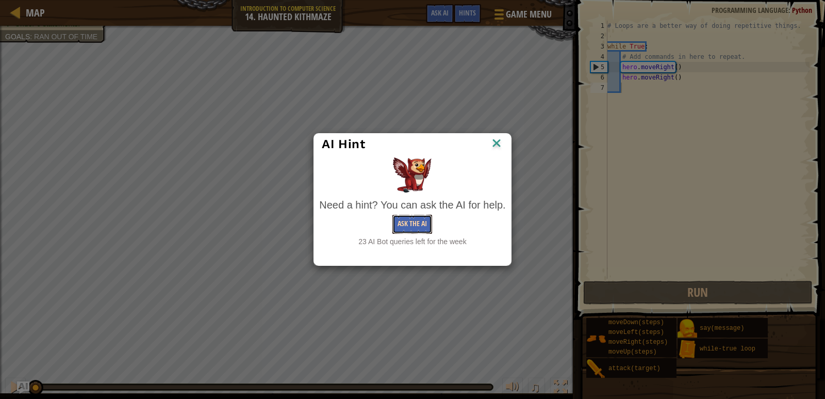
click at [424, 224] on button "Ask the AI" at bounding box center [412, 224] width 40 height 19
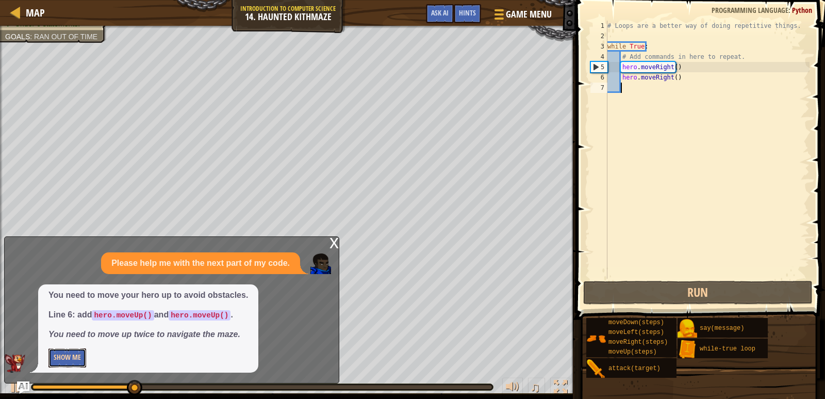
click at [60, 358] on button "Show Me" at bounding box center [67, 357] width 38 height 19
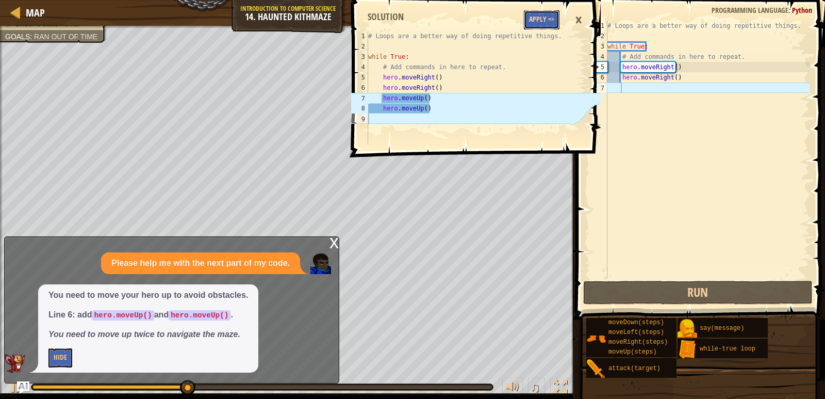
click at [540, 22] on button "Apply =>" at bounding box center [542, 19] width 36 height 19
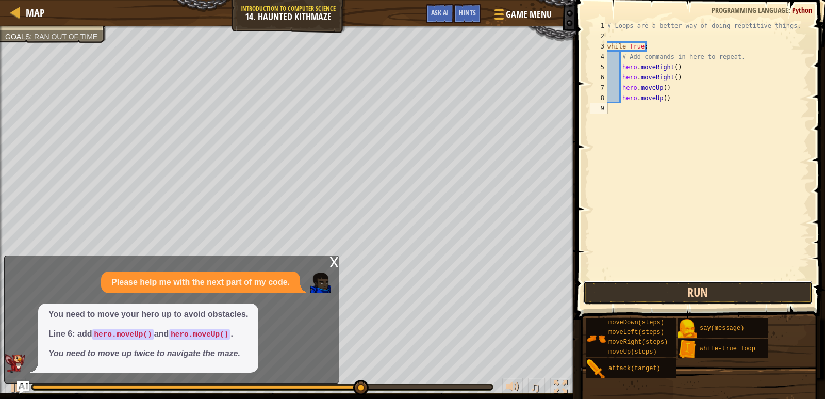
click at [737, 290] on button "Run" at bounding box center [697, 293] width 229 height 24
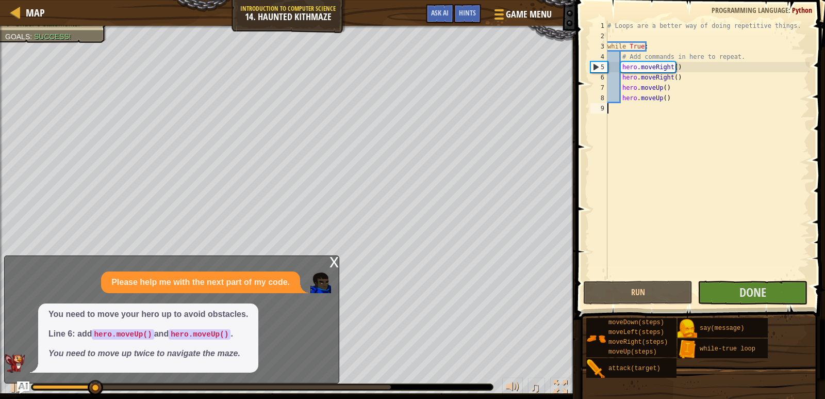
drag, startPoint x: 737, startPoint y: 290, endPoint x: 755, endPoint y: 235, distance: 58.7
click at [755, 235] on div "# Loops are a better way of doing repetitive things. while True : # Add command…" at bounding box center [707, 160] width 204 height 278
click at [785, 295] on button "Done" at bounding box center [752, 293] width 109 height 24
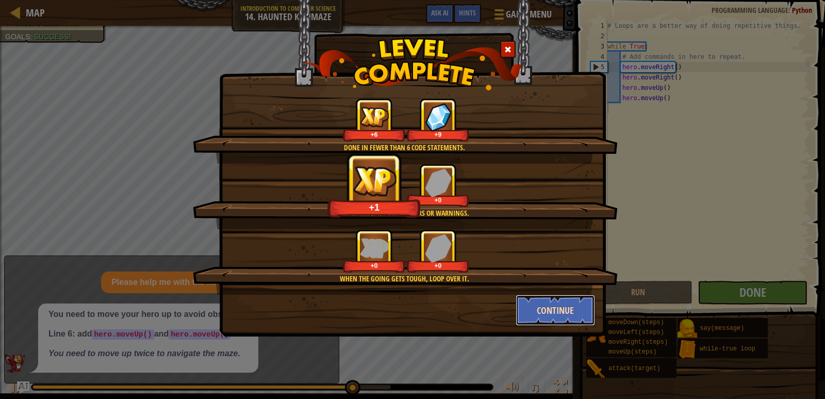
click at [572, 316] on button "Continue" at bounding box center [556, 309] width 80 height 31
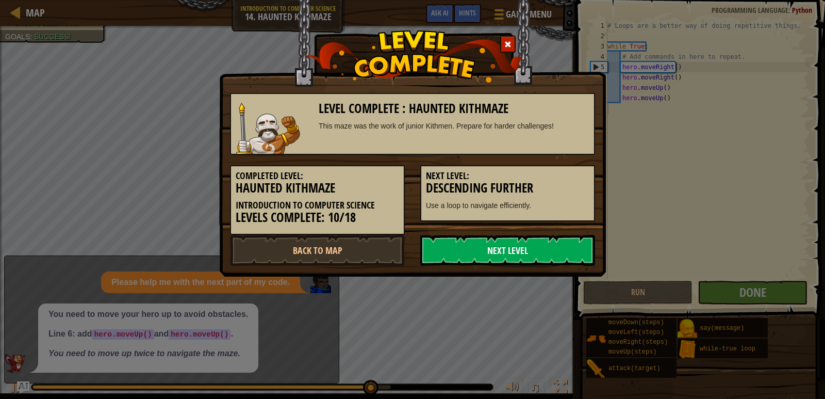
drag, startPoint x: 531, startPoint y: 272, endPoint x: 489, endPoint y: 258, distance: 43.7
click at [503, 264] on div "Level Complete : Haunted Kithmaze This maze was the work of junior Kithmen. Pre…" at bounding box center [412, 138] width 387 height 276
click at [467, 252] on link "Next Level" at bounding box center [507, 250] width 175 height 31
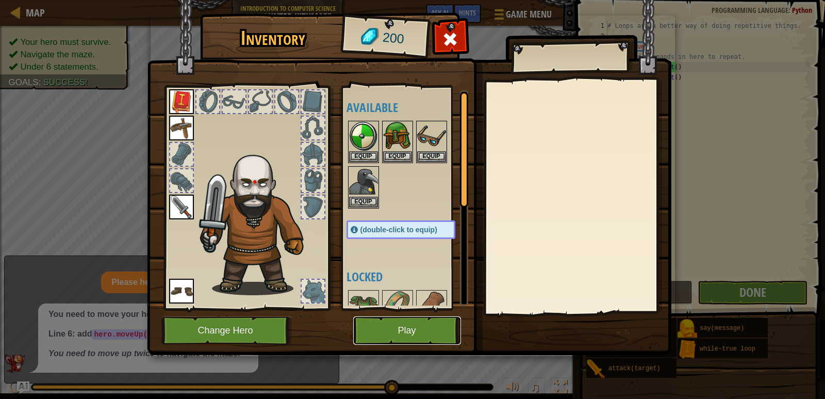
click at [438, 322] on button "Play" at bounding box center [407, 330] width 108 height 28
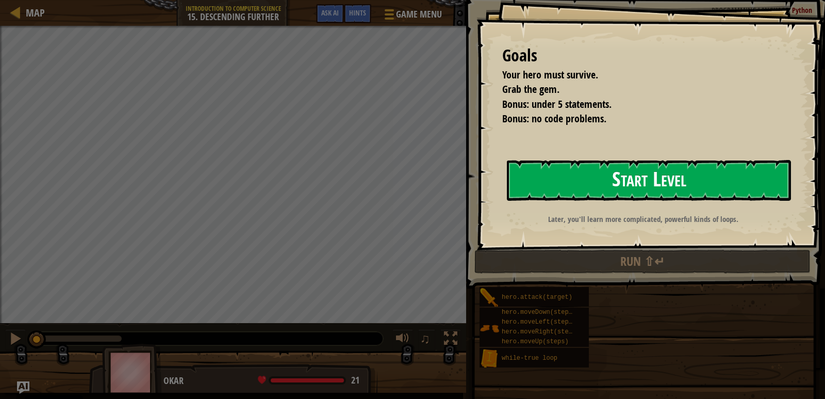
click at [719, 175] on button "Start Level" at bounding box center [649, 180] width 284 height 41
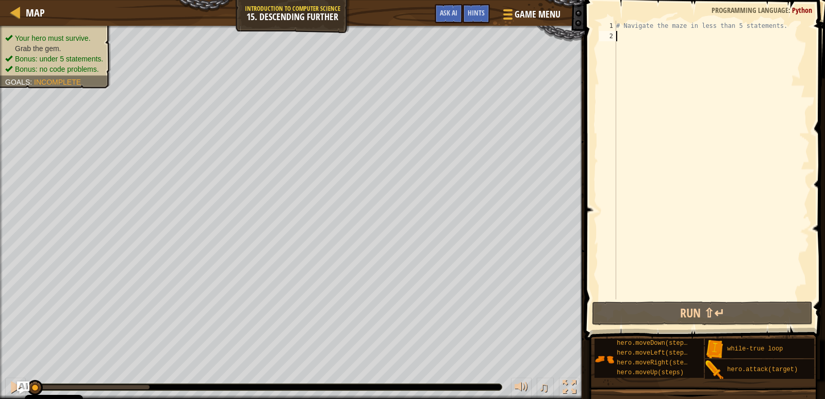
click at [640, 29] on div "# Navigate the maze in less than 5 statements." at bounding box center [711, 170] width 195 height 299
type textarea "# Navigate the maze in less than 5 statements."
click at [787, 18] on span at bounding box center [706, 155] width 249 height 370
click at [782, 20] on span at bounding box center [706, 155] width 249 height 370
drag, startPoint x: 780, startPoint y: 21, endPoint x: 759, endPoint y: 26, distance: 21.4
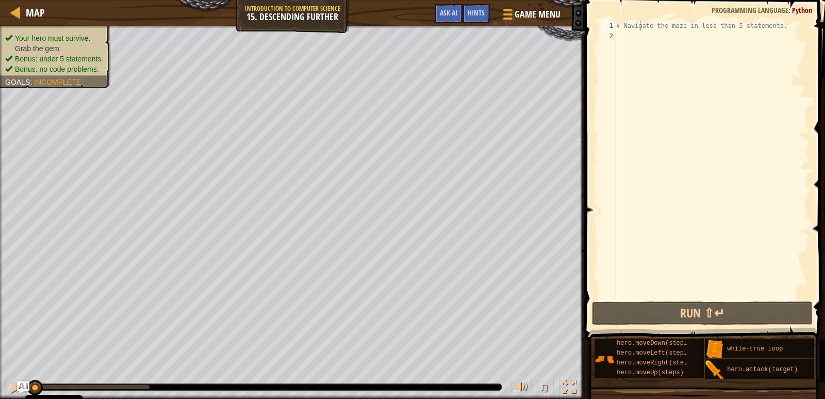
click at [767, 24] on div "# Navigate the maze in less than 5 statements. 1 2 # Navigate the maze in less …" at bounding box center [703, 190] width 243 height 370
drag, startPoint x: 759, startPoint y: 26, endPoint x: 774, endPoint y: 27, distance: 15.0
click at [774, 27] on div "# Navigate the maze in less than 5 statements." at bounding box center [711, 170] width 195 height 299
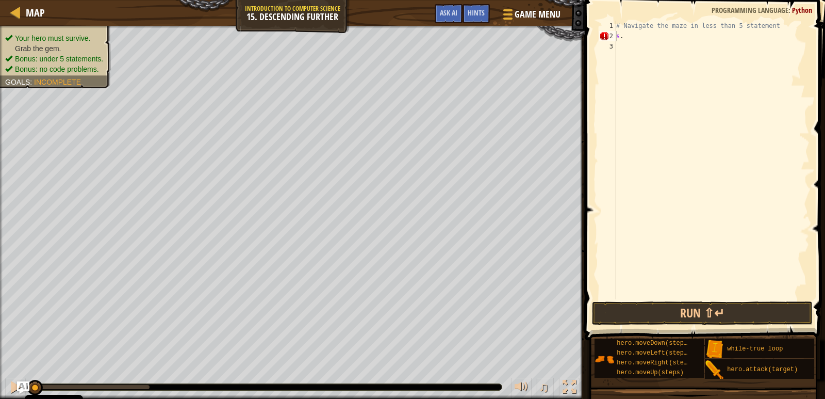
drag, startPoint x: 767, startPoint y: 13, endPoint x: 775, endPoint y: 15, distance: 7.9
click at [767, 13] on span "Programming language" at bounding box center [750, 10] width 77 height 10
drag, startPoint x: 775, startPoint y: 15, endPoint x: 758, endPoint y: 22, distance: 18.3
click at [770, 17] on div "s. 1 2 3 # Navigate the maze in less than 5 statement s . ההההההההההההההההההההה…" at bounding box center [703, 190] width 243 height 370
click at [767, 25] on div "# Navigate the maze in less than 5 statement s ." at bounding box center [711, 170] width 195 height 299
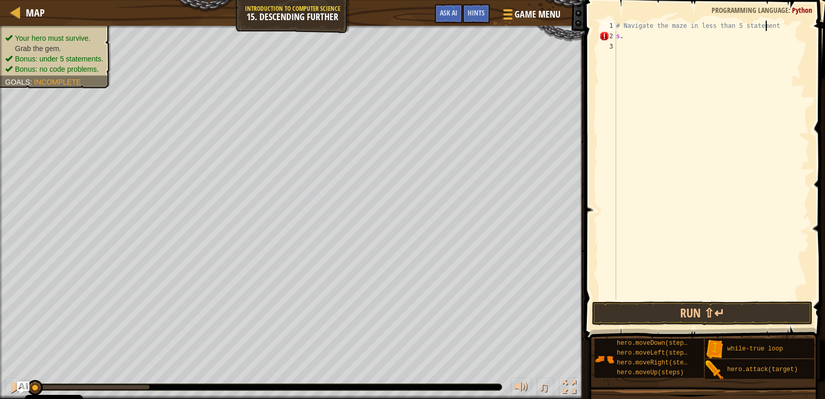
type textarea "# Navigate the maze in less than 5 statement"
type textarea "# Navigate the maze in less than 5 statemen"
click at [719, 55] on div "# Navigate the maze in less than 5 statemen s ." at bounding box center [711, 170] width 195 height 299
click at [706, 50] on div "# Navigate the maze in less than 5 statemen s ." at bounding box center [711, 170] width 195 height 299
type textarea "s"
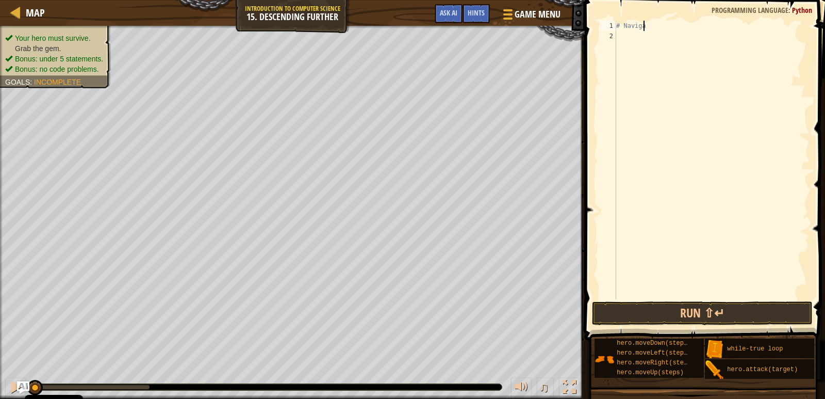
type textarea "#"
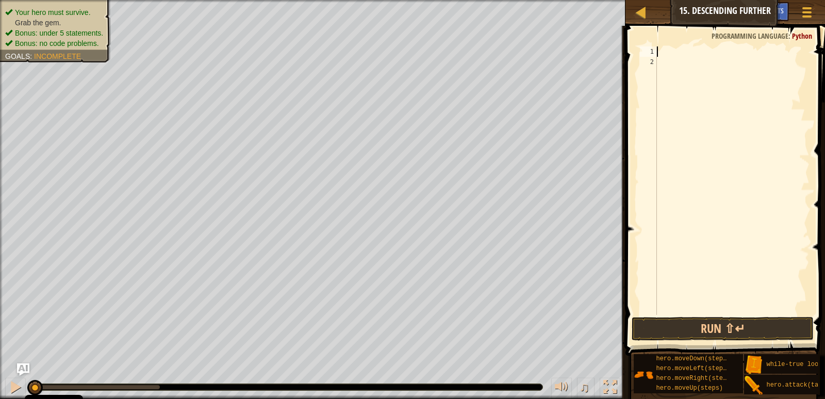
type textarea "h"
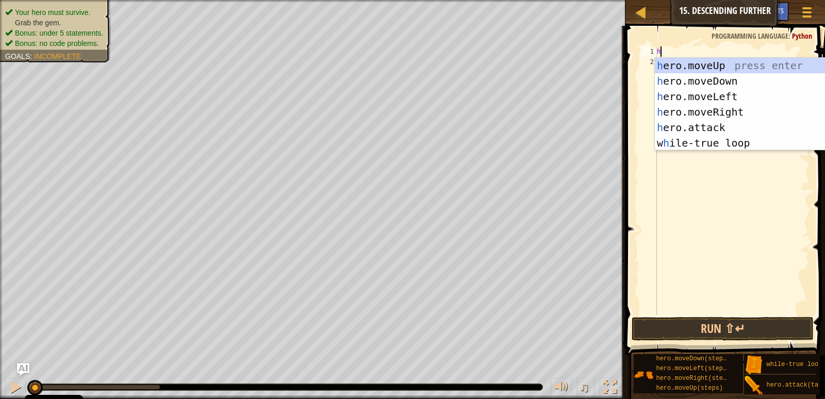
scroll to position [5, 0]
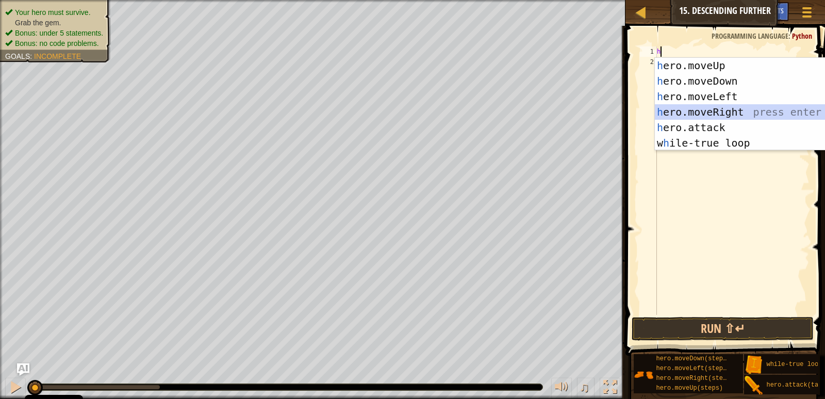
click at [688, 115] on div "h ero.moveUp press enter h ero.moveDown press enter h ero.moveLeft press enter …" at bounding box center [752, 120] width 195 height 124
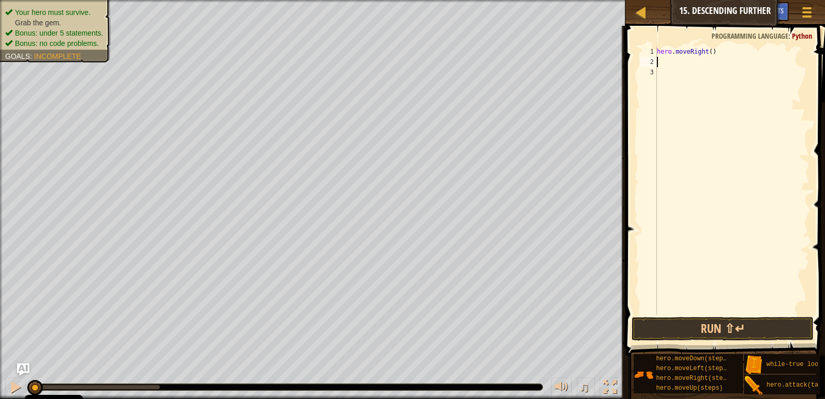
click at [705, 47] on div "hero . moveRight ( )" at bounding box center [732, 190] width 155 height 289
click at [706, 53] on div "hero . moveRight ( )" at bounding box center [732, 190] width 155 height 289
type textarea "hero.moveRight(2)"
click at [727, 324] on button "Run ⇧↵" at bounding box center [723, 329] width 182 height 24
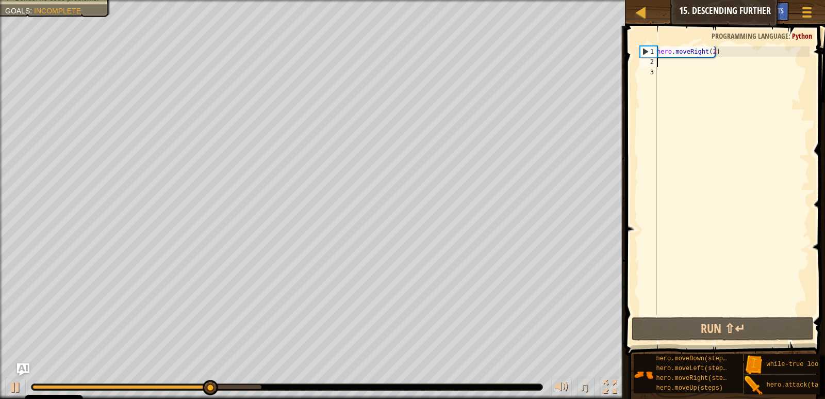
click at [662, 64] on div "hero . moveRight ( 2 )" at bounding box center [732, 190] width 155 height 289
type textarea "h"
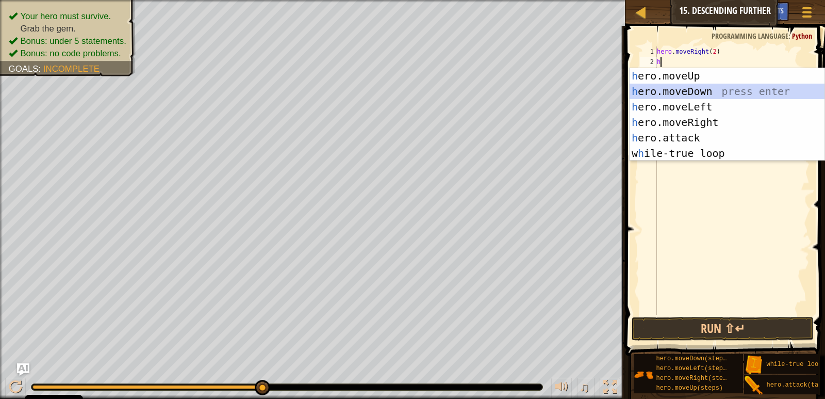
click at [638, 88] on div "h ero.moveUp press enter h ero.moveDown press enter h ero.moveLeft press enter …" at bounding box center [727, 130] width 195 height 124
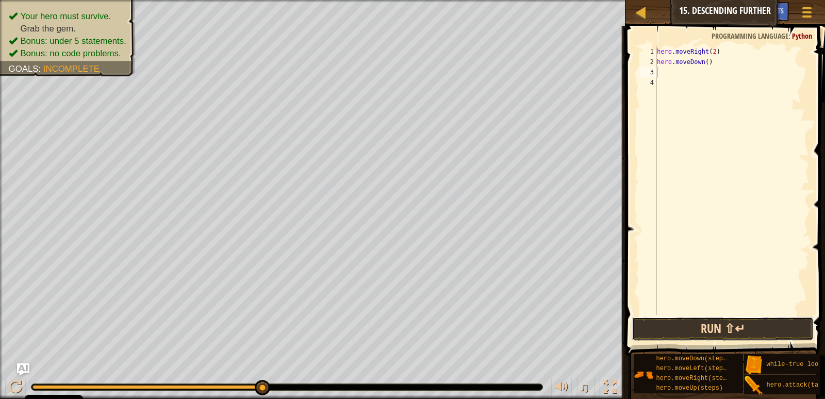
click at [802, 332] on button "Run ⇧↵" at bounding box center [723, 329] width 182 height 24
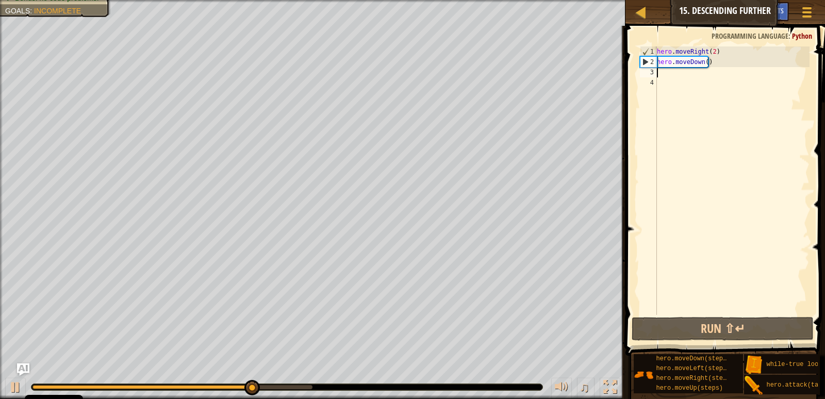
type textarea "h"
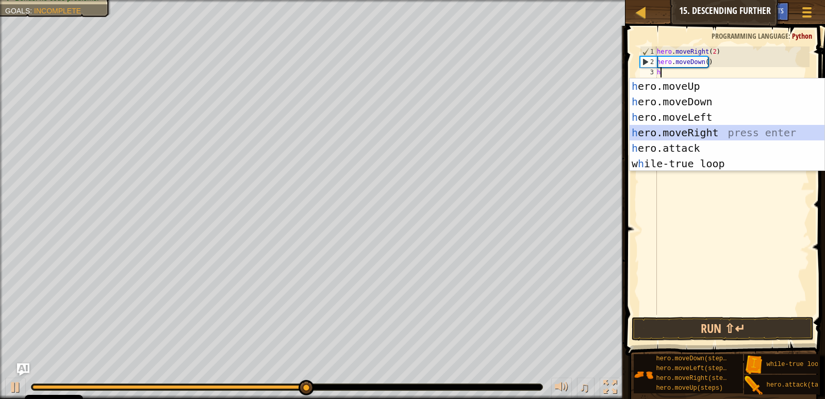
click at [675, 128] on div "h ero.moveUp press enter h ero.moveDown press enter h ero.moveLeft press enter …" at bounding box center [727, 140] width 195 height 124
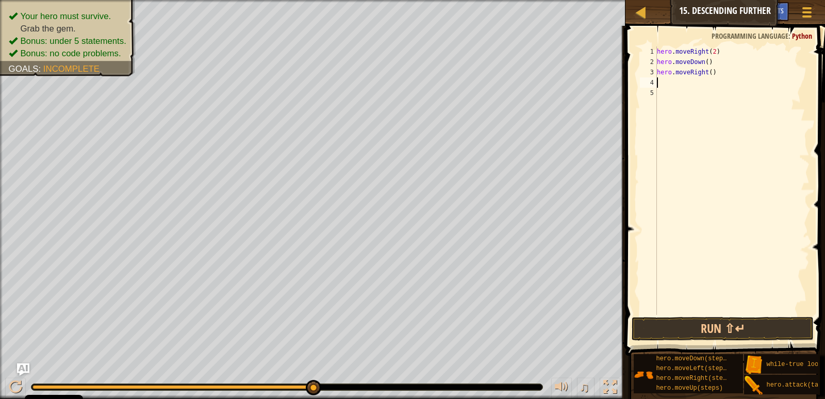
click at [710, 84] on div "hero . moveRight ( 2 ) hero . moveDown ( ) hero . moveRight ( )" at bounding box center [732, 190] width 155 height 289
click at [705, 80] on div "hero . moveRight ( 2 ) hero . moveDown ( ) hero . moveRight ( )" at bounding box center [732, 190] width 155 height 289
click at [706, 74] on div "hero . moveRight ( 2 ) hero . moveDown ( ) hero . moveRight ( )" at bounding box center [732, 190] width 155 height 289
type textarea "hero.moveRight(2)"
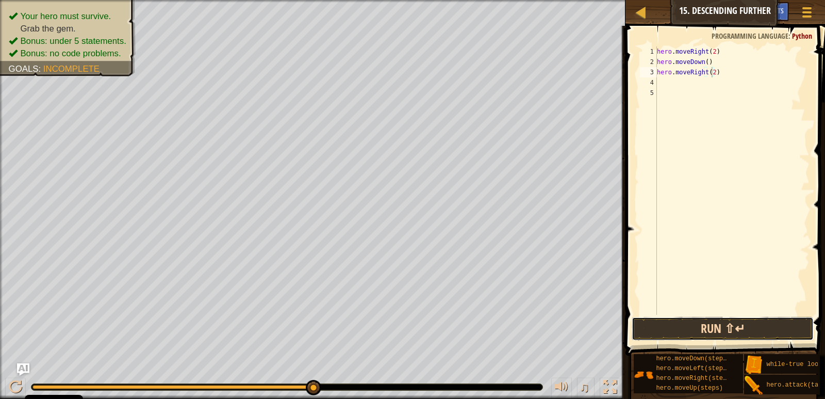
click at [791, 326] on button "Run ⇧↵" at bounding box center [723, 329] width 182 height 24
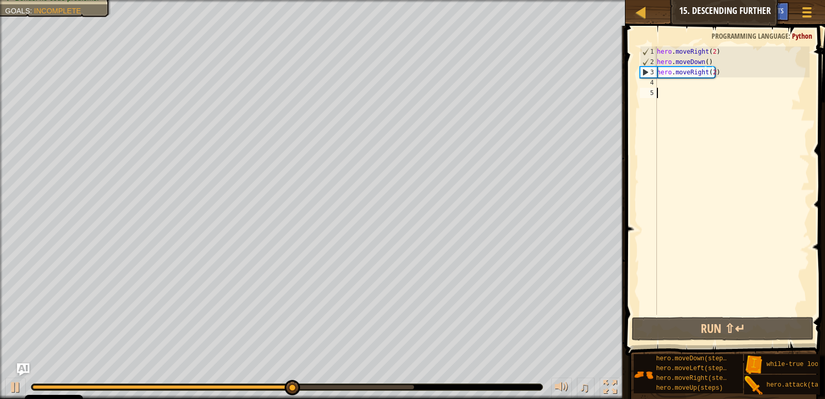
click at [675, 90] on div "hero . moveRight ( 2 ) hero . moveDown ( ) hero . moveRight ( 2 )" at bounding box center [732, 190] width 155 height 289
click at [670, 86] on div "hero . moveRight ( 2 ) hero . moveDown ( ) hero . moveRight ( 2 )" at bounding box center [732, 190] width 155 height 289
type textarea "h"
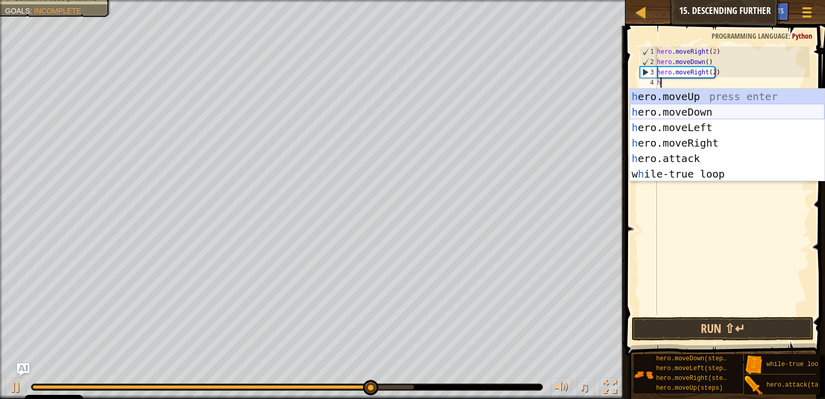
click at [678, 106] on div "h ero.moveUp press enter h ero.moveDown press enter h ero.moveLeft press enter …" at bounding box center [727, 151] width 195 height 124
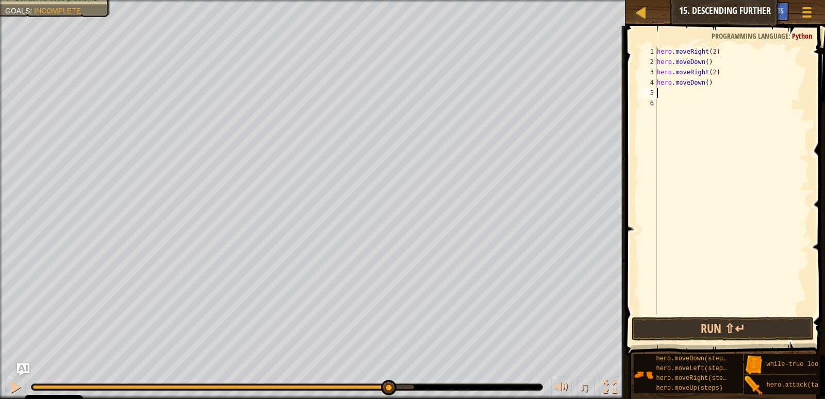
type textarea "h"
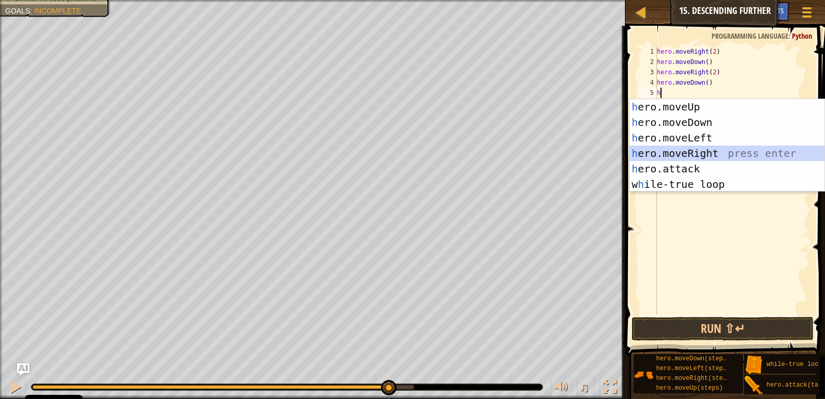
click at [688, 152] on div "h ero.moveUp press enter h ero.moveDown press enter h ero.moveLeft press enter …" at bounding box center [727, 161] width 195 height 124
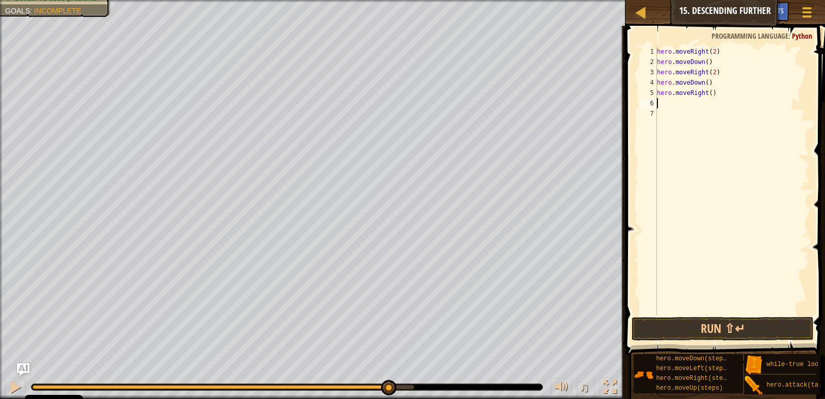
click at [709, 92] on div "hero . moveRight ( 2 ) hero . moveDown ( ) hero . moveRight ( 2 ) hero . moveDo…" at bounding box center [732, 190] width 155 height 289
type textarea "hero.moveRight(2)"
click at [793, 323] on button "Run ⇧↵" at bounding box center [723, 329] width 182 height 24
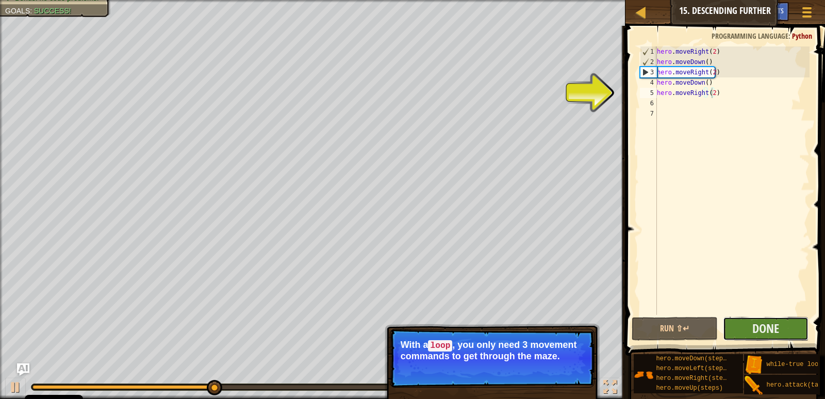
click at [743, 326] on button "Done" at bounding box center [766, 329] width 86 height 24
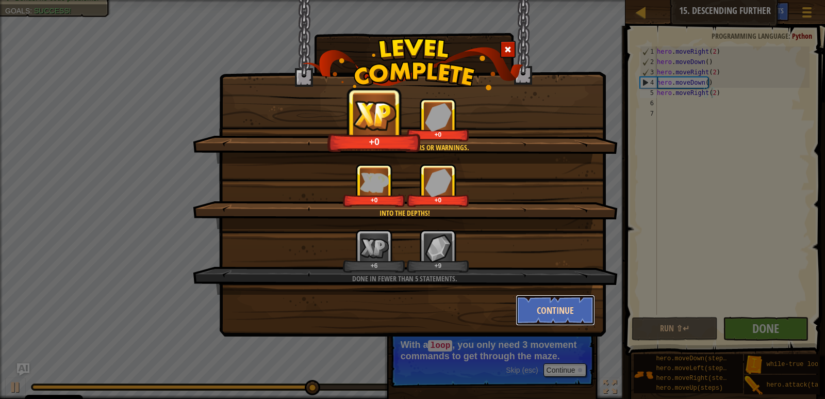
drag, startPoint x: 582, startPoint y: 302, endPoint x: 575, endPoint y: 305, distance: 7.2
click at [575, 305] on button "Continue" at bounding box center [556, 309] width 80 height 31
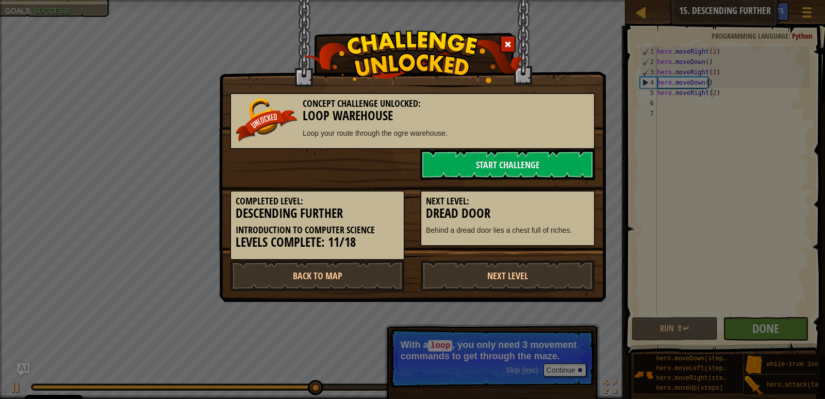
click at [575, 305] on div "Concept Challenge Unlocked: Loop Warehouse Loop your route through the ogre war…" at bounding box center [412, 199] width 825 height 399
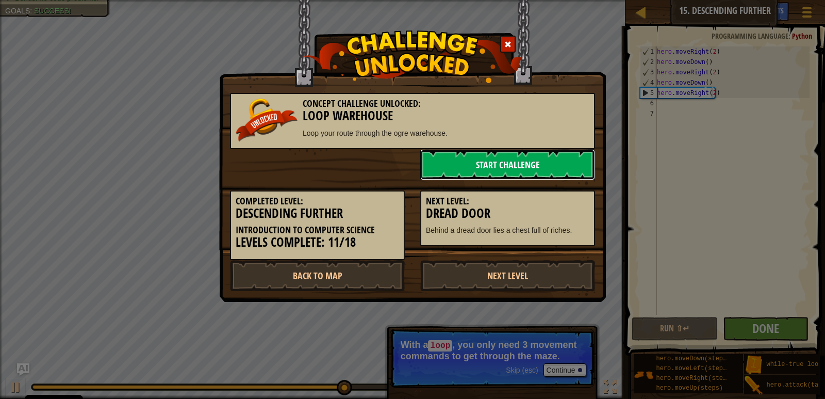
click at [479, 161] on link "Start Challenge" at bounding box center [507, 164] width 175 height 31
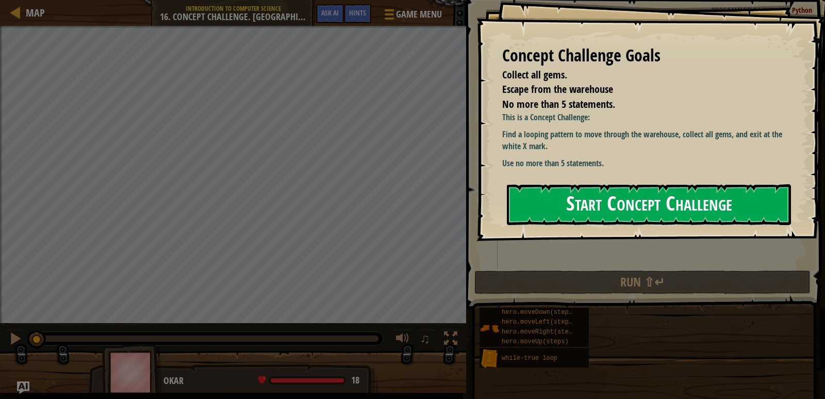
click at [539, 220] on button "Start Concept Challenge" at bounding box center [649, 204] width 284 height 41
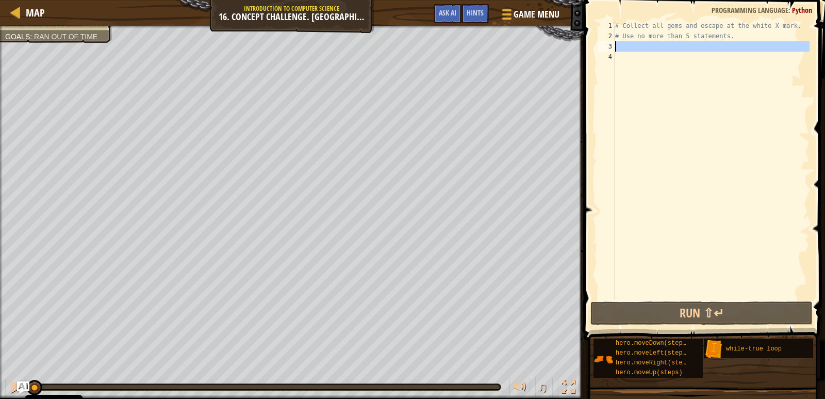
click at [607, 44] on div "3" at bounding box center [606, 46] width 17 height 10
type textarea "h"
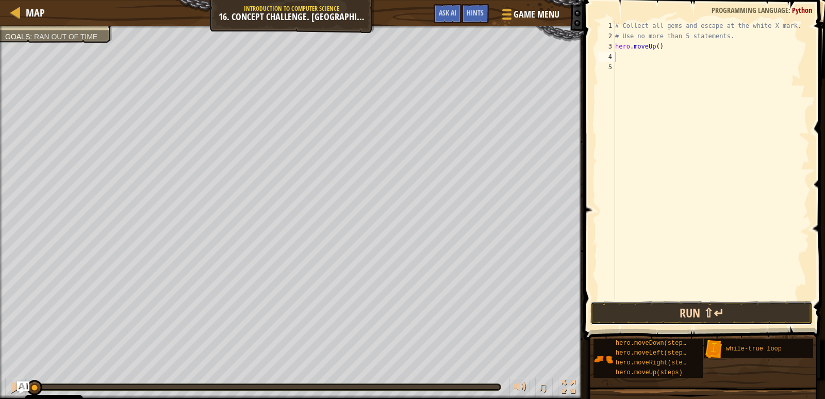
drag, startPoint x: 720, startPoint y: 317, endPoint x: 715, endPoint y: 314, distance: 5.8
click at [715, 314] on button "Run ⇧↵" at bounding box center [701, 313] width 222 height 24
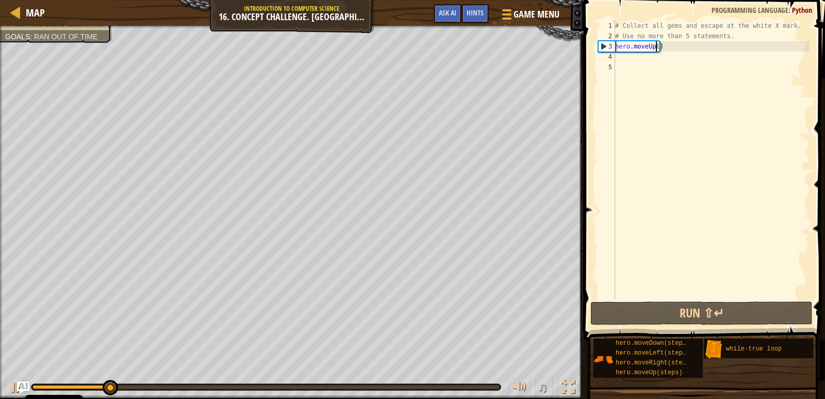
click at [656, 50] on div "# Collect all gems and escape at the white X mark. # Use no more than 5 stateme…" at bounding box center [711, 170] width 196 height 299
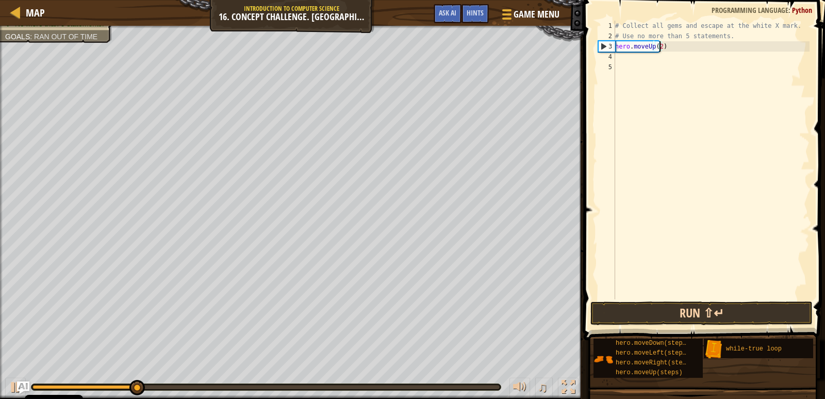
type textarea "hero.moveUp(2)"
click at [742, 313] on button "Run ⇧↵" at bounding box center [701, 313] width 222 height 24
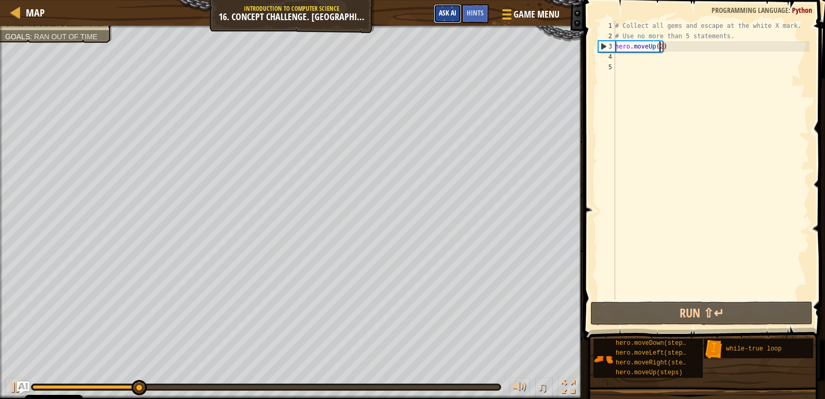
click at [454, 17] on span "Ask AI" at bounding box center [448, 13] width 18 height 10
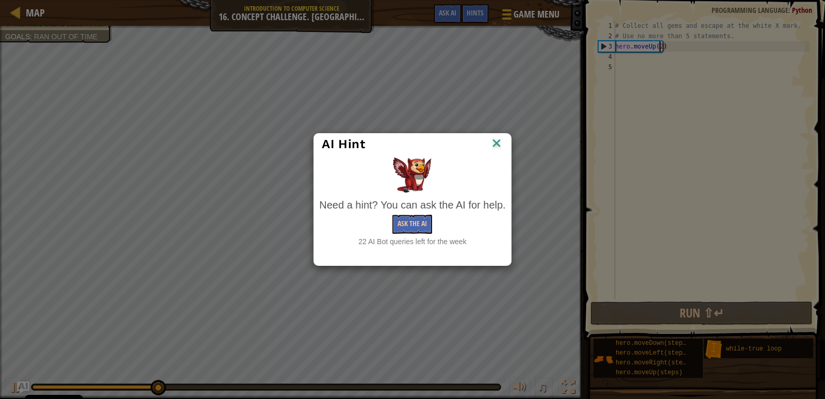
click at [494, 144] on img at bounding box center [496, 143] width 13 height 15
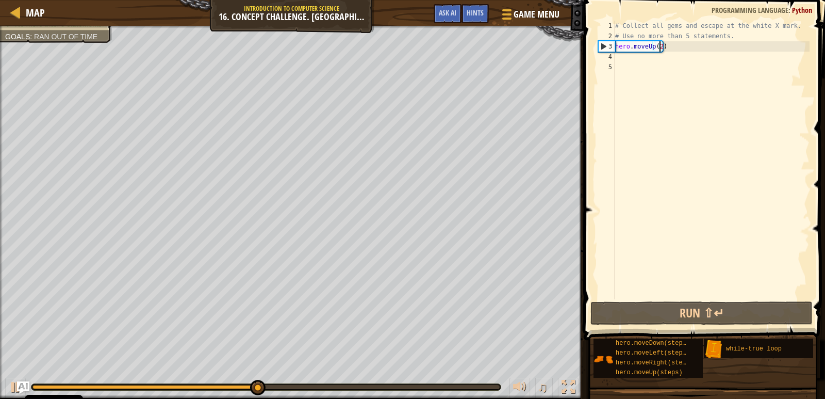
click at [607, 59] on div "4" at bounding box center [606, 57] width 17 height 10
type textarea "h"
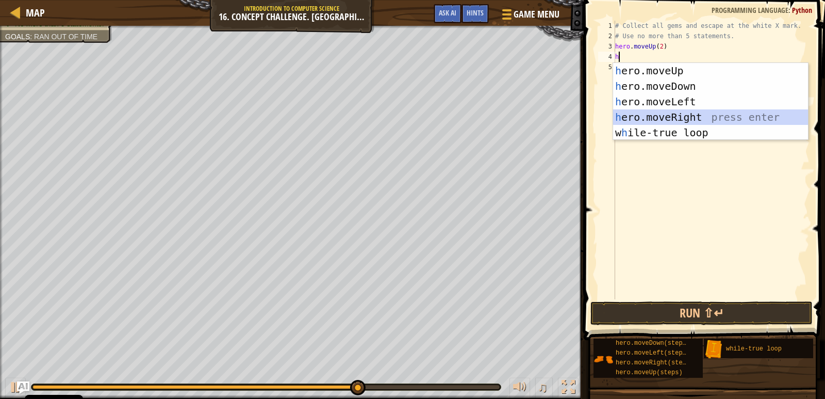
click at [679, 119] on div "h ero.moveUp press enter h ero.moveDown press enter h ero.moveLeft press enter …" at bounding box center [710, 117] width 195 height 108
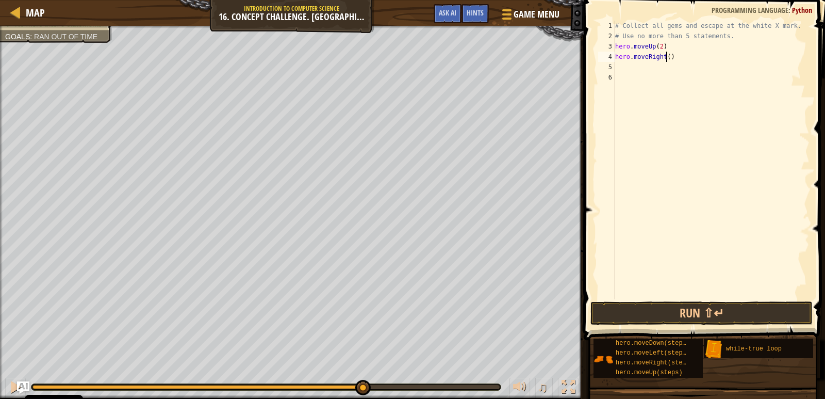
click at [666, 58] on div "# Collect all gems and escape at the white X mark. # Use no more than 5 stateme…" at bounding box center [711, 170] width 196 height 299
type textarea "hero.moveRight(3)"
click at [754, 314] on button "Run ⇧↵" at bounding box center [701, 313] width 222 height 24
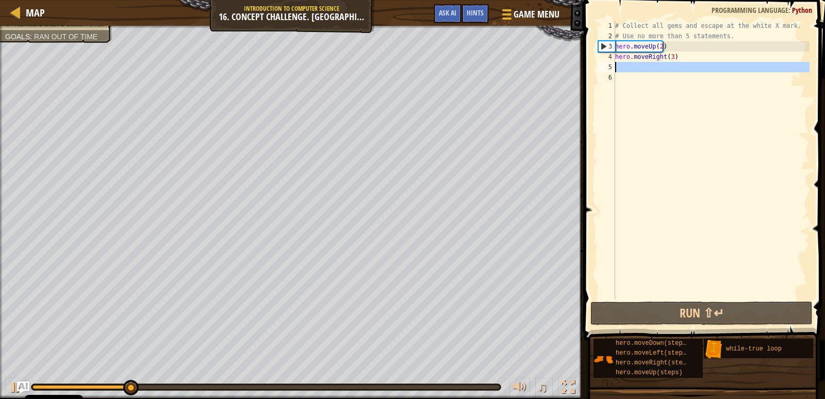
click at [607, 64] on div "5" at bounding box center [606, 67] width 17 height 10
type textarea "h"
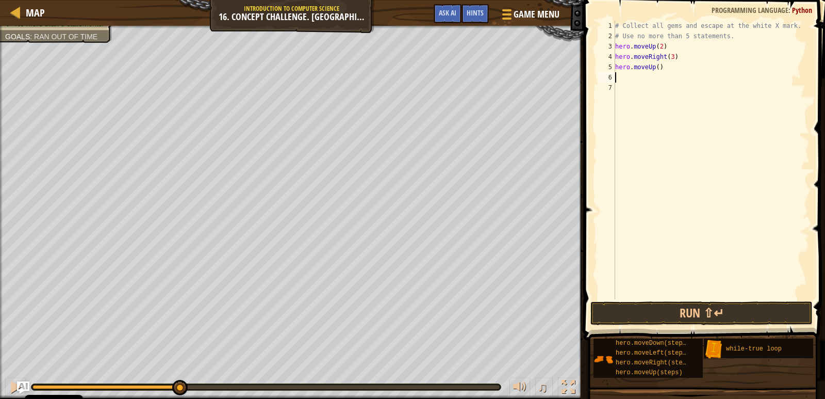
click at [655, 64] on div "# Collect all gems and escape at the white X mark. # Use no more than 5 stateme…" at bounding box center [711, 170] width 196 height 299
type textarea "hero.moveUp(2)"
click at [725, 306] on button "Run ⇧↵" at bounding box center [701, 313] width 222 height 24
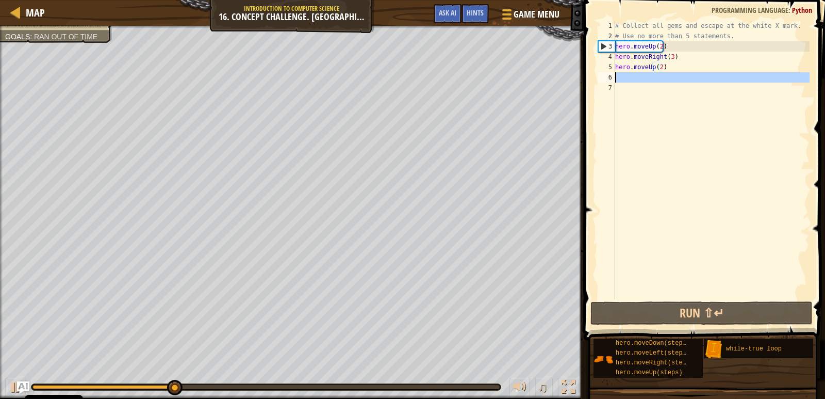
click at [611, 74] on div "6" at bounding box center [606, 77] width 17 height 10
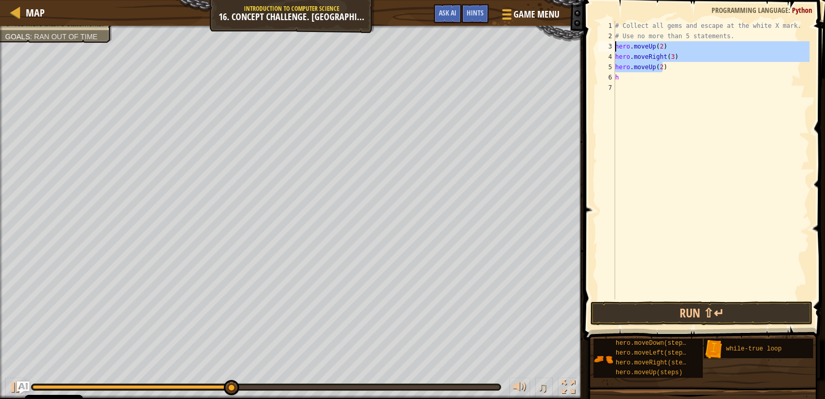
drag, startPoint x: 662, startPoint y: 64, endPoint x: 600, endPoint y: 47, distance: 64.7
click at [600, 47] on div "h 1 2 3 4 5 6 7 # Collect all gems and escape at the white X mark. # Use no mor…" at bounding box center [702, 160] width 213 height 278
type textarea "hero.moveUp(2)"
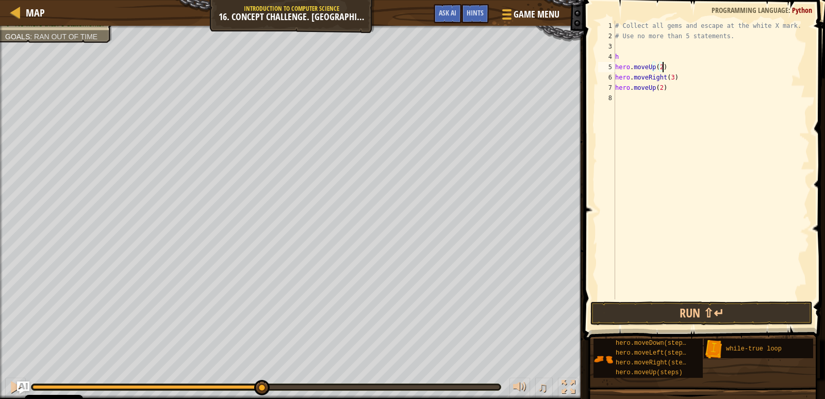
drag, startPoint x: 668, startPoint y: 66, endPoint x: 657, endPoint y: 11, distance: 56.2
click at [667, 64] on div "# Collect all gems and escape at the white X mark. # Use no more than 5 stateme…" at bounding box center [711, 170] width 196 height 299
type textarea "h"
type textarea "#"
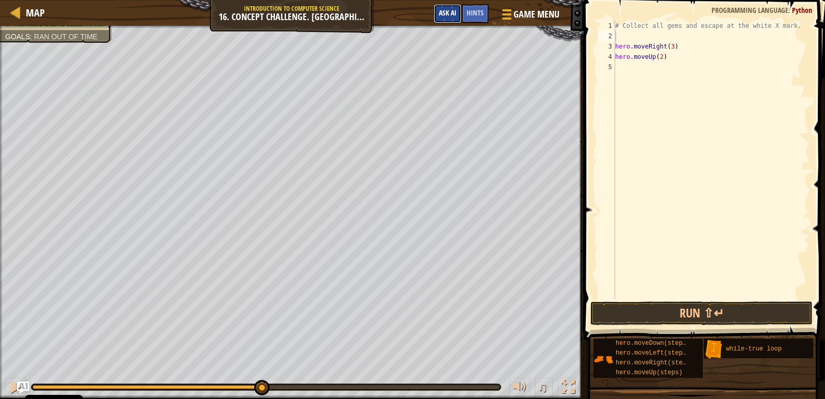
click at [454, 18] on button "Ask AI" at bounding box center [448, 13] width 28 height 19
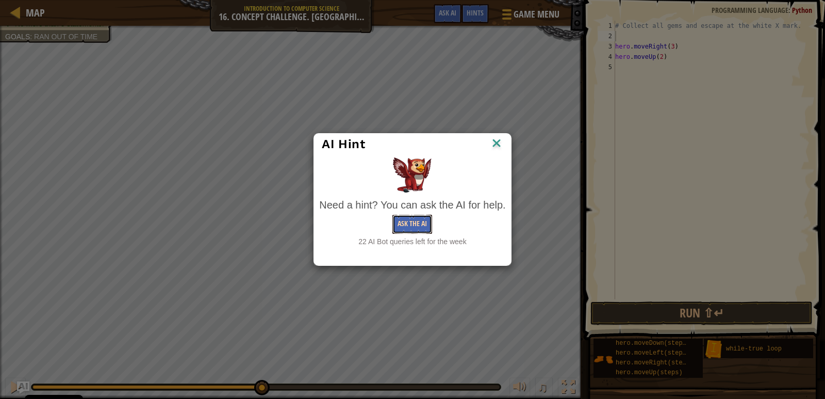
click at [416, 221] on button "Ask the AI" at bounding box center [412, 224] width 40 height 19
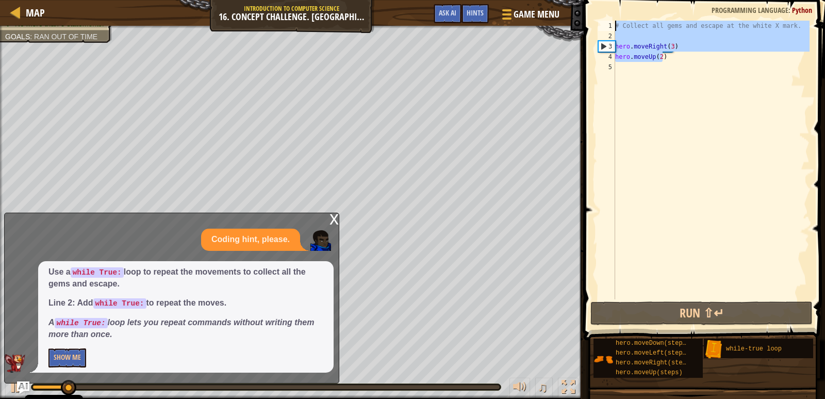
drag, startPoint x: 665, startPoint y: 61, endPoint x: 572, endPoint y: 3, distance: 109.4
click at [605, 18] on div "1 2 3 4 5 # Collect all gems and escape at the white X mark. hero . moveRight (…" at bounding box center [703, 190] width 244 height 370
type textarea "# Collect all gems and escape at the white X mark."
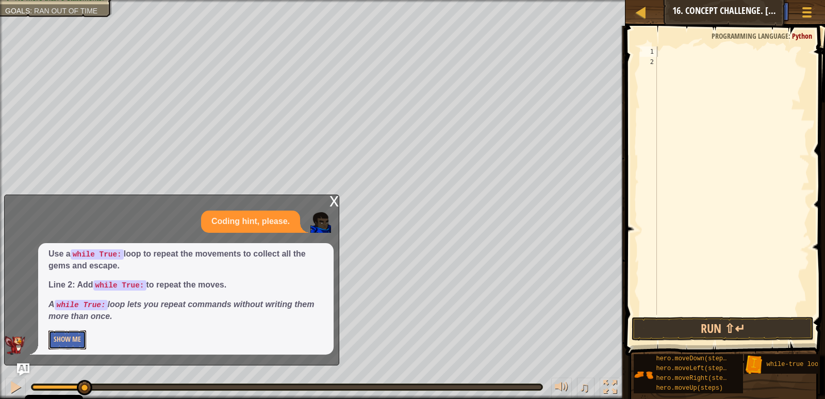
click at [63, 341] on button "Show Me" at bounding box center [67, 339] width 38 height 19
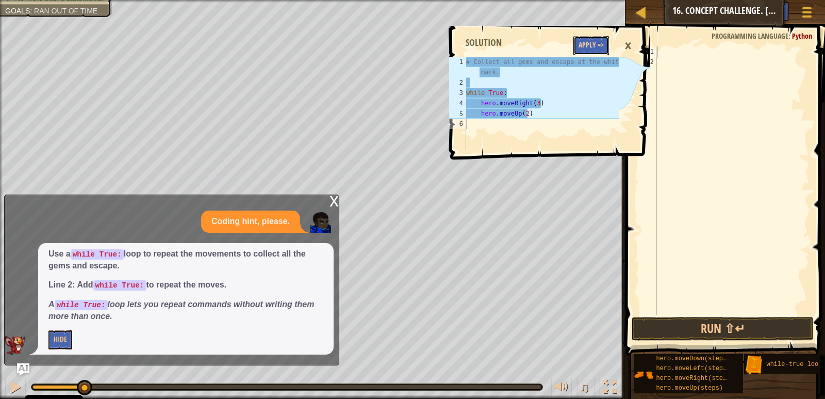
click at [583, 40] on button "Apply =>" at bounding box center [591, 45] width 36 height 19
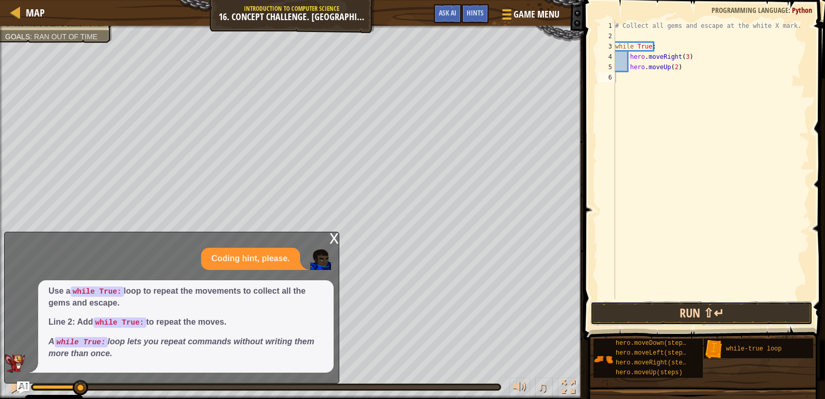
click at [709, 316] on button "Run ⇧↵" at bounding box center [701, 313] width 222 height 24
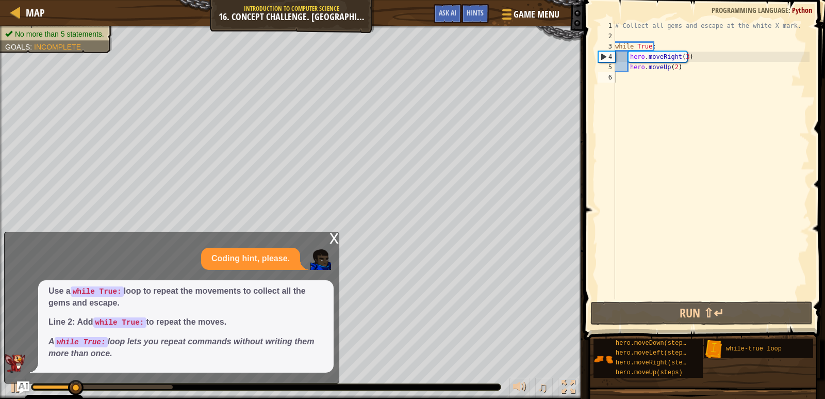
click at [338, 240] on div "x" at bounding box center [334, 237] width 9 height 10
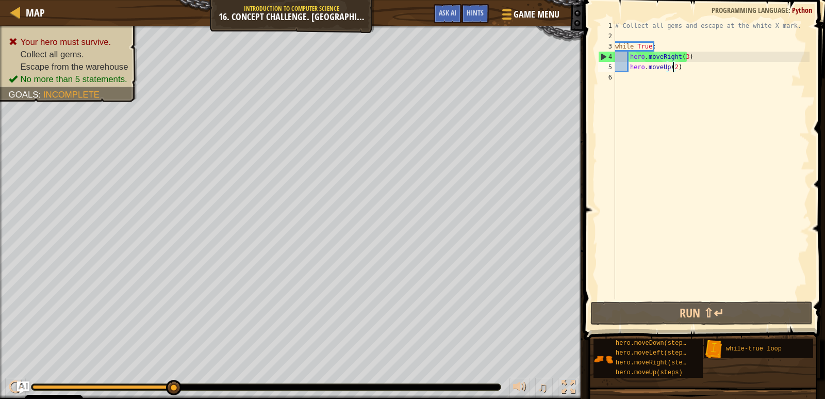
click at [673, 69] on div "# Collect all gems and escape at the white X mark. while True : hero . moveRigh…" at bounding box center [711, 170] width 196 height 299
click at [682, 56] on div "# Collect all gems and escape at the white X mark. while True : hero . moveRigh…" at bounding box center [711, 170] width 196 height 299
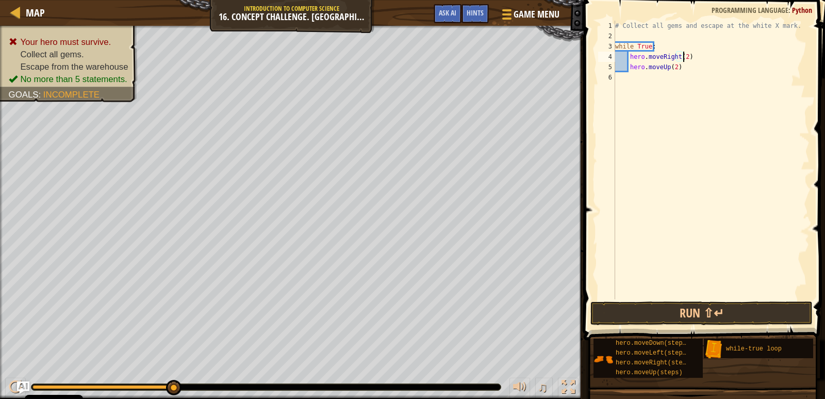
scroll to position [5, 5]
type textarea "hero.moveRight(2)"
drag, startPoint x: 730, startPoint y: 320, endPoint x: 736, endPoint y: 313, distance: 9.1
click at [731, 316] on button "Run ⇧↵" at bounding box center [701, 313] width 222 height 24
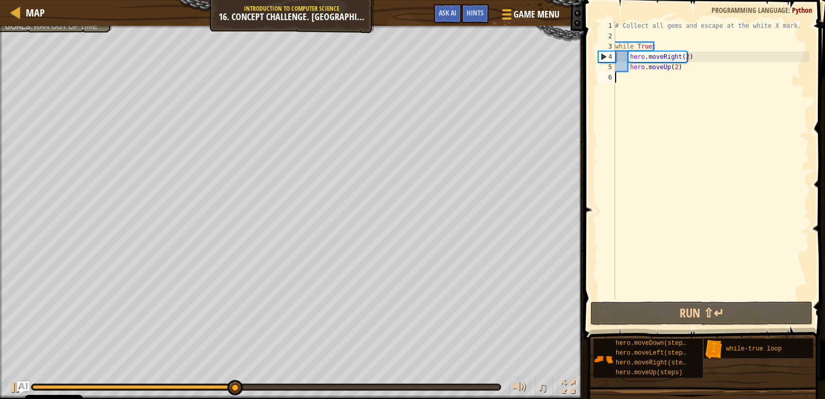
click at [607, 75] on div "6" at bounding box center [606, 77] width 17 height 10
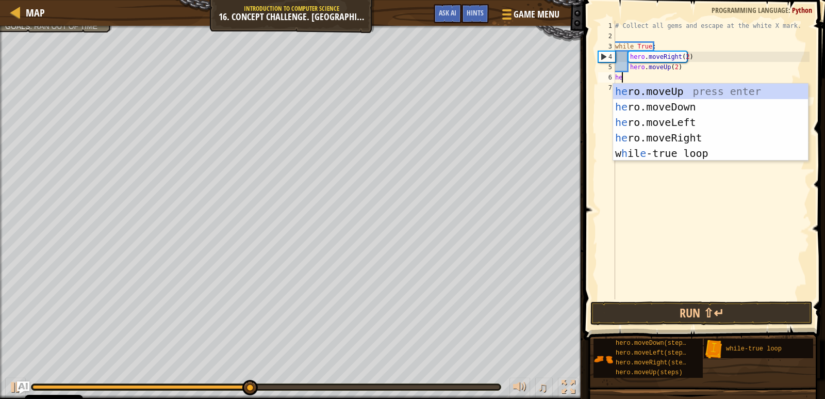
type textarea "her"
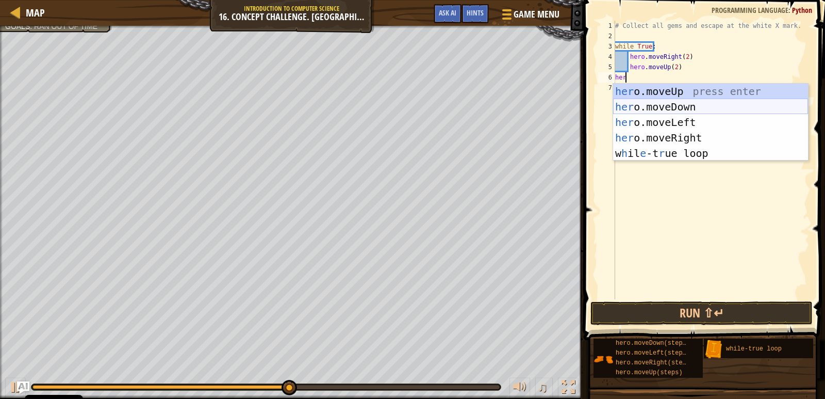
click at [715, 109] on div "her o.moveUp press enter her o.moveDown press enter her o.moveLeft press enter …" at bounding box center [710, 138] width 195 height 108
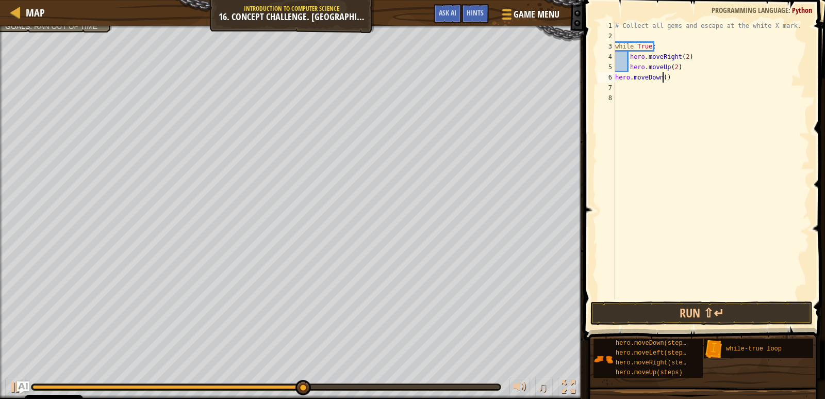
click at [663, 80] on div "# Collect all gems and escape at the white X mark. while True : hero . moveRigh…" at bounding box center [711, 170] width 196 height 299
click at [611, 82] on div "6" at bounding box center [606, 77] width 17 height 10
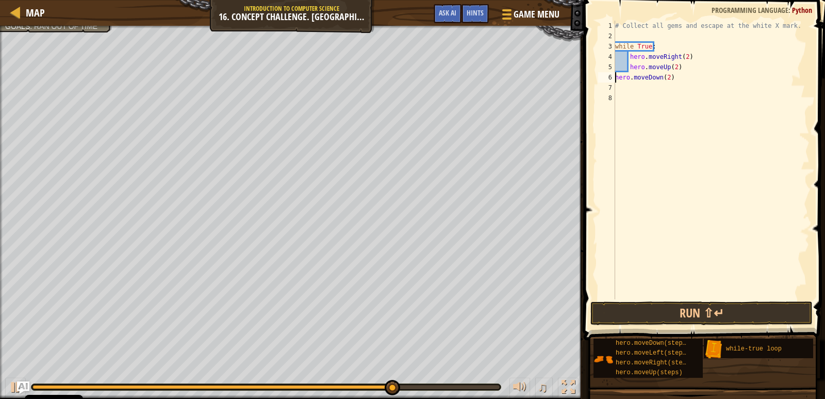
type textarea "hero.moveDown(2)"
type textarea "h"
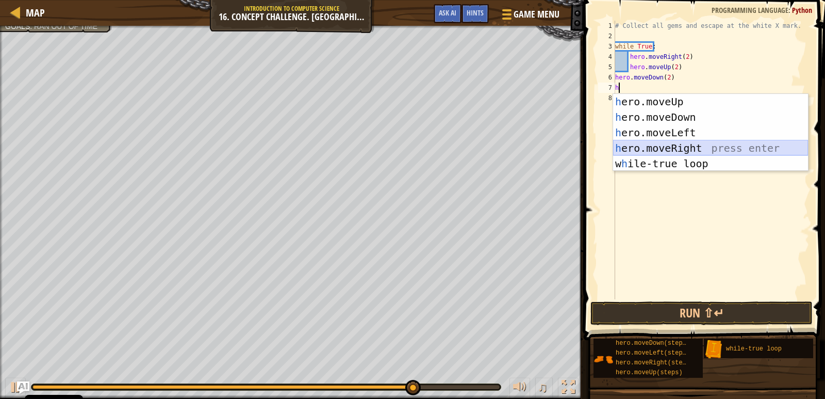
click at [730, 144] on div "h ero.moveUp press enter h ero.moveDown press enter h ero.moveLeft press enter …" at bounding box center [710, 148] width 195 height 108
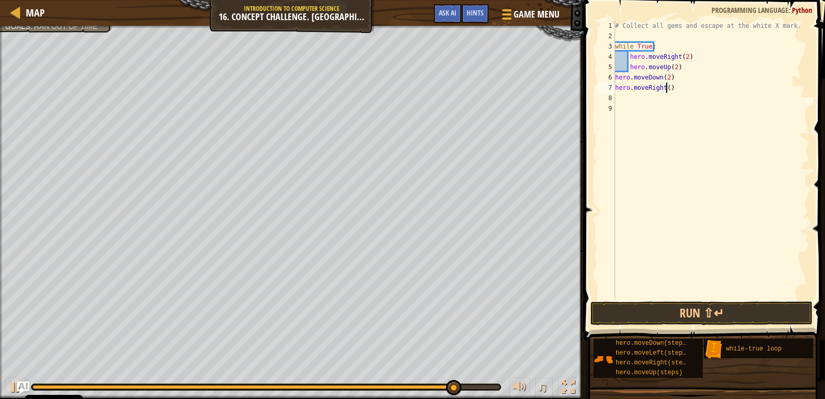
click at [665, 89] on div "# Collect all gems and escape at the white X mark. while True : hero . moveRigh…" at bounding box center [711, 170] width 196 height 299
type textarea "hero.moveRight(2)"
click at [609, 98] on div "8" at bounding box center [606, 98] width 17 height 10
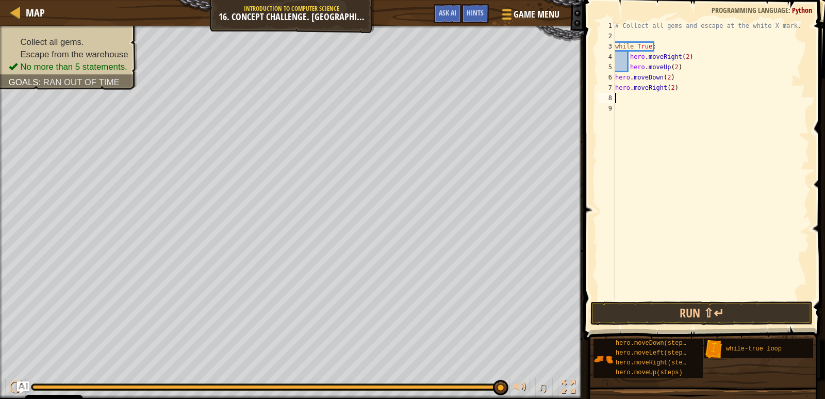
type textarea "h"
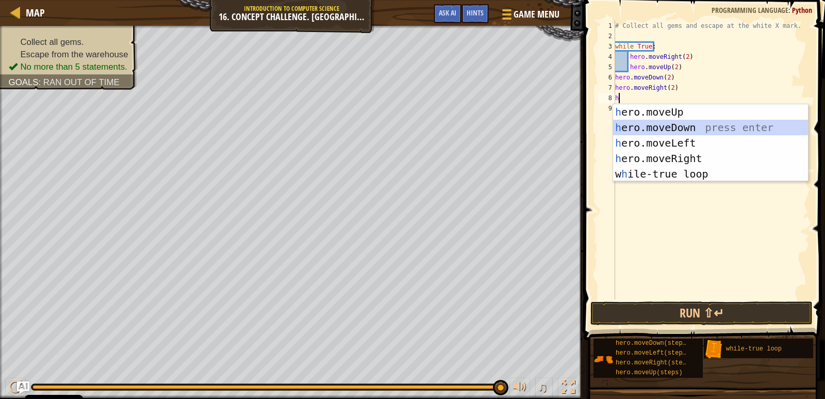
click at [626, 126] on div "h ero.moveUp press enter h ero.moveDown press enter h ero.moveLeft press enter …" at bounding box center [710, 158] width 195 height 108
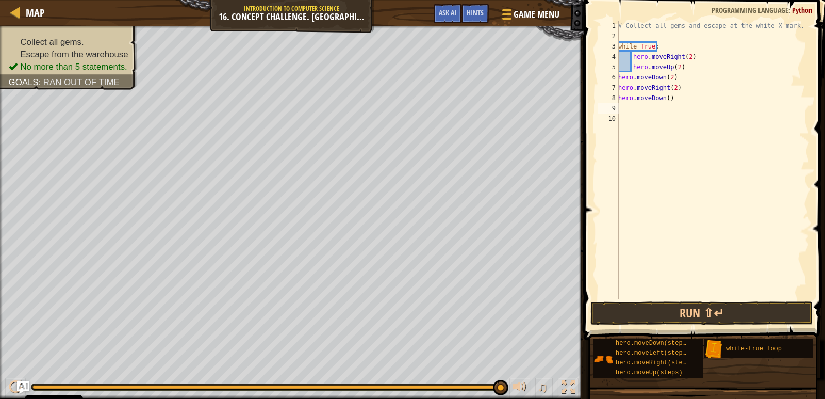
click at [665, 101] on div "# Collect all gems and escape at the white X mark. while True : hero . moveRigh…" at bounding box center [712, 170] width 193 height 299
drag, startPoint x: 685, startPoint y: 110, endPoint x: 680, endPoint y: 101, distance: 11.1
click at [680, 101] on div "# Collect all gems and escape at the white X mark. while True : hero . moveRigh…" at bounding box center [712, 170] width 193 height 299
type textarea "hero.moveDown(2)"
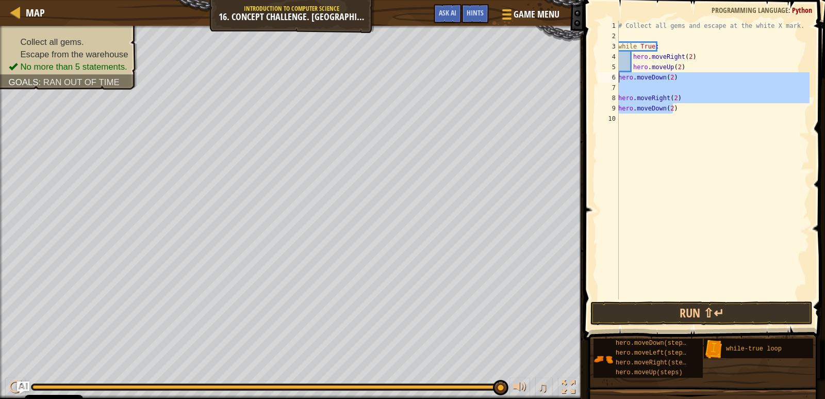
drag, startPoint x: 672, startPoint y: 111, endPoint x: 614, endPoint y: 77, distance: 67.0
click at [614, 77] on div "hero.moveDown(2) 1 2 3 4 5 6 7 8 9 10 # Collect all gems and escape at the whit…" at bounding box center [702, 160] width 213 height 278
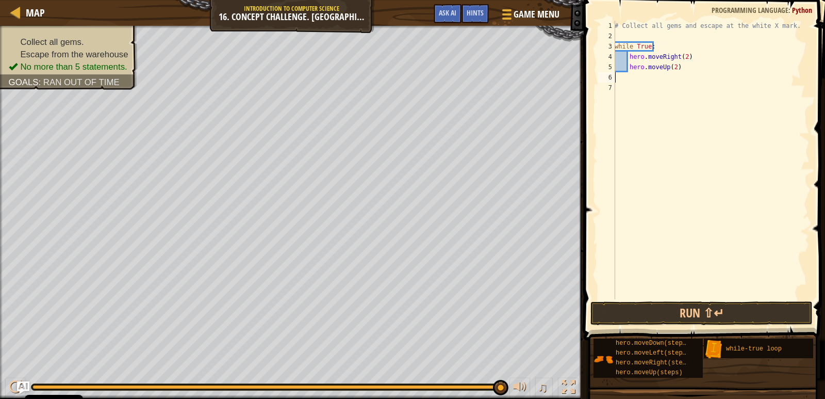
scroll to position [5, 0]
click at [448, 15] on span "Ask AI" at bounding box center [448, 13] width 18 height 10
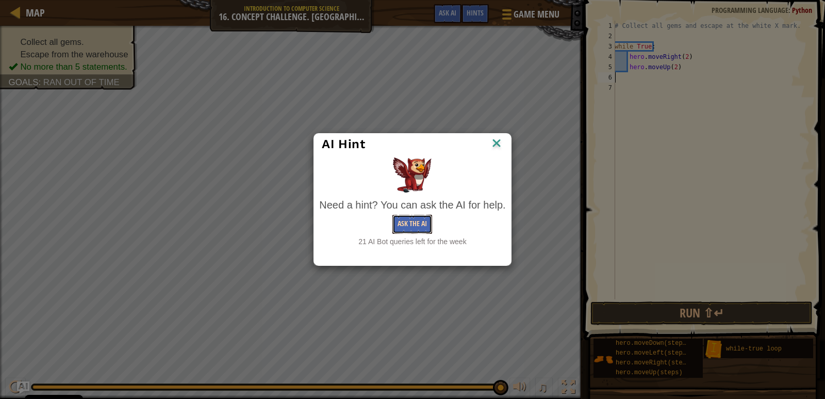
click at [409, 221] on button "Ask the AI" at bounding box center [412, 224] width 40 height 19
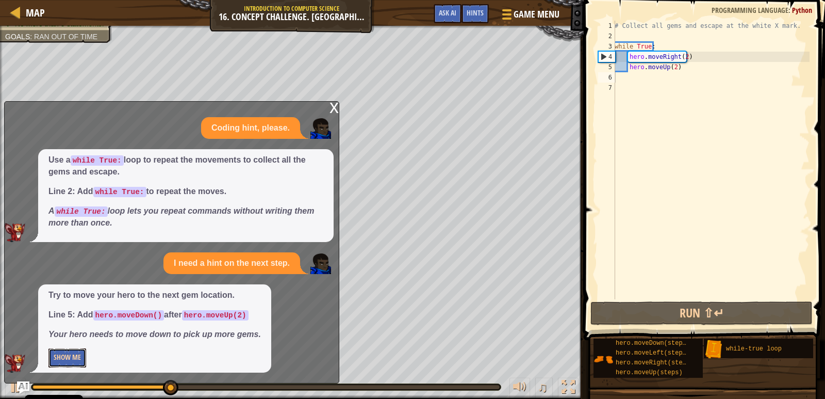
click at [75, 353] on button "Show Me" at bounding box center [67, 357] width 38 height 19
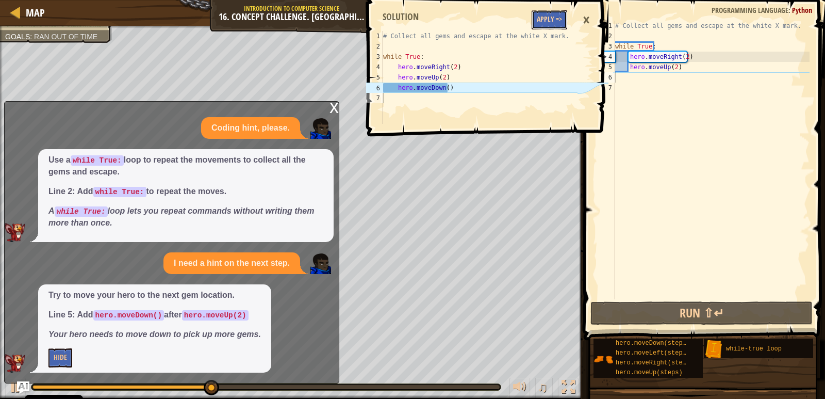
click at [542, 19] on button "Apply =>" at bounding box center [550, 19] width 36 height 19
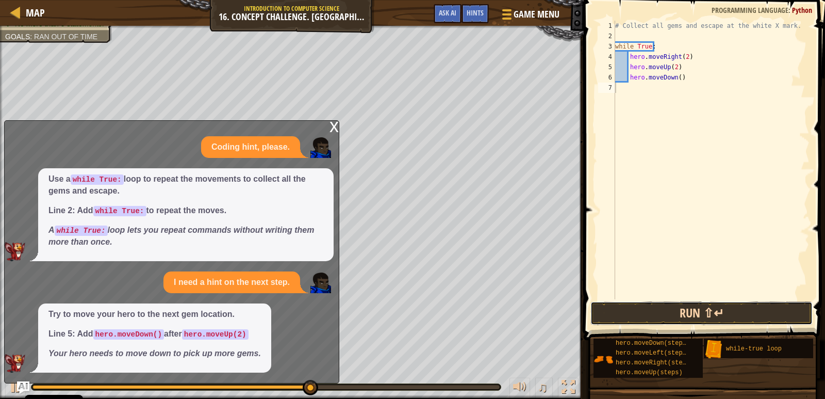
click at [685, 313] on button "Run ⇧↵" at bounding box center [701, 313] width 222 height 24
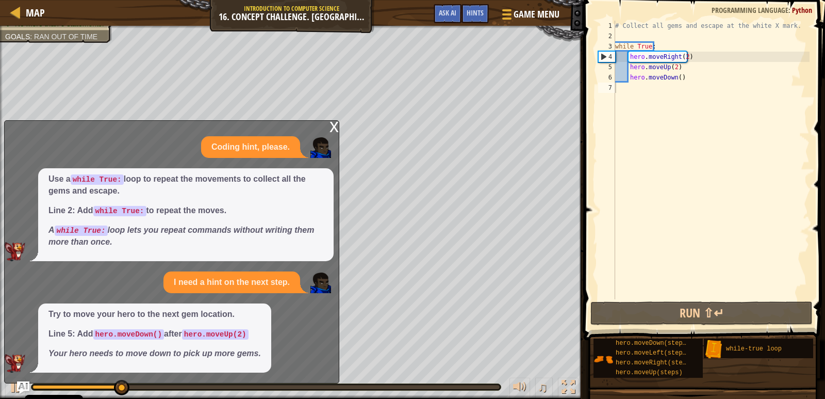
click at [338, 124] on div "x" at bounding box center [334, 126] width 9 height 10
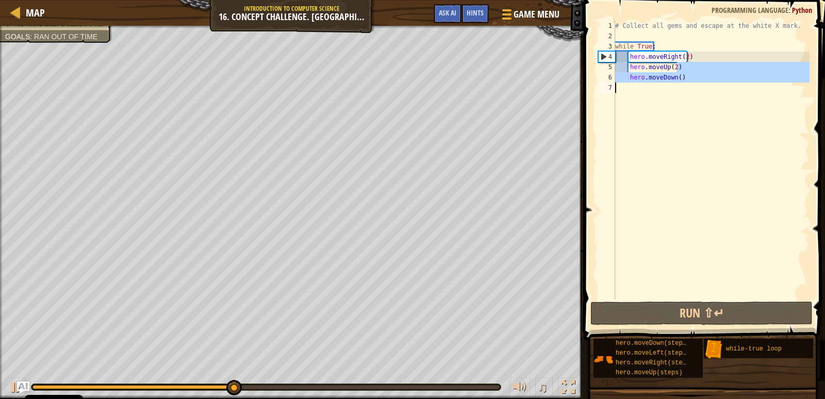
drag, startPoint x: 680, startPoint y: 71, endPoint x: 719, endPoint y: 94, distance: 46.3
click at [719, 94] on div "# Collect all gems and escape at the white X mark. while True : hero . moveRigh…" at bounding box center [711, 170] width 196 height 299
type textarea "hero.moveDown()"
click at [716, 97] on div "# Collect all gems and escape at the white X mark. while True : hero . moveRigh…" at bounding box center [711, 160] width 196 height 278
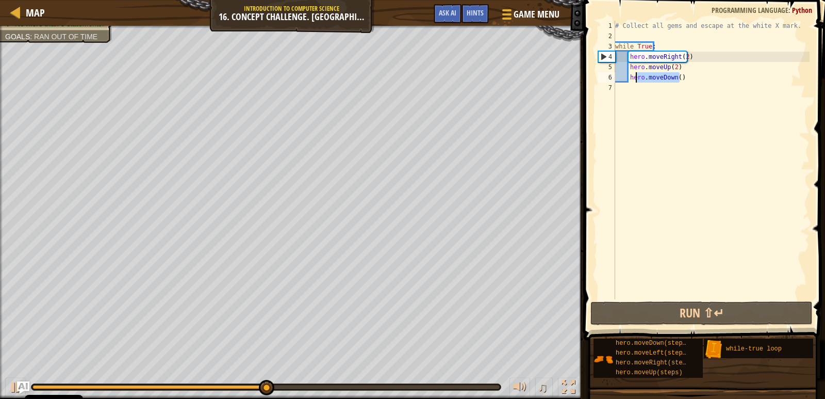
drag, startPoint x: 683, startPoint y: 73, endPoint x: 636, endPoint y: 77, distance: 47.6
click at [635, 78] on div "# Collect all gems and escape at the white X mark. while True : hero . moveRigh…" at bounding box center [711, 170] width 196 height 299
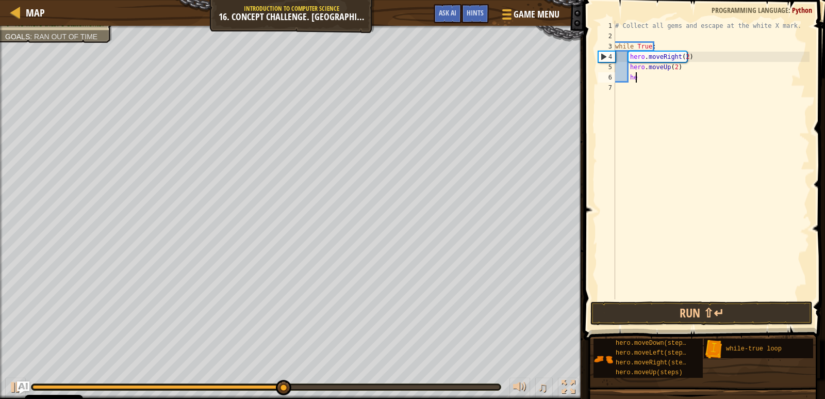
type textarea "h"
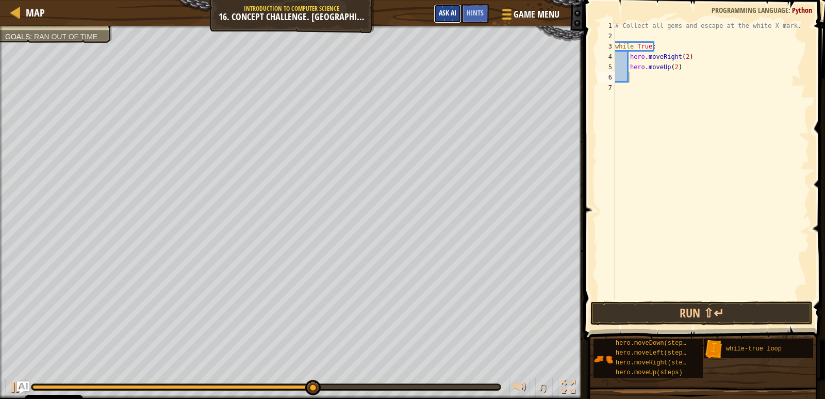
click at [446, 11] on span "Ask AI" at bounding box center [448, 13] width 18 height 10
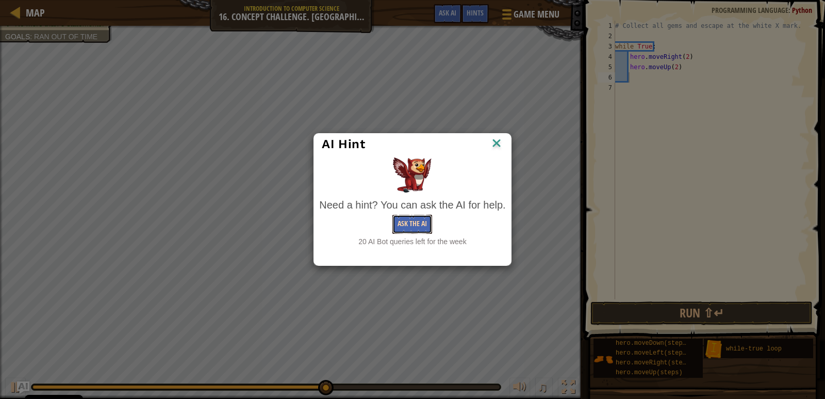
click at [413, 223] on button "Ask the AI" at bounding box center [412, 224] width 40 height 19
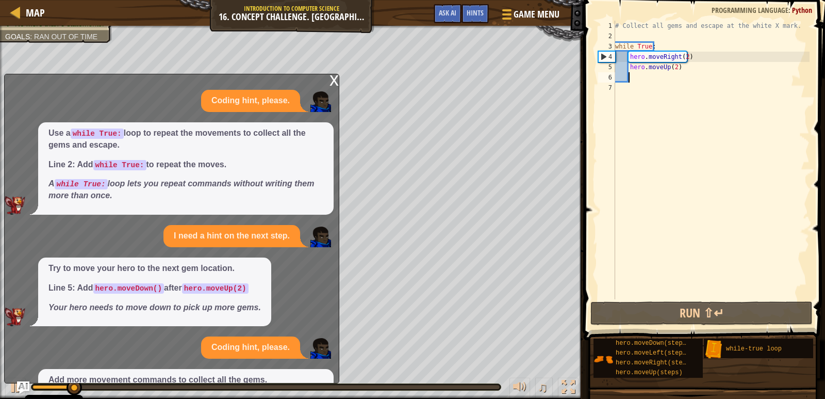
scroll to position [96, 0]
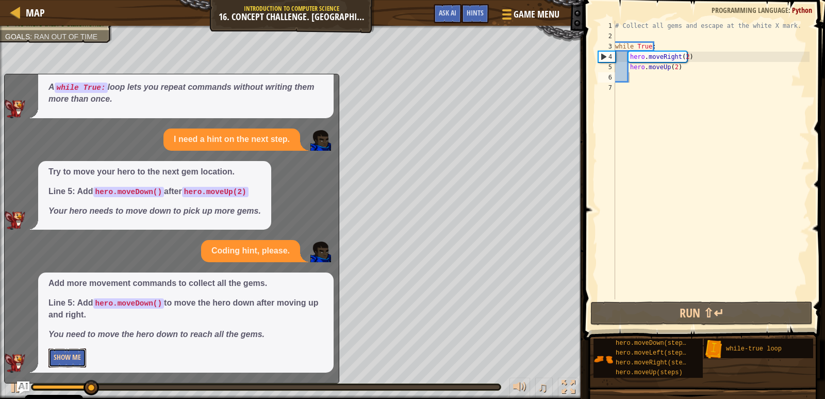
click at [76, 363] on button "Show Me" at bounding box center [67, 357] width 38 height 19
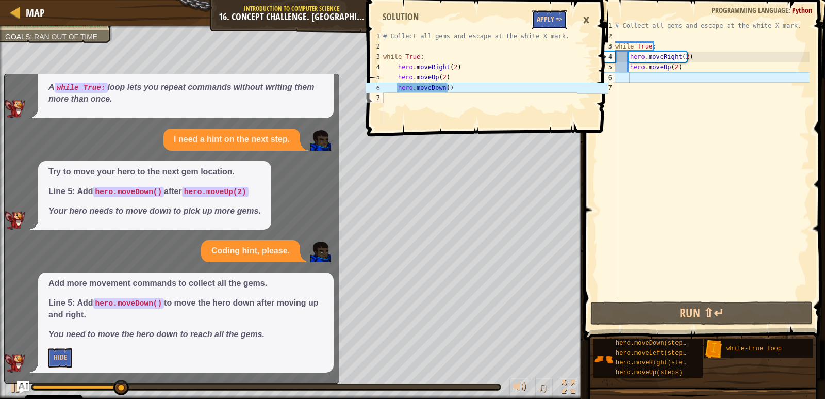
click at [558, 16] on button "Apply =>" at bounding box center [550, 19] width 36 height 19
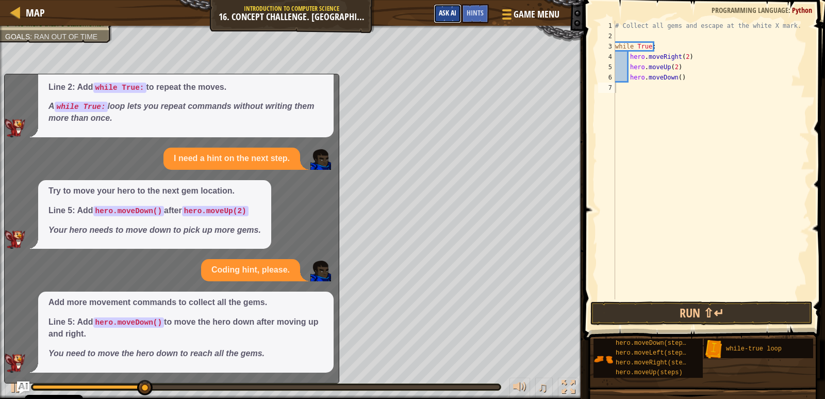
click at [445, 12] on span "Ask AI" at bounding box center [448, 13] width 18 height 10
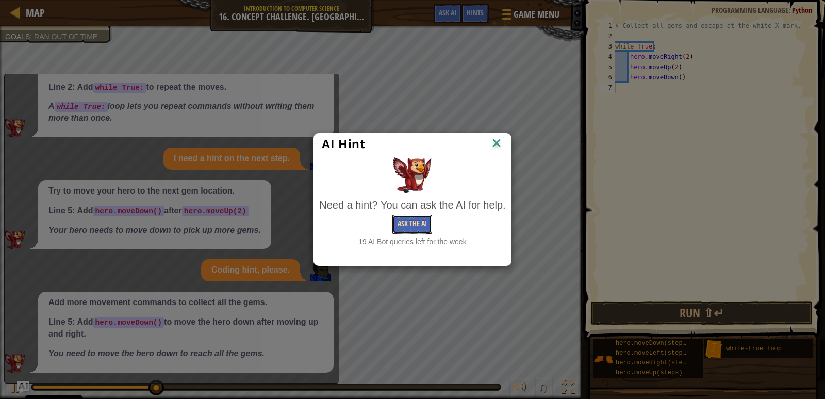
click at [416, 216] on button "Ask the AI" at bounding box center [412, 224] width 40 height 19
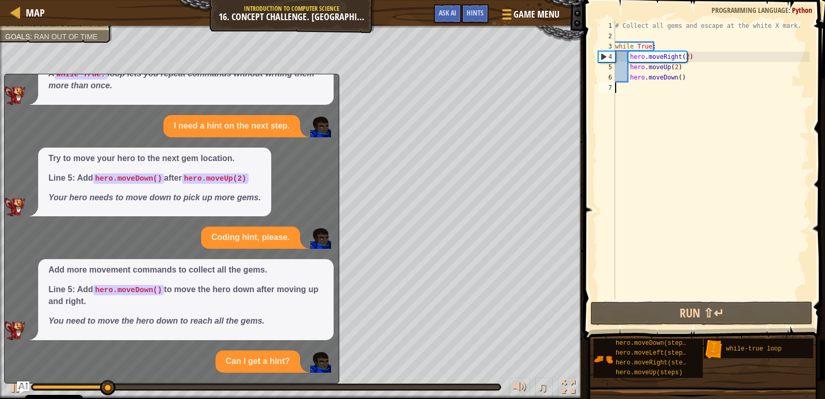
scroll to position [200, 0]
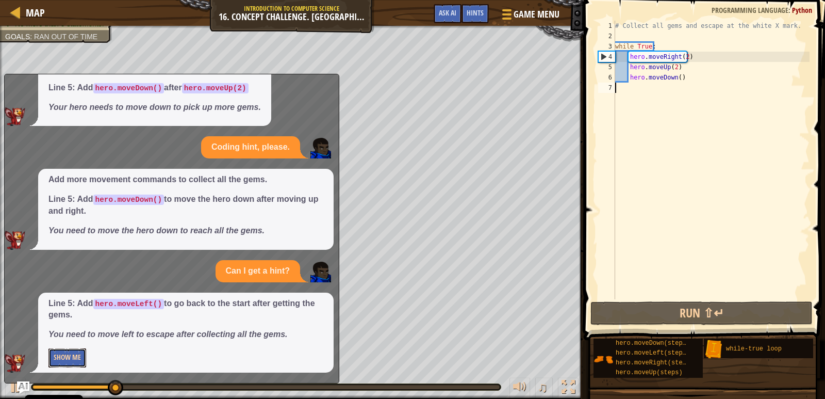
click at [64, 350] on button "Show Me" at bounding box center [67, 357] width 38 height 19
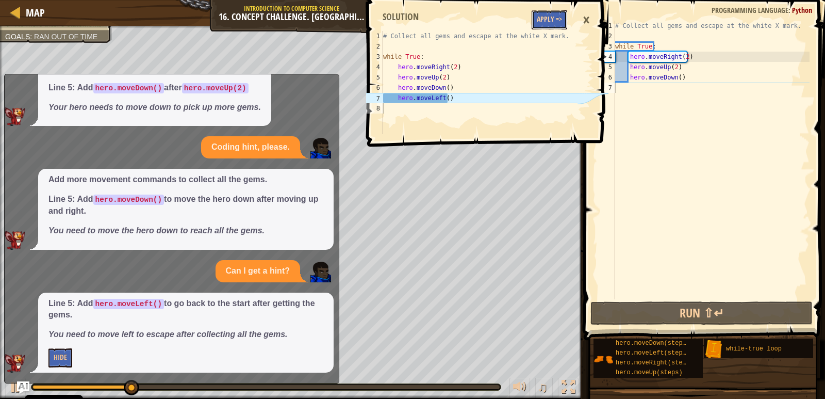
click at [552, 11] on button "Apply =>" at bounding box center [550, 19] width 36 height 19
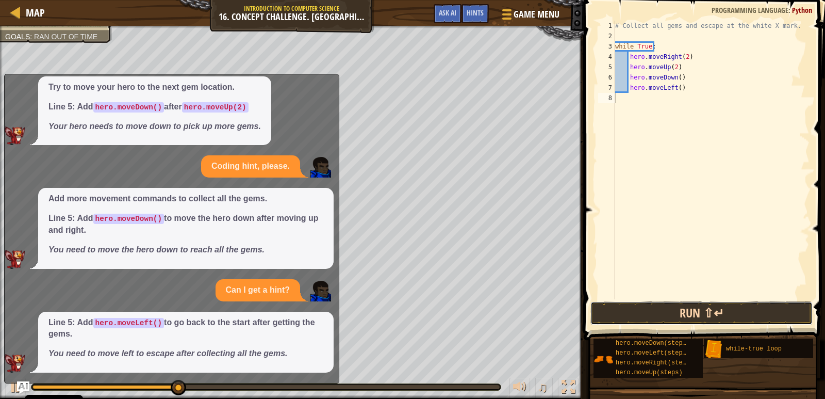
click at [715, 316] on button "Run ⇧↵" at bounding box center [701, 313] width 222 height 24
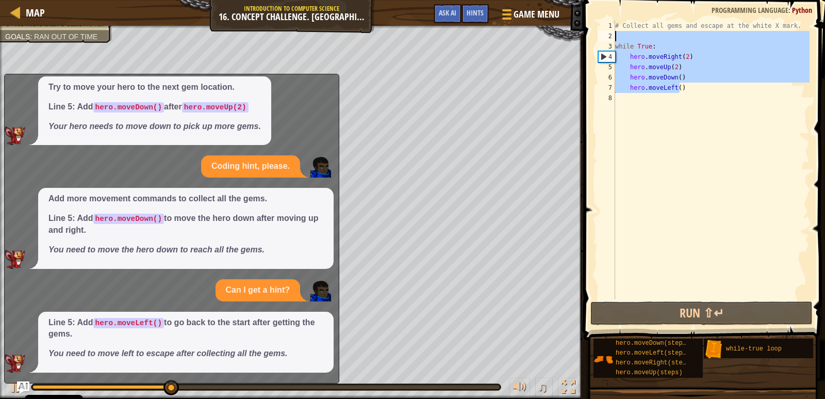
drag, startPoint x: 683, startPoint y: 89, endPoint x: 596, endPoint y: 41, distance: 99.7
click at [596, 41] on div "1 2 3 4 5 6 7 8 # Collect all gems and escape at the white X mark. while True :…" at bounding box center [702, 160] width 213 height 278
type textarea "while True:"
click at [519, 20] on span "Game Menu" at bounding box center [537, 14] width 48 height 14
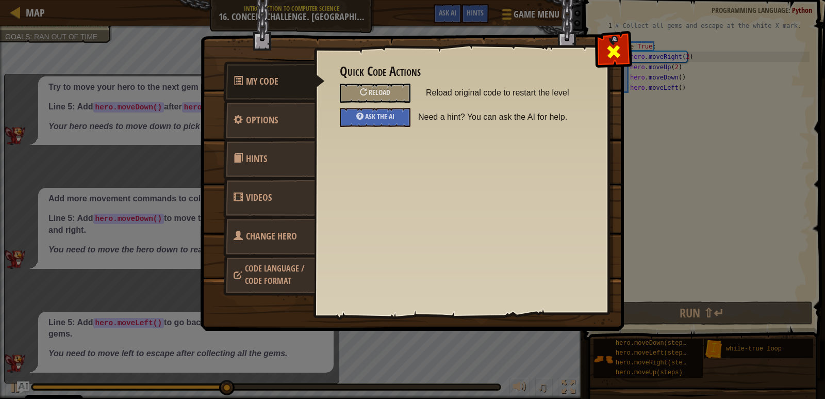
drag, startPoint x: 612, startPoint y: 41, endPoint x: 608, endPoint y: 57, distance: 15.9
click at [611, 43] on div at bounding box center [613, 49] width 32 height 32
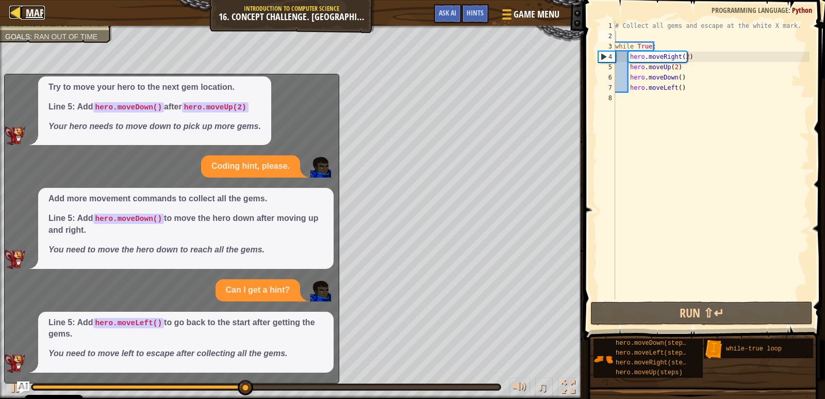
click at [38, 11] on span "Map" at bounding box center [35, 13] width 19 height 14
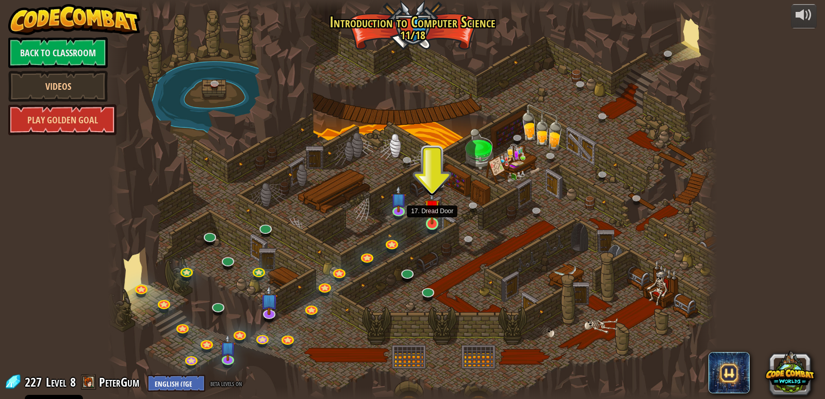
click at [434, 223] on img at bounding box center [431, 207] width 15 height 36
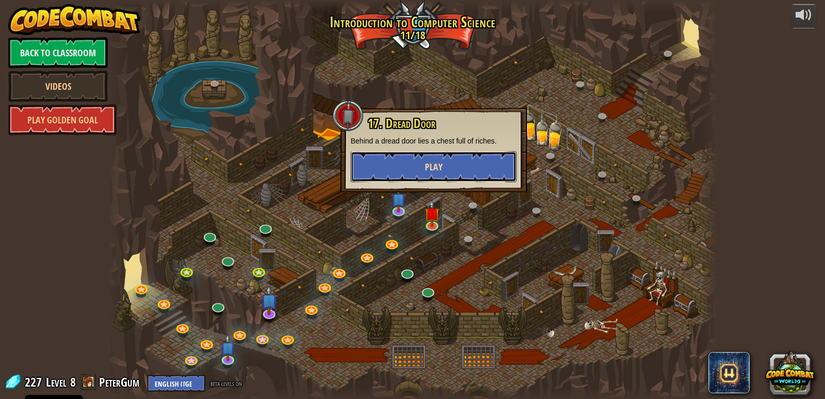
click at [457, 161] on button "Play" at bounding box center [434, 166] width 166 height 31
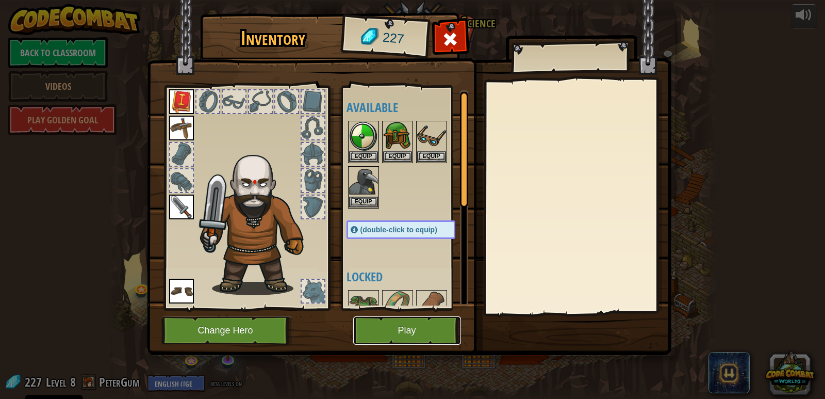
click at [421, 326] on button "Play" at bounding box center [407, 330] width 108 height 28
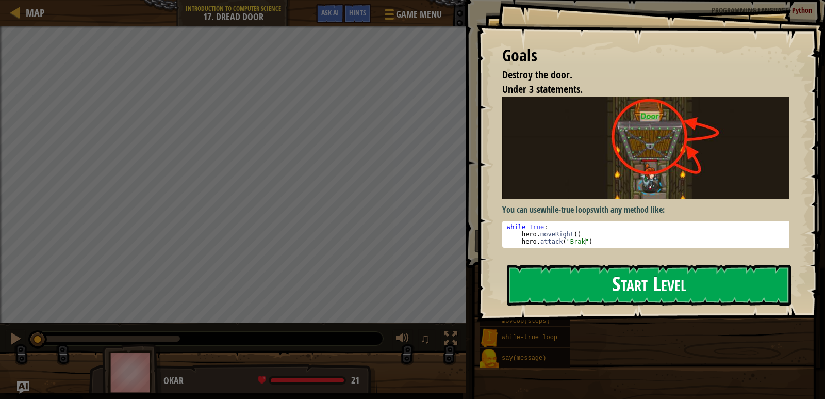
click at [652, 293] on button "Start Level" at bounding box center [649, 285] width 284 height 41
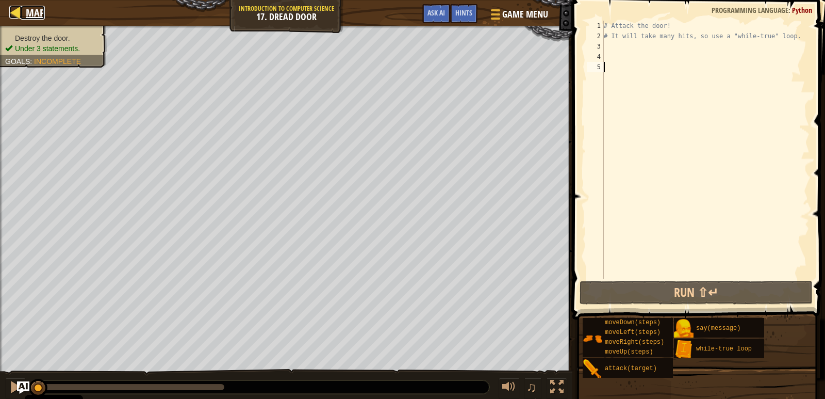
click at [13, 14] on div at bounding box center [15, 12] width 13 height 13
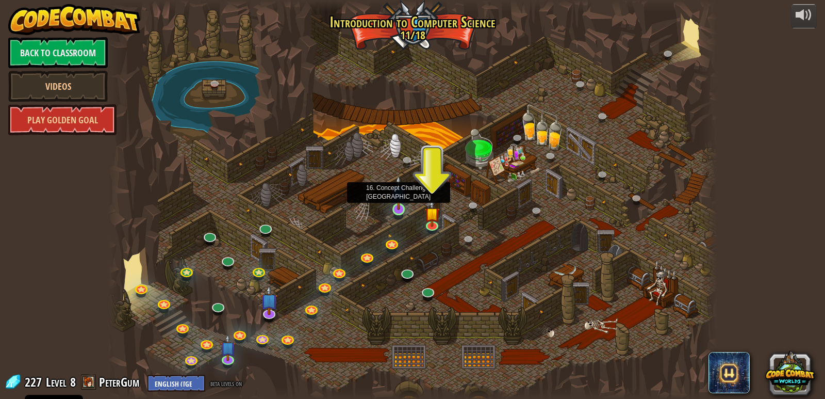
click at [402, 209] on img at bounding box center [398, 193] width 15 height 36
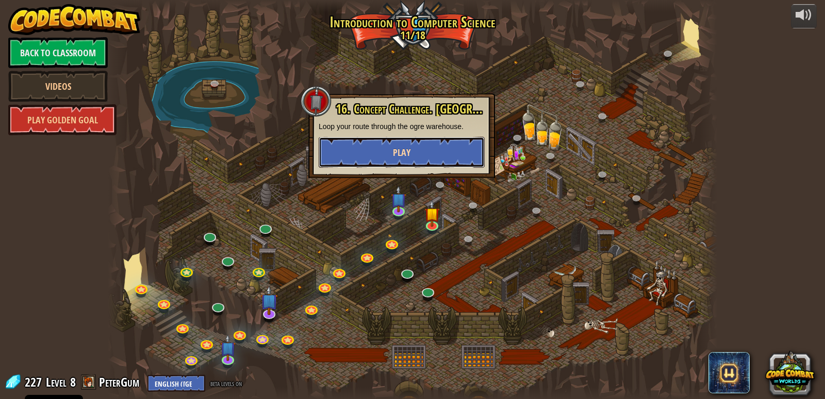
click at [414, 144] on button "Play" at bounding box center [402, 152] width 166 height 31
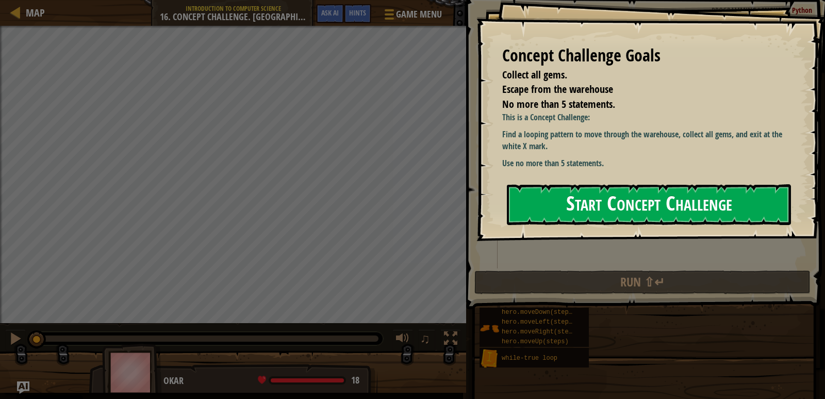
click at [652, 211] on button "Start Concept Challenge" at bounding box center [649, 204] width 284 height 41
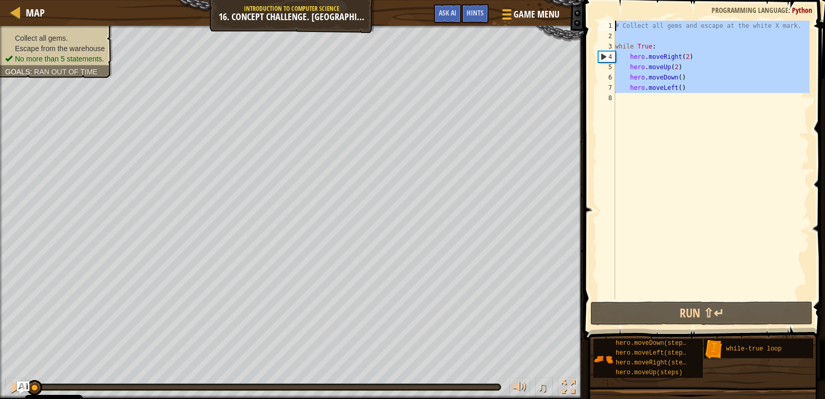
drag, startPoint x: 691, startPoint y: 96, endPoint x: 617, endPoint y: 14, distance: 110.2
click at [617, 14] on div "1 2 3 4 5 6 7 8 # Collect all gems and escape at the white X mark. while True :…" at bounding box center [703, 190] width 244 height 370
type textarea "# Collect all gems and escape at the white X mark."
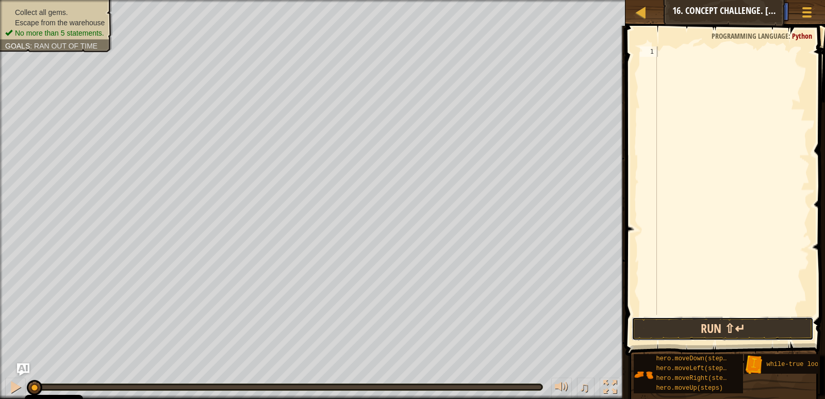
drag, startPoint x: 659, startPoint y: 330, endPoint x: 653, endPoint y: 328, distance: 5.9
click at [653, 328] on button "Run ⇧↵" at bounding box center [723, 329] width 182 height 24
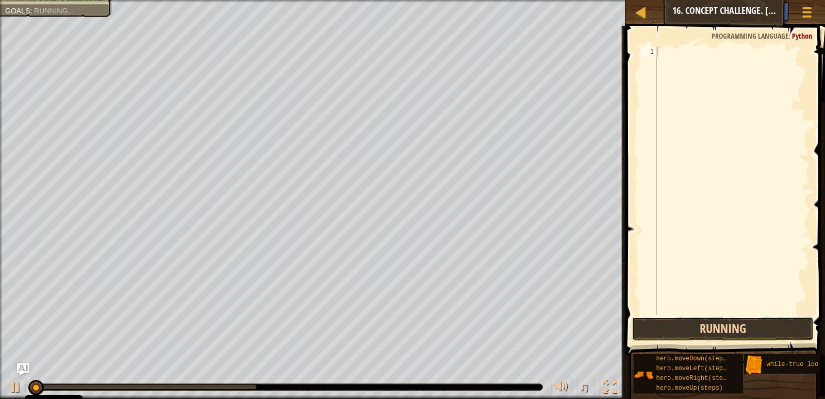
click at [653, 328] on button "Running" at bounding box center [723, 329] width 182 height 24
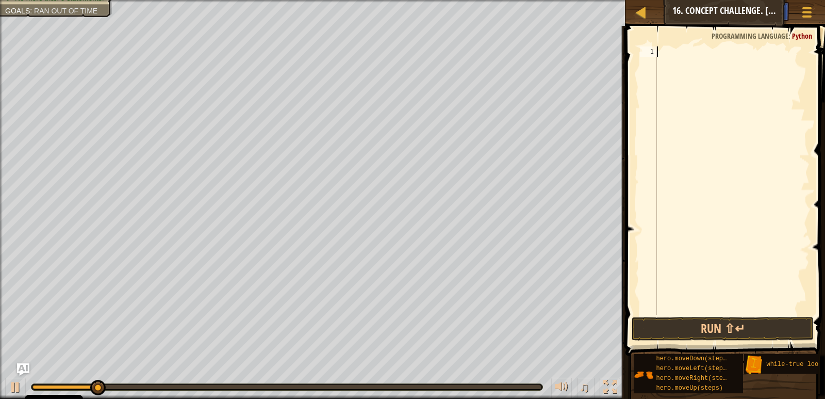
drag, startPoint x: 677, startPoint y: 62, endPoint x: 669, endPoint y: 60, distance: 8.0
click at [671, 61] on div at bounding box center [732, 190] width 155 height 289
type textarea "j"
type textarea "h"
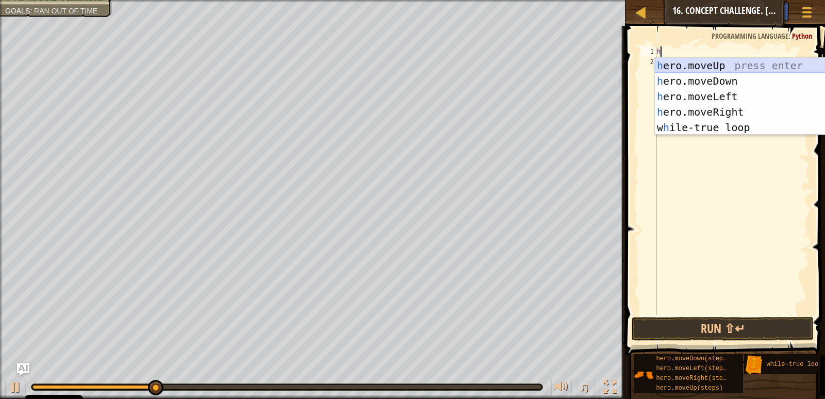
click at [657, 62] on div "h ero.moveUp press enter h ero.moveDown press enter h ero.moveLeft press enter …" at bounding box center [752, 112] width 195 height 108
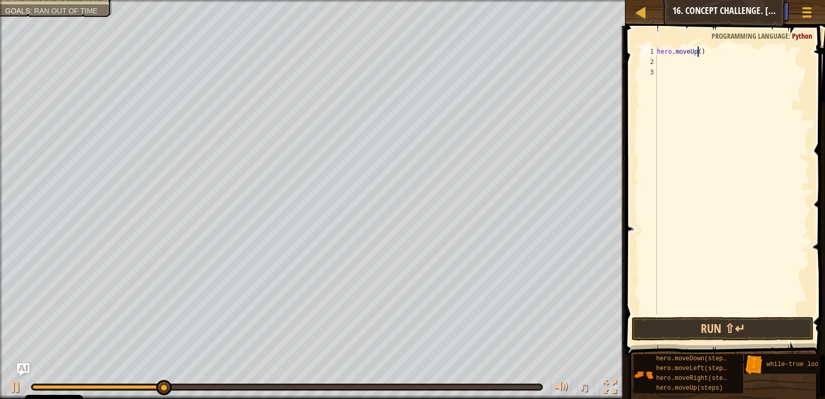
click at [697, 51] on div "hero . moveUp ( )" at bounding box center [732, 190] width 155 height 289
type textarea "hero.moveUp(2)"
click at [761, 319] on button "Run ⇧↵" at bounding box center [723, 329] width 182 height 24
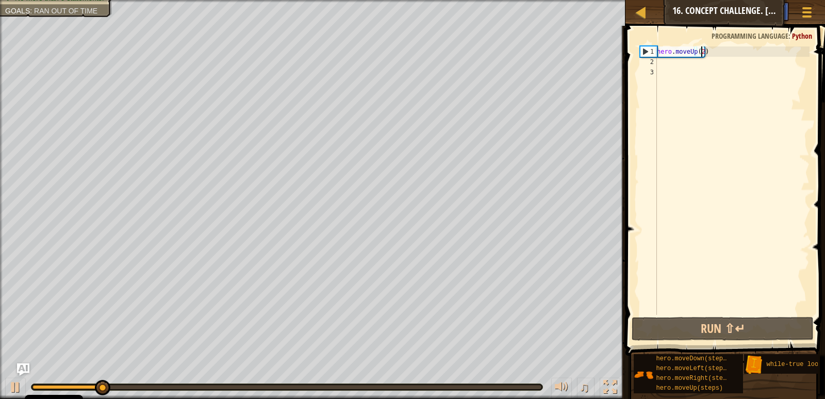
click at [692, 60] on div "hero . moveUp ( 2 )" at bounding box center [732, 190] width 155 height 289
type textarea "h"
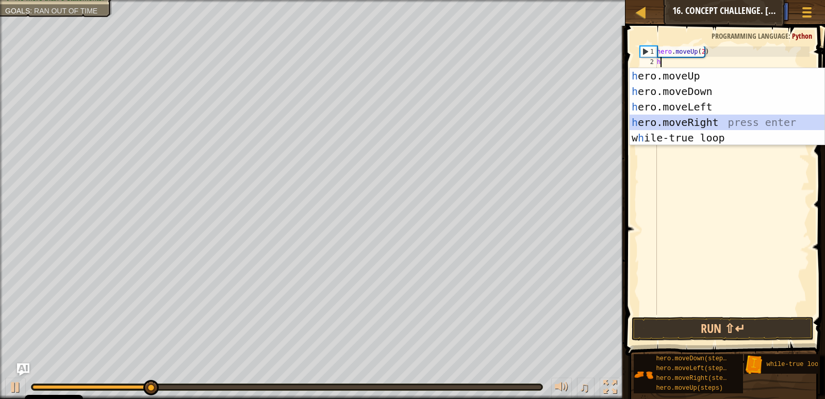
click at [652, 119] on div "h ero.moveUp press enter h ero.moveDown press enter h ero.moveLeft press enter …" at bounding box center [727, 122] width 195 height 108
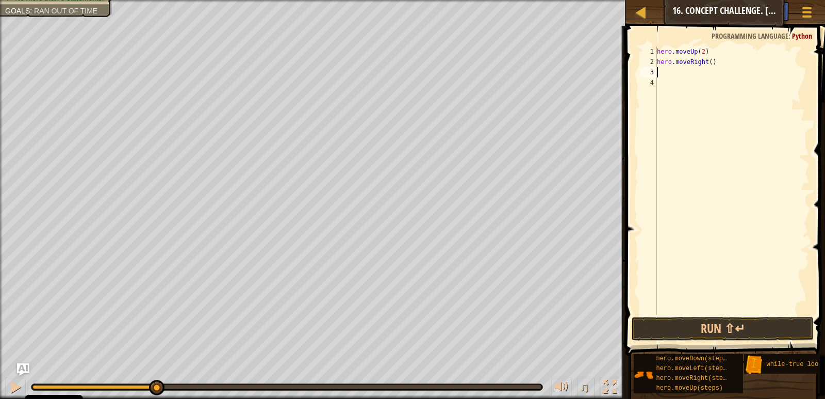
click at [708, 69] on div "hero . moveUp ( 2 ) hero . moveRight ( )" at bounding box center [732, 190] width 155 height 289
click at [706, 55] on div "hero . moveUp ( 2 ) hero . moveRight ( )" at bounding box center [732, 190] width 155 height 289
click at [710, 62] on div "hero . moveUp ( 2 ) hero . moveRight ( )" at bounding box center [732, 190] width 155 height 289
click at [709, 62] on div "hero . moveUp ( 2 ) hero . moveRight ( )" at bounding box center [732, 190] width 155 height 289
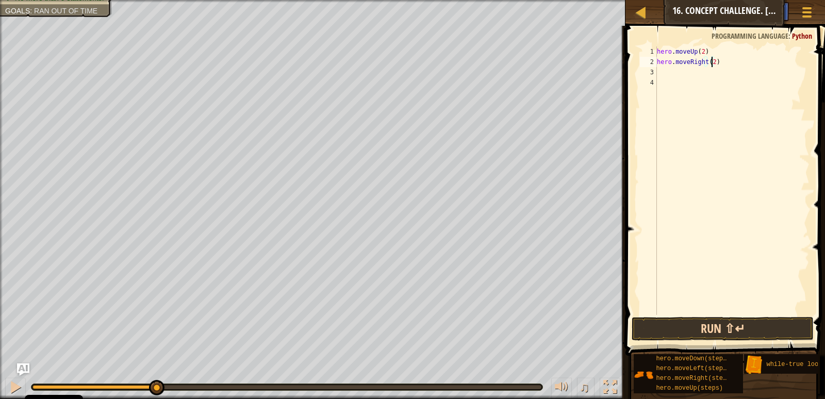
type textarea "hero.moveRight(2)"
click at [651, 326] on button "Run ⇧↵" at bounding box center [723, 329] width 182 height 24
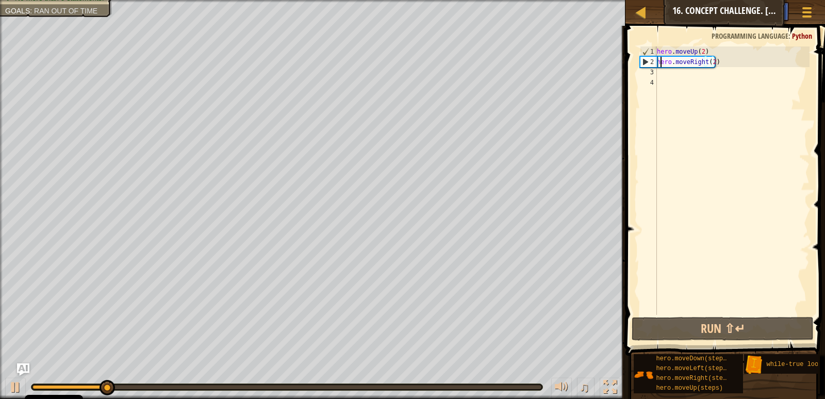
click at [662, 66] on div "hero . moveUp ( 2 ) hero . moveRight ( 2 )" at bounding box center [732, 190] width 155 height 289
click at [664, 70] on div "hero . moveUp ( 2 ) hero . moveRight ( 2 )" at bounding box center [732, 190] width 155 height 289
type textarea "h"
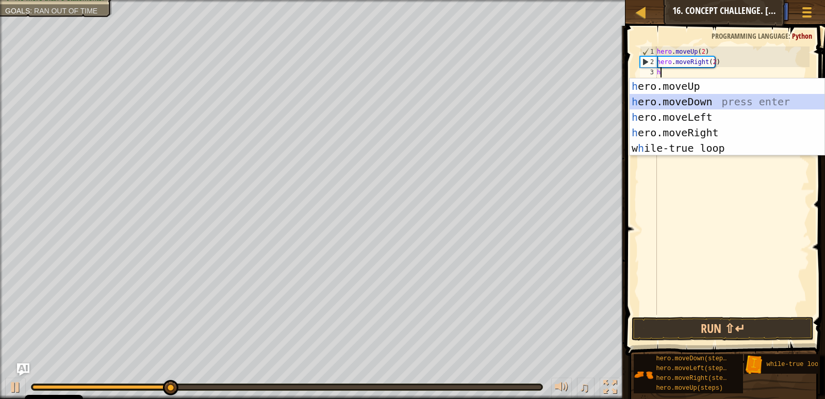
click at [693, 103] on div "h ero.moveUp press enter h ero.moveDown press enter h ero.moveLeft press enter …" at bounding box center [727, 132] width 195 height 108
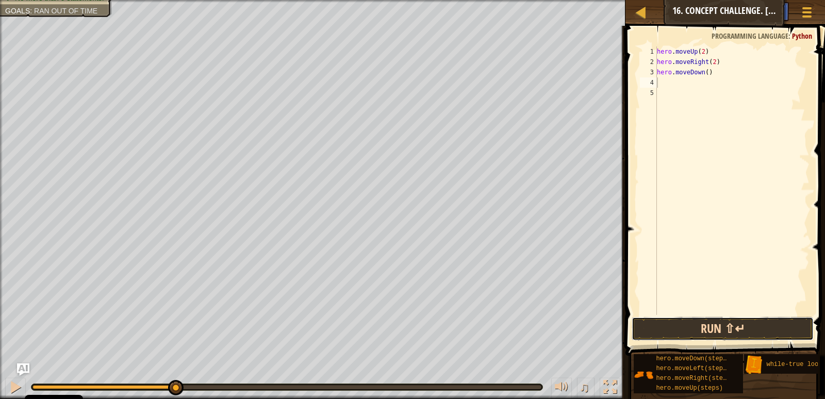
drag, startPoint x: 669, startPoint y: 339, endPoint x: 693, endPoint y: 323, distance: 28.3
click at [693, 323] on button "Run ⇧↵" at bounding box center [723, 329] width 182 height 24
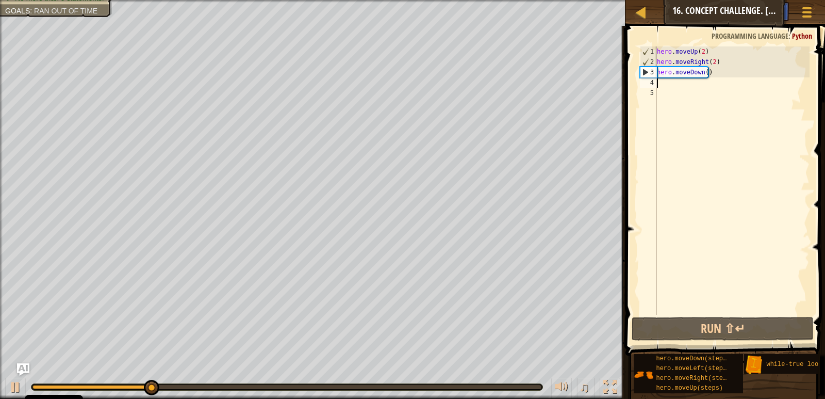
type textarea "h"
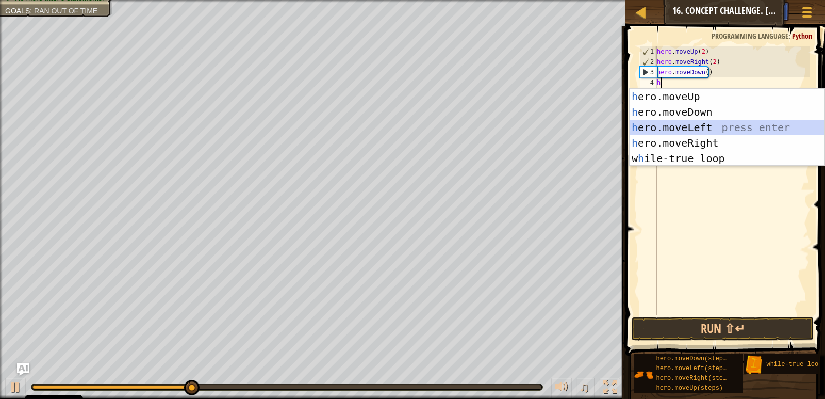
click at [728, 128] on div "h ero.moveUp press enter h ero.moveDown press enter h ero.moveLeft press enter …" at bounding box center [727, 143] width 195 height 108
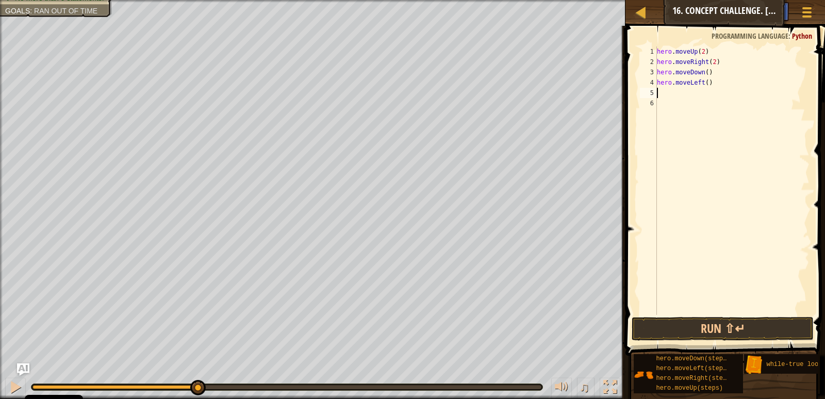
drag, startPoint x: 719, startPoint y: 94, endPoint x: 684, endPoint y: 56, distance: 51.9
click at [703, 90] on div "hero . moveUp ( 2 ) hero . moveRight ( 2 ) hero . moveDown ( ) hero . moveLeft …" at bounding box center [732, 190] width 155 height 289
click at [705, 91] on div "hero . moveUp ( 2 ) hero . moveRight ( 2 ) hero . moveDown ( ) hero . moveLeft …" at bounding box center [732, 190] width 155 height 289
click at [703, 85] on div "hero . moveUp ( 2 ) hero . moveRight ( 2 ) hero . moveDown ( ) hero . moveLeft …" at bounding box center [732, 190] width 155 height 289
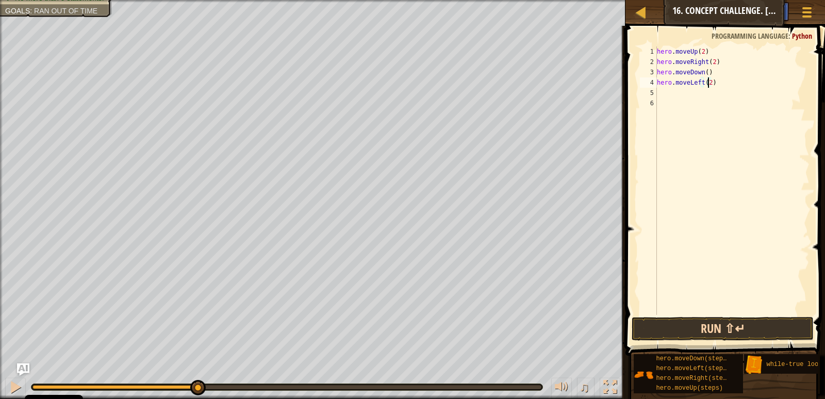
type textarea "hero.moveLeft(2)"
click at [696, 323] on button "Run ⇧↵" at bounding box center [723, 329] width 182 height 24
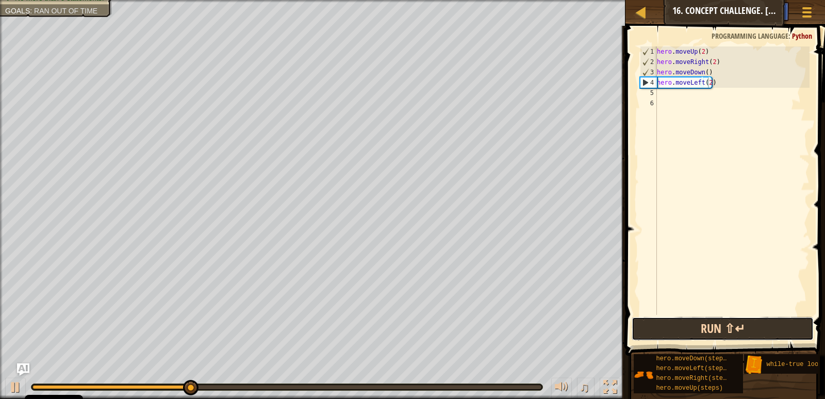
click at [797, 325] on button "Run ⇧↵" at bounding box center [723, 329] width 182 height 24
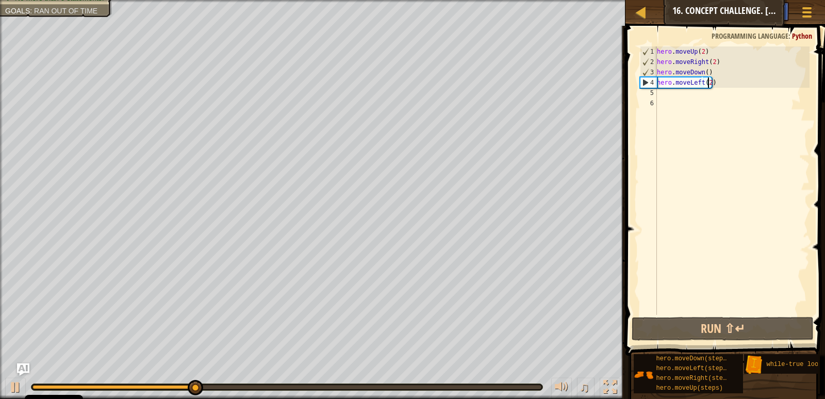
drag, startPoint x: 689, startPoint y: 100, endPoint x: 680, endPoint y: 96, distance: 9.5
click at [682, 97] on div "hero . moveUp ( 2 ) hero . moveRight ( 2 ) hero . moveDown ( ) hero . moveLeft …" at bounding box center [732, 190] width 155 height 289
click at [671, 91] on div "hero . moveUp ( 2 ) hero . moveRight ( 2 ) hero . moveDown ( ) hero . moveLeft …" at bounding box center [732, 180] width 155 height 268
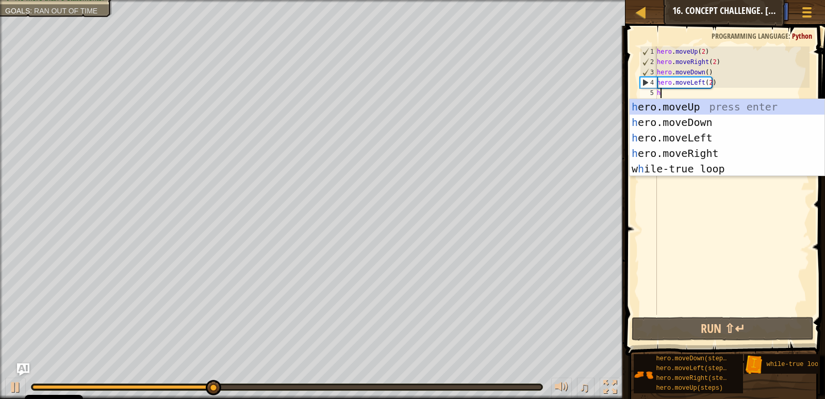
type textarea "h"
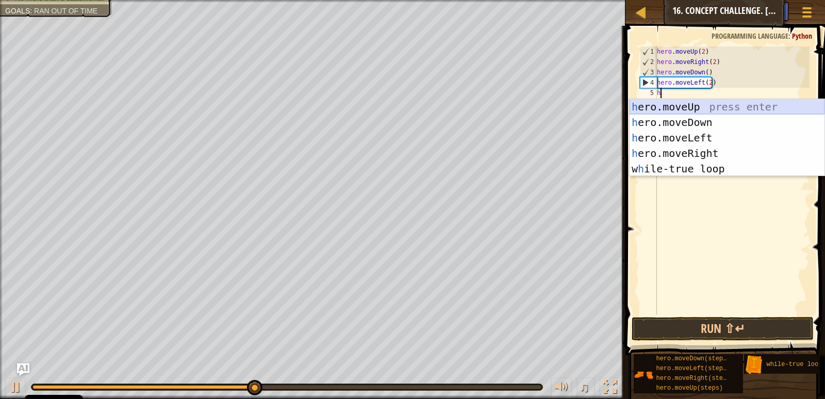
click at [658, 110] on div "h ero.moveUp press enter h ero.moveDown press enter h ero.moveLeft press enter …" at bounding box center [727, 153] width 195 height 108
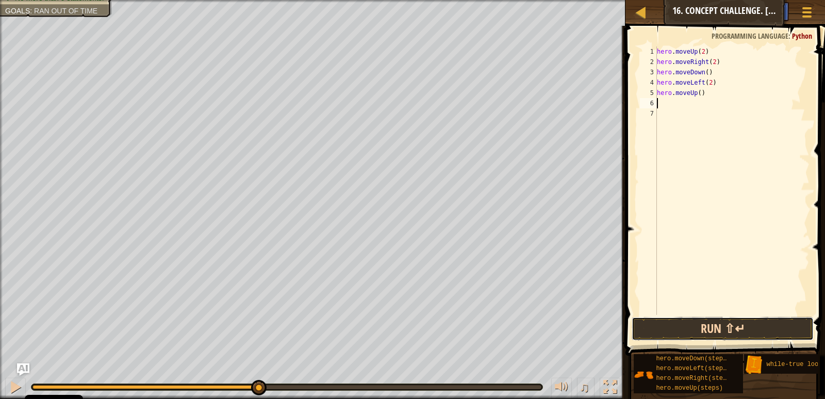
click at [731, 327] on button "Run ⇧↵" at bounding box center [723, 329] width 182 height 24
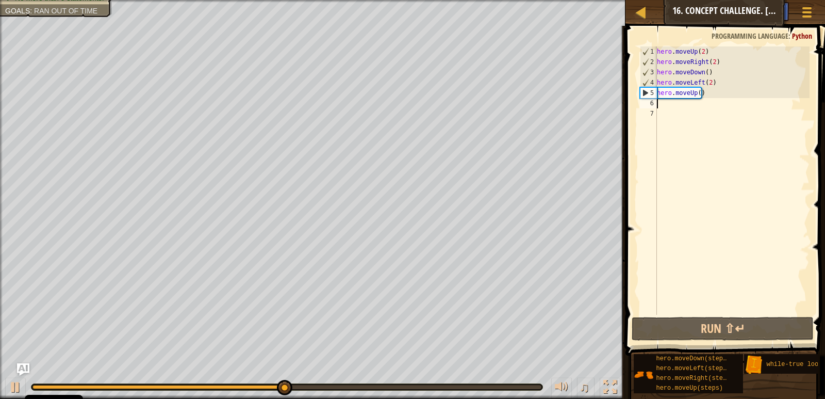
click at [698, 91] on div "hero . moveUp ( 2 ) hero . moveRight ( 2 ) hero . moveDown ( ) hero . moveLeft …" at bounding box center [732, 190] width 155 height 289
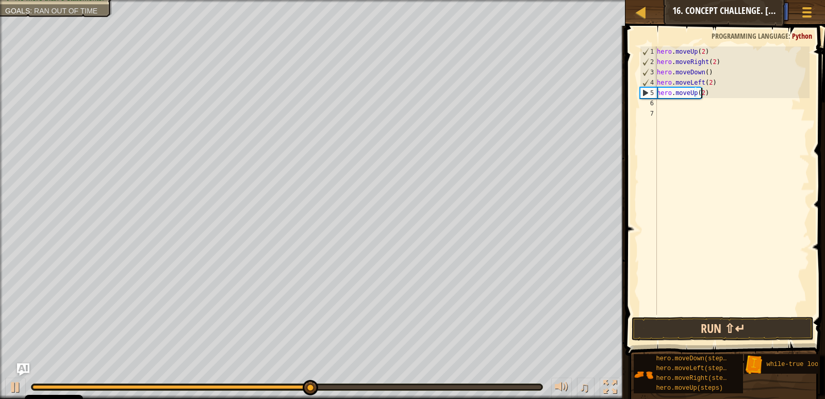
type textarea "hero.moveUp(2)"
click at [679, 320] on button "Run ⇧↵" at bounding box center [723, 329] width 182 height 24
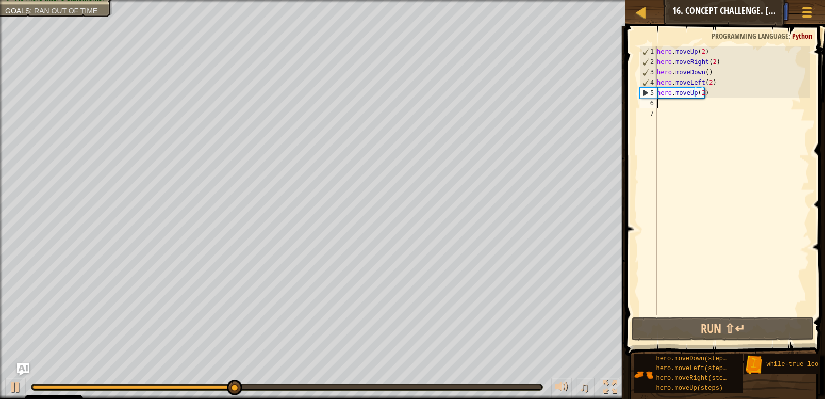
click at [668, 99] on div "hero . moveUp ( 2 ) hero . moveRight ( 2 ) hero . moveDown ( ) hero . moveLeft …" at bounding box center [732, 190] width 155 height 289
type textarea "h"
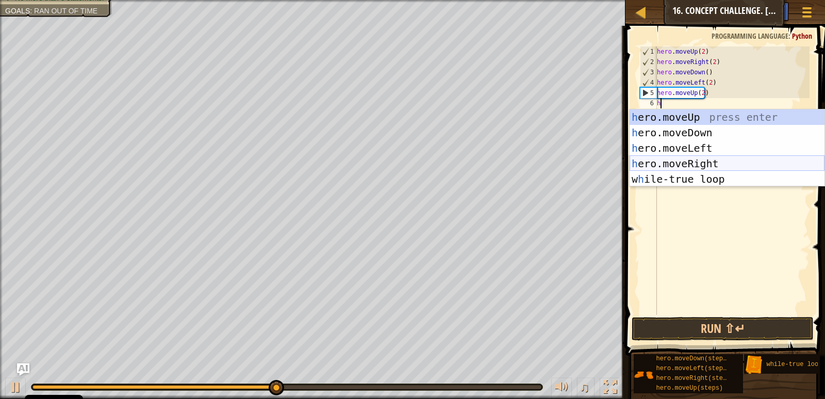
click at [653, 166] on div "h ero.moveUp press enter h ero.moveDown press enter h ero.moveLeft press enter …" at bounding box center [727, 163] width 195 height 108
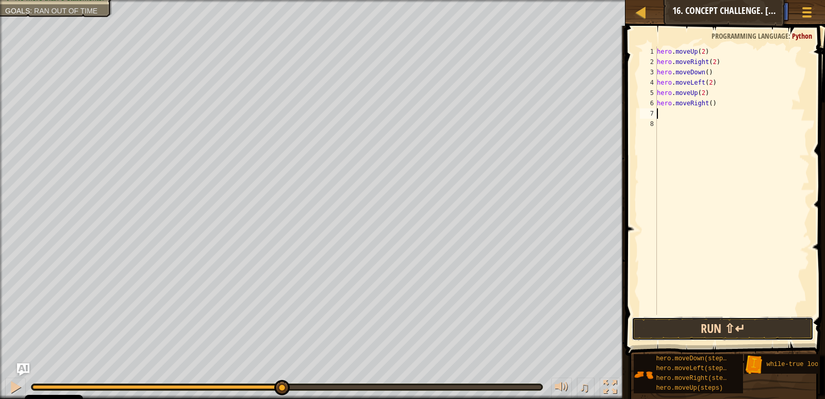
click at [724, 319] on button "Run ⇧↵" at bounding box center [723, 329] width 182 height 24
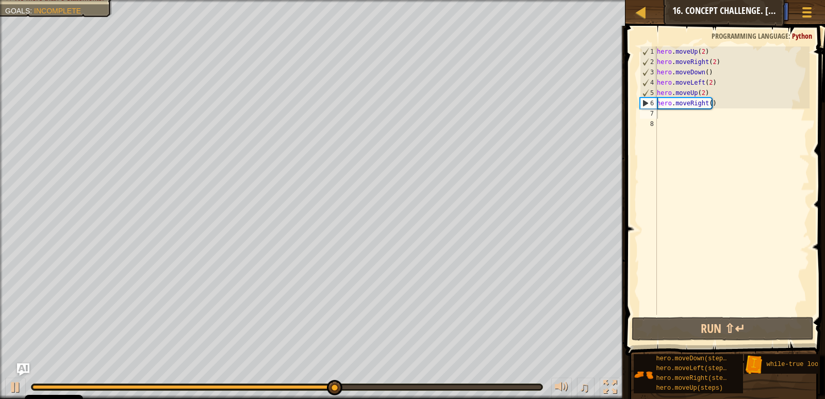
drag, startPoint x: 820, startPoint y: 314, endPoint x: 823, endPoint y: 322, distance: 9.0
click at [823, 317] on span at bounding box center [726, 176] width 208 height 360
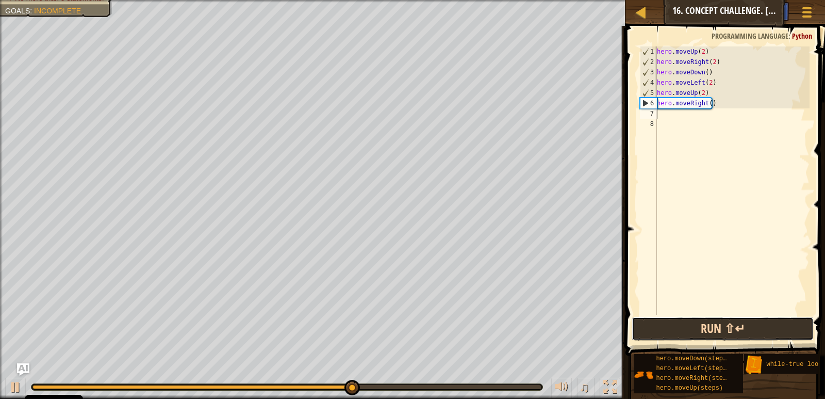
click at [698, 327] on button "Run ⇧↵" at bounding box center [723, 329] width 182 height 24
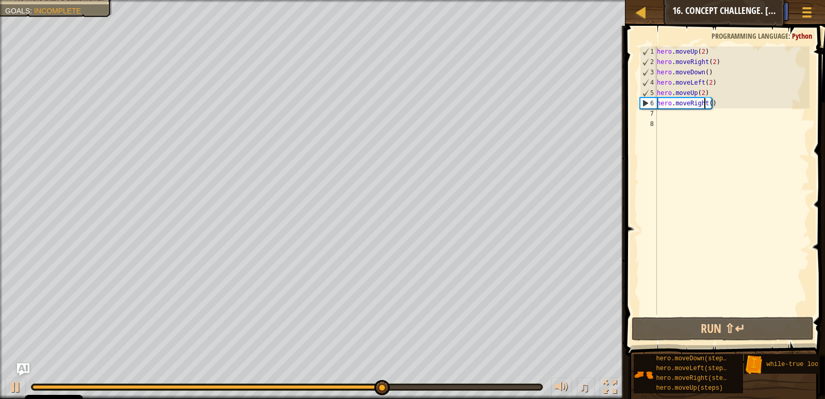
drag, startPoint x: 704, startPoint y: 105, endPoint x: 710, endPoint y: 100, distance: 7.7
click at [707, 102] on div "hero . moveUp ( 2 ) hero . moveRight ( 2 ) hero . moveDown ( ) hero . moveLeft …" at bounding box center [732, 190] width 155 height 289
click at [712, 103] on div "hero . moveUp ( 2 ) hero . moveRight ( 2 ) hero . moveDown ( ) hero . moveLeft …" at bounding box center [732, 190] width 155 height 289
click at [708, 104] on div "hero . moveUp ( 2 ) hero . moveRight ( 2 ) hero . moveDown ( ) hero . moveLeft …" at bounding box center [732, 190] width 155 height 289
type textarea "hero.moveRight(2)"
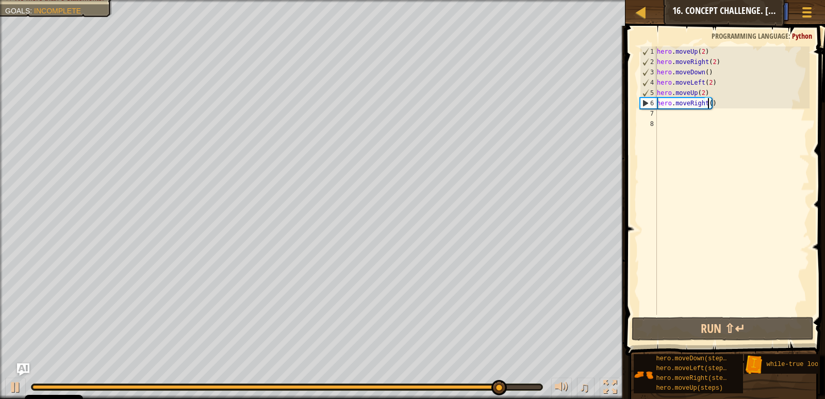
scroll to position [5, 4]
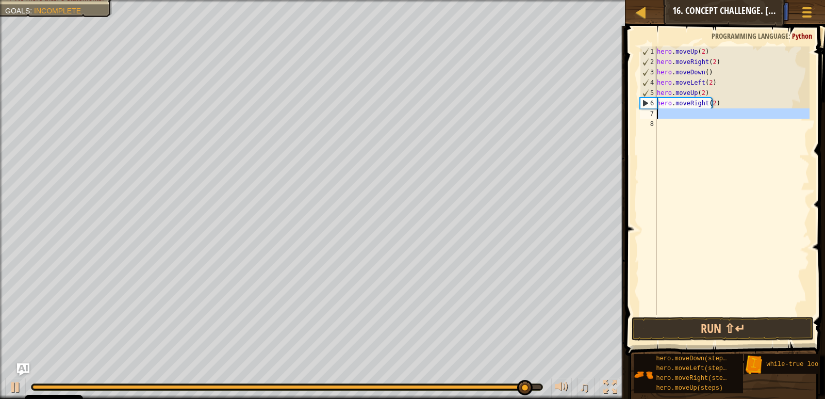
click at [650, 111] on div "7" at bounding box center [648, 113] width 17 height 10
click at [648, 113] on div "7" at bounding box center [648, 113] width 17 height 10
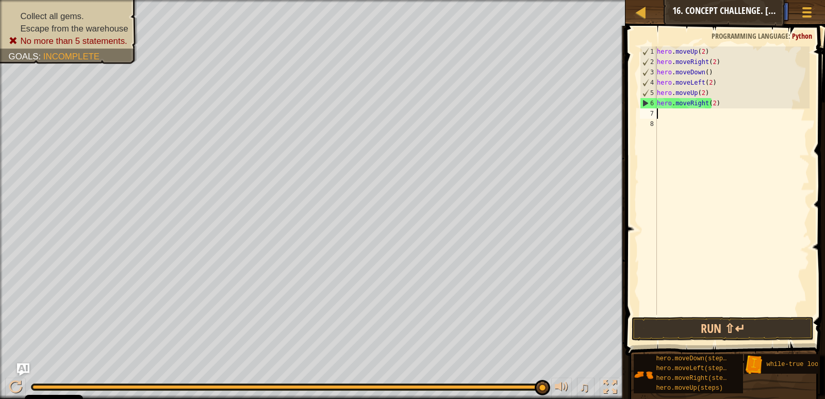
type textarea "h"
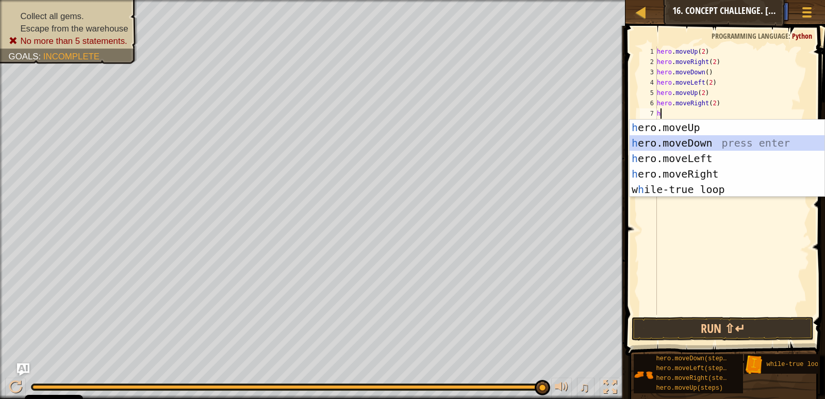
click at [665, 142] on div "h ero.moveUp press enter h ero.moveDown press enter h ero.moveLeft press enter …" at bounding box center [727, 174] width 195 height 108
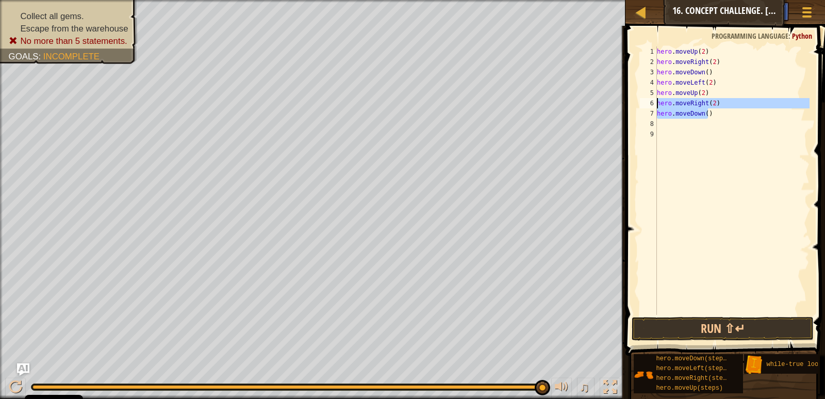
drag, startPoint x: 708, startPoint y: 111, endPoint x: 651, endPoint y: 105, distance: 57.1
click at [651, 105] on div "1 2 3 4 5 6 7 8 9 hero . moveUp ( 2 ) hero . moveRight ( 2 ) hero . moveDown ( …" at bounding box center [724, 180] width 172 height 268
type textarea "hero.moveRight(2) hero.moveDown()"
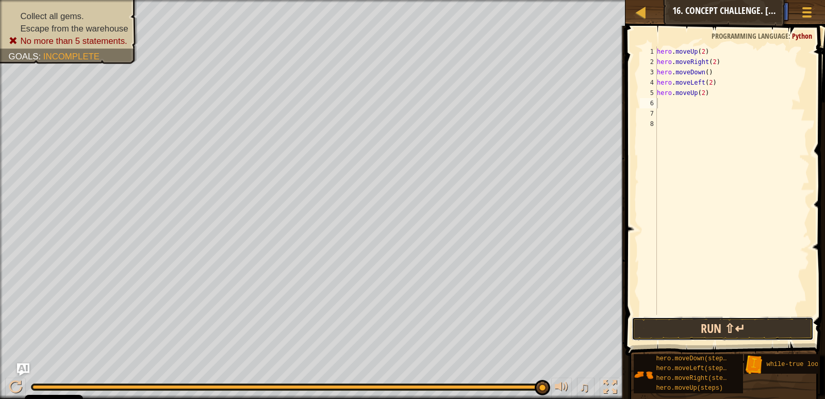
click at [737, 327] on button "Run ⇧↵" at bounding box center [723, 329] width 182 height 24
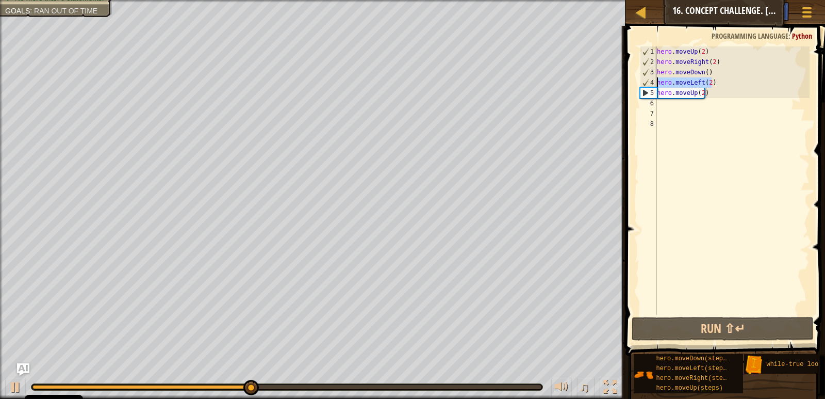
drag, startPoint x: 712, startPoint y: 83, endPoint x: 652, endPoint y: 79, distance: 59.9
click at [652, 79] on div "1 2 3 4 5 6 7 8 hero . moveUp ( 2 ) hero . moveRight ( 2 ) hero . moveDown ( ) …" at bounding box center [724, 180] width 172 height 268
type textarea "hero.moveLeft(2)"
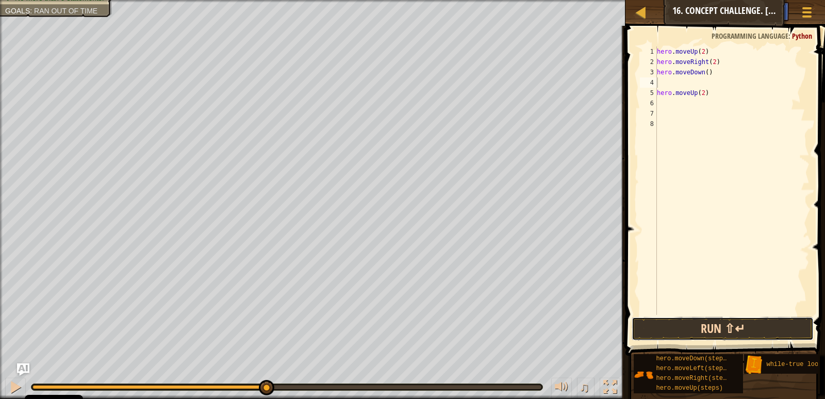
click at [772, 321] on button "Run ⇧↵" at bounding box center [723, 329] width 182 height 24
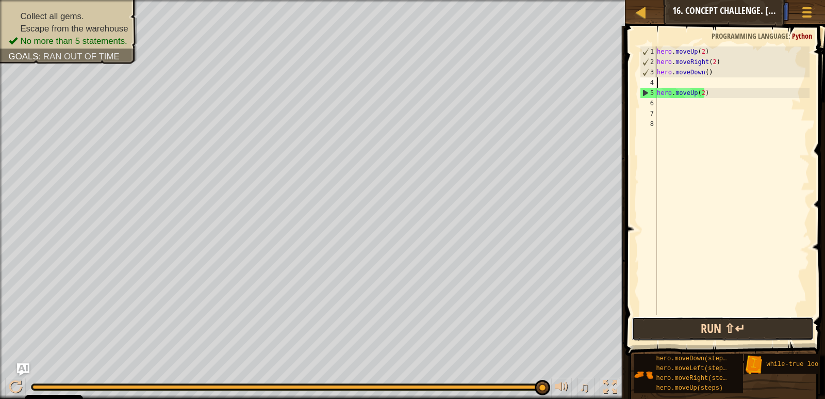
click at [673, 326] on button "Run ⇧↵" at bounding box center [723, 329] width 182 height 24
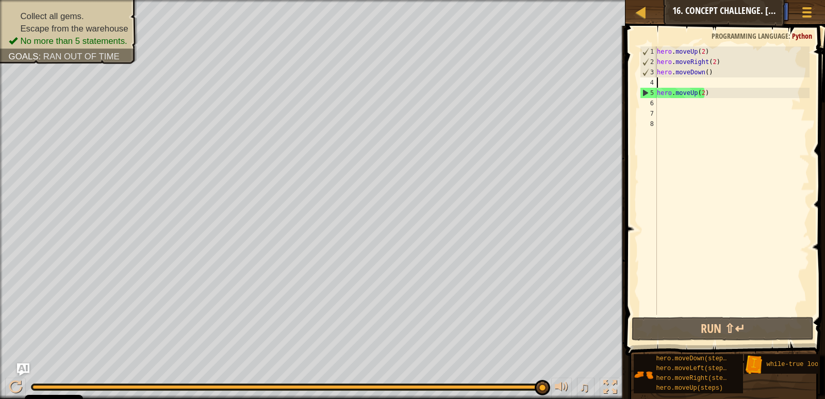
click at [670, 80] on div "hero . moveUp ( 2 ) hero . moveRight ( 2 ) hero . moveDown ( ) hero . moveUp ( …" at bounding box center [732, 190] width 155 height 289
type textarea "h"
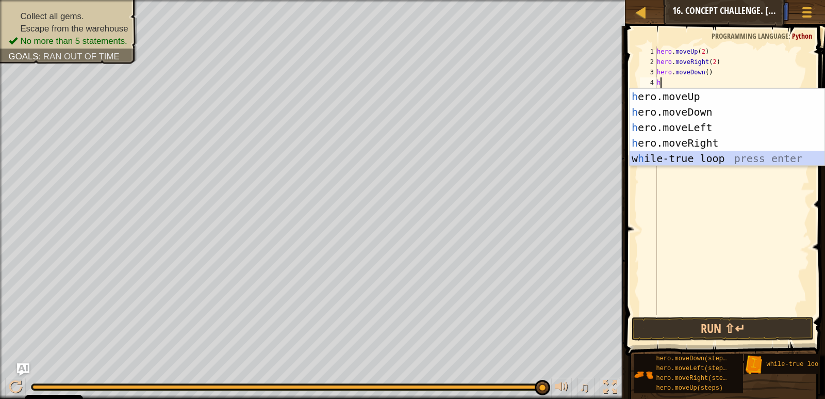
click at [677, 160] on div "h ero.moveUp press enter h ero.moveDown press enter h ero.moveLeft press enter …" at bounding box center [727, 143] width 195 height 108
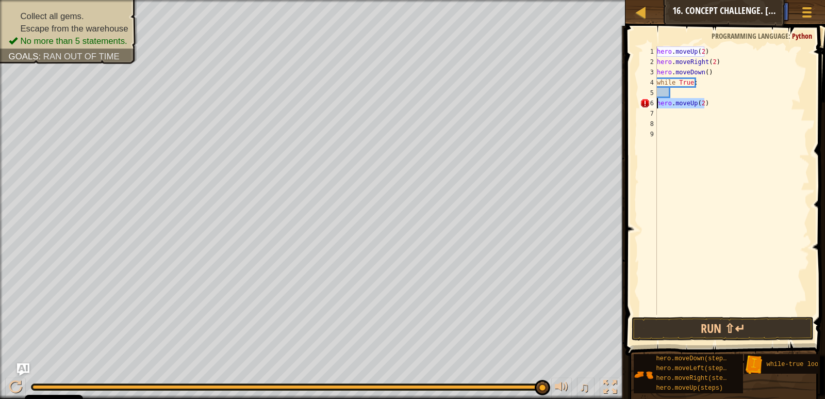
drag, startPoint x: 718, startPoint y: 100, endPoint x: 655, endPoint y: 103, distance: 62.5
click at [655, 103] on div "1 2 3 4 5 6 7 8 9 hero . moveUp ( 2 ) hero . moveRight ( 2 ) hero . moveDown ( …" at bounding box center [724, 180] width 172 height 268
type textarea "hero.moveUp(2)"
click at [675, 95] on div "hero . moveUp ( 2 ) hero . moveRight ( 2 ) hero . moveDown ( ) while True :" at bounding box center [732, 190] width 155 height 289
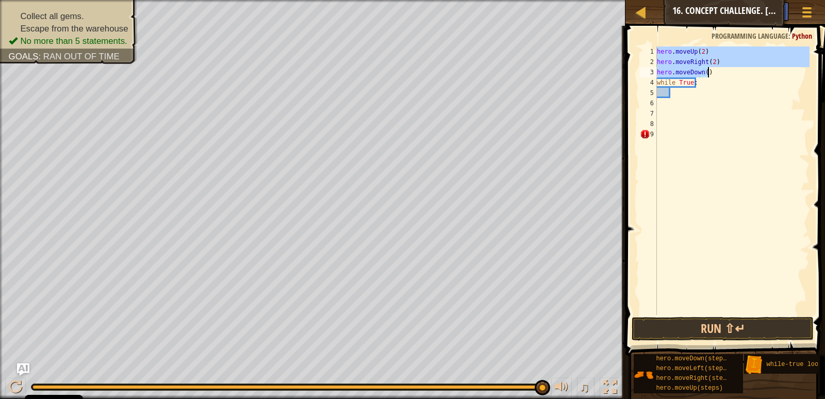
drag, startPoint x: 657, startPoint y: 48, endPoint x: 720, endPoint y: 73, distance: 68.3
click at [720, 73] on div "hero . moveUp ( 2 ) hero . moveRight ( 2 ) hero . moveDown ( ) while True :" at bounding box center [732, 190] width 155 height 289
type textarea "hero.moveRight(2) hero.moveDown()"
drag, startPoint x: 719, startPoint y: 74, endPoint x: 687, endPoint y: 94, distance: 37.8
click at [687, 94] on div "hero . moveUp ( 2 ) hero . moveRight ( 2 ) hero . moveDown ( ) while True :" at bounding box center [732, 190] width 155 height 289
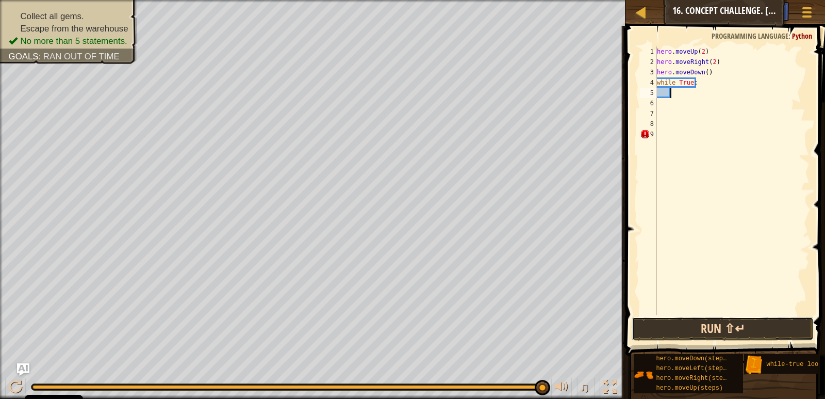
click at [686, 333] on button "Run ⇧↵" at bounding box center [723, 329] width 182 height 24
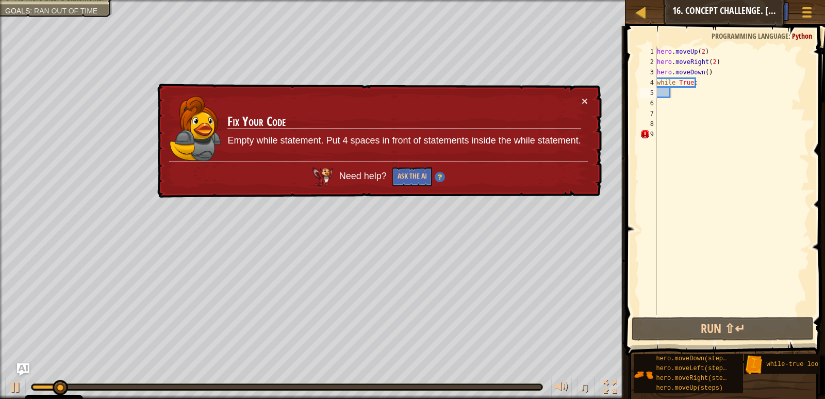
drag, startPoint x: 534, startPoint y: 101, endPoint x: 572, endPoint y: 106, distance: 38.4
click at [534, 101] on td "Fix Your Code Empty while statement. Put 4 spaces in front of statements inside…" at bounding box center [404, 128] width 354 height 67
click at [601, 107] on div "× Fix Your Code Empty while statement. Put 4 spaces in front of statements insi…" at bounding box center [378, 141] width 447 height 115
click at [599, 100] on div "Map Introduction to Computer Science 16. Concept Challenge. Loop Warehouse Game…" at bounding box center [412, 199] width 825 height 399
click at [587, 98] on button "×" at bounding box center [585, 100] width 6 height 11
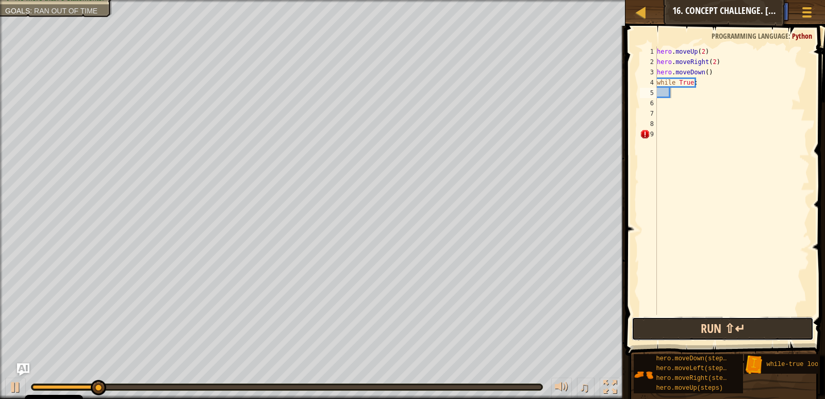
click at [660, 330] on button "Run ⇧↵" at bounding box center [723, 329] width 182 height 24
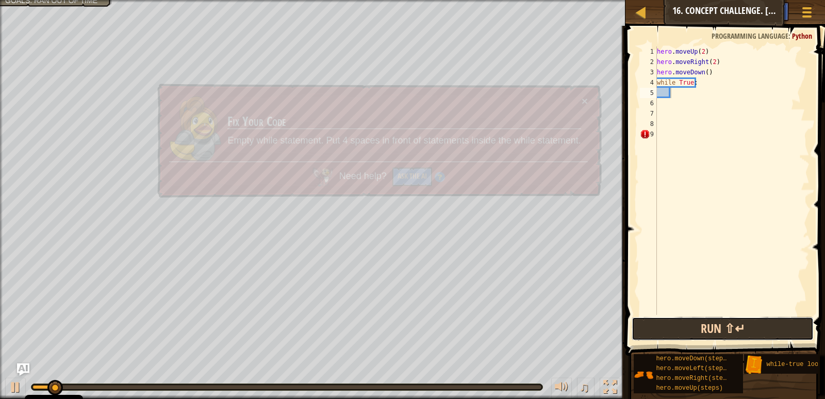
click at [651, 322] on button "Run ⇧↵" at bounding box center [723, 329] width 182 height 24
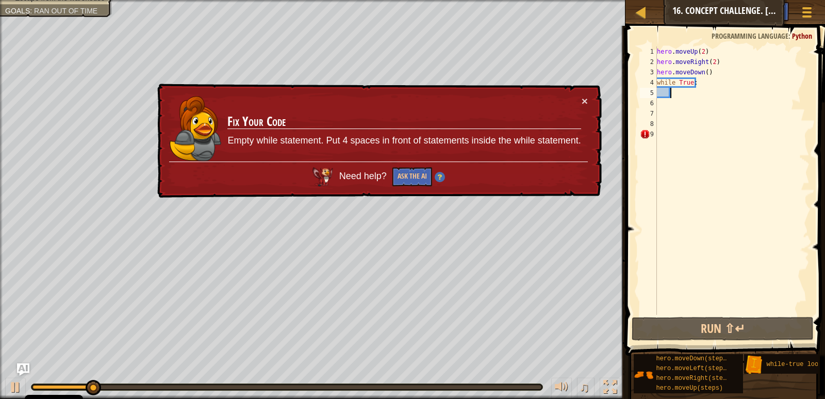
click at [693, 137] on div "hero . moveUp ( 2 ) hero . moveRight ( 2 ) hero . moveDown ( ) while True :" at bounding box center [732, 190] width 155 height 289
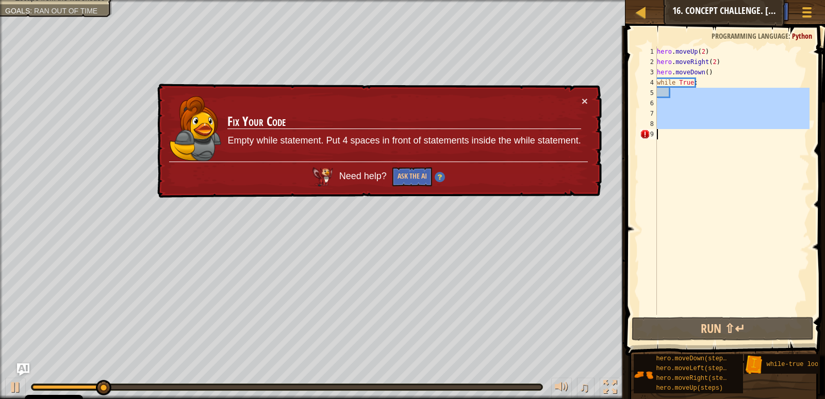
drag, startPoint x: 681, startPoint y: 99, endPoint x: 708, endPoint y: 152, distance: 59.7
click at [709, 152] on div "hero . moveUp ( 2 ) hero . moveRight ( 2 ) hero . moveDown ( ) while True :" at bounding box center [732, 190] width 155 height 289
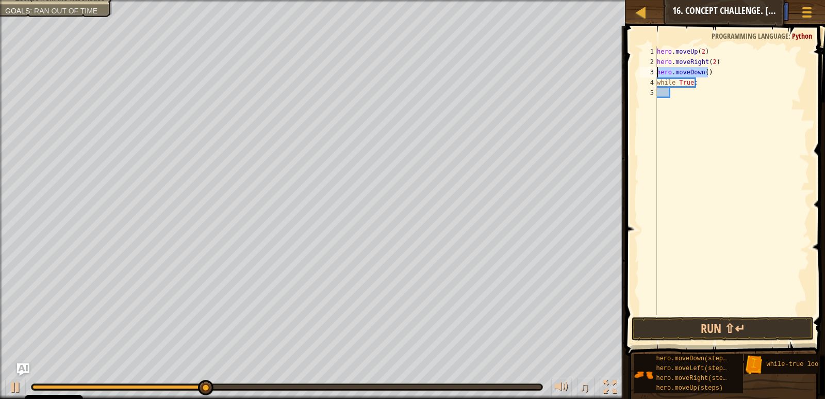
drag, startPoint x: 716, startPoint y: 71, endPoint x: 657, endPoint y: 74, distance: 58.9
click at [655, 74] on div "1 2 3 4 5 hero . moveUp ( 2 ) hero . moveRight ( 2 ) hero . moveDown ( ) while …" at bounding box center [724, 180] width 172 height 268
type textarea "hero.moveDown()"
type textarea "hero.moveRight(2)"
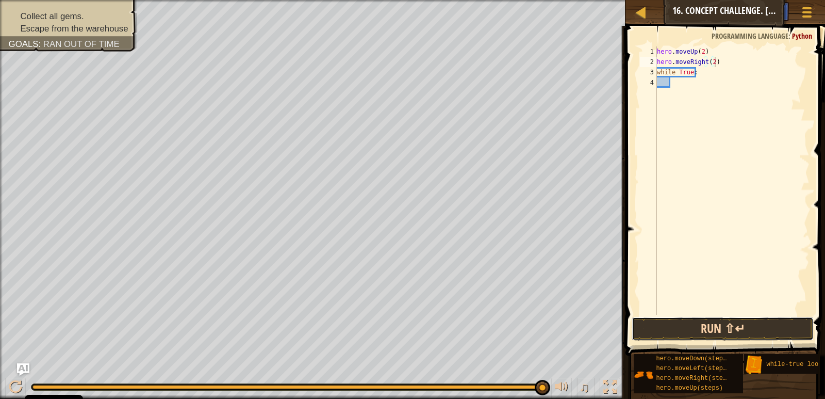
click at [785, 331] on button "Run ⇧↵" at bounding box center [723, 329] width 182 height 24
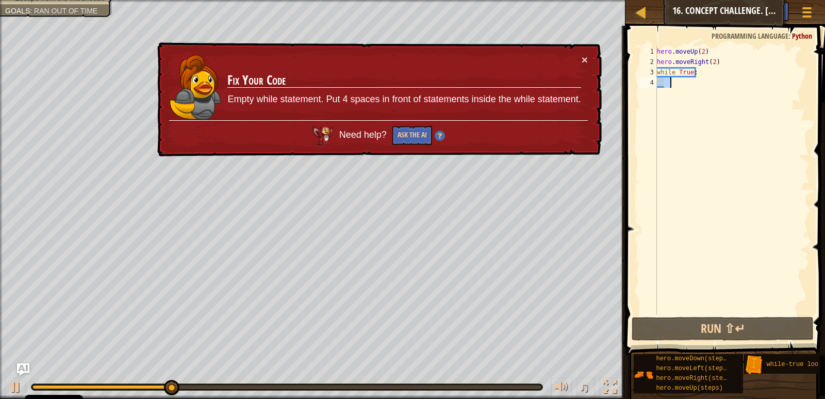
drag, startPoint x: 665, startPoint y: 79, endPoint x: 670, endPoint y: 88, distance: 10.2
click at [670, 88] on div "hero . moveUp ( 2 ) hero . moveRight ( 2 ) while True :" at bounding box center [732, 190] width 155 height 289
click at [669, 88] on div "hero . moveUp ( 2 ) hero . moveRight ( 2 ) while True :" at bounding box center [732, 180] width 155 height 268
click at [689, 77] on div "hero . moveUp ( 2 ) hero . moveRight ( 2 ) while True :" at bounding box center [732, 190] width 155 height 289
click at [688, 76] on div "hero . moveUp ( 2 ) hero . moveRight ( 2 ) while True :" at bounding box center [732, 190] width 155 height 289
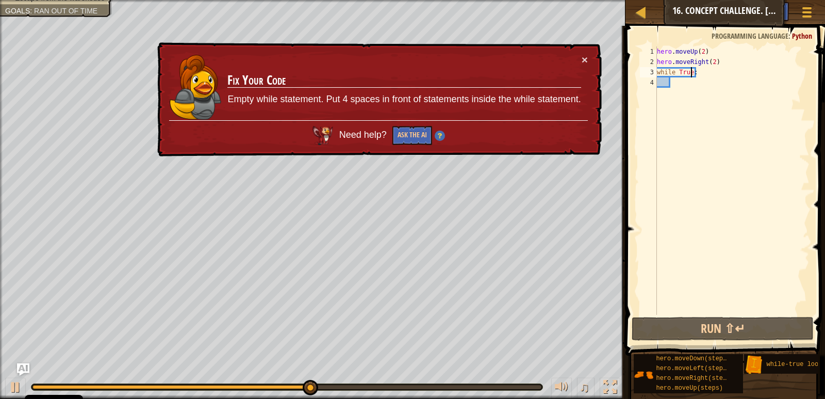
click at [691, 75] on div "hero . moveUp ( 2 ) hero . moveRight ( 2 ) while True :" at bounding box center [732, 190] width 155 height 289
click at [591, 51] on div "× Fix Your Code Empty while statement. Put 4 spaces in front of statements insi…" at bounding box center [378, 99] width 447 height 115
drag, startPoint x: 591, startPoint y: 51, endPoint x: 601, endPoint y: 55, distance: 10.6
click at [601, 55] on div "× Fix Your Code Empty while statement. Put 4 spaces in front of statements insi…" at bounding box center [378, 99] width 447 height 115
click at [594, 62] on div "× Fix Your Code Empty while statement. Put 4 spaces in front of statements insi…" at bounding box center [378, 99] width 447 height 115
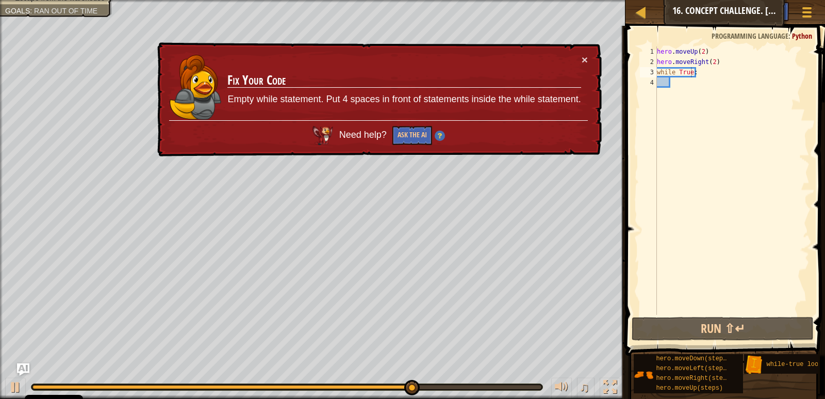
click at [590, 61] on div "× Fix Your Code Empty while statement. Put 4 spaces in front of statements insi…" at bounding box center [378, 99] width 447 height 115
drag, startPoint x: 588, startPoint y: 61, endPoint x: 578, endPoint y: 58, distance: 10.8
click at [578, 58] on div "× Fix Your Code Empty while statement. Put 4 spaces in front of statements insi…" at bounding box center [378, 99] width 447 height 115
click at [590, 61] on div "× Fix Your Code Empty while statement. Put 4 spaces in front of statements insi…" at bounding box center [378, 99] width 447 height 115
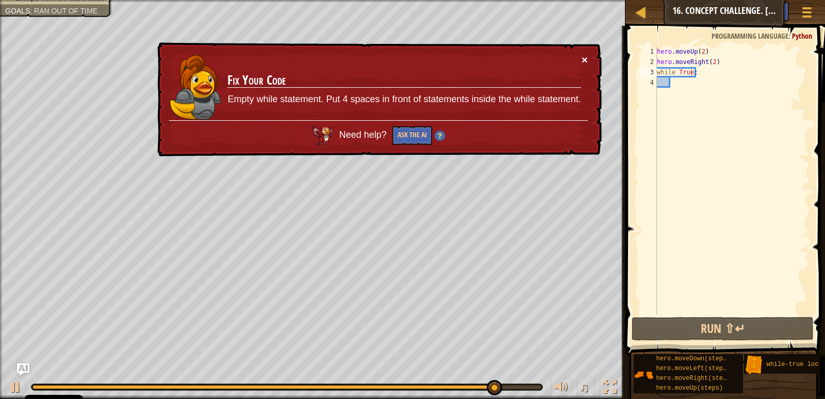
click at [582, 59] on button "×" at bounding box center [585, 59] width 6 height 11
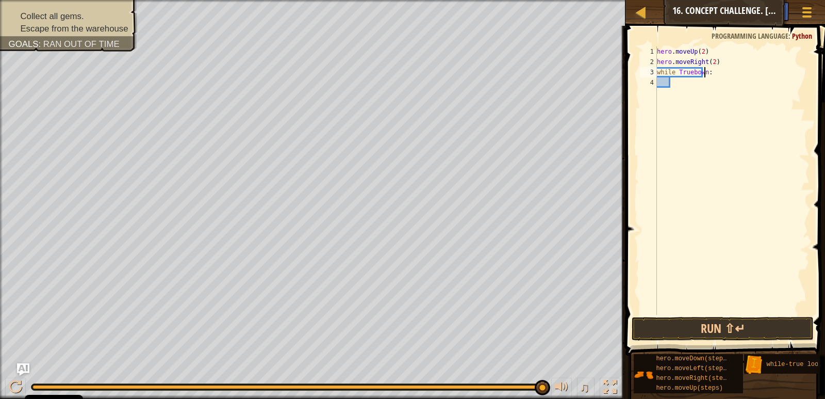
scroll to position [5, 4]
click at [710, 336] on button "Run ⇧↵" at bounding box center [723, 329] width 182 height 24
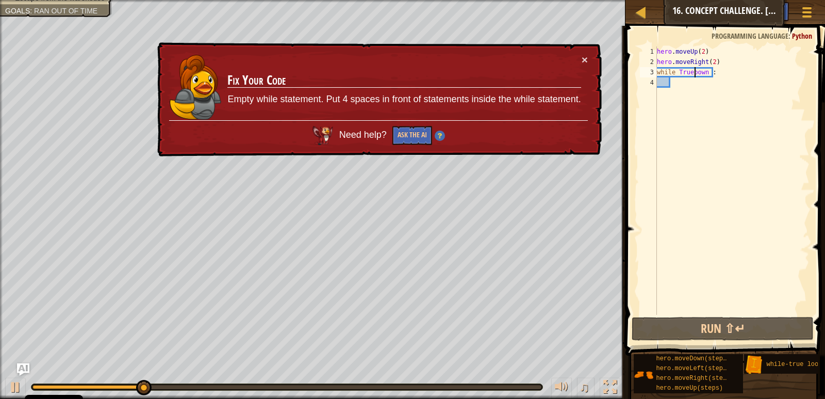
click at [693, 77] on div "hero . moveUp ( 2 ) hero . moveRight ( 2 ) while Truebown :" at bounding box center [732, 190] width 155 height 289
click at [708, 77] on div "hero . moveUp ( 2 ) hero . moveRight ( 2 ) while Truebown :" at bounding box center [732, 190] width 155 height 289
drag, startPoint x: 578, startPoint y: 57, endPoint x: 596, endPoint y: 57, distance: 18.0
click at [595, 57] on div "× Fix Your Code Empty while statement. Put 4 spaces in front of statements insi…" at bounding box center [378, 99] width 447 height 115
drag, startPoint x: 596, startPoint y: 57, endPoint x: 556, endPoint y: 69, distance: 40.8
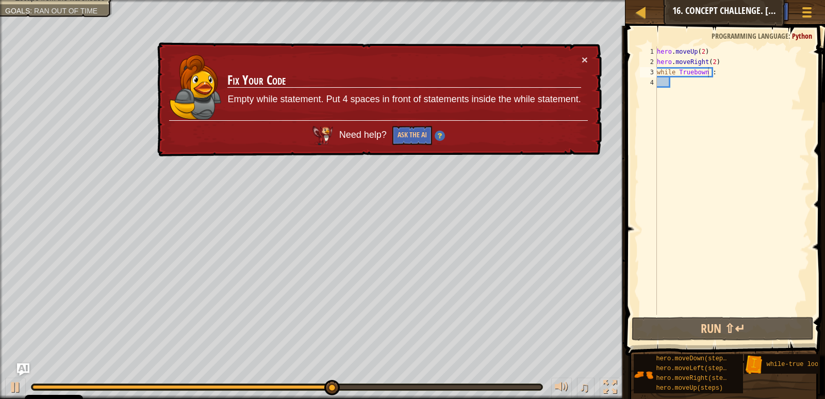
click at [556, 69] on div "× Fix Your Code Empty while statement. Put 4 spaces in front of statements insi…" at bounding box center [378, 99] width 447 height 115
click at [583, 61] on button "×" at bounding box center [585, 59] width 6 height 11
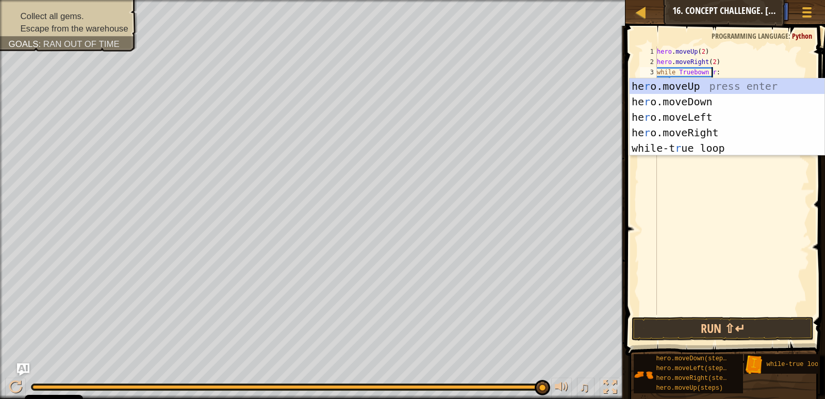
scroll to position [5, 4]
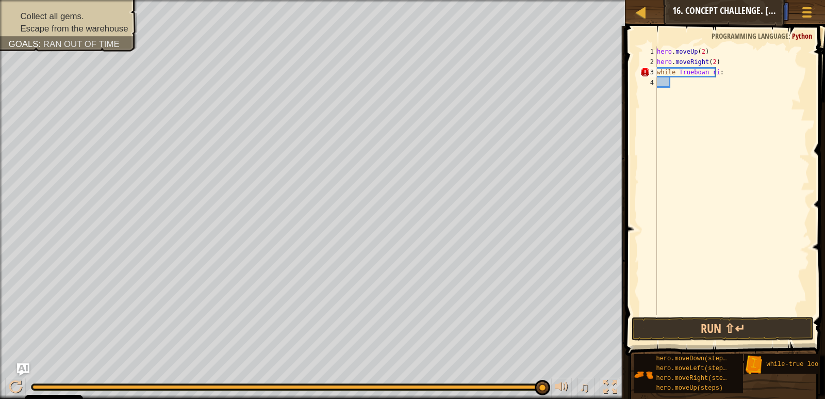
click at [630, 81] on span at bounding box center [726, 176] width 208 height 360
click at [717, 72] on div "hero . moveUp ( 2 ) hero . moveRight ( 2 ) while Truebown ri :" at bounding box center [732, 190] width 155 height 289
click at [713, 73] on div "hero . moveUp ( 2 ) hero . moveRight ( 2 ) while Truebown ri :" at bounding box center [732, 190] width 155 height 289
click at [692, 71] on div "hero . moveUp ( 2 ) hero . moveRight ( 2 ) while Truebown rite :" at bounding box center [732, 190] width 155 height 289
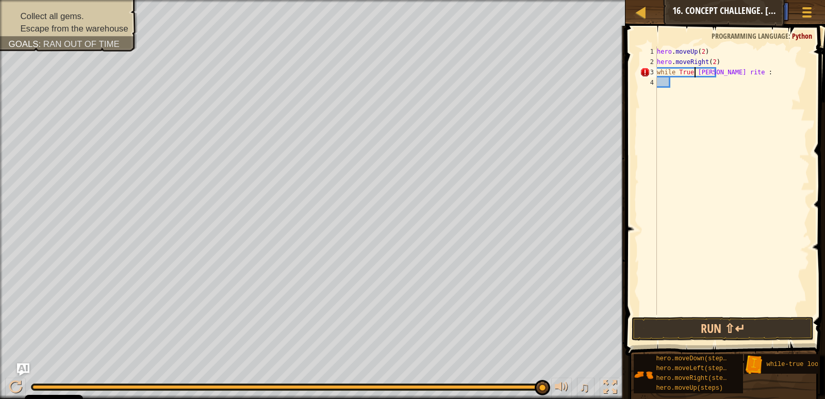
click at [729, 74] on div "hero . moveUp ( 2 ) hero . moveRight ( 2 ) while True bown rite :" at bounding box center [732, 190] width 155 height 289
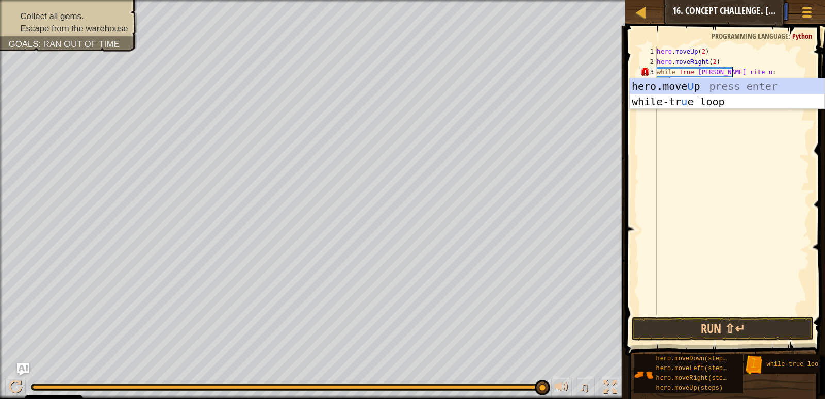
scroll to position [5, 6]
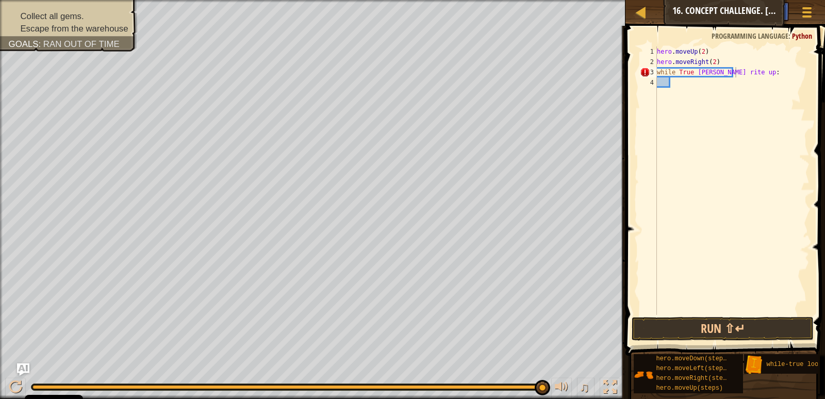
drag, startPoint x: 781, startPoint y: 326, endPoint x: 790, endPoint y: 323, distance: 9.3
click at [782, 326] on button "Run ⇧↵" at bounding box center [723, 329] width 182 height 24
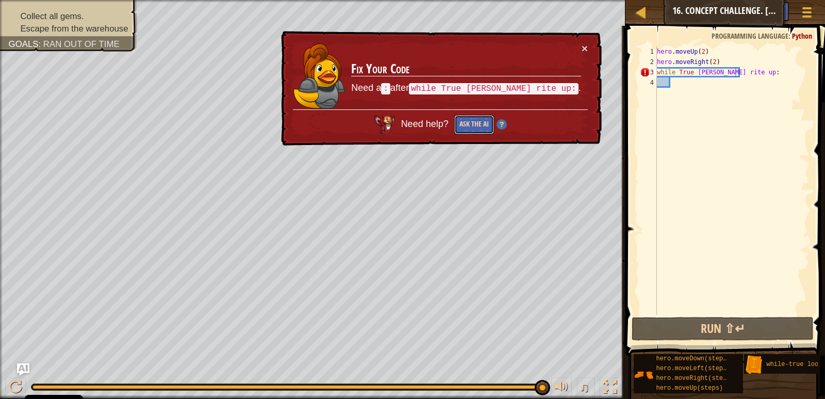
click at [494, 120] on button "Ask the AI" at bounding box center [474, 124] width 40 height 19
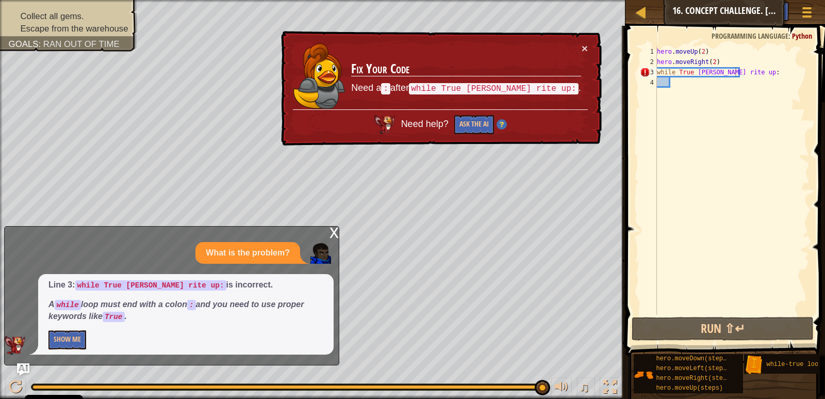
click at [75, 328] on div "Line 3: while True bown rite up: is incorrect. A while loop must end with a col…" at bounding box center [185, 314] width 295 height 80
click at [71, 343] on button "Show Me" at bounding box center [67, 339] width 38 height 19
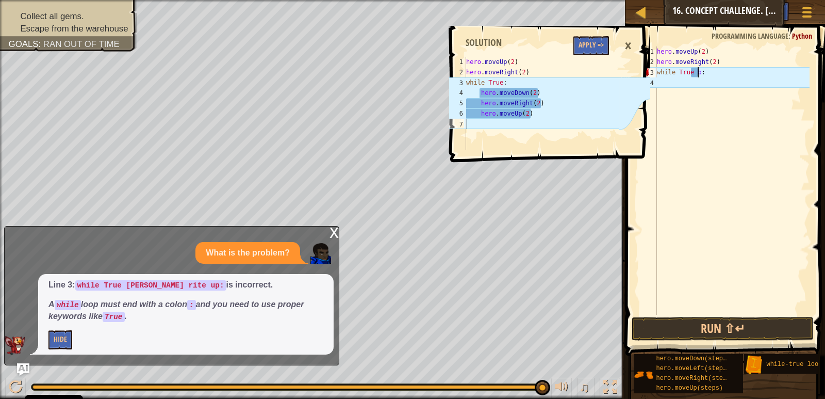
scroll to position [5, 3]
type textarea "while True:"
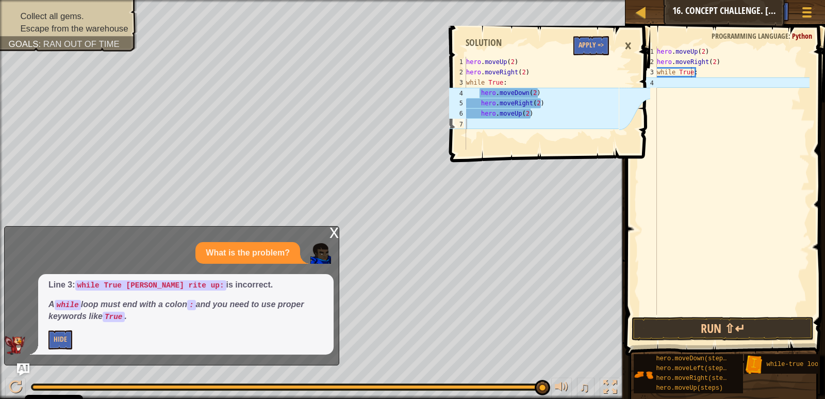
click at [647, 83] on icon at bounding box center [634, 103] width 31 height 93
click at [654, 81] on div "4" at bounding box center [648, 82] width 17 height 10
click at [679, 85] on div "hero . moveUp ( 2 ) hero . moveRight ( 2 ) while True :" at bounding box center [732, 190] width 155 height 289
click at [665, 89] on div "hero . moveUp ( 2 ) hero . moveRight ( 2 ) while True :" at bounding box center [732, 190] width 155 height 289
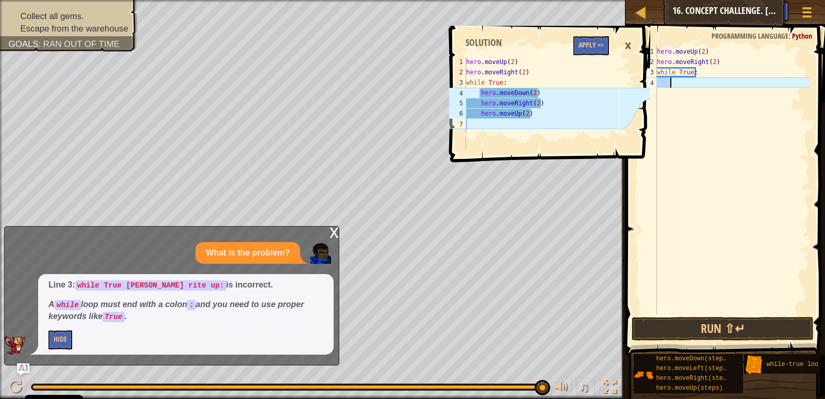
click at [665, 89] on div "hero . moveUp ( 2 ) hero . moveRight ( 2 ) while True :" at bounding box center [732, 190] width 155 height 289
type textarea "h"
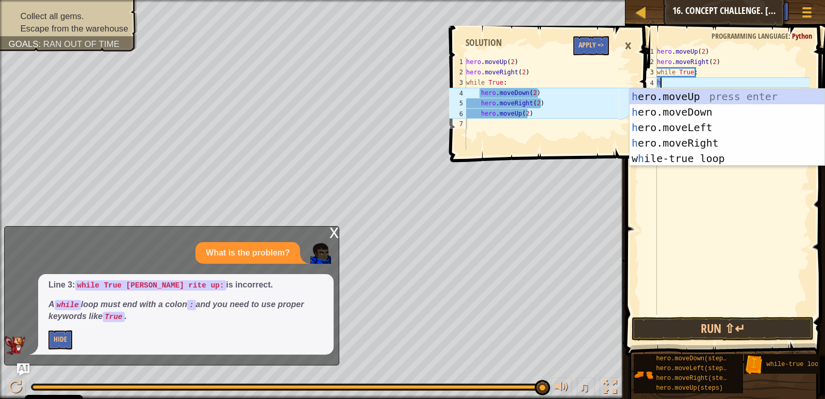
scroll to position [5, 0]
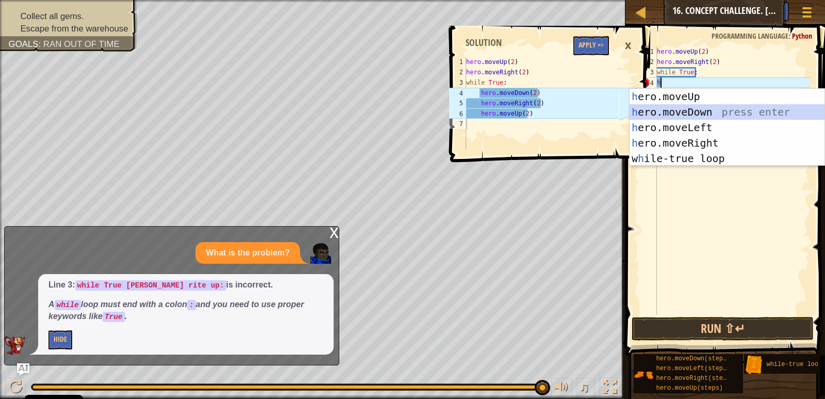
click at [700, 113] on div "h ero.moveUp press enter h ero.moveDown press enter h ero.moveLeft press enter …" at bounding box center [727, 143] width 195 height 108
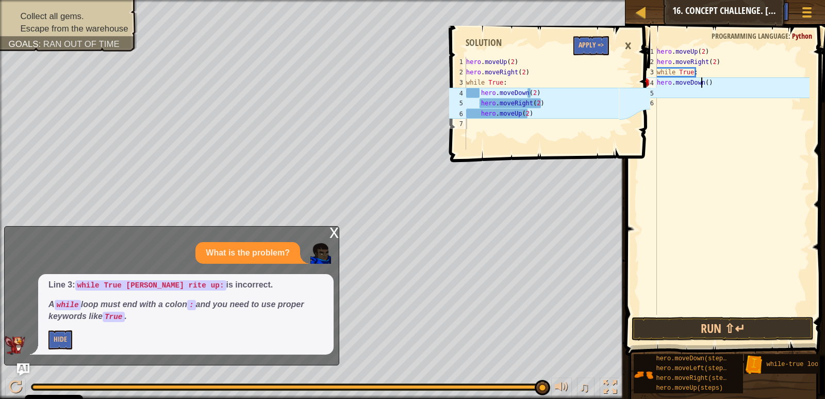
click at [702, 78] on div "hero . moveUp ( 2 ) hero . moveRight ( 2 ) while True : hero . moveDown ( )" at bounding box center [732, 190] width 155 height 289
click at [705, 81] on div "hero . moveUp ( 2 ) hero . moveRight ( 2 ) while True : hero . moveDown ( )" at bounding box center [732, 190] width 155 height 289
type textarea "hero.moveDown(2)"
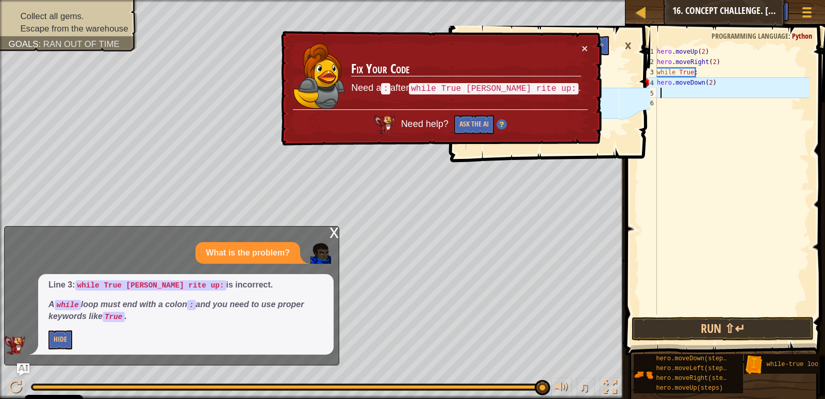
click at [660, 88] on div "hero . moveUp ( 2 ) hero . moveRight ( 2 ) while True : hero . moveDown ( 2 )" at bounding box center [732, 190] width 155 height 289
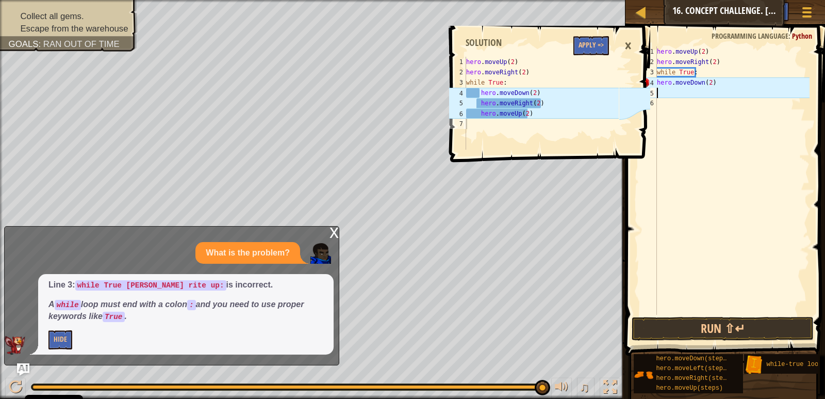
type textarea "h"
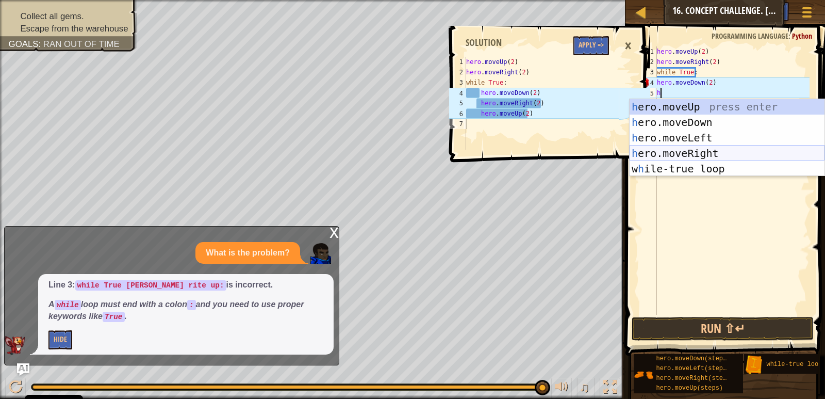
click at [664, 157] on div "h ero.moveUp press enter h ero.moveDown press enter h ero.moveLeft press enter …" at bounding box center [727, 153] width 195 height 108
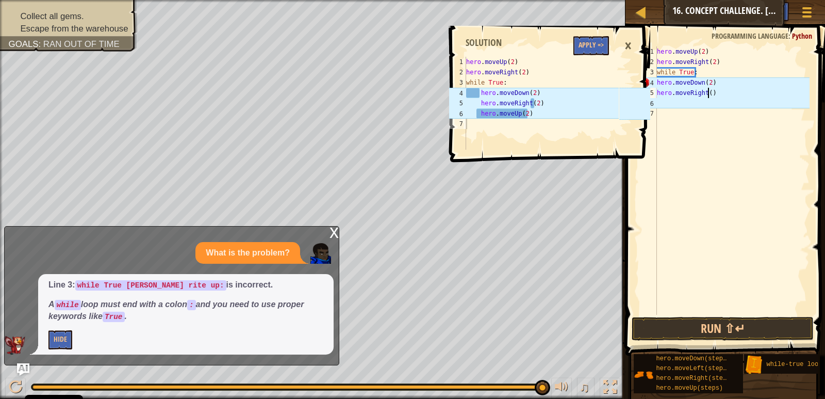
click at [707, 93] on div "hero . moveUp ( 2 ) hero . moveRight ( 2 ) while True : hero . moveDown ( 2 ) h…" at bounding box center [732, 190] width 155 height 289
type textarea "hero.moveRight(2)"
click at [663, 101] on div "hero . moveUp ( 2 ) hero . moveRight ( 2 ) while True : hero . moveDown ( 2 ) h…" at bounding box center [732, 190] width 155 height 289
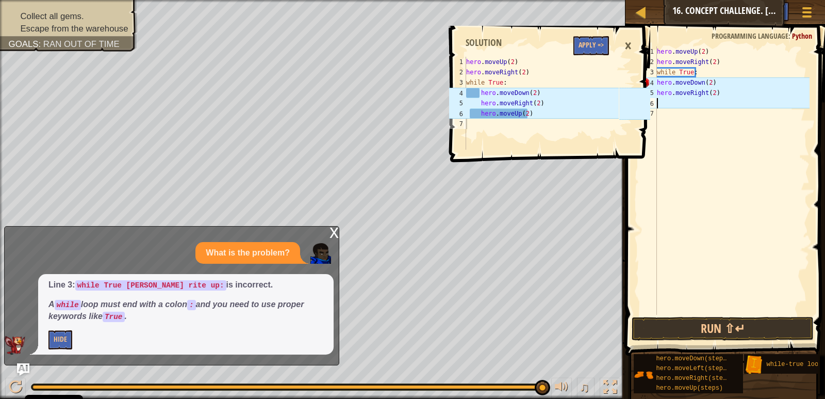
type textarea "h"
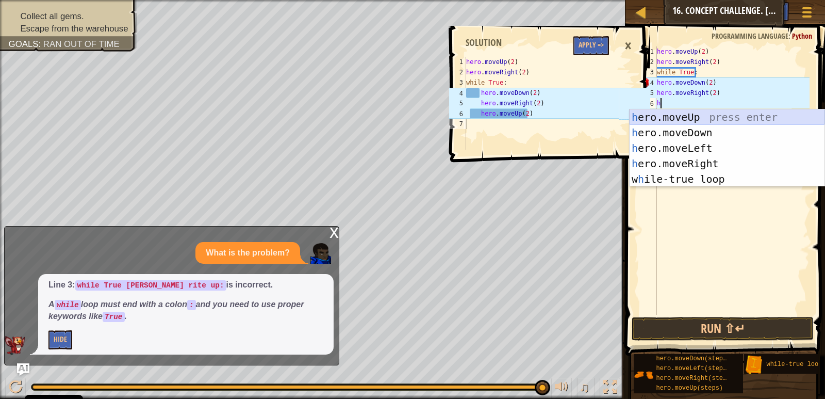
click at [656, 119] on div "h ero.moveUp press enter h ero.moveDown press enter h ero.moveLeft press enter …" at bounding box center [727, 163] width 195 height 108
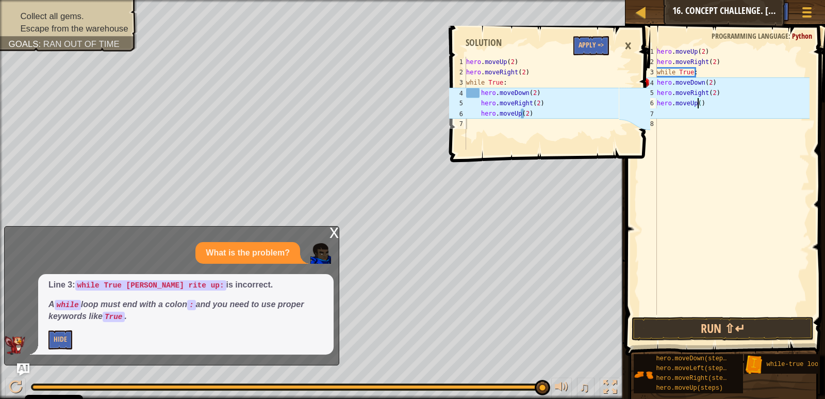
click at [696, 104] on div "hero . moveUp ( 2 ) hero . moveRight ( 2 ) while True : hero . moveDown ( 2 ) h…" at bounding box center [732, 190] width 155 height 289
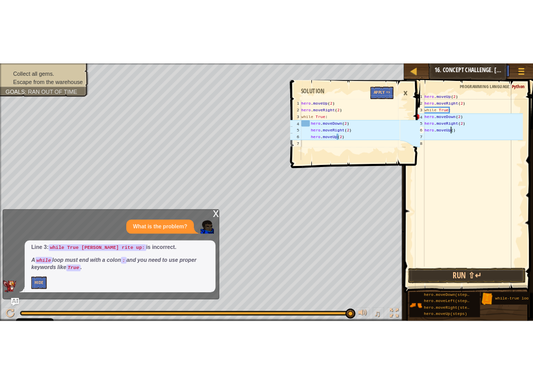
scroll to position [5, 3]
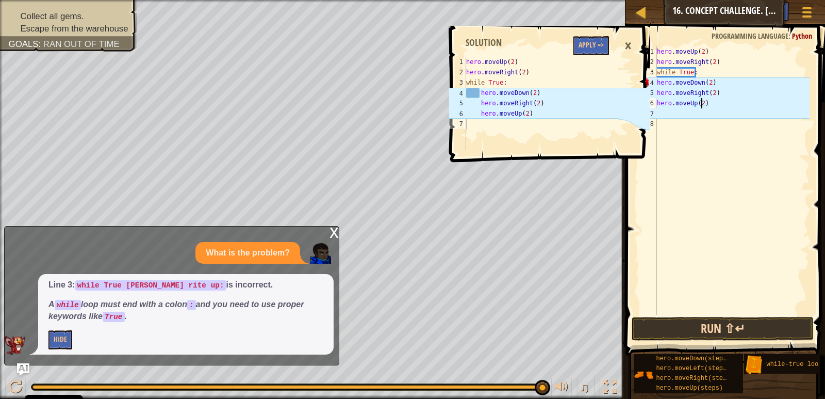
type textarea "hero.moveUp(2)"
click at [733, 325] on button "Run ⇧↵" at bounding box center [723, 329] width 182 height 24
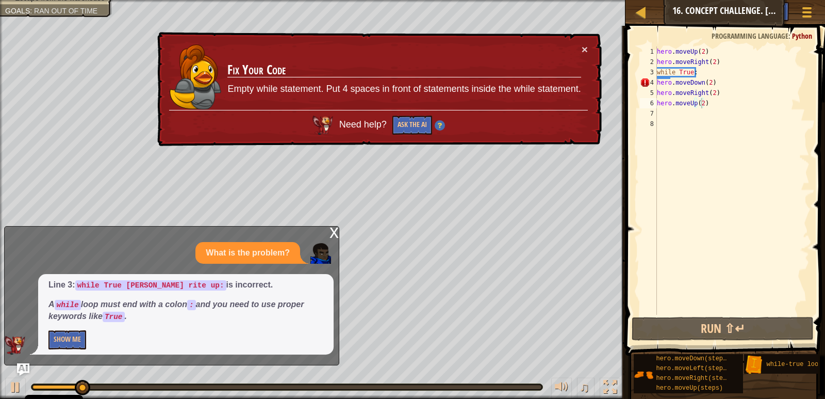
click at [336, 230] on div "x" at bounding box center [334, 231] width 9 height 10
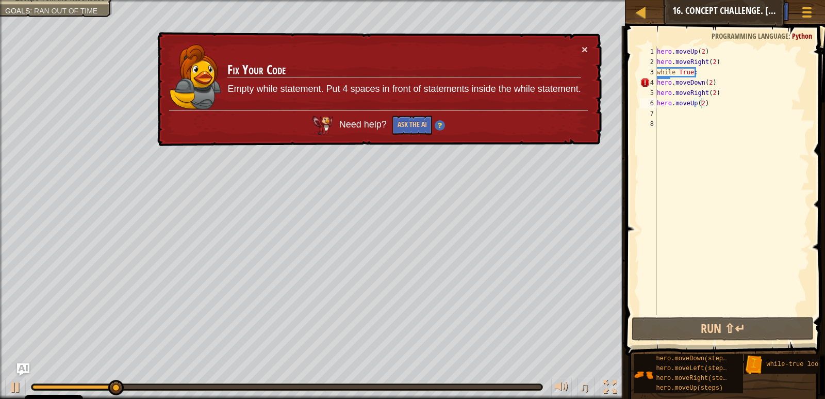
click at [588, 53] on div "× Fix Your Code Empty while statement. Put 4 spaces in front of statements insi…" at bounding box center [378, 89] width 447 height 115
click at [586, 52] on div "× Fix Your Code Empty while statement. Put 4 spaces in front of statements insi…" at bounding box center [378, 89] width 447 height 115
click at [582, 49] on button "×" at bounding box center [585, 49] width 6 height 11
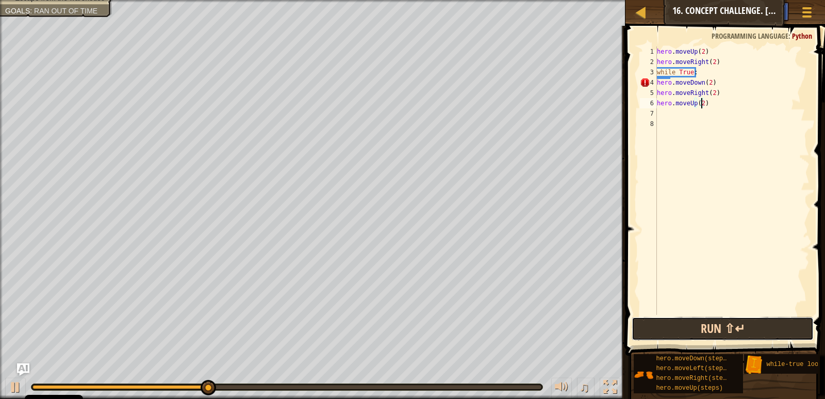
click at [795, 323] on button "Run ⇧↵" at bounding box center [723, 329] width 182 height 24
